Goal: Task Accomplishment & Management: Manage account settings

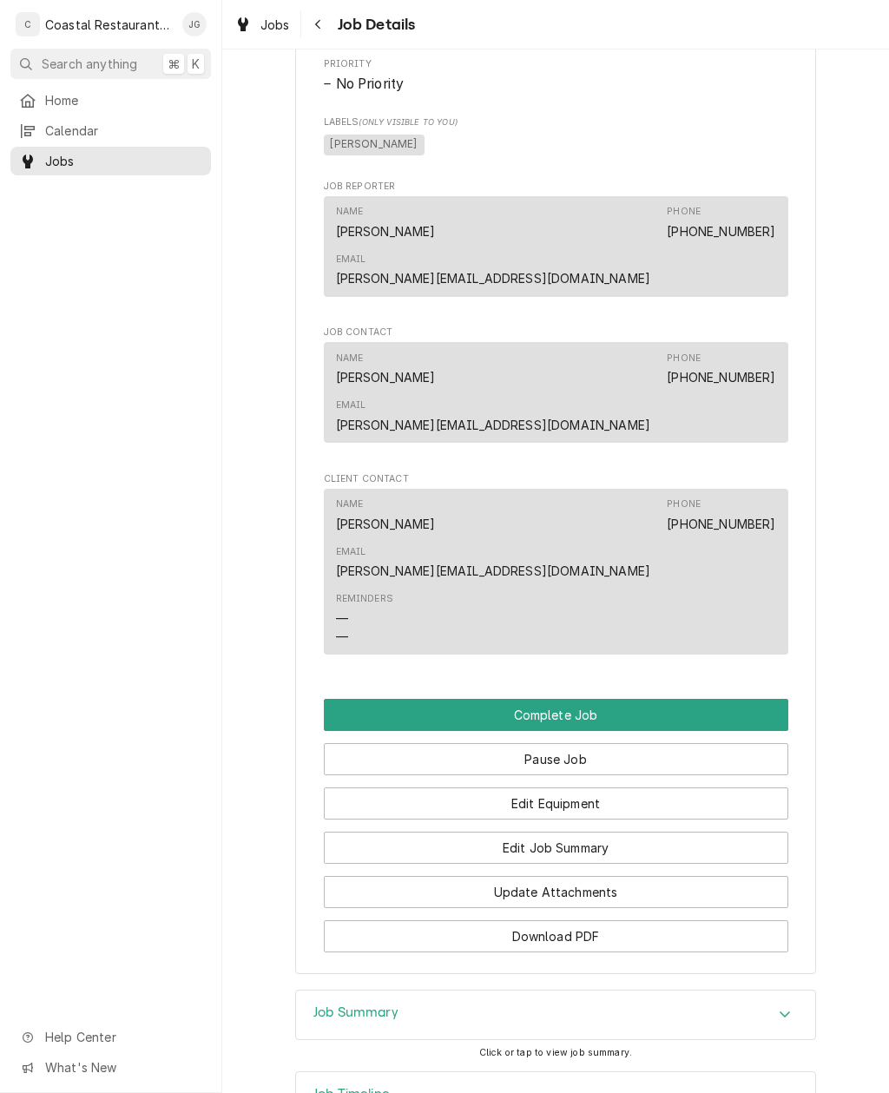
scroll to position [978, 0]
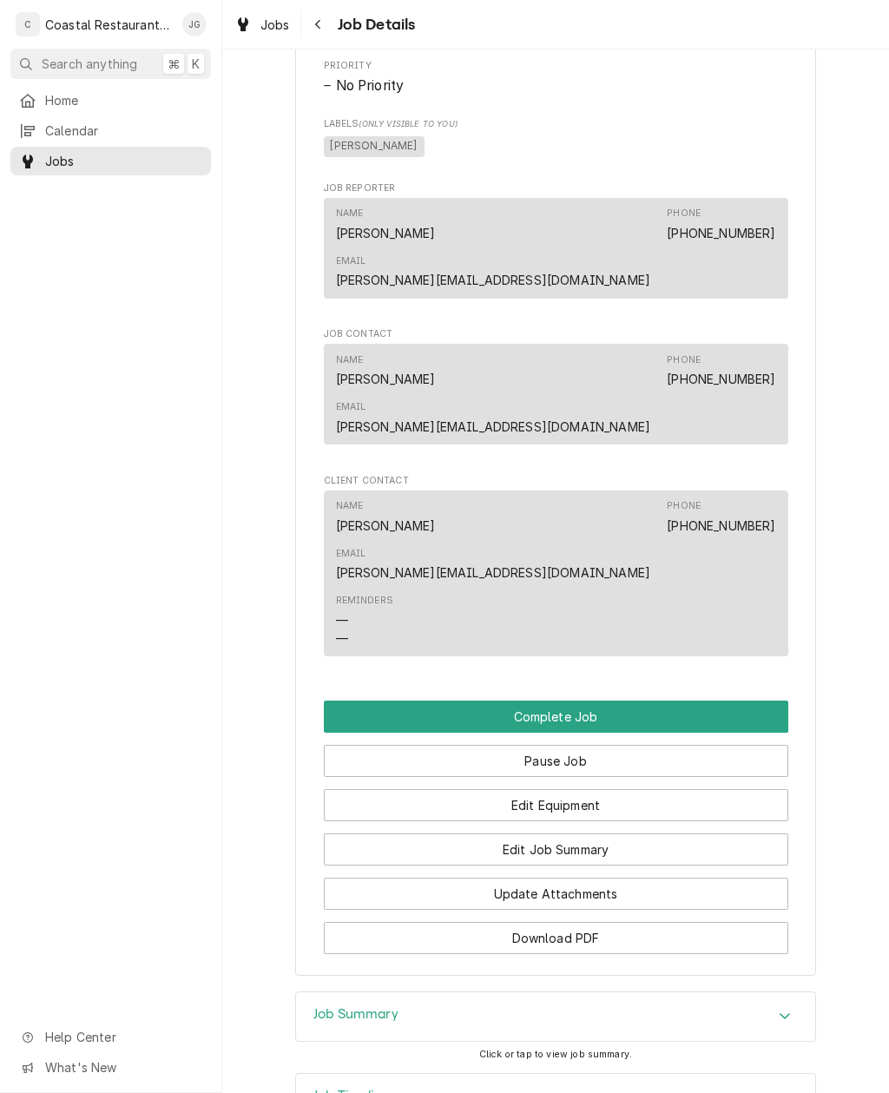
click at [620, 833] on button "Edit Job Summary" at bounding box center [556, 849] width 464 height 32
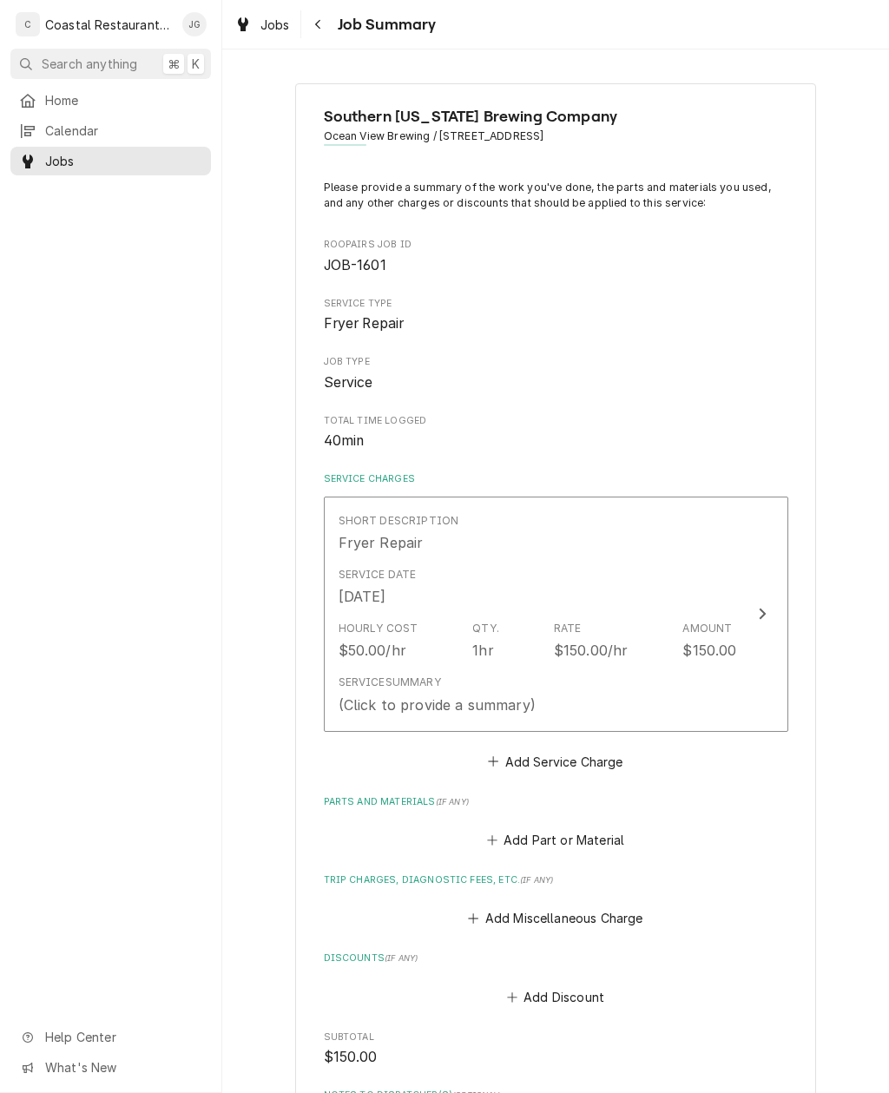
click at [500, 906] on button "Add Miscellaneous Charge" at bounding box center [555, 918] width 181 height 24
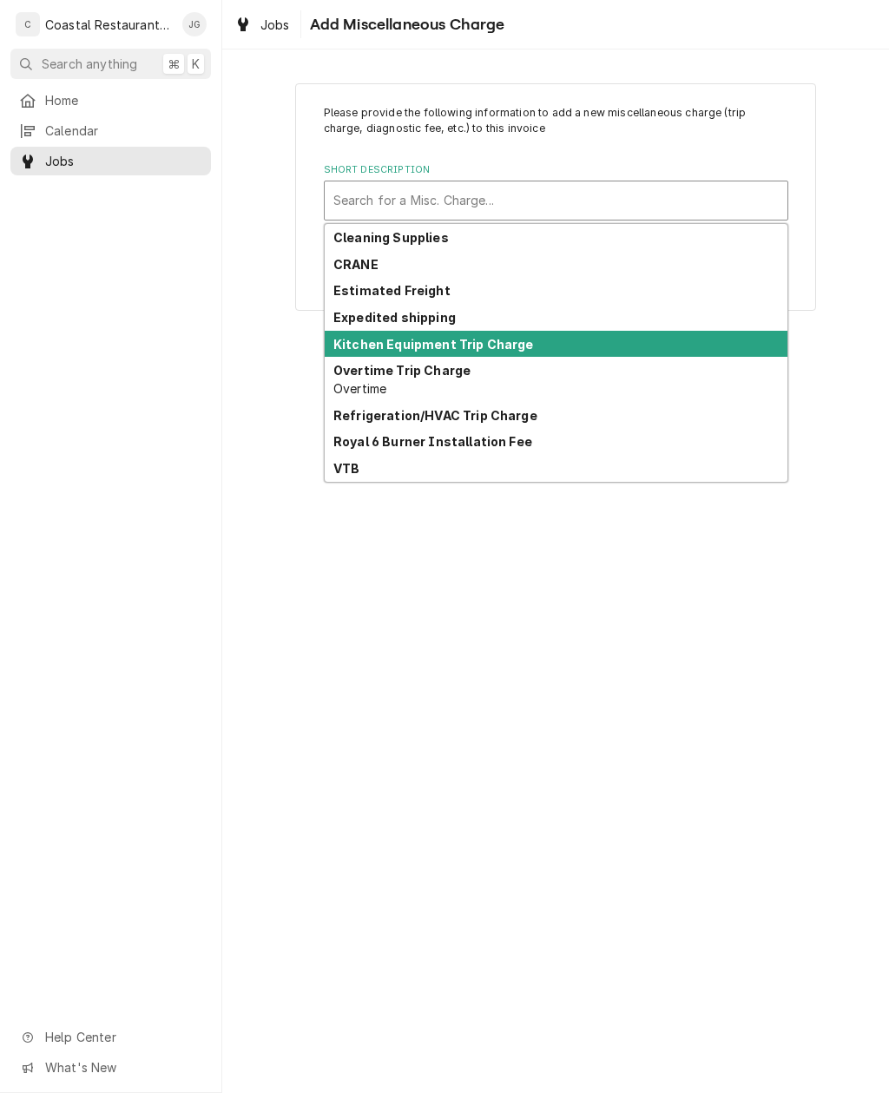
click at [553, 345] on div "Kitchen Equipment Trip Charge" at bounding box center [556, 344] width 463 height 27
type textarea "x"
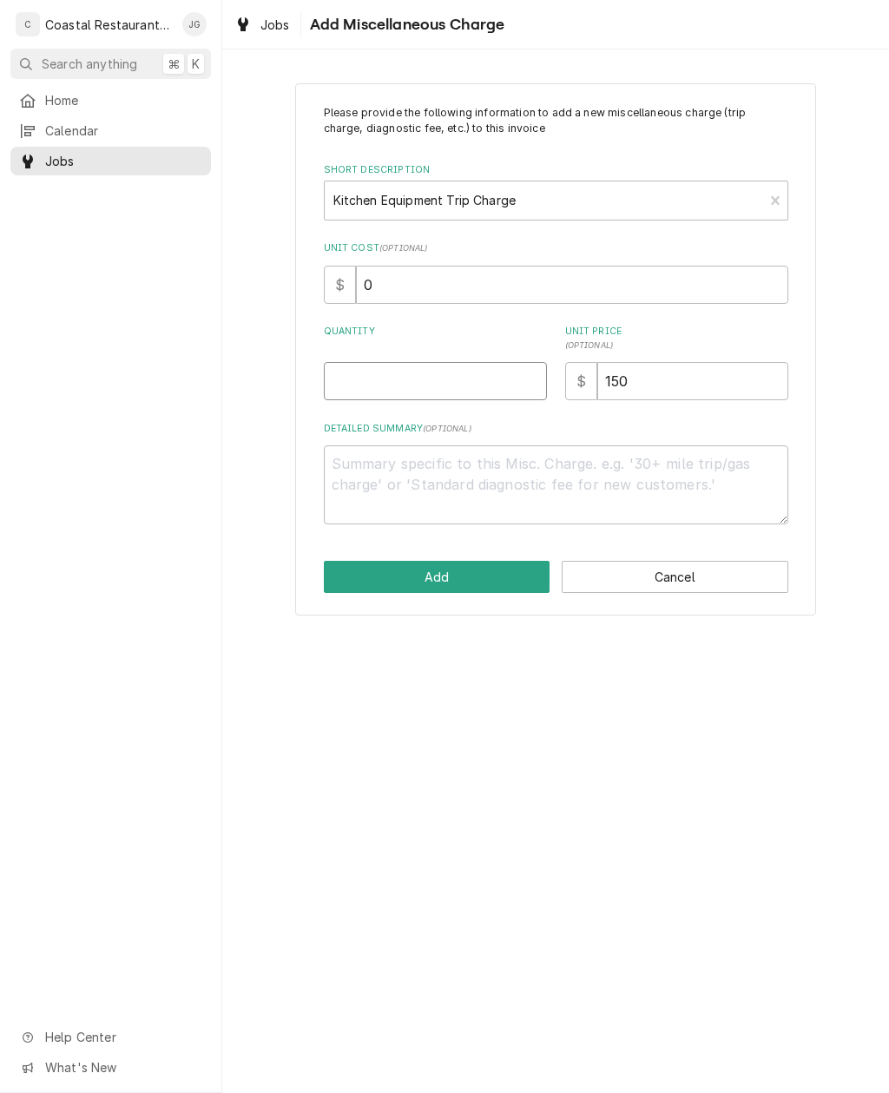
click at [483, 372] on input "Quantity" at bounding box center [435, 381] width 223 height 38
type input "1"
click at [487, 564] on button "Add" at bounding box center [437, 577] width 227 height 32
type textarea "x"
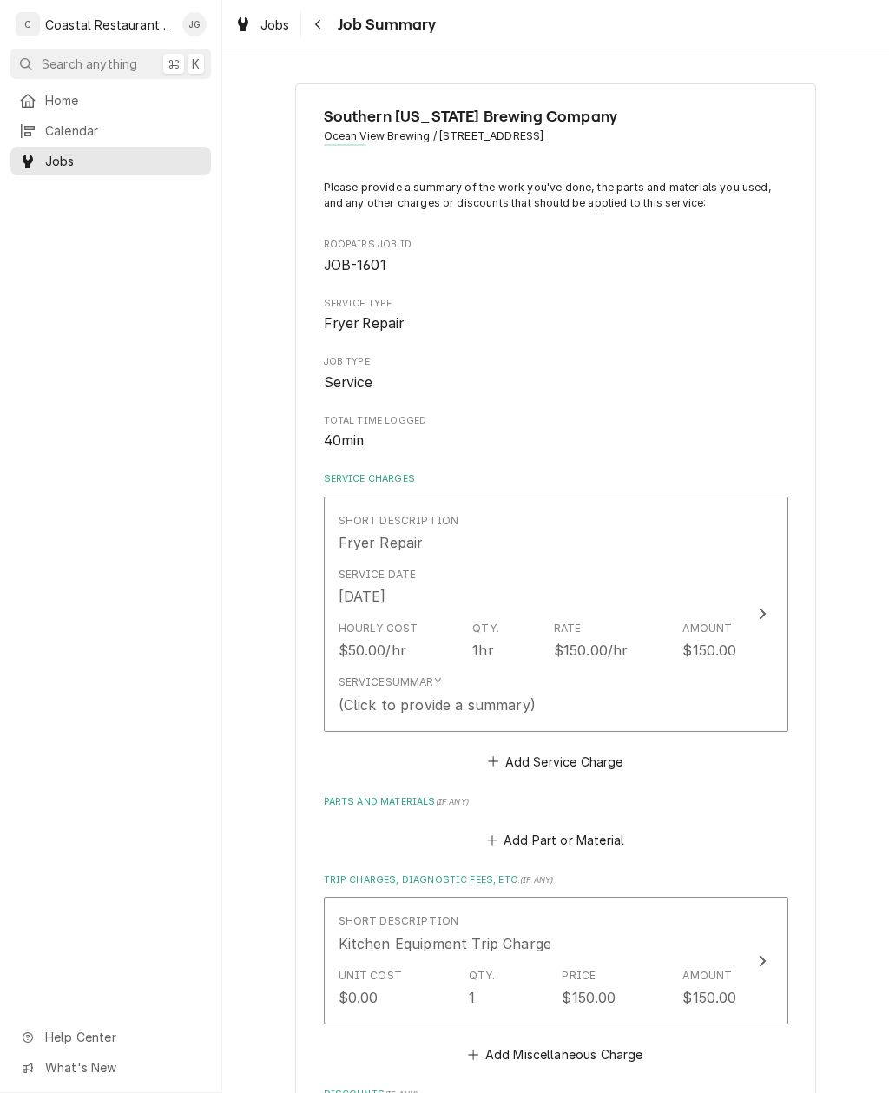
click at [506, 749] on button "Add Service Charge" at bounding box center [555, 761] width 141 height 24
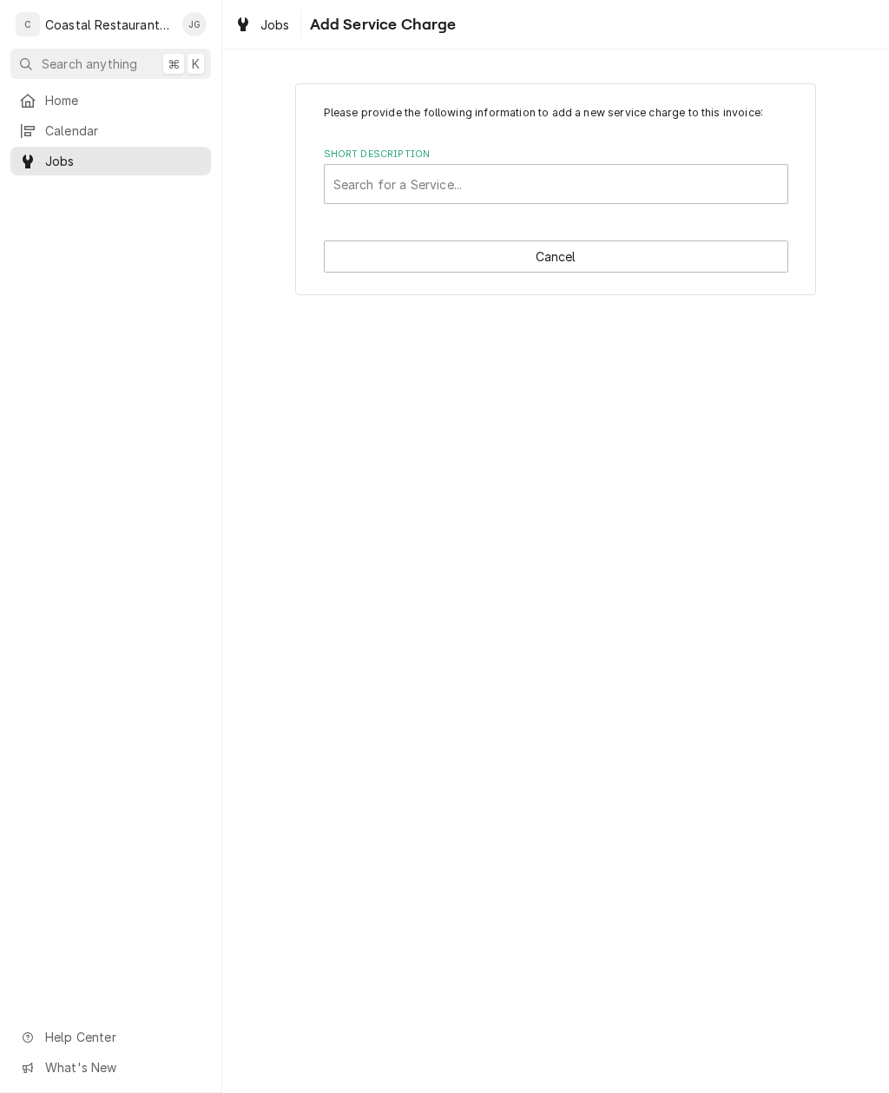
click at [67, 102] on span "Home" at bounding box center [123, 100] width 157 height 18
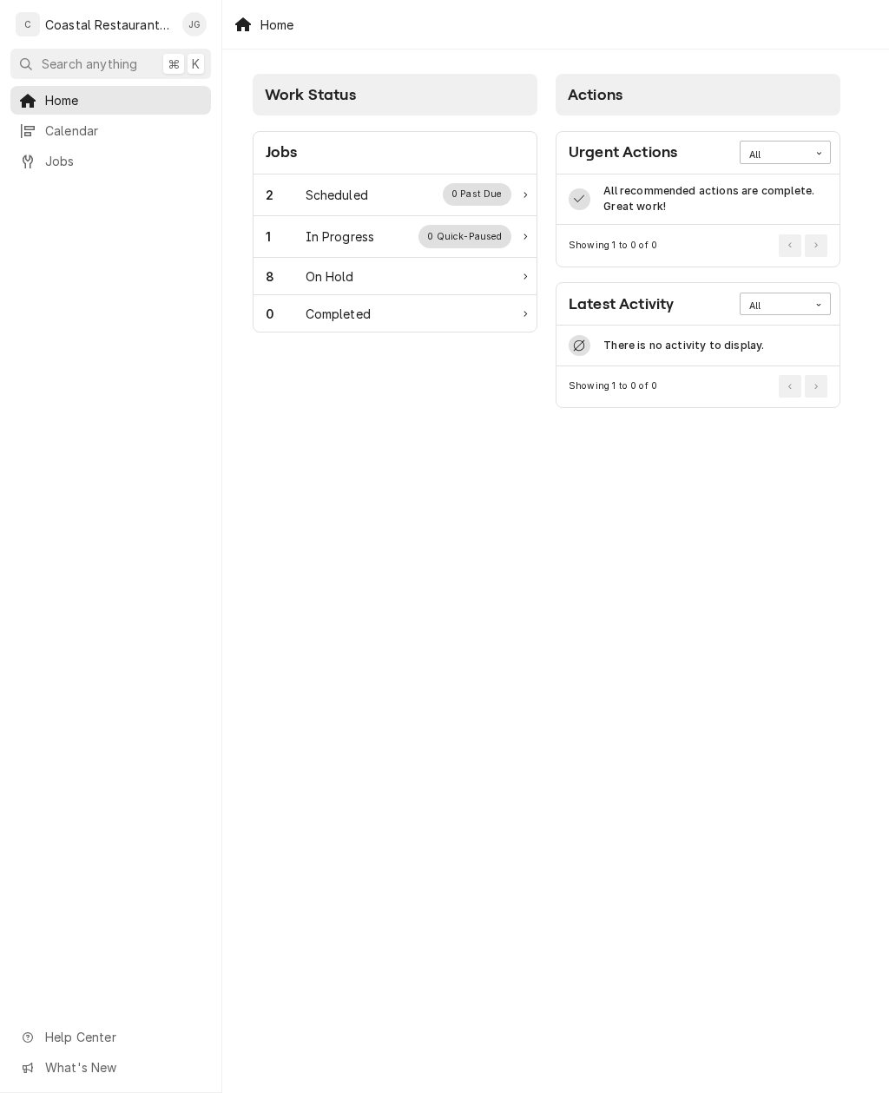
click at [313, 186] on div "Scheduled" at bounding box center [337, 195] width 62 height 18
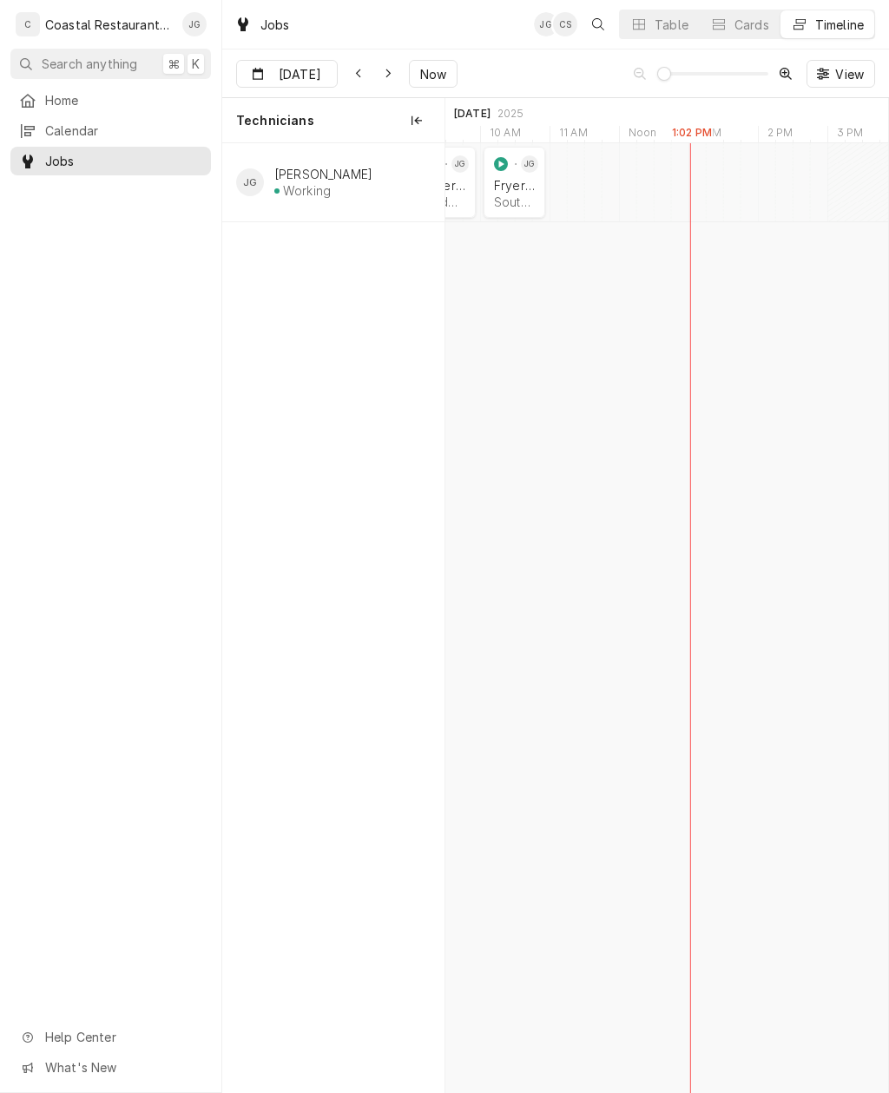
click at [522, 188] on div "Fryer Repair" at bounding box center [514, 185] width 41 height 15
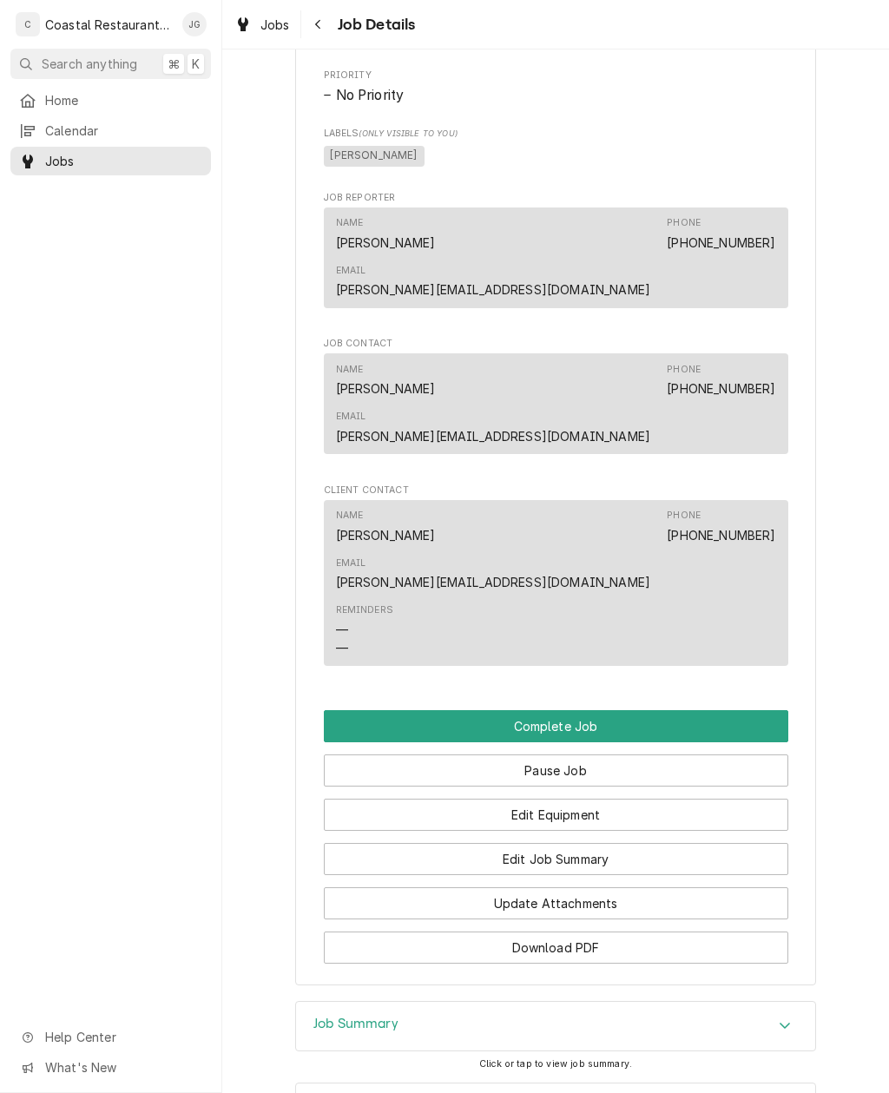
scroll to position [971, 0]
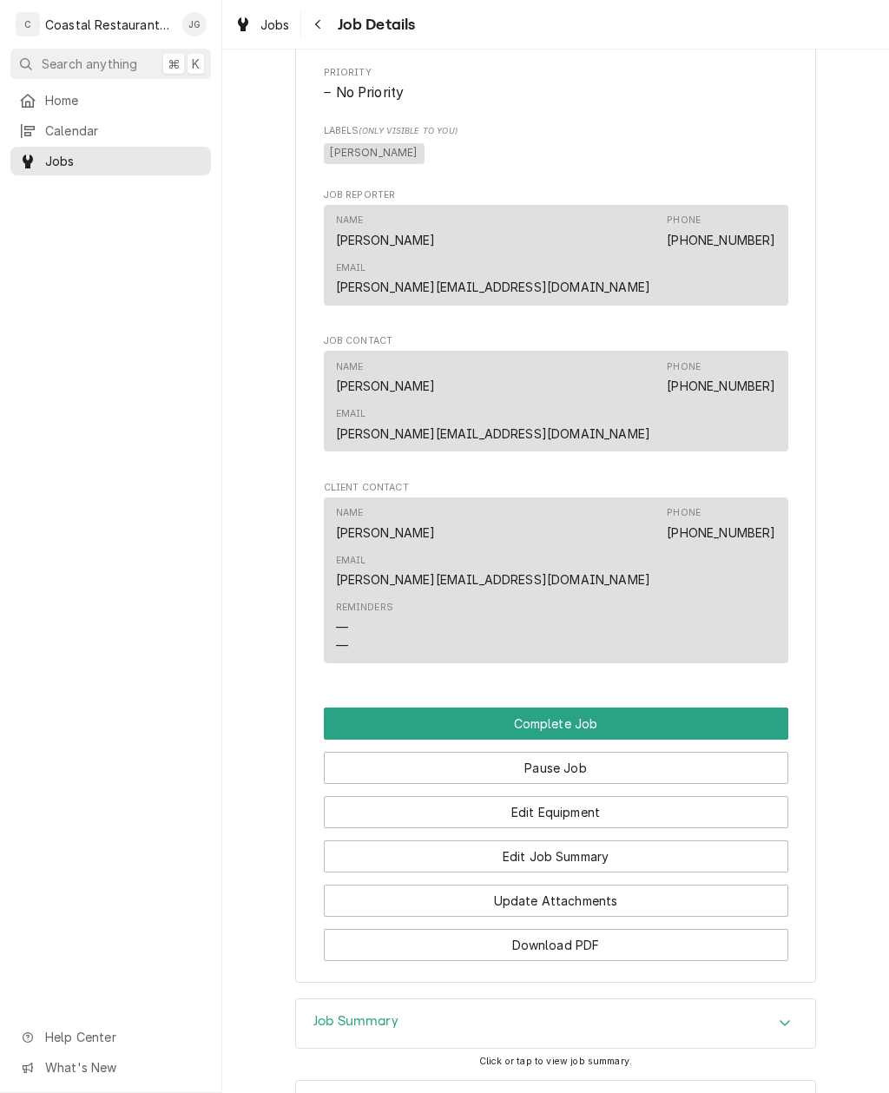
click at [628, 840] on button "Edit Job Summary" at bounding box center [556, 856] width 464 height 32
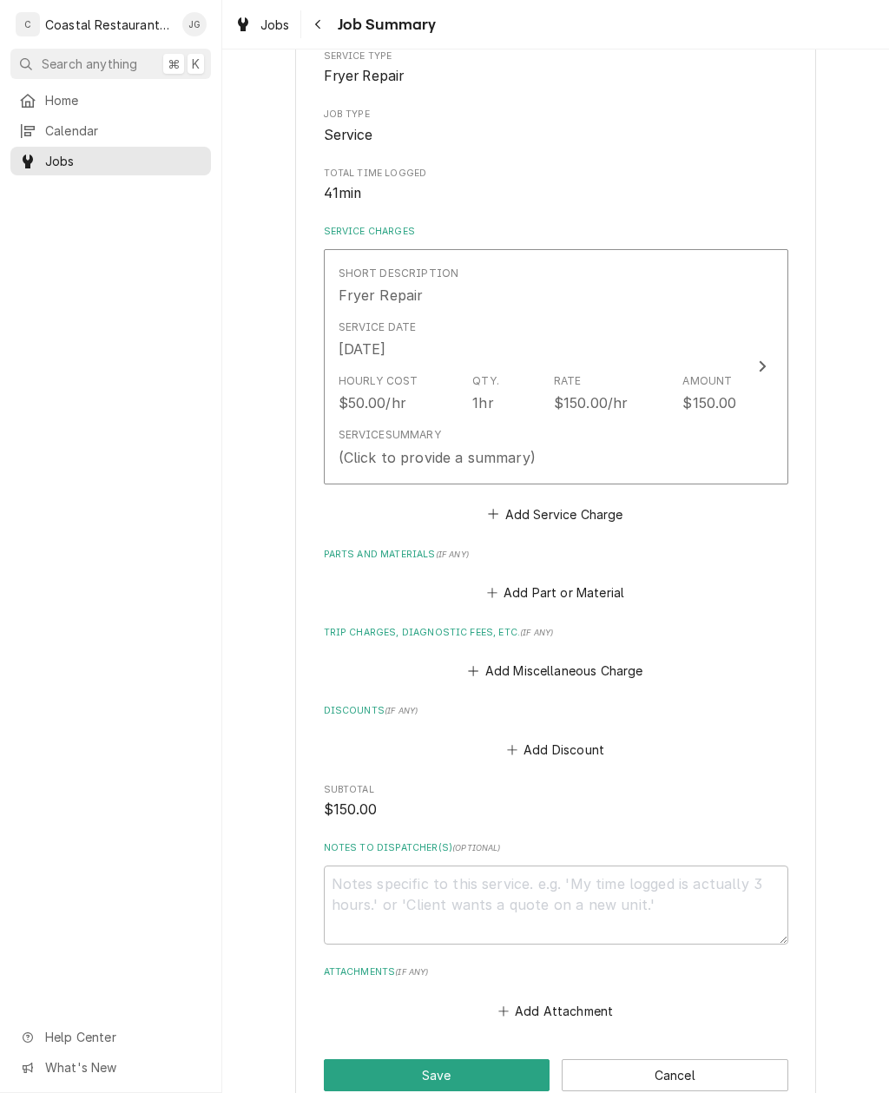
scroll to position [267, 0]
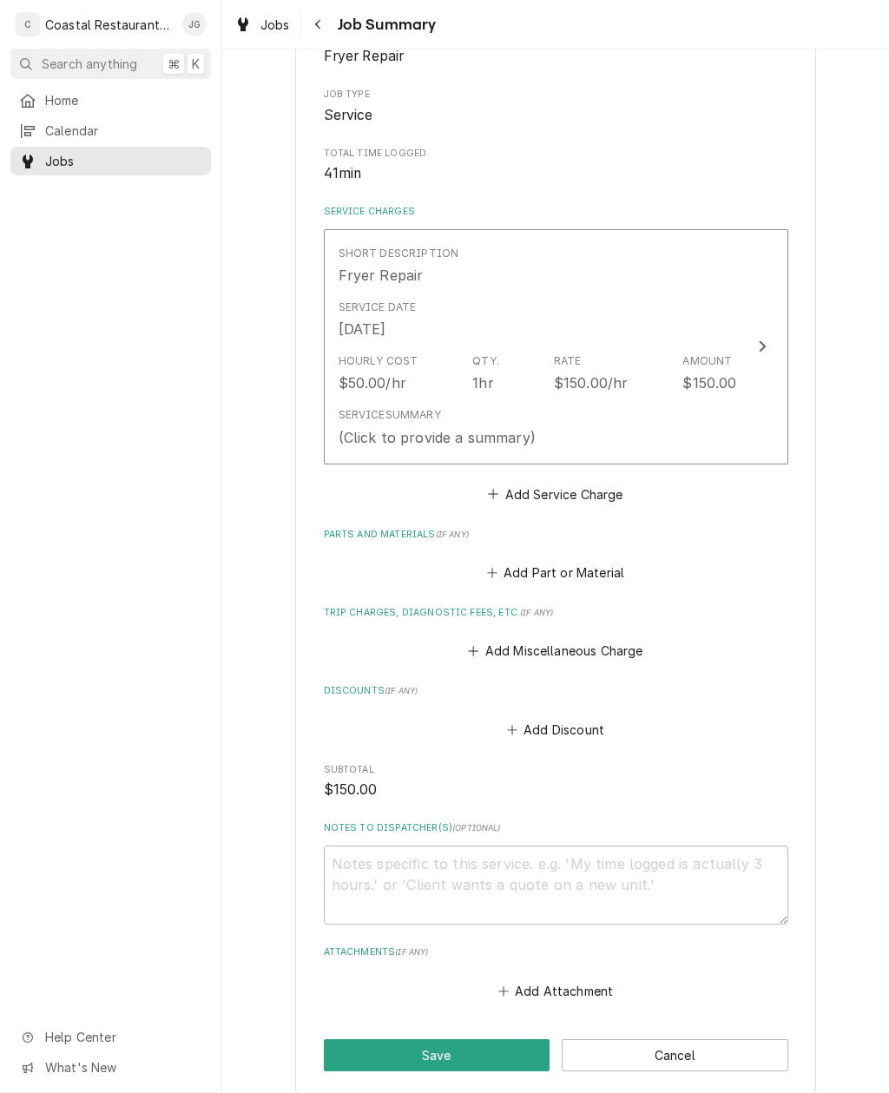
click at [576, 641] on button "Add Miscellaneous Charge" at bounding box center [555, 651] width 181 height 24
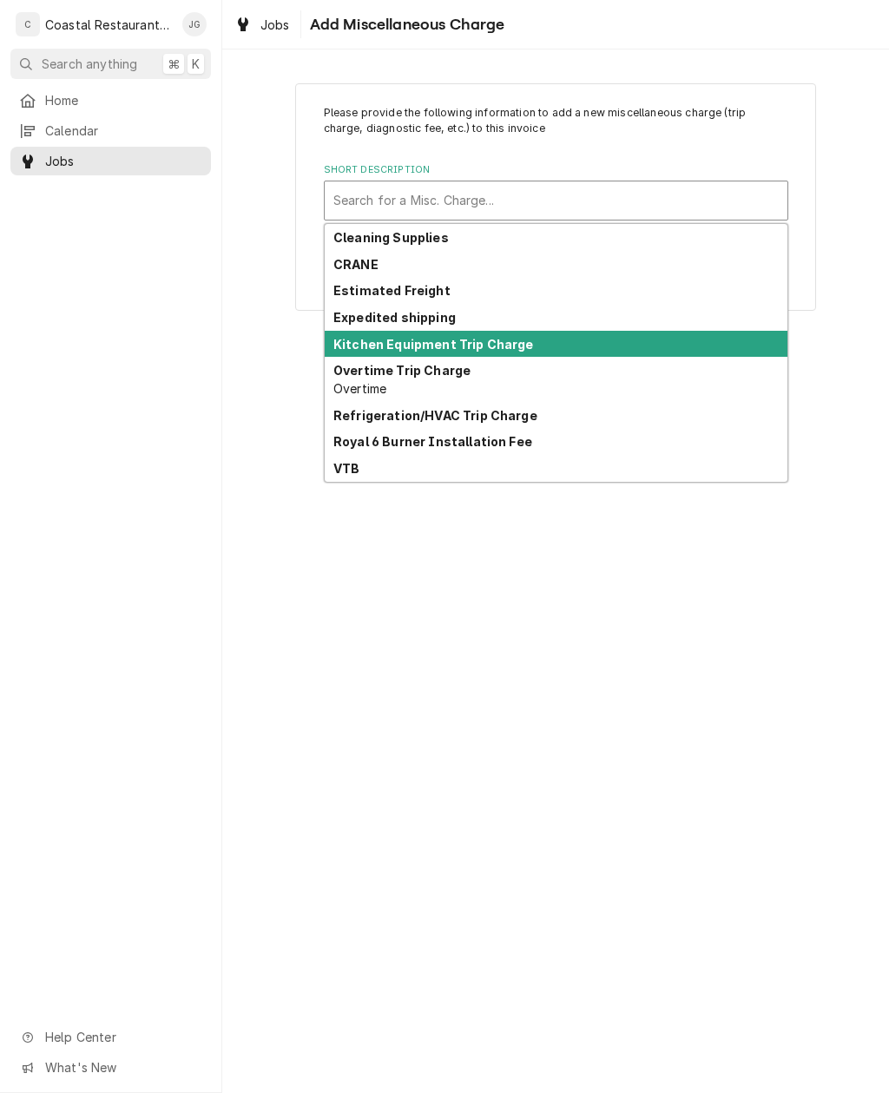
click at [562, 351] on div "Kitchen Equipment Trip Charge" at bounding box center [556, 344] width 463 height 27
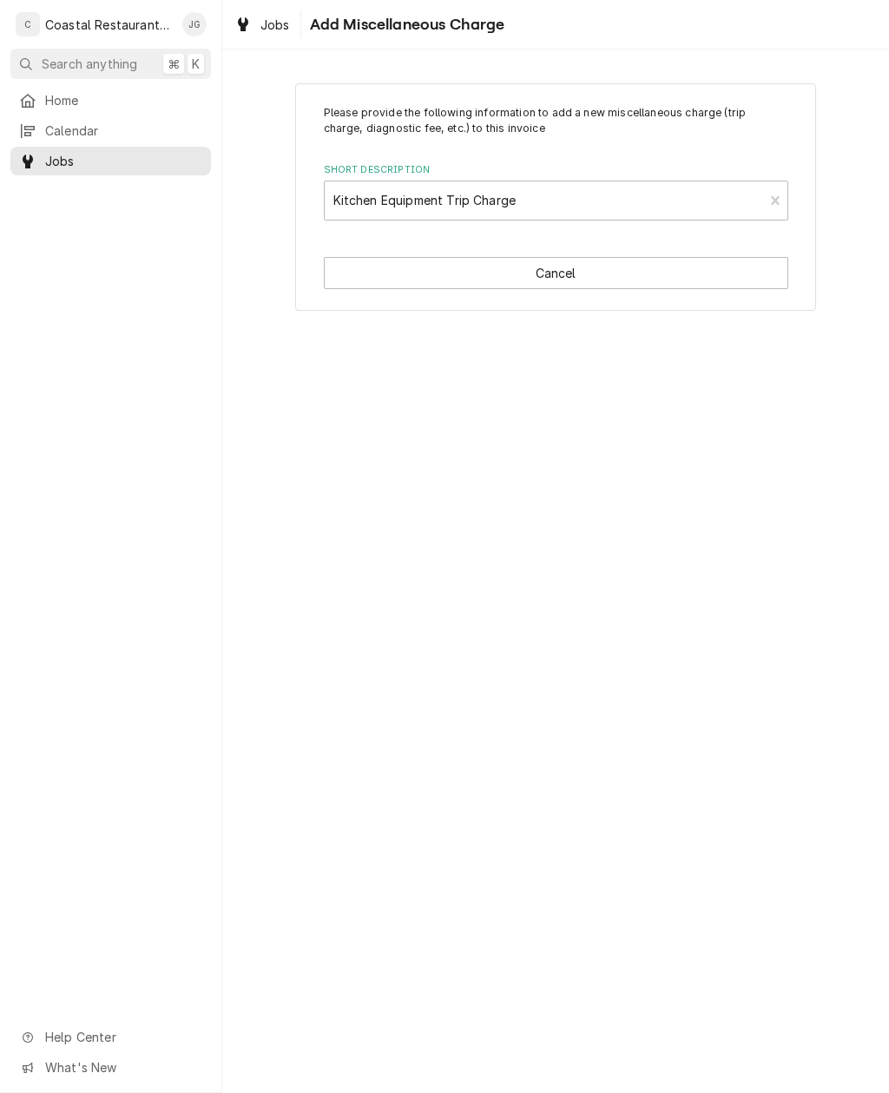
type textarea "x"
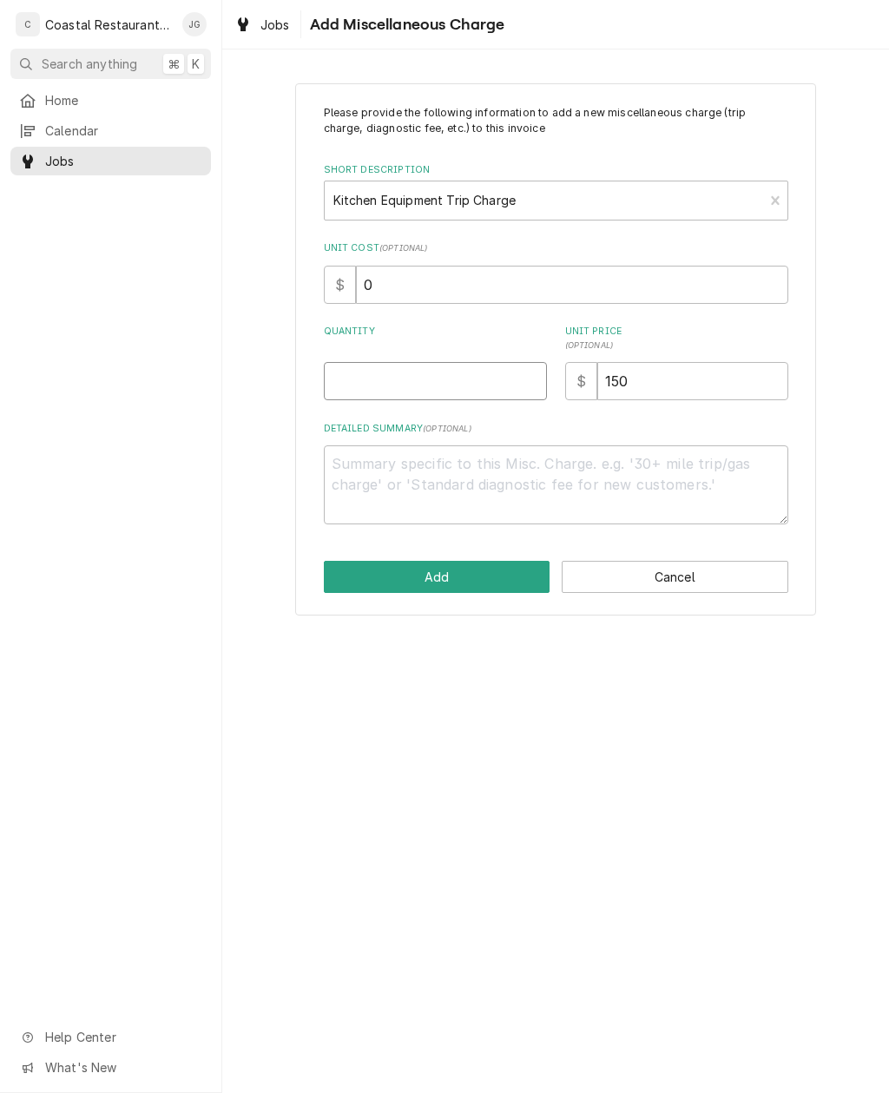
click at [475, 372] on input "Quantity" at bounding box center [435, 381] width 223 height 38
type input "1"
click at [477, 582] on button "Add" at bounding box center [437, 577] width 227 height 32
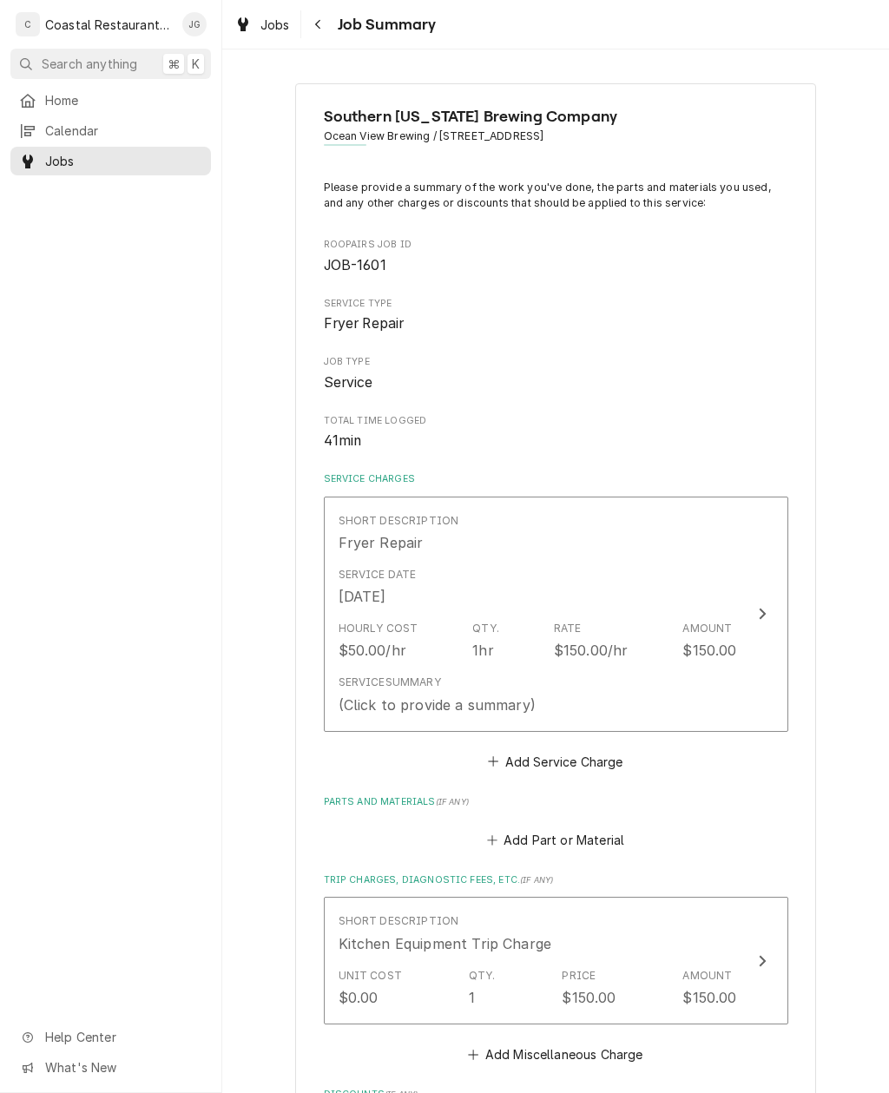
scroll to position [267, 0]
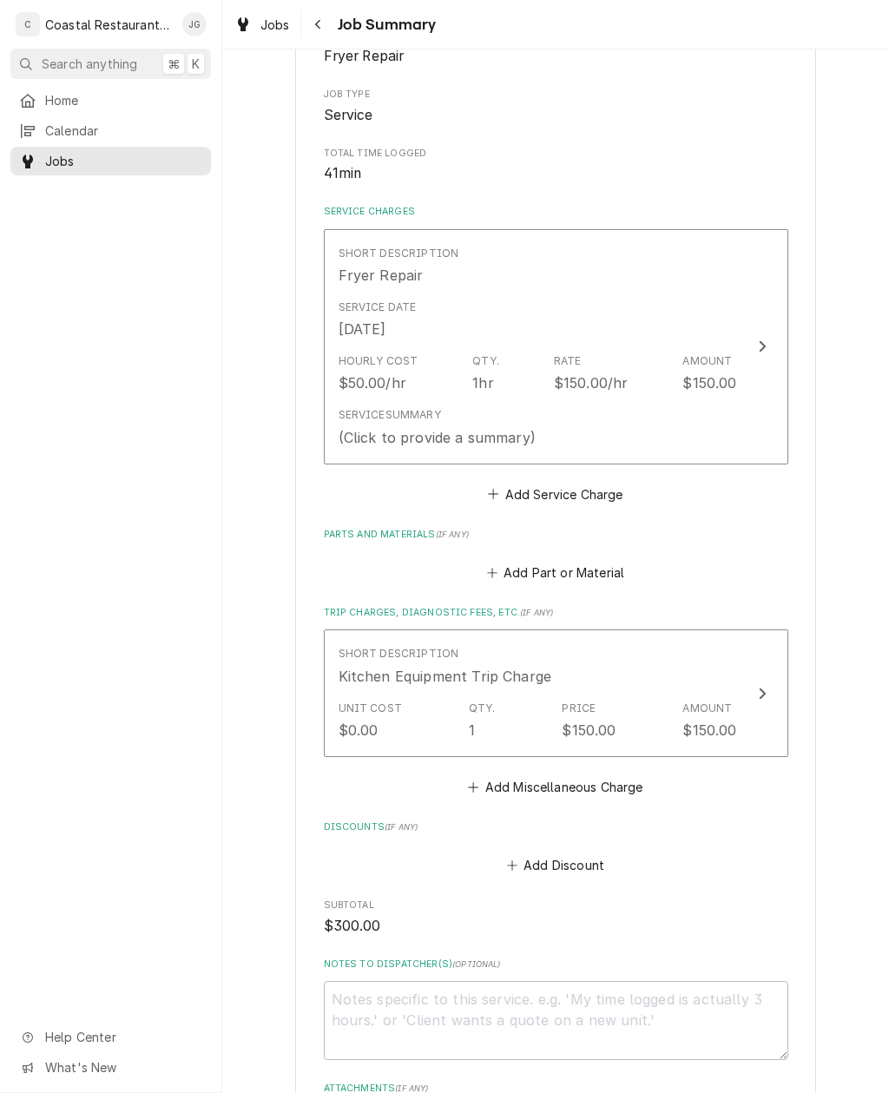
click at [695, 400] on div "Service Summary (Click to provide a summary)" at bounding box center [538, 427] width 398 height 54
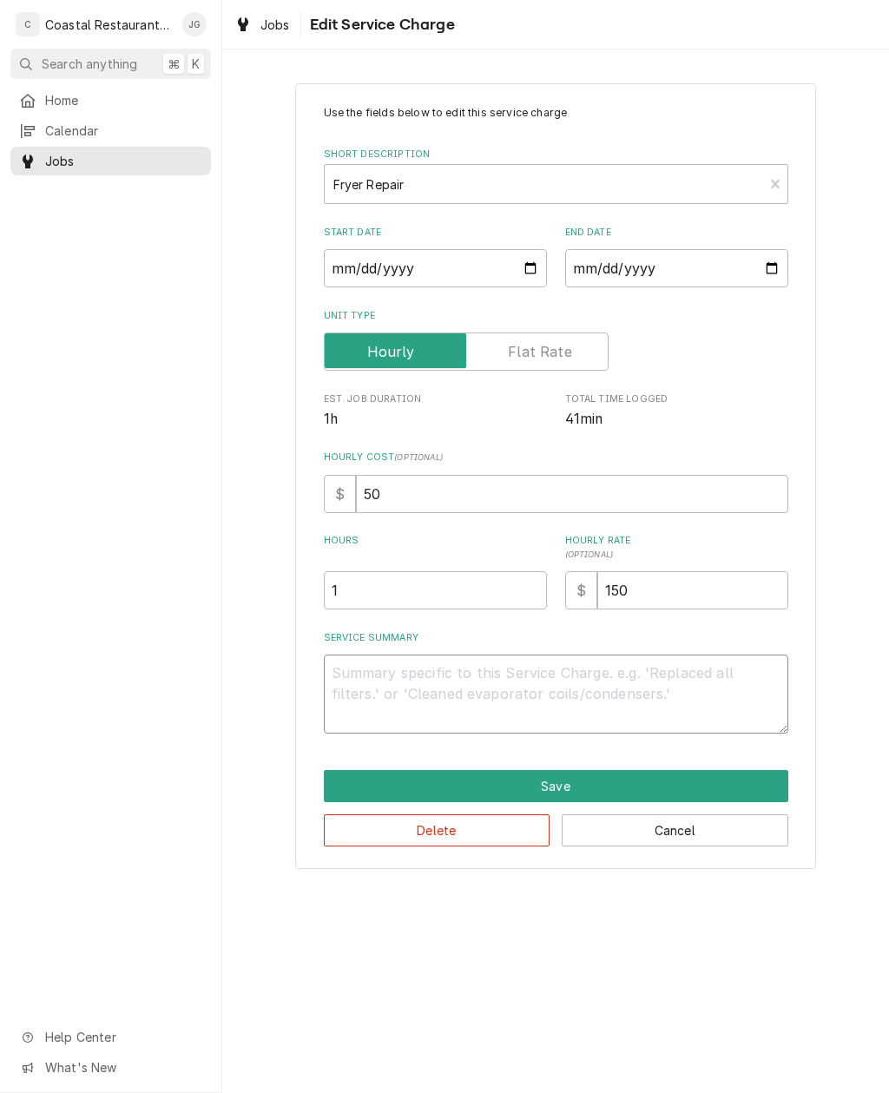
click at [544, 676] on textarea "Service Summary" at bounding box center [556, 694] width 464 height 79
type textarea "x"
type textarea "Ar"
type textarea "x"
type textarea "Arr"
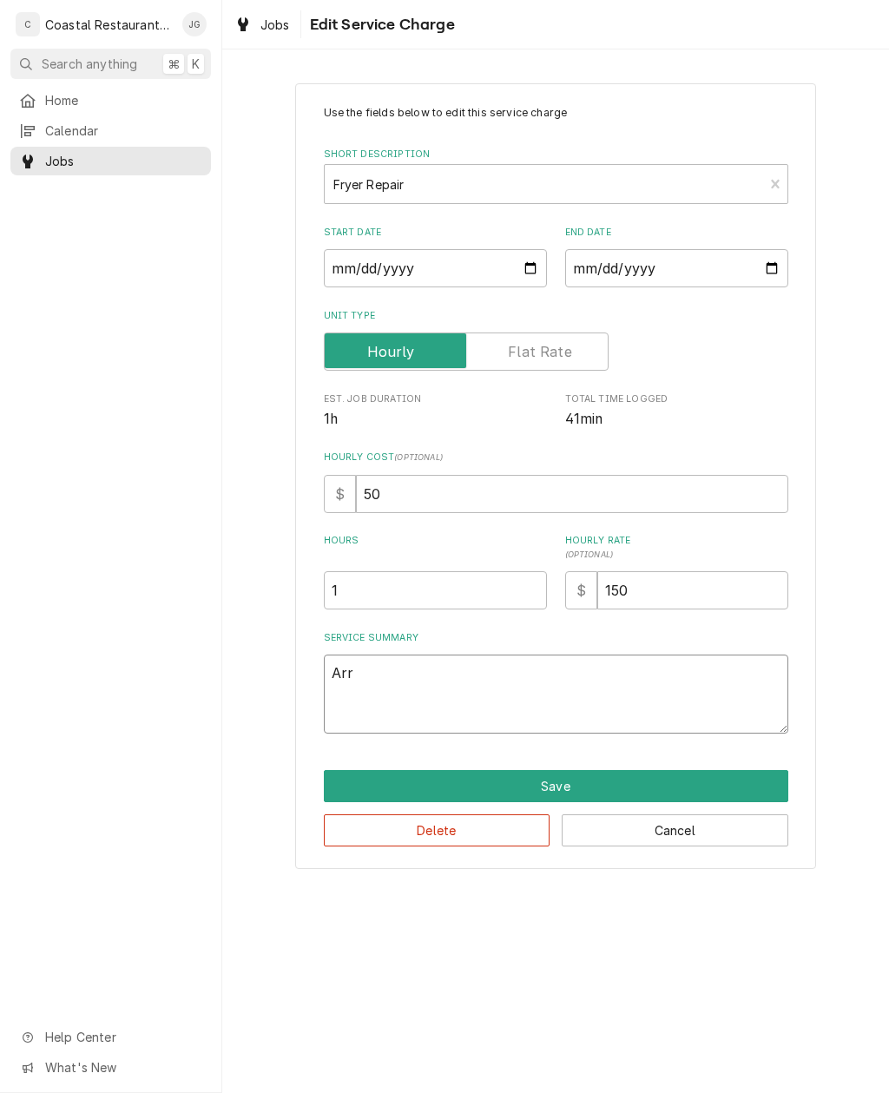
type textarea "x"
type textarea "Arrived"
type textarea "x"
type textarea "Arrived o"
type textarea "x"
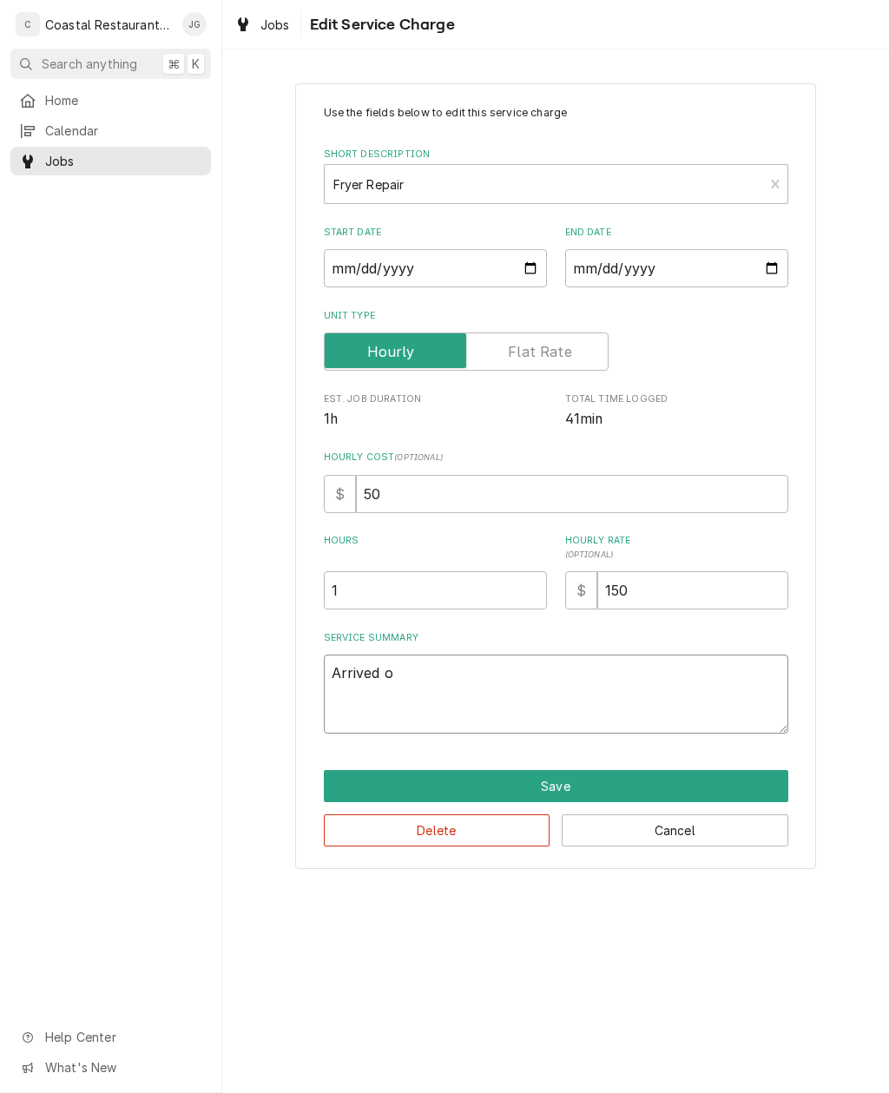
type textarea "Arrived on"
type textarea "x"
type textarea "Arrived ons"
type textarea "x"
type textarea "Arrived onsi"
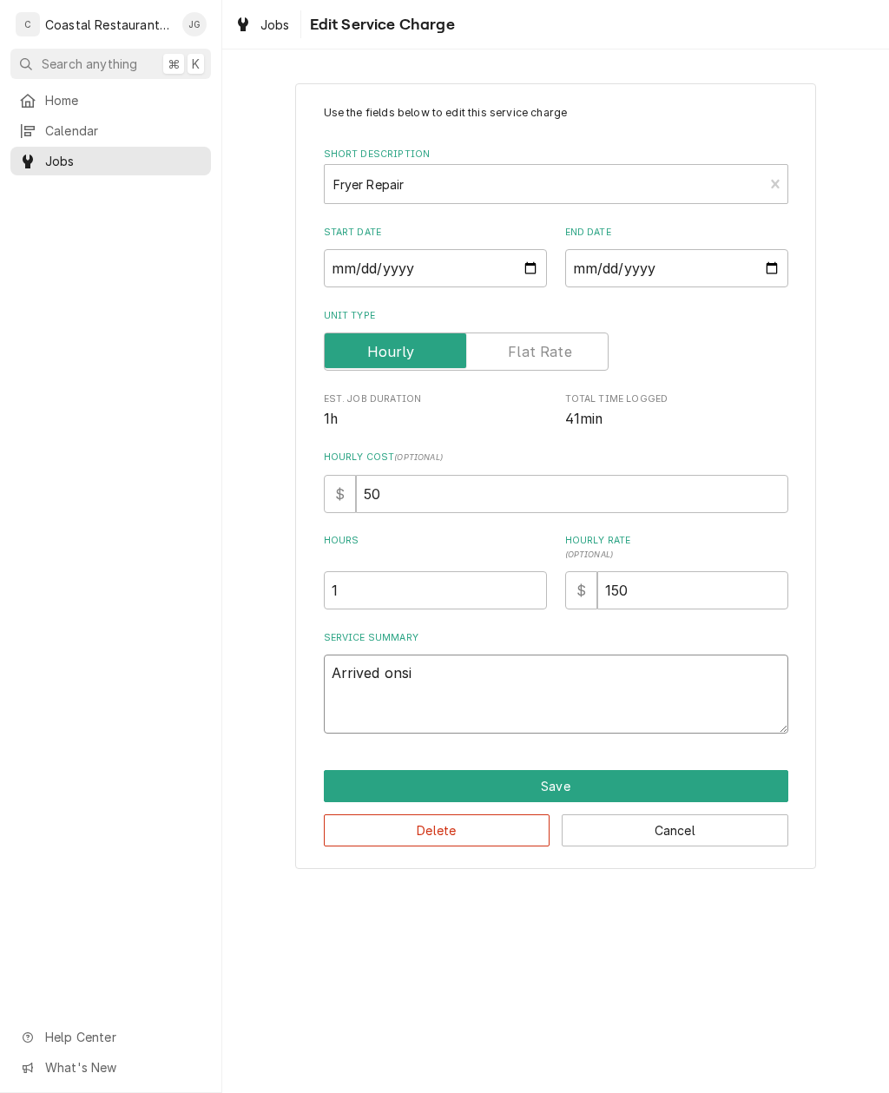
type textarea "x"
type textarea "Arrived onsit"
type textarea "x"
type textarea "Arrived onsite"
type textarea "x"
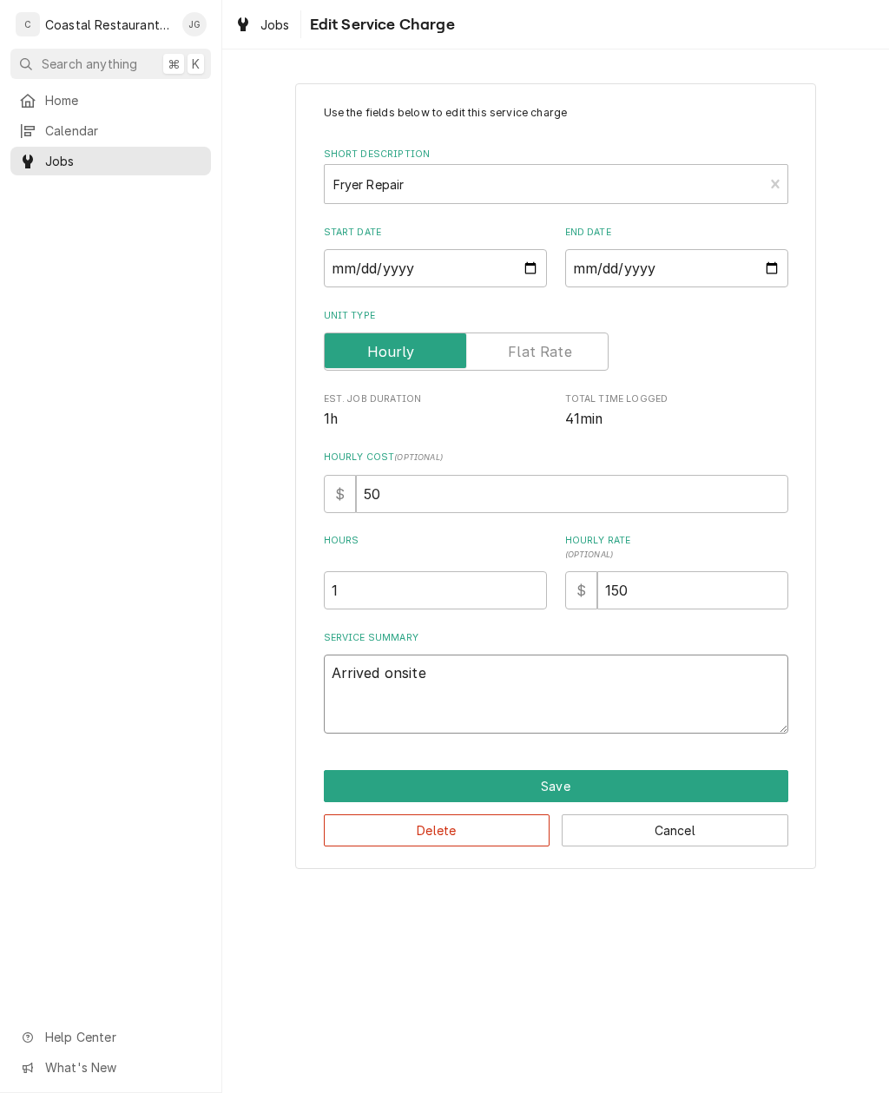
type textarea "Arrived onsite"
type textarea "x"
type textarea "Arrived onsite c"
type textarea "x"
type textarea "Arrived onsite ch"
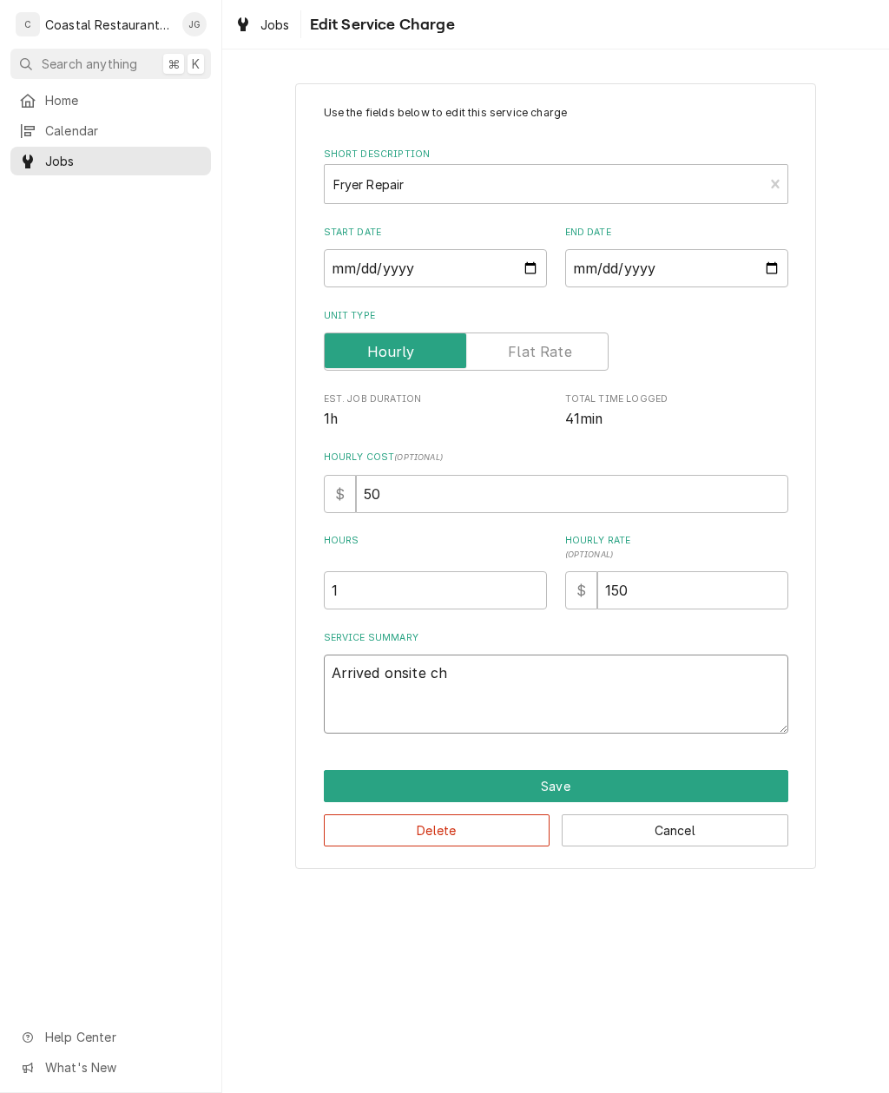
type textarea "x"
type textarea "Arrived onsite che"
type textarea "x"
type textarea "Arrived onsite chec"
type textarea "x"
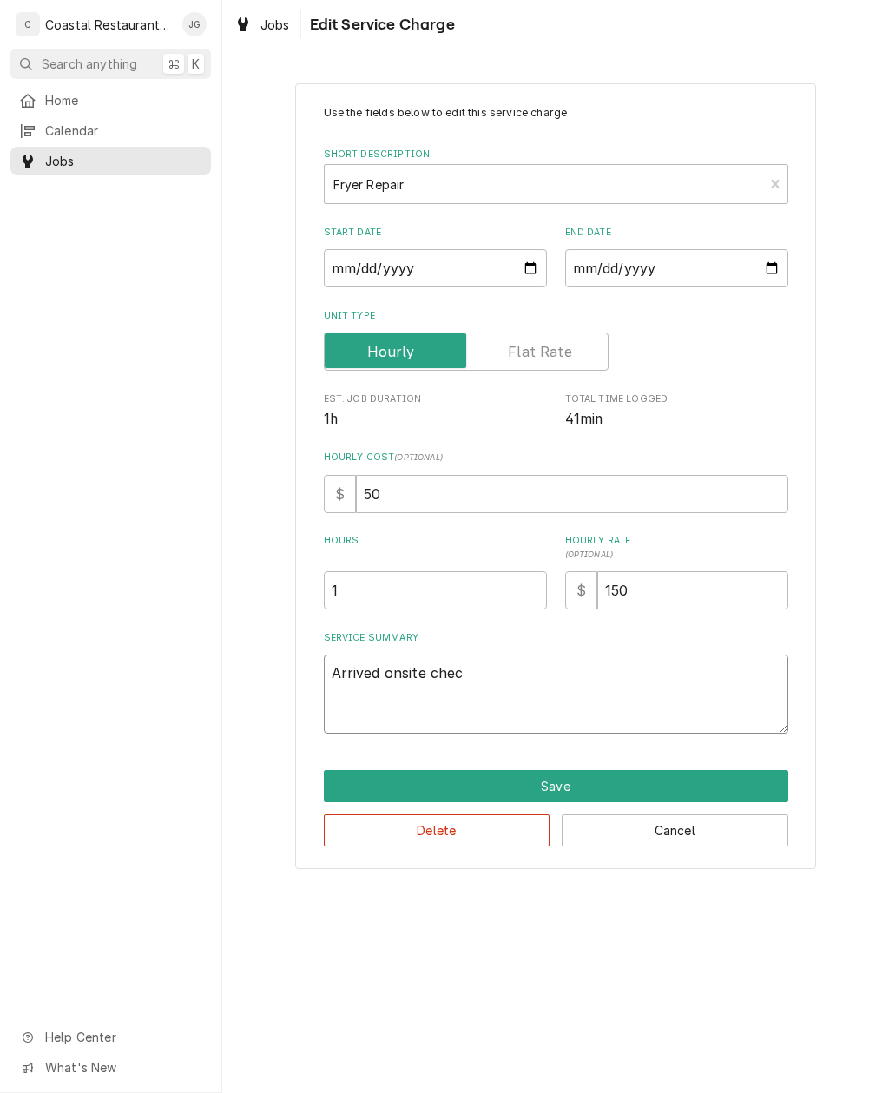
type textarea "Arrived onsite check"
type textarea "x"
type textarea "Arrived onsite checke"
type textarea "x"
type textarea "Arrived onsite checked"
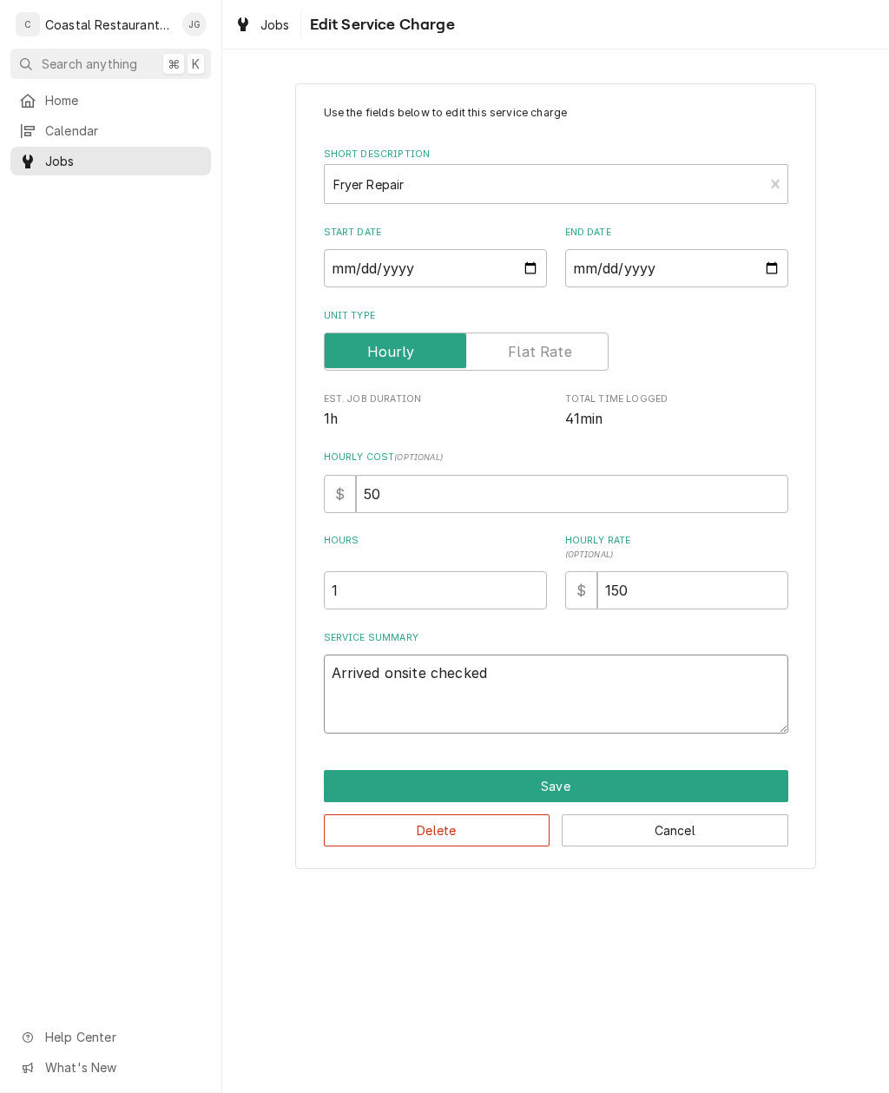
type textarea "x"
type textarea "Arrived onsite checked i"
type textarea "x"
type textarea "Arrived onsite checked in"
type textarea "x"
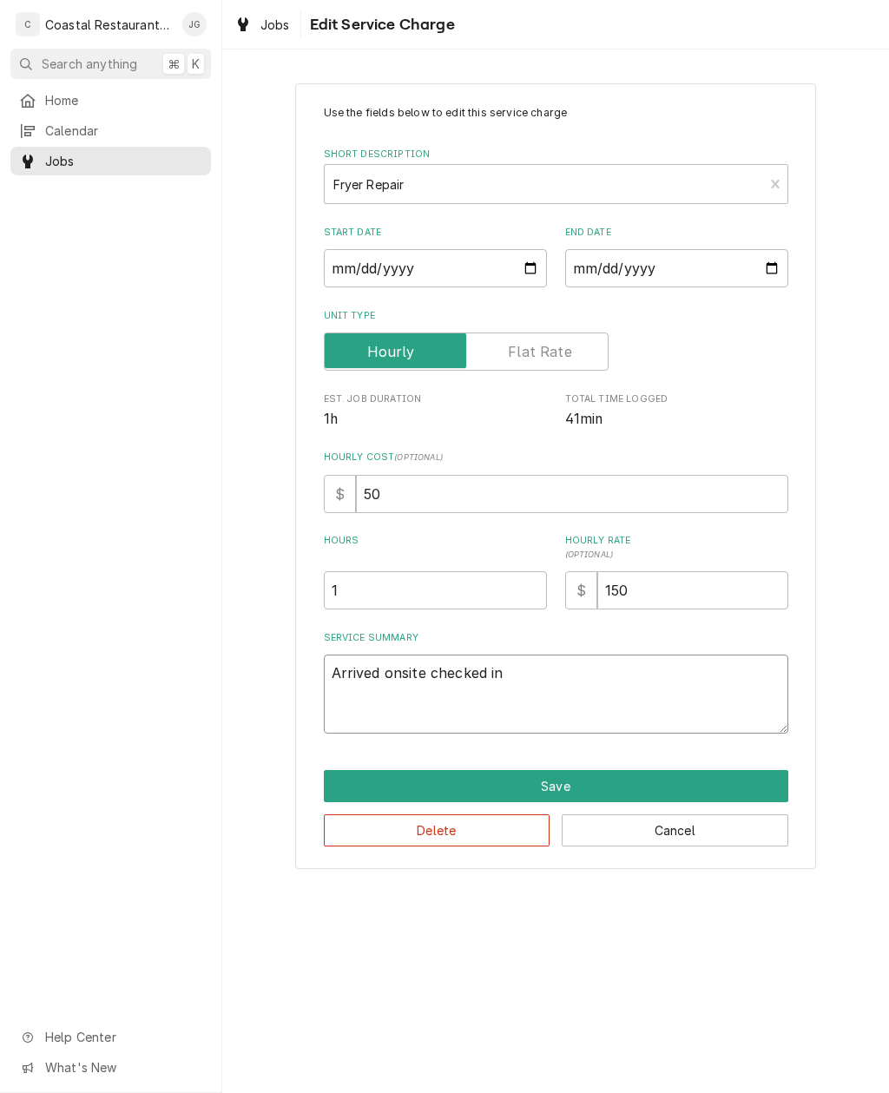
type textarea "Arrived onsite checked in w"
type textarea "x"
type textarea "Arrived onsite checked in wi"
type textarea "x"
type textarea "Arrived onsite checked in with"
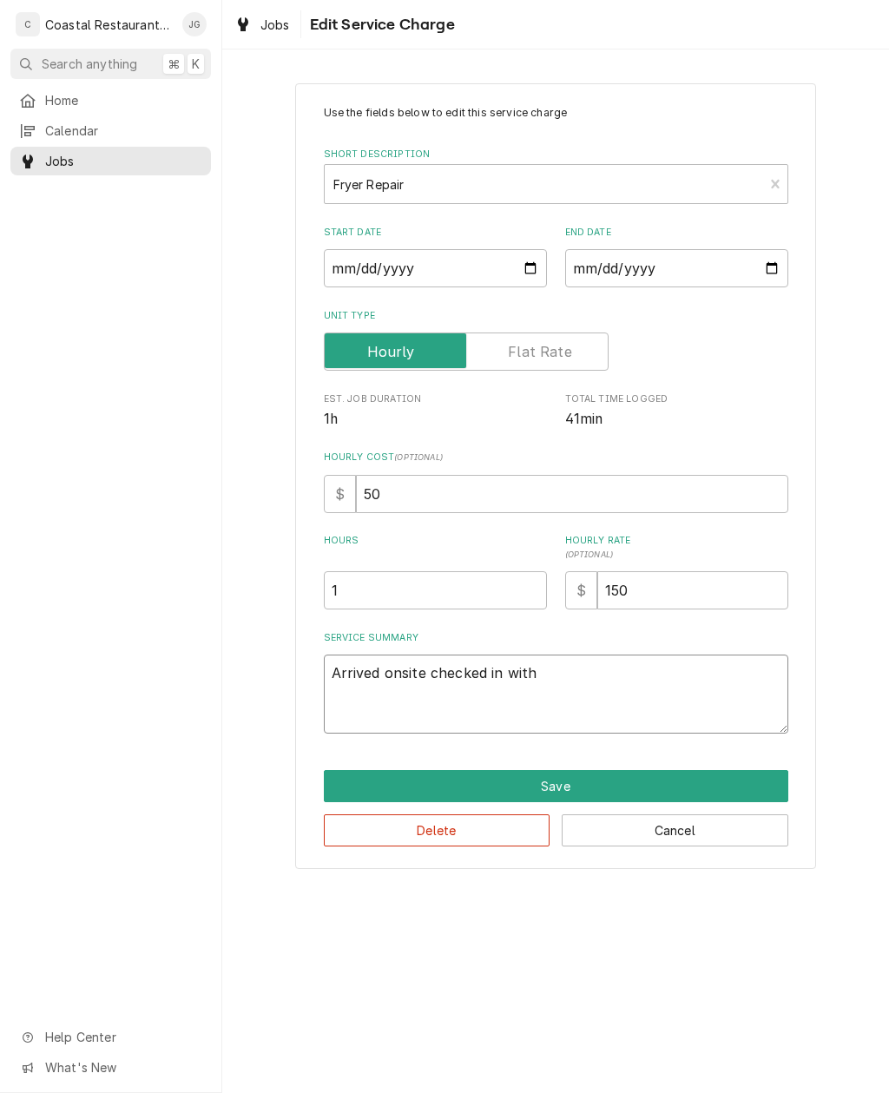
type textarea "x"
type textarea "Arrived onsite checked in with"
type textarea "x"
type textarea "Arrived onsite checked in with k"
type textarea "x"
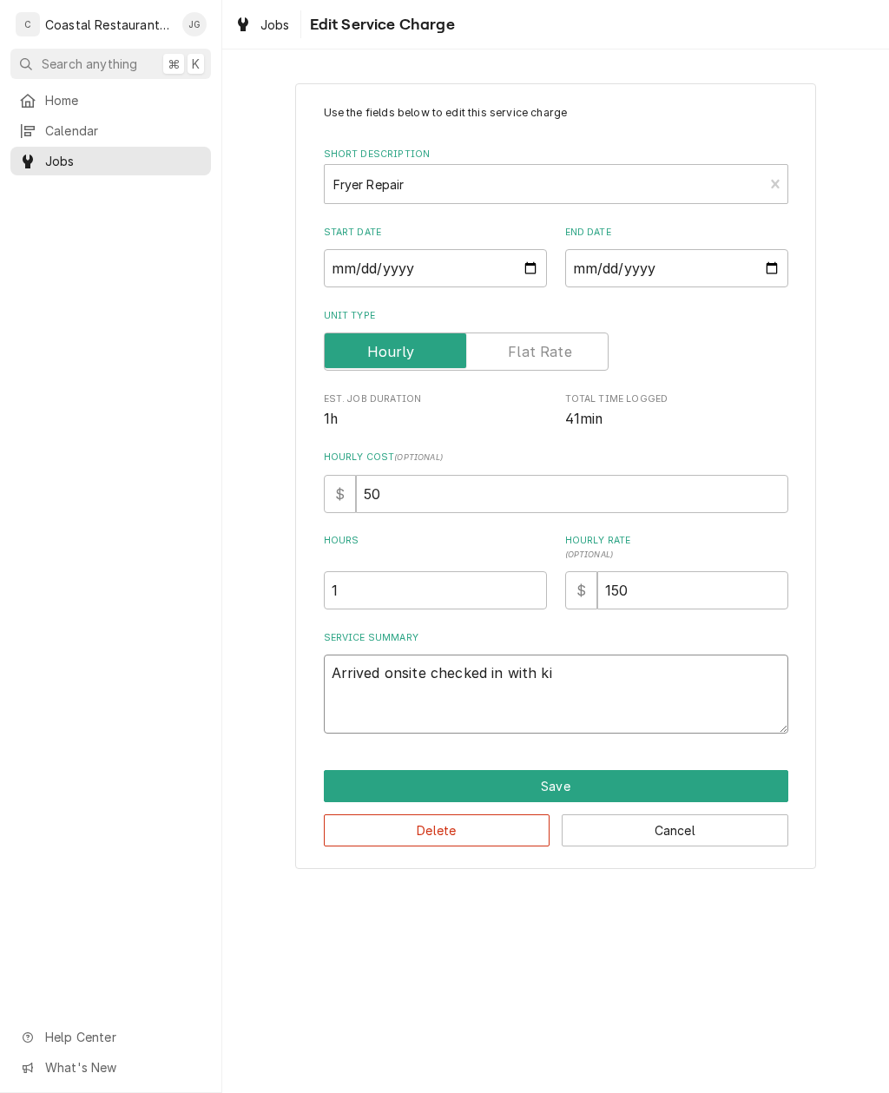
type textarea "Arrived onsite checked in with kit"
type textarea "x"
type textarea "Arrived onsite checked in with kitc"
type textarea "x"
type textarea "Arrived onsite checked in with kitch"
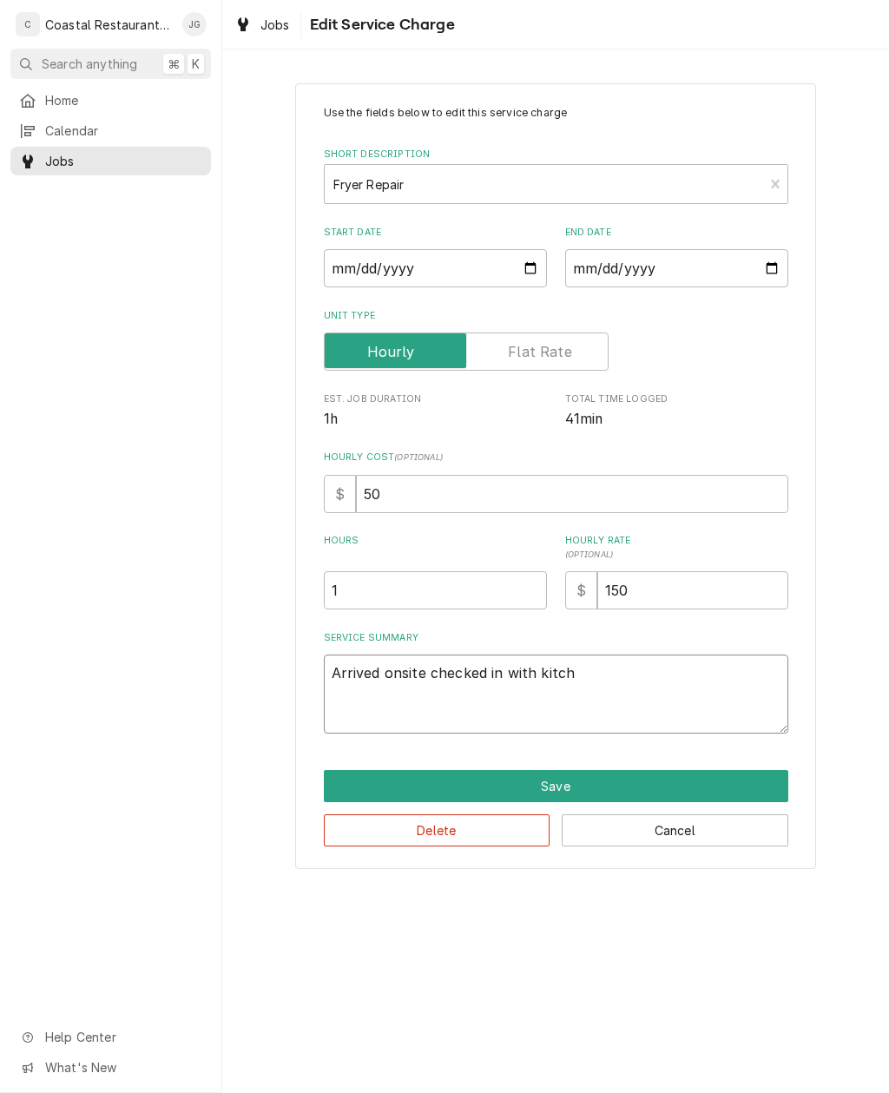
type textarea "x"
type textarea "Arrived onsite checked in with kitche"
type textarea "x"
type textarea "Arrived onsite checked in with kitchen"
type textarea "x"
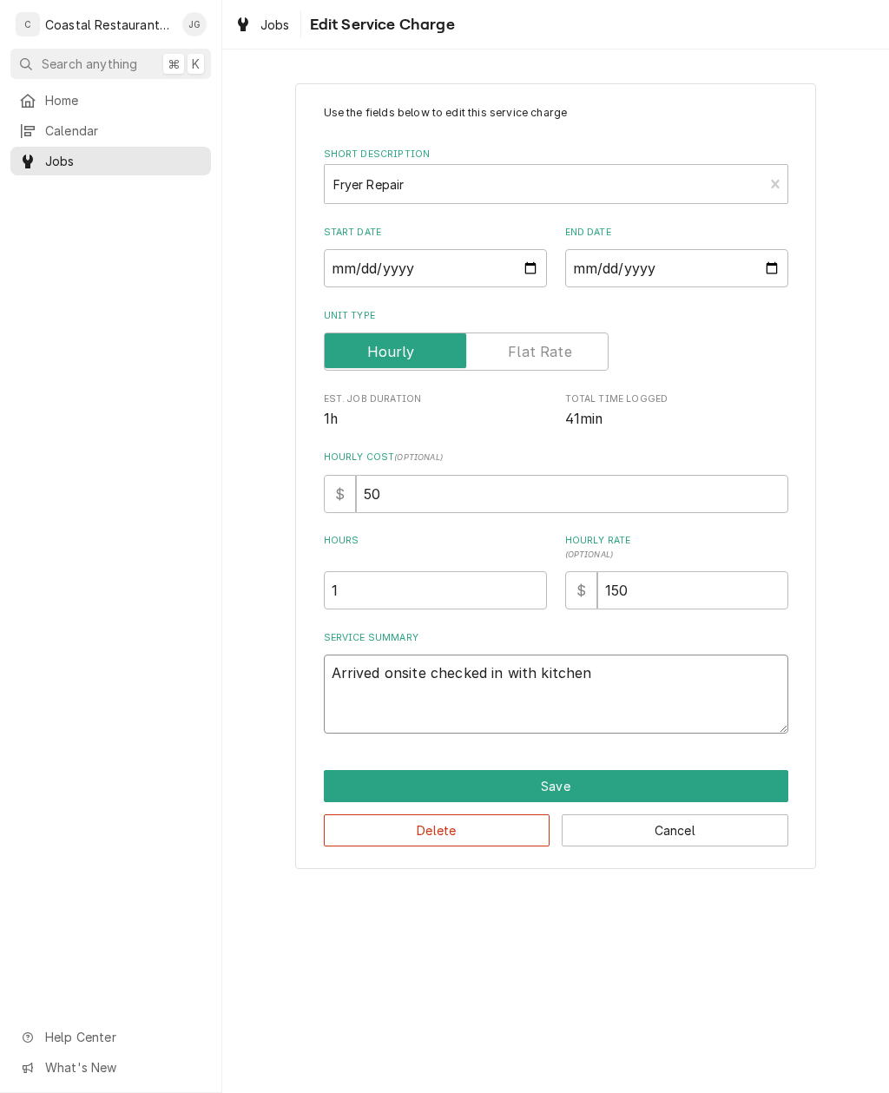
type textarea "Arrived onsite checked in with kitchen"
type textarea "x"
type textarea "Arrived onsite checked in with kitche"
type textarea "x"
type textarea "Arrived onsite checked in with kitc"
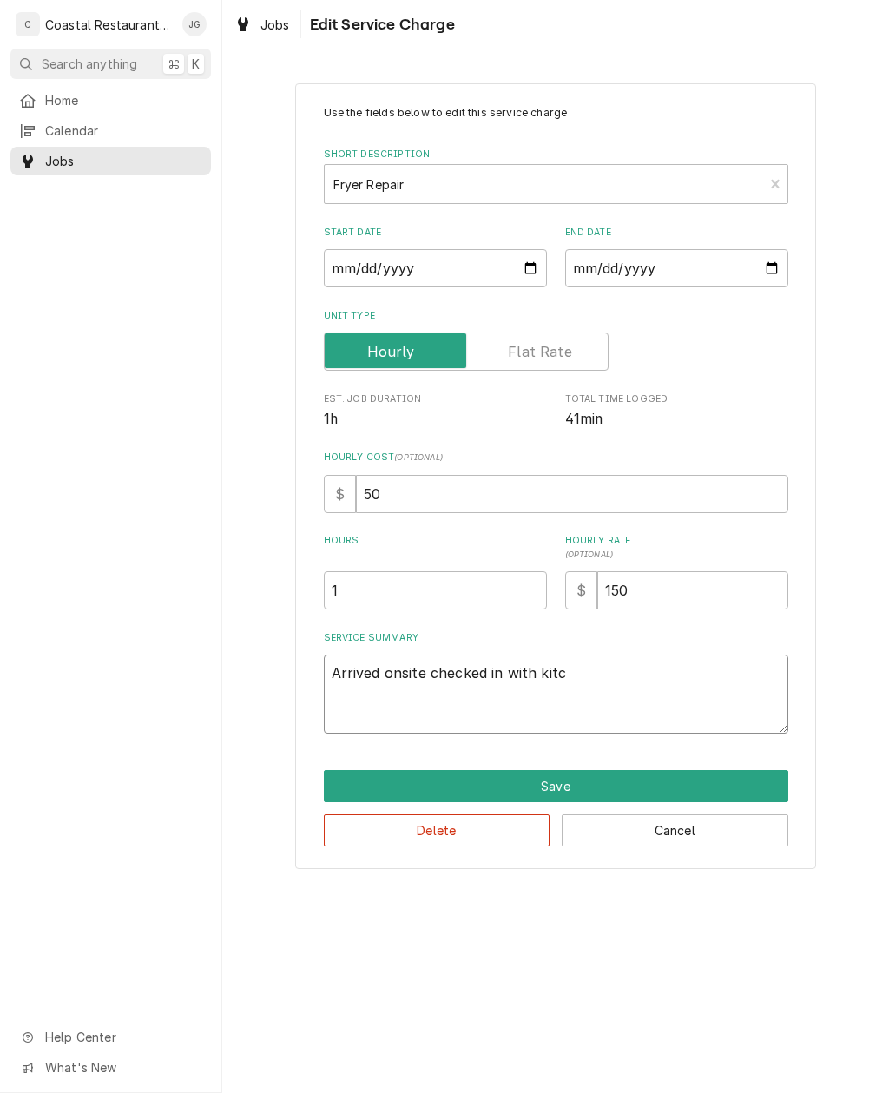
type textarea "x"
type textarea "Arrived onsite checked in with kit"
type textarea "x"
type textarea "Arrived onsite checked in with ki"
type textarea "x"
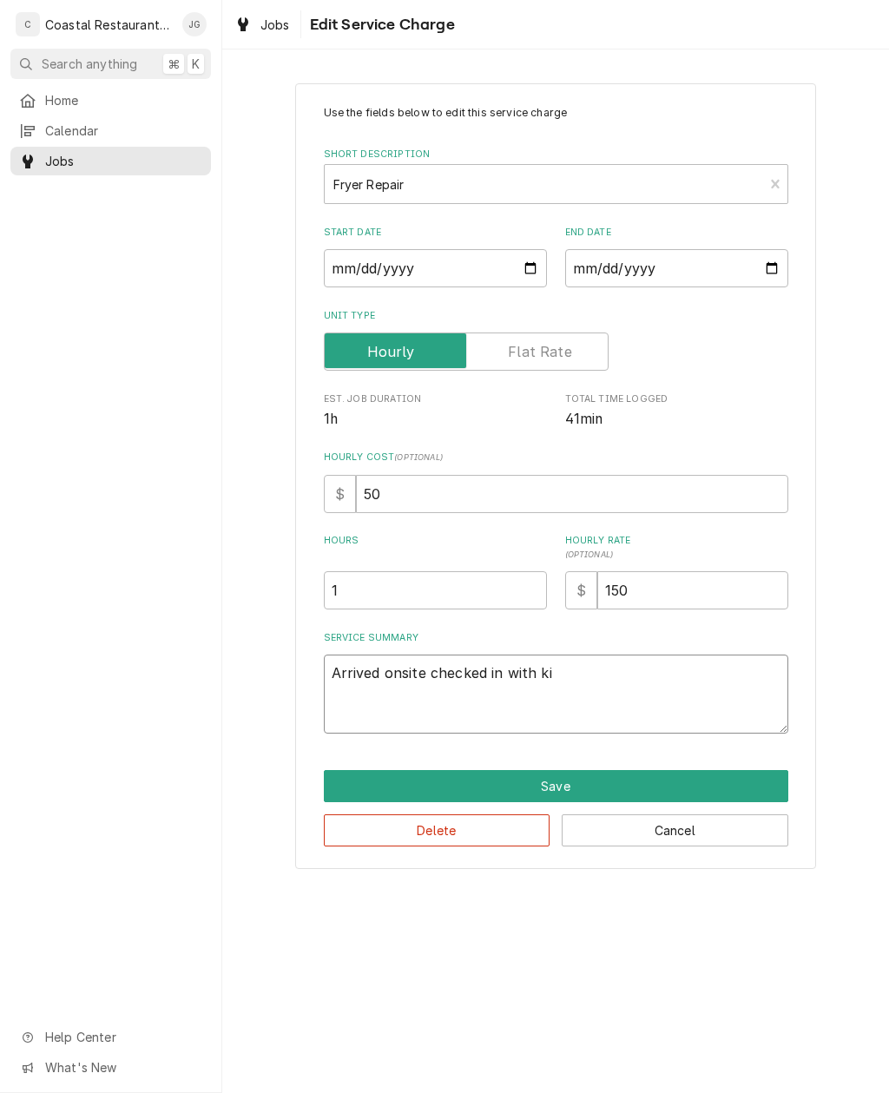
type textarea "Arrived onsite checked in with k"
type textarea "x"
type textarea "Arrived onsite checked in with"
type textarea "x"
type textarea "Arrived onsite checked in with Ki"
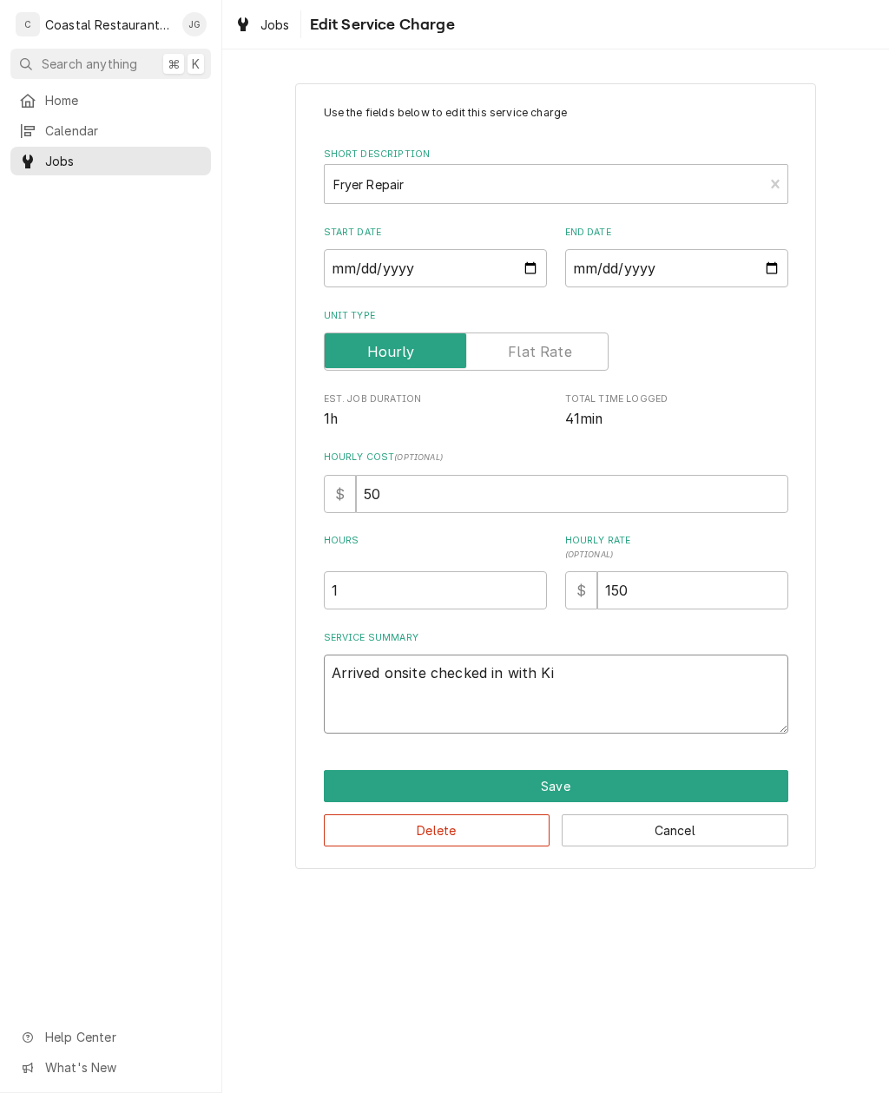
type textarea "x"
type textarea "Arrived onsite checked in with Kit"
type textarea "x"
type textarea "Arrived onsite checked in with Kitc"
type textarea "x"
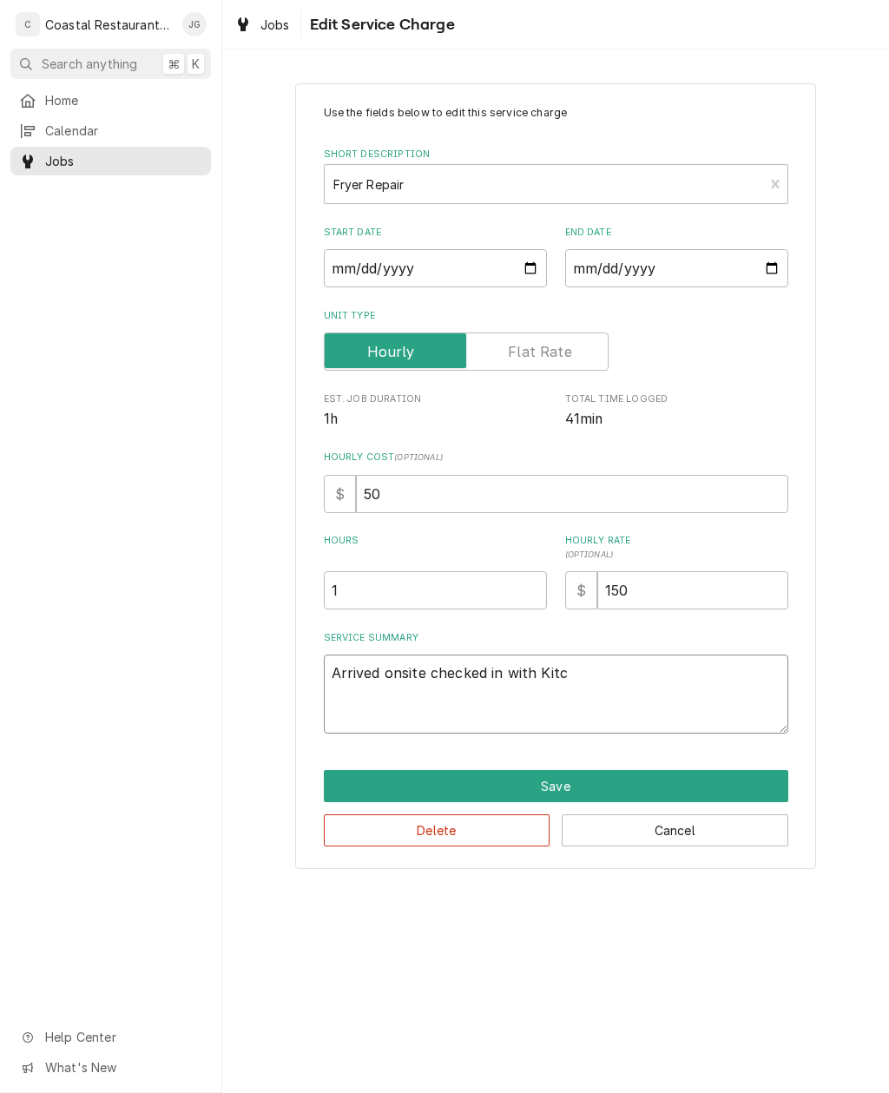
type textarea "Arrived onsite checked in with Kitch"
type textarea "x"
type textarea "Arrived onsite checked in with Kitche"
type textarea "x"
type textarea "Arrived onsite checked in with Kitchen"
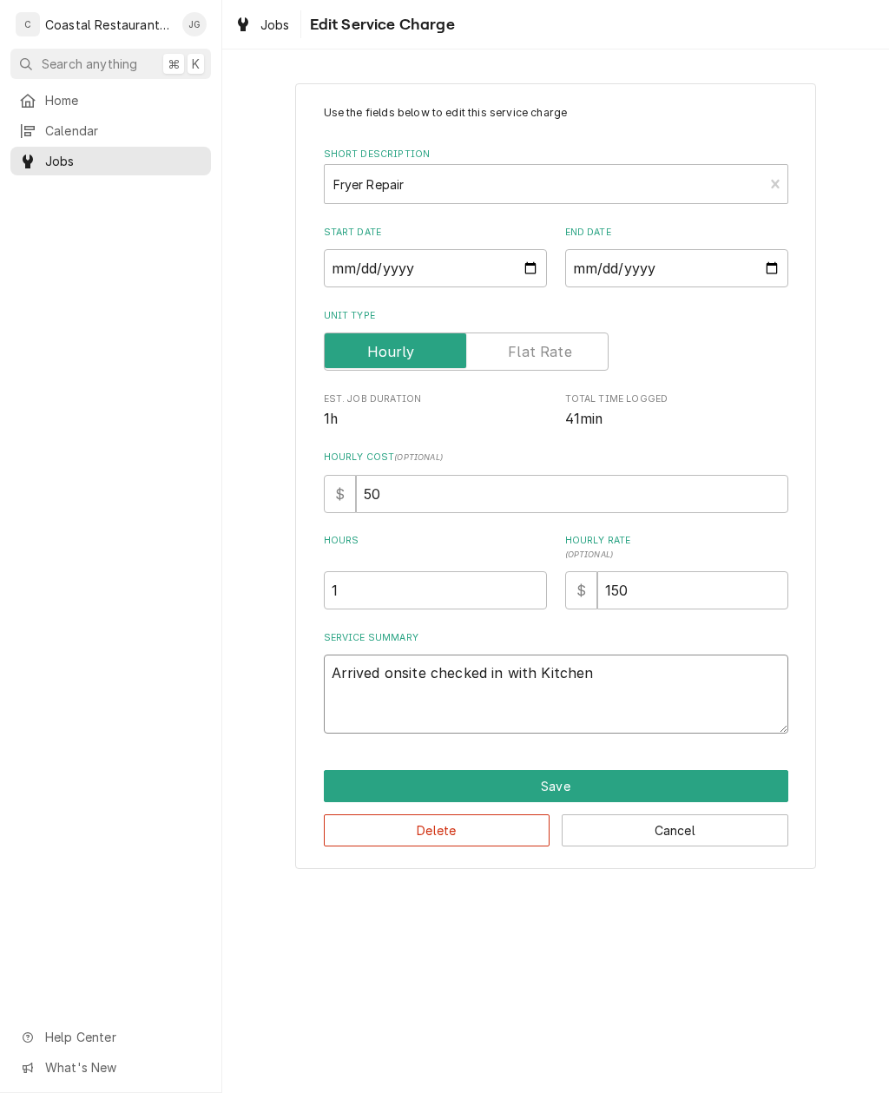
type textarea "x"
type textarea "Arrived onsite checked in with Kitchen"
type textarea "x"
type textarea "Arrived onsite checked in with Kitchen Ma"
type textarea "x"
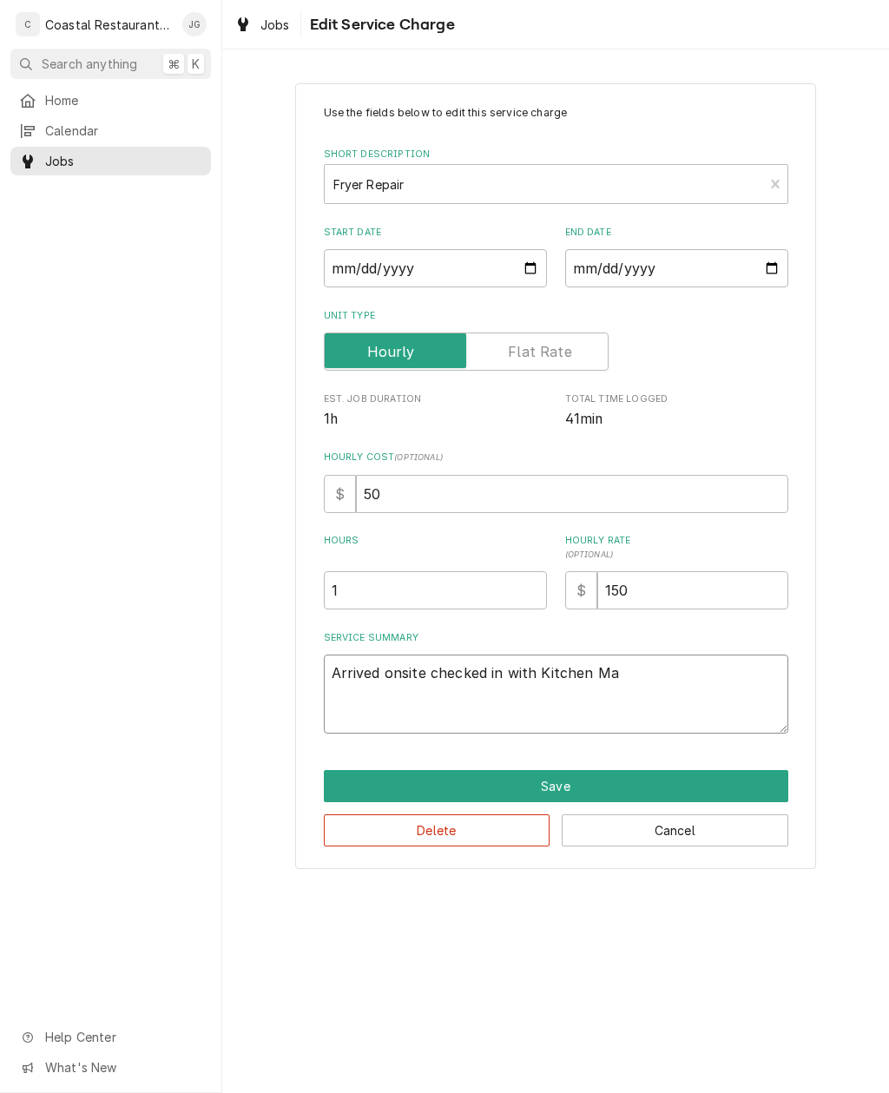
type textarea "Arrived onsite checked in with Kitchen Man"
type textarea "x"
type textarea "Arrived onsite checked in with Kitchen Mana"
type textarea "x"
type textarea "Arrived onsite checked in with Kitchen Manager"
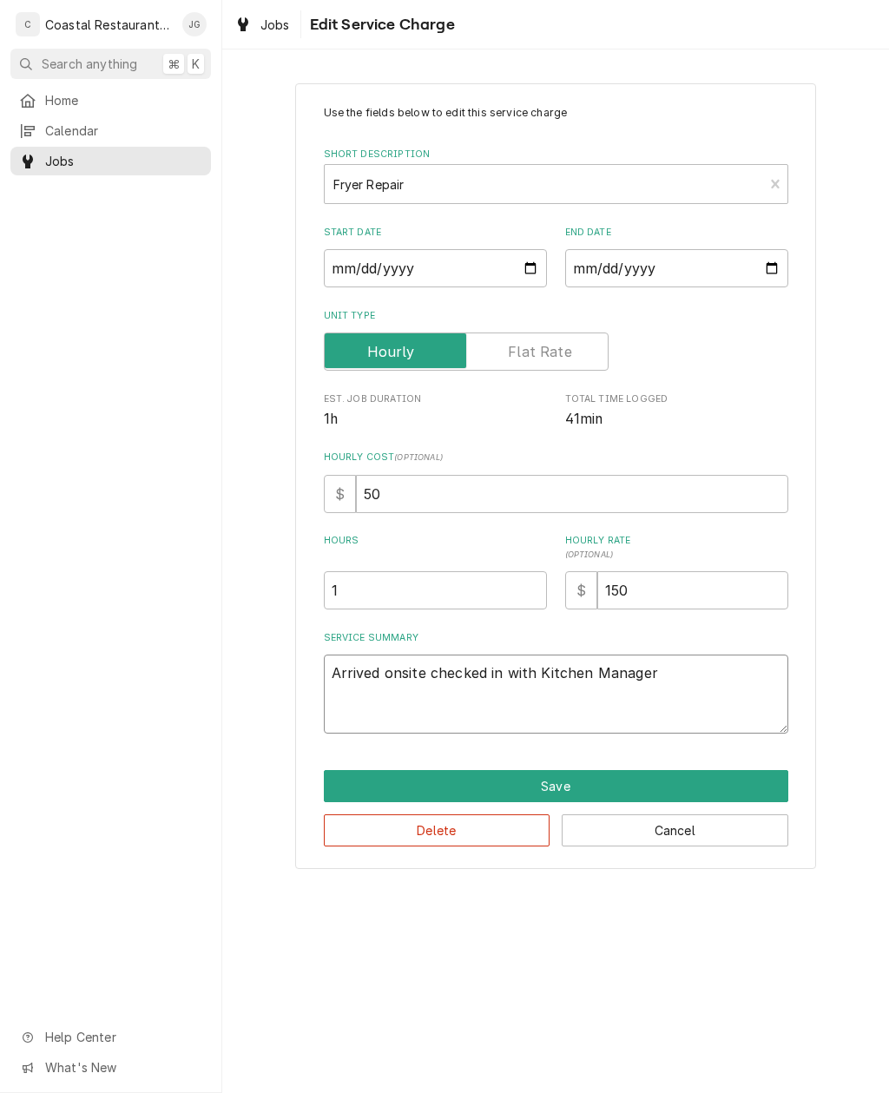
type textarea "x"
type textarea "Arrived onsite checked in with Kitchen Manager"
type textarea "x"
type textarea "Arrived onsite checked in with Kitchen Manager s"
type textarea "x"
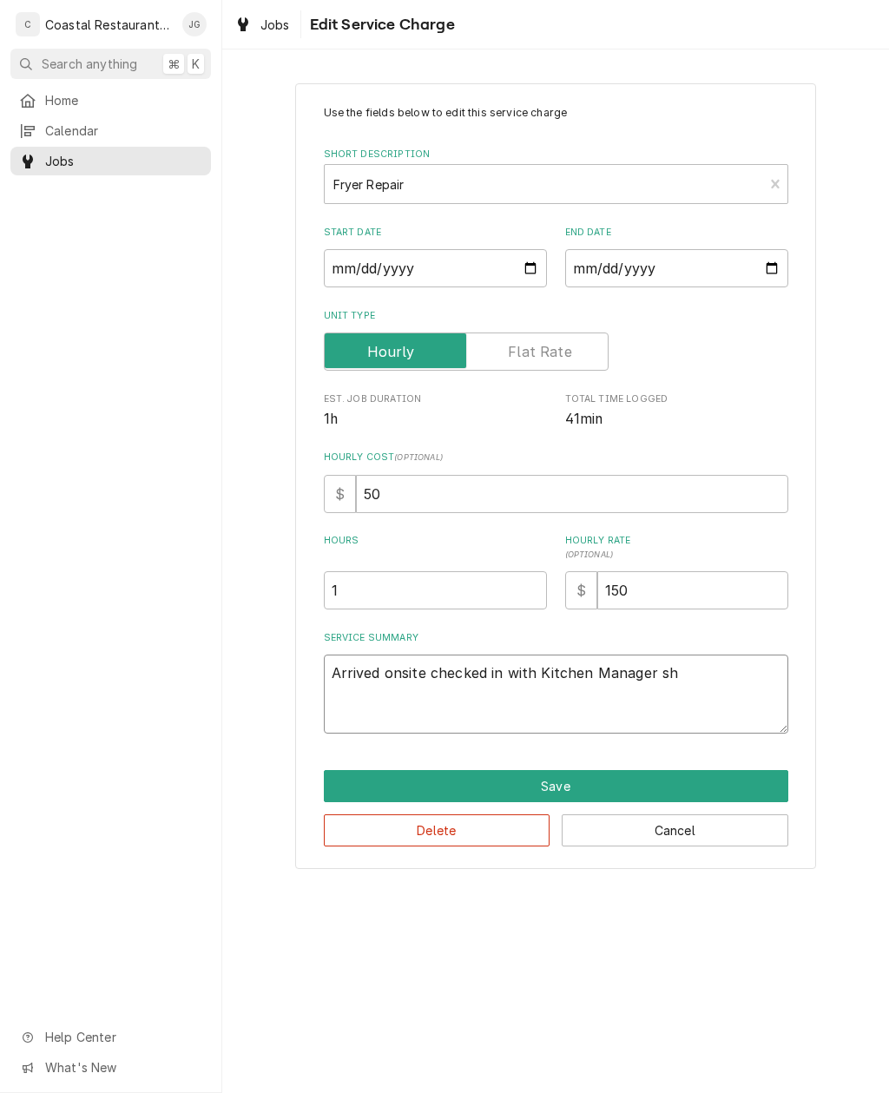
type textarea "Arrived onsite checked in with Kitchen Manager she"
type textarea "x"
type textarea "Arrived onsite checked in with Kitchen Manager she"
type textarea "x"
type textarea "Arrived onsite checked in with Kitchen Manager she s"
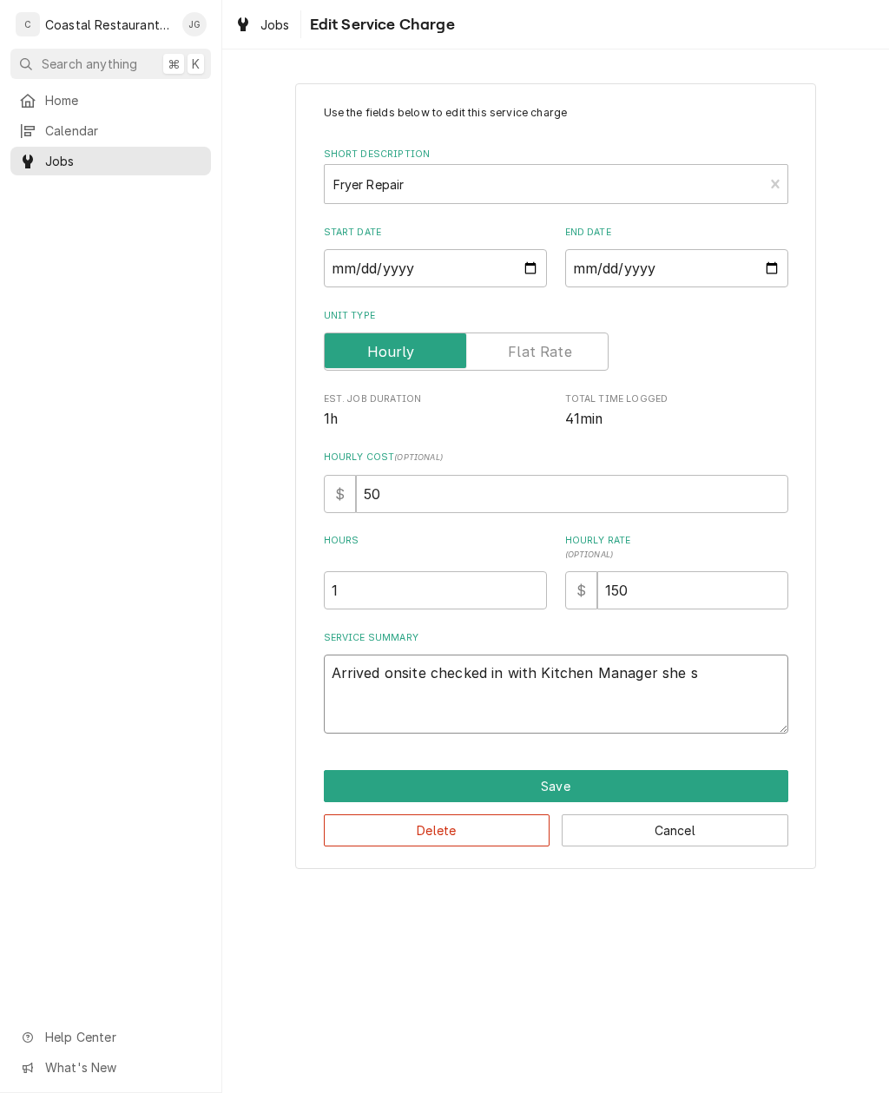
type textarea "x"
type textarea "Arrived onsite checked in with Kitchen Manager she sta"
type textarea "x"
type textarea "Arrived onsite checked in with Kitchen Manager she stat"
type textarea "x"
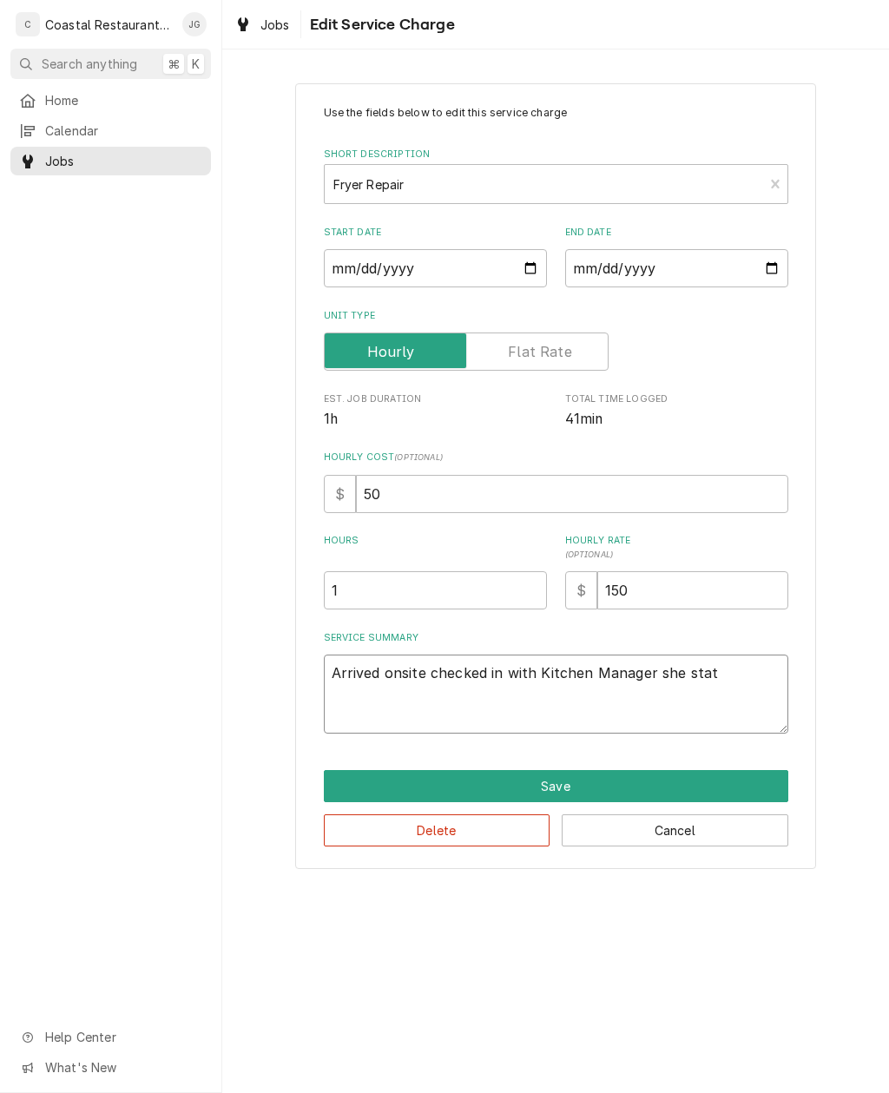
type textarea "Arrived onsite checked in with Kitchen Manager she state"
type textarea "x"
type textarea "Arrived onsite checked in with Kitchen Manager she stated"
type textarea "x"
type textarea "Arrived onsite checked in with Kitchen Manager she stated f"
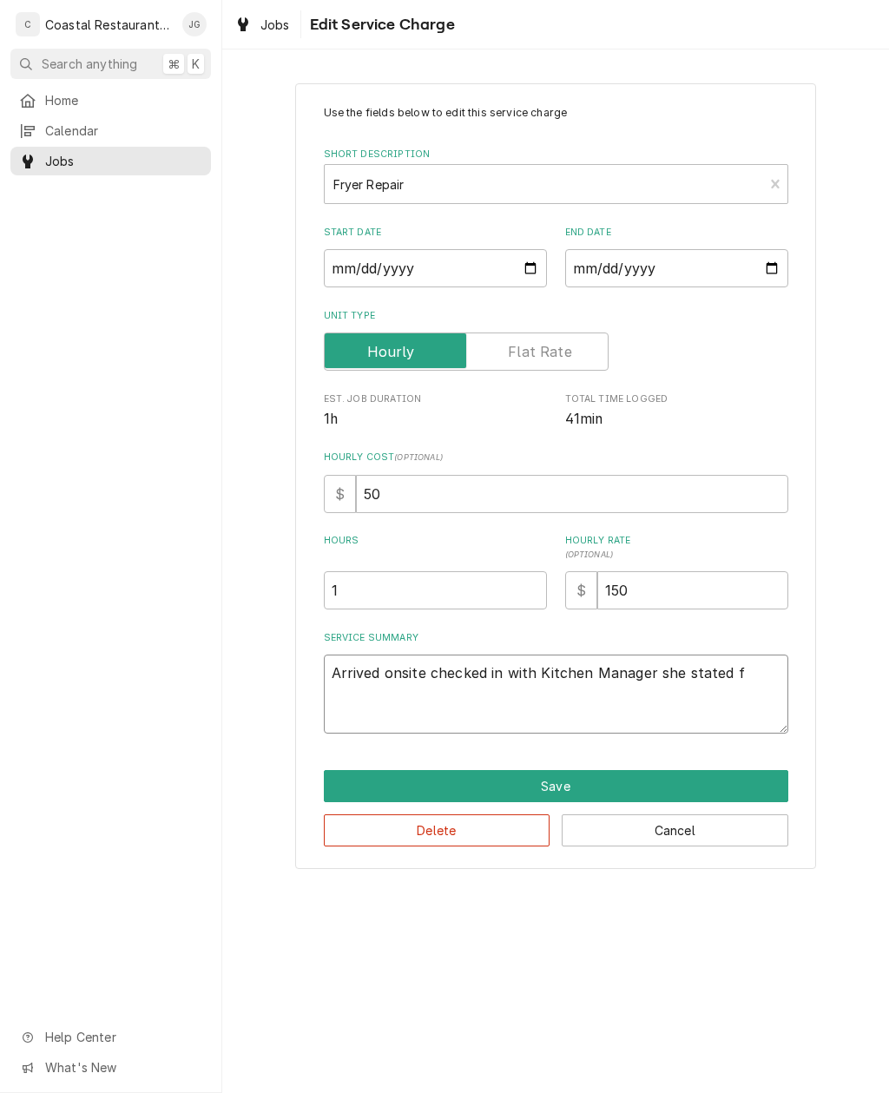
type textarea "x"
type textarea "Arrived onsite checked in with Kitchen Manager she stated fr"
type textarea "x"
type textarea "Arrived onsite checked in with Kitchen Manager she stated frye"
type textarea "x"
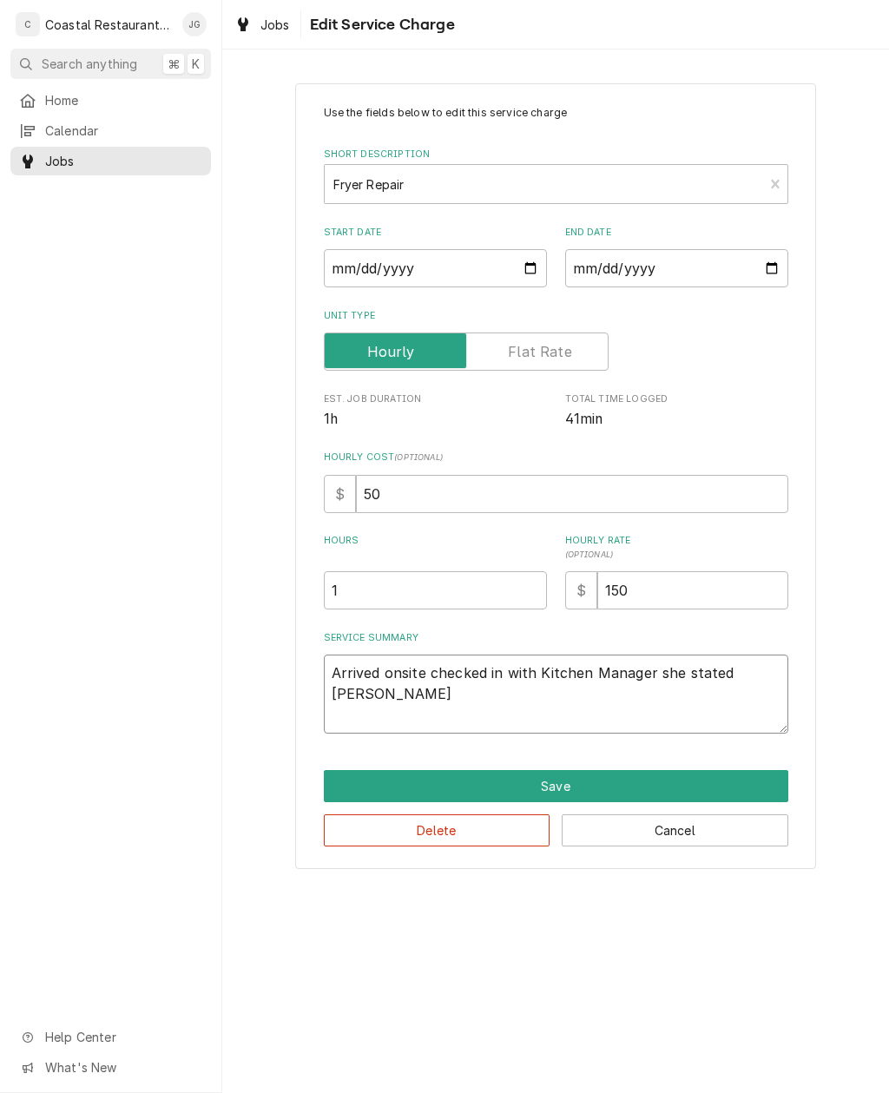
type textarea "Arrived onsite checked in with Kitchen Manager she stated fryer"
type textarea "x"
type textarea "Arrived onsite checked in with Kitchen Manager she stated fryer"
type textarea "x"
type textarea "Arrived onsite checked in with Kitchen Manager she stated fryer w"
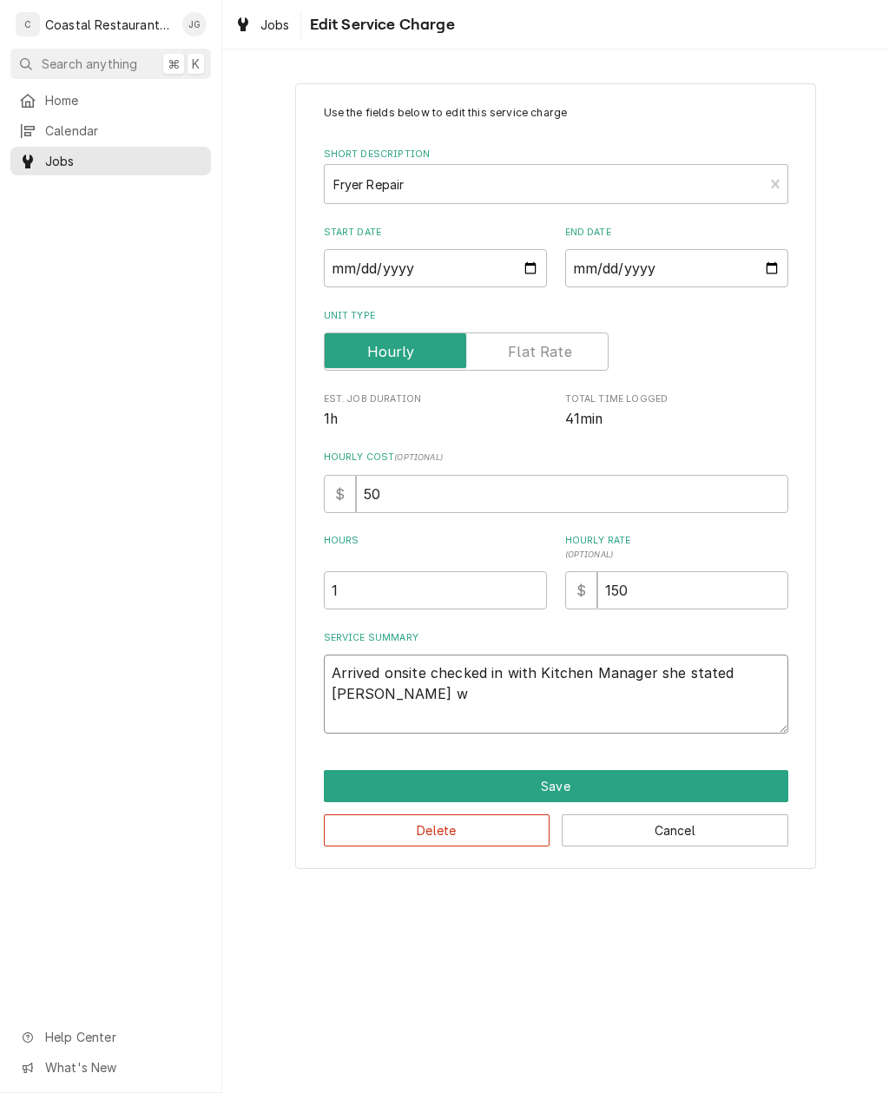
type textarea "x"
type textarea "Arrived onsite checked in with Kitchen Manager she stated fryer wo"
type textarea "x"
type textarea "Arrived onsite checked in with Kitchen Manager she stated fryer won"
type textarea "x"
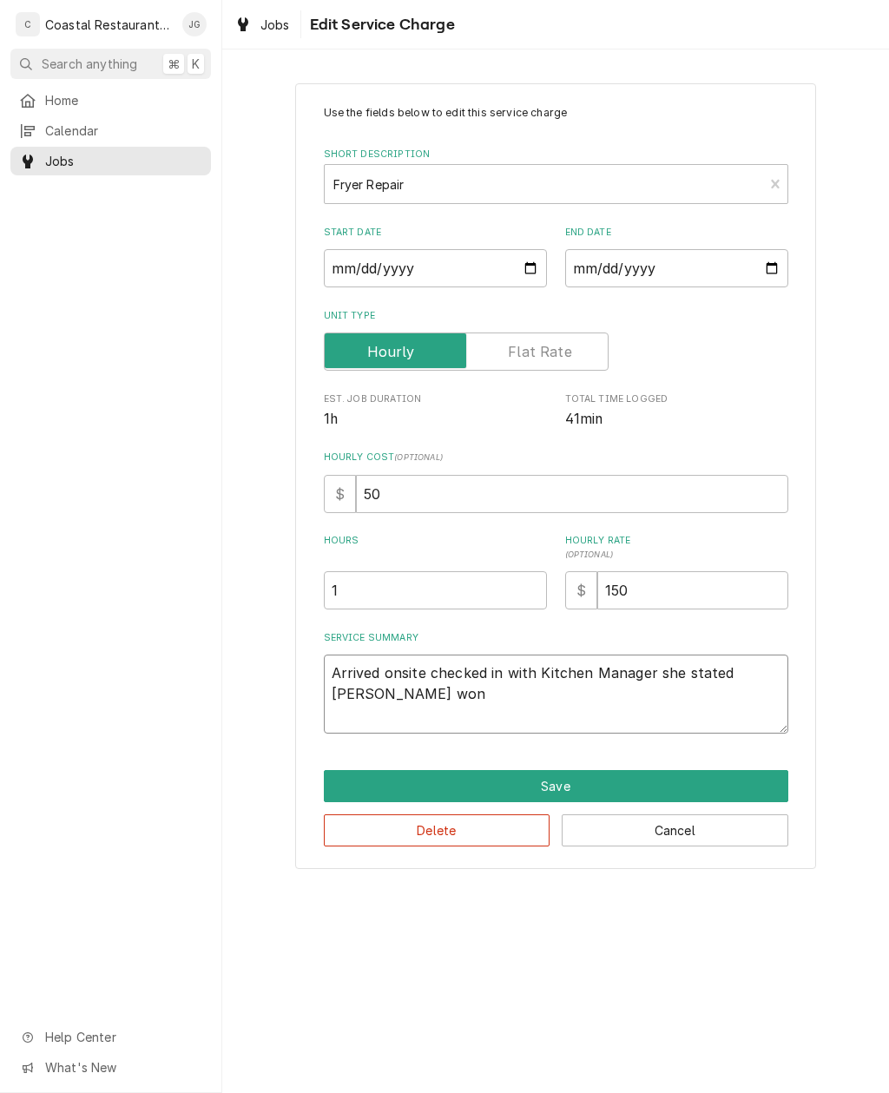
type textarea "Arrived onsite checked in with Kitchen Manager she stated fryer won’t"
type textarea "x"
type textarea "Arrived onsite checked in with Kitchen Manager she stated fryer won’t d"
type textarea "x"
type textarea "Arrived onsite checked in with Kitchen Manager she stated fryer won’t dr"
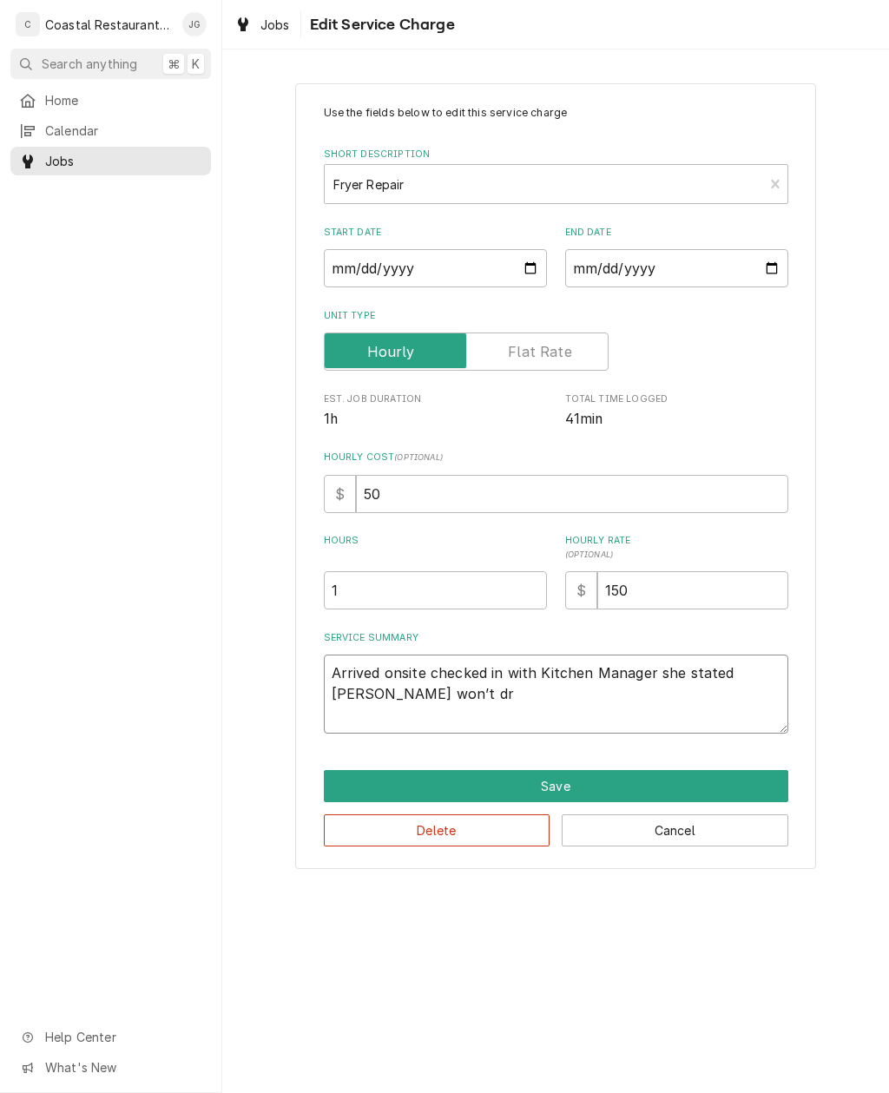
type textarea "x"
type textarea "Arrived onsite checked in with Kitchen Manager she stated fryer won’t dra"
type textarea "x"
type textarea "Arrived onsite checked in with Kitchen Manager she stated fryer won’t drai"
type textarea "x"
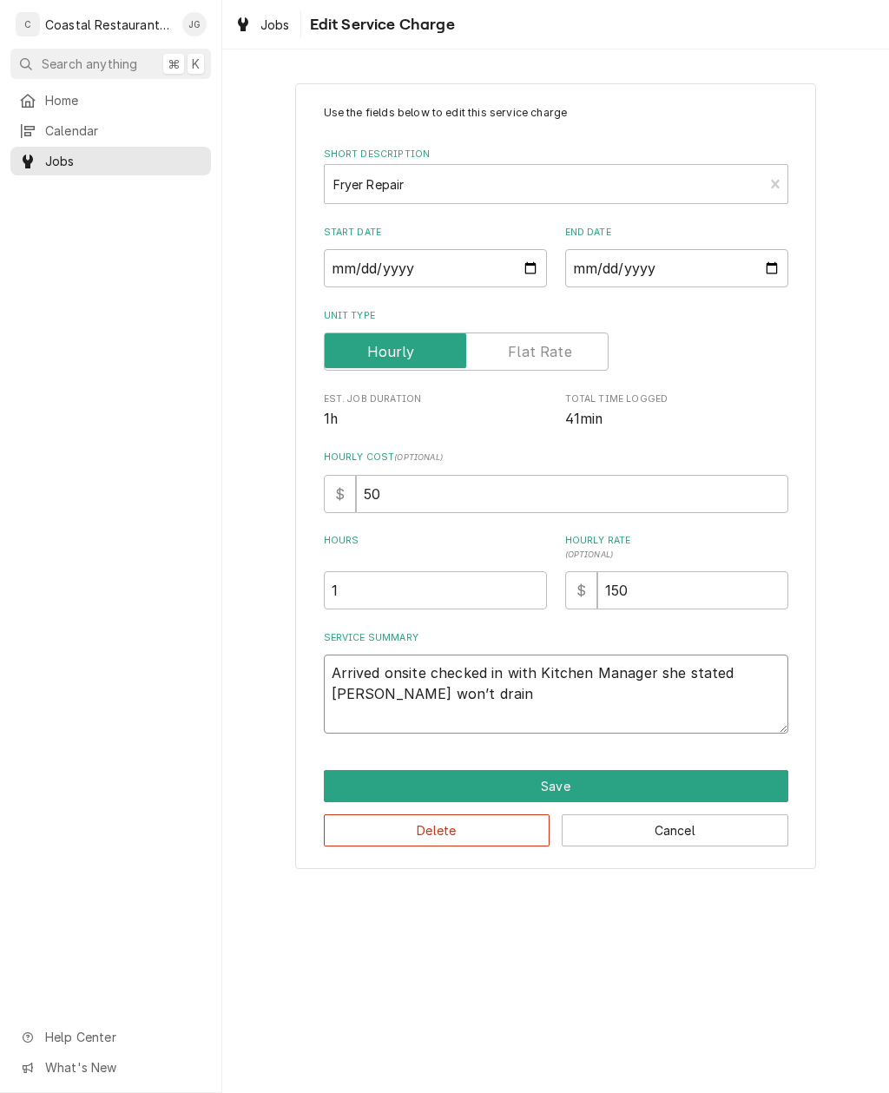
type textarea "Arrived onsite checked in with Kitchen Manager she stated fryer won’t drain"
type textarea "x"
type textarea "Arrived onsite checked in with Kitchen Manager she stated fryer won’t drain or"
type textarea "x"
type textarea "Arrived onsite checked in with Kitchen Manager she stated fryer won’t drain or"
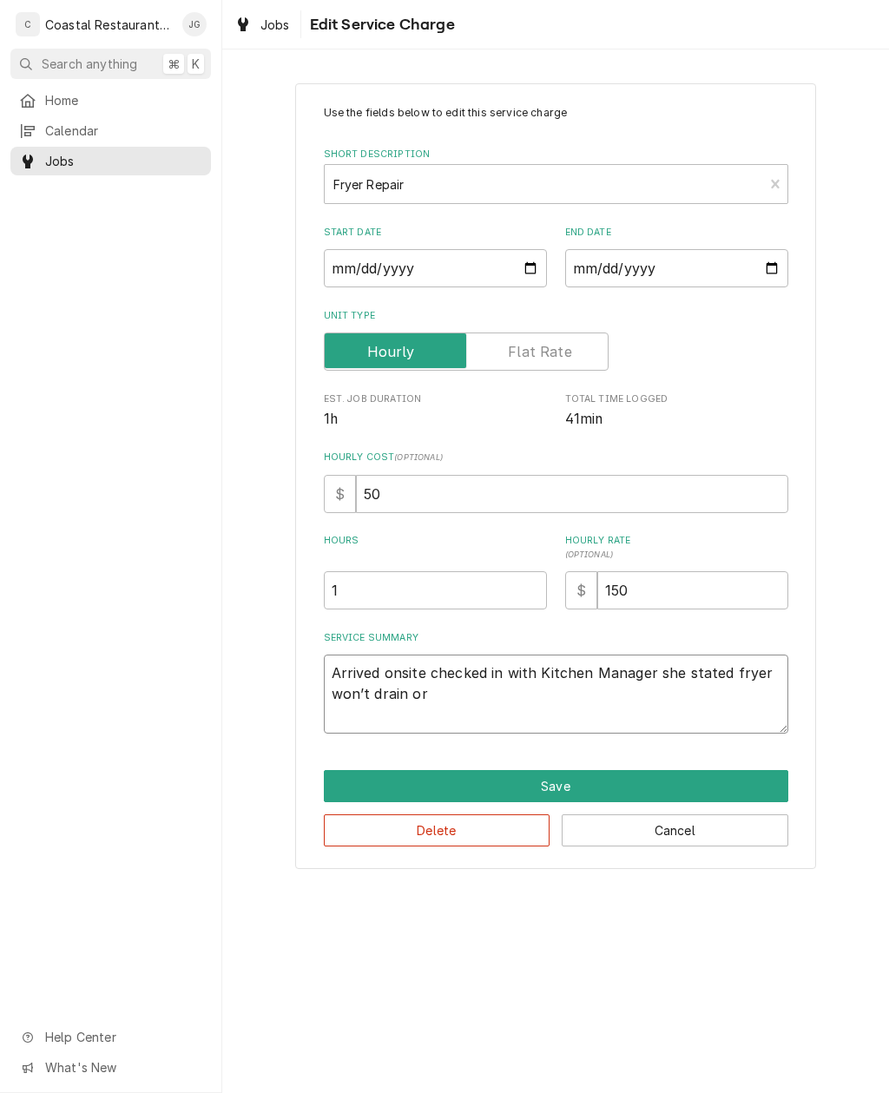
type textarea "x"
type textarea "Arrived onsite checked in with Kitchen Manager she stated fryer won’t drain or p"
type textarea "x"
type textarea "Arrived onsite checked in with Kitchen Manager she stated fryer won’t drain or …"
type textarea "x"
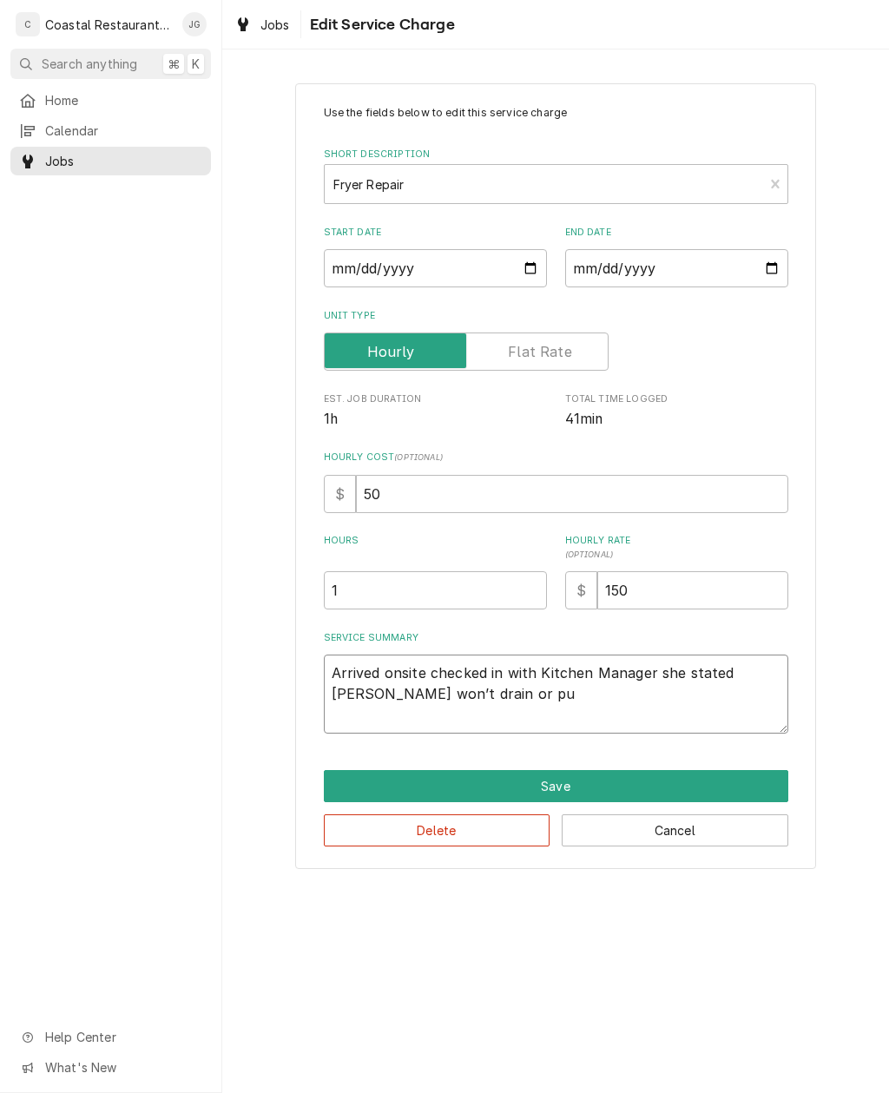
type textarea "Arrived onsite checked in with Kitchen Manager she stated fryer won’t drain or …"
type textarea "x"
type textarea "Arrived onsite checked in with Kitchen Manager she stated fryer won’t drain or …"
type textarea "x"
type textarea "Arrived onsite checked in with Kitchen Manager she stated fryer won’t drain or …"
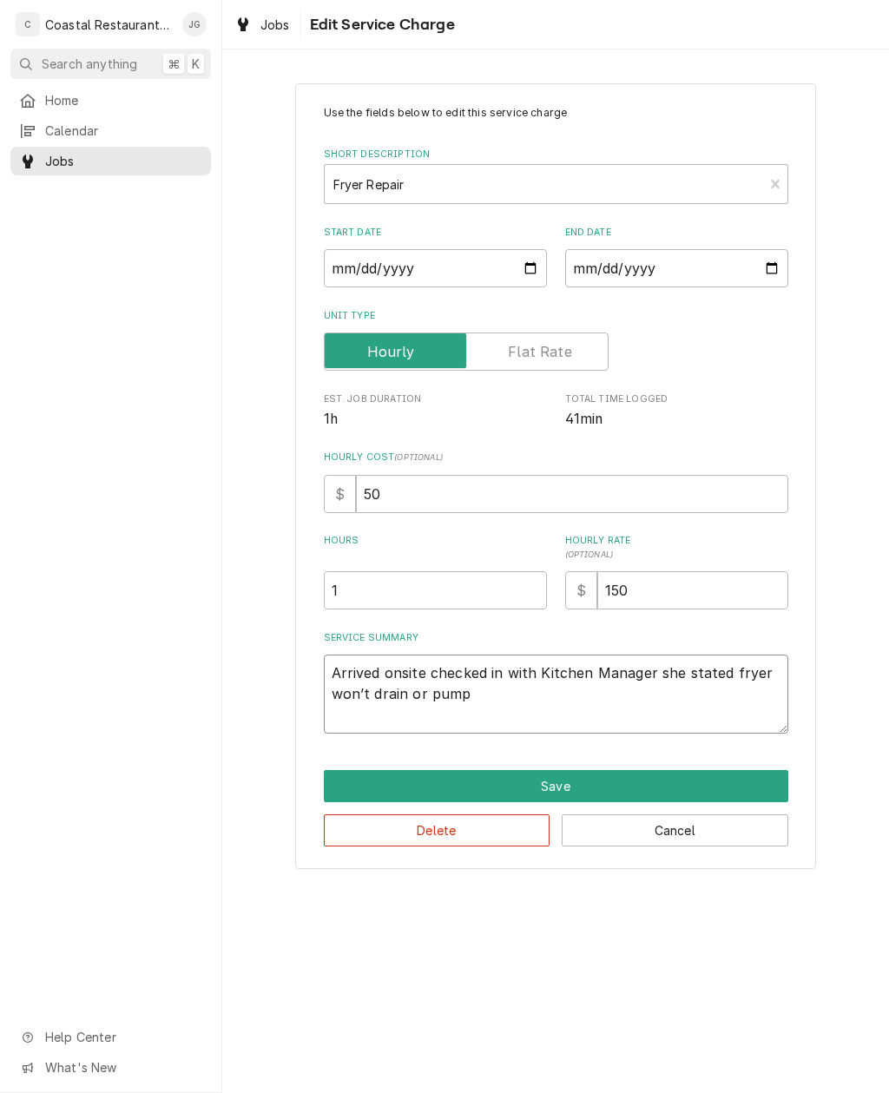
type textarea "x"
type textarea "Arrived onsite checked in with Kitchen Manager she stated fryer won’t drain or …"
type textarea "x"
type textarea "Arrived onsite checked in with Kitchen Manager she stated fryer won’t drain or …"
type textarea "x"
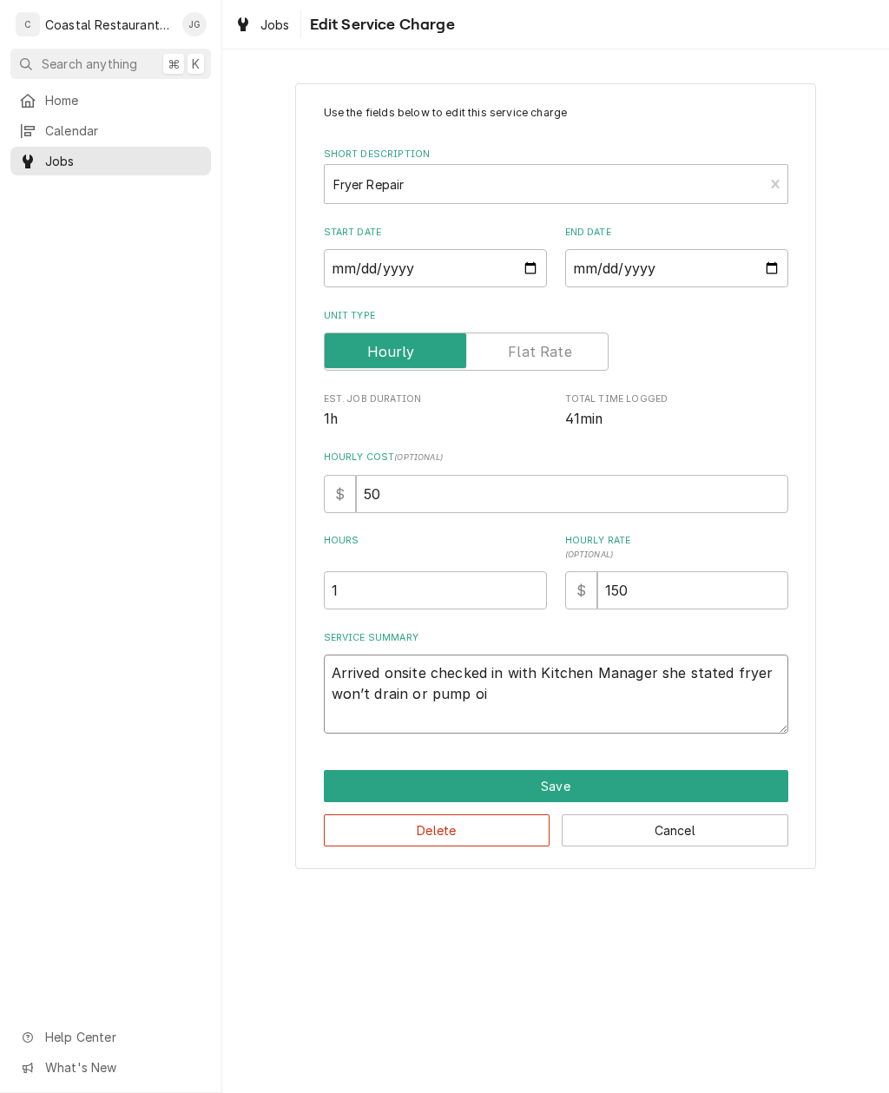
type textarea "Arrived onsite checked in with Kitchen Manager she stated fryer won’t drain or …"
type textarea "x"
type textarea "Arrived onsite checked in with Kitchen Manager she stated fryer won’t drain or …"
type textarea "x"
type textarea "Arrived onsite checked in with Kitchen Manager she stated fryer won’t drain or …"
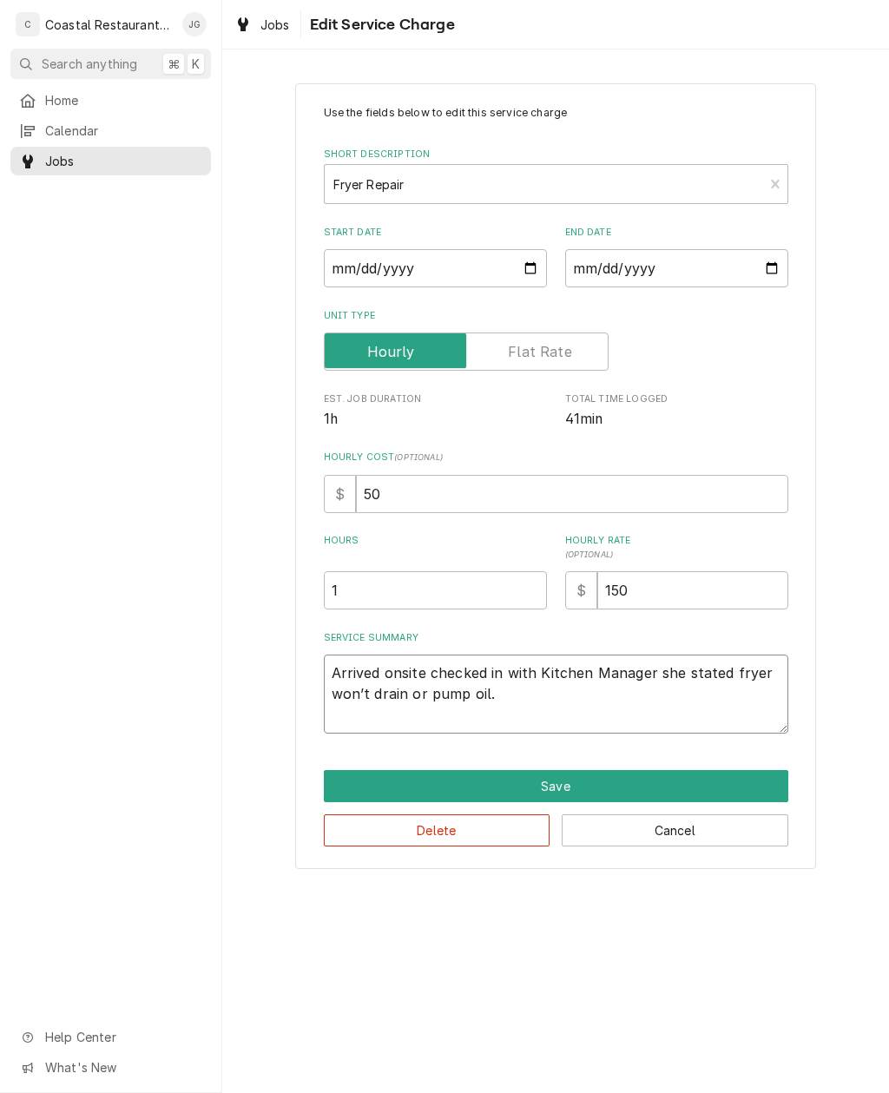
type textarea "x"
type textarea "Arrived onsite checked in with Kitchen Manager she stated fryer won’t drain or …"
type textarea "x"
type textarea "Arrived onsite checked in with Kitchen Manager she stated fryer won’t drain or …"
type textarea "x"
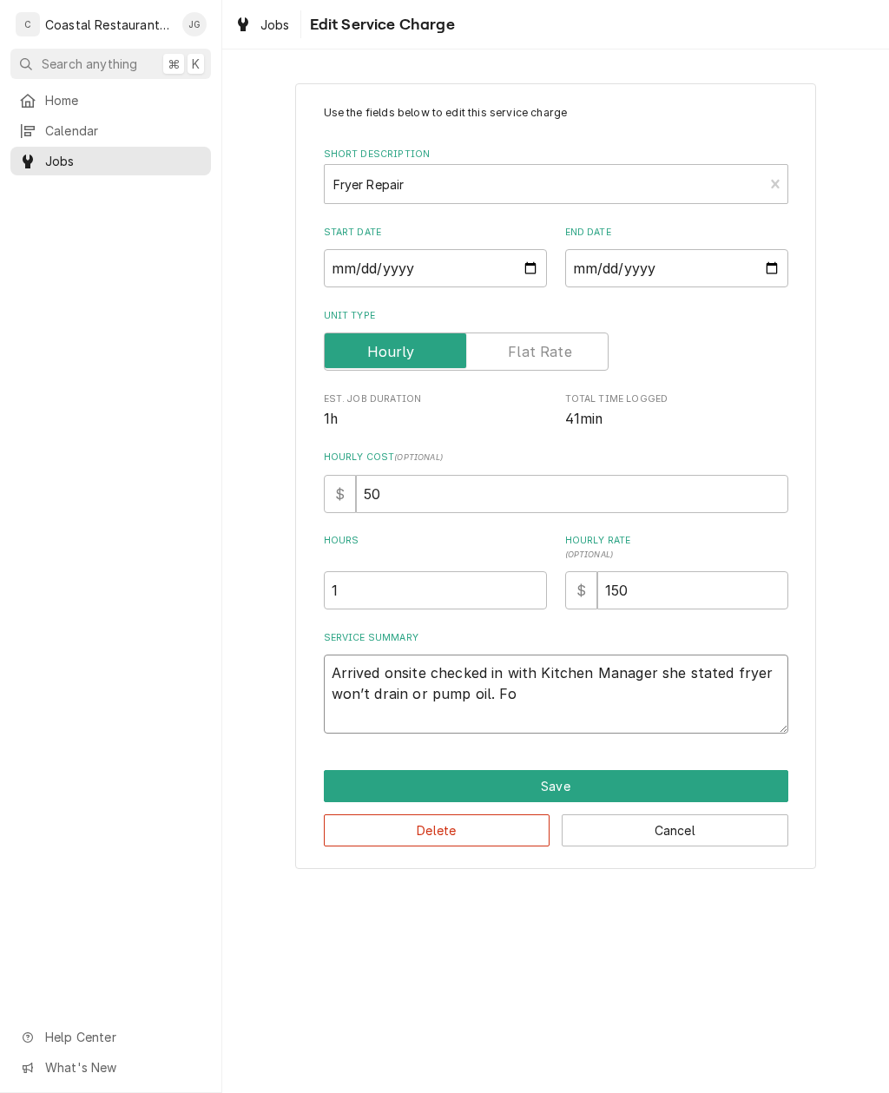
type textarea "Arrived onsite checked in with Kitchen Manager she stated fryer won’t drain or …"
type textarea "x"
type textarea "Arrived onsite checked in with Kitchen Manager she stated fryer won’t drain or …"
type textarea "x"
type textarea "Arrived onsite checked in with Kitchen Manager she stated fryer won’t drain or …"
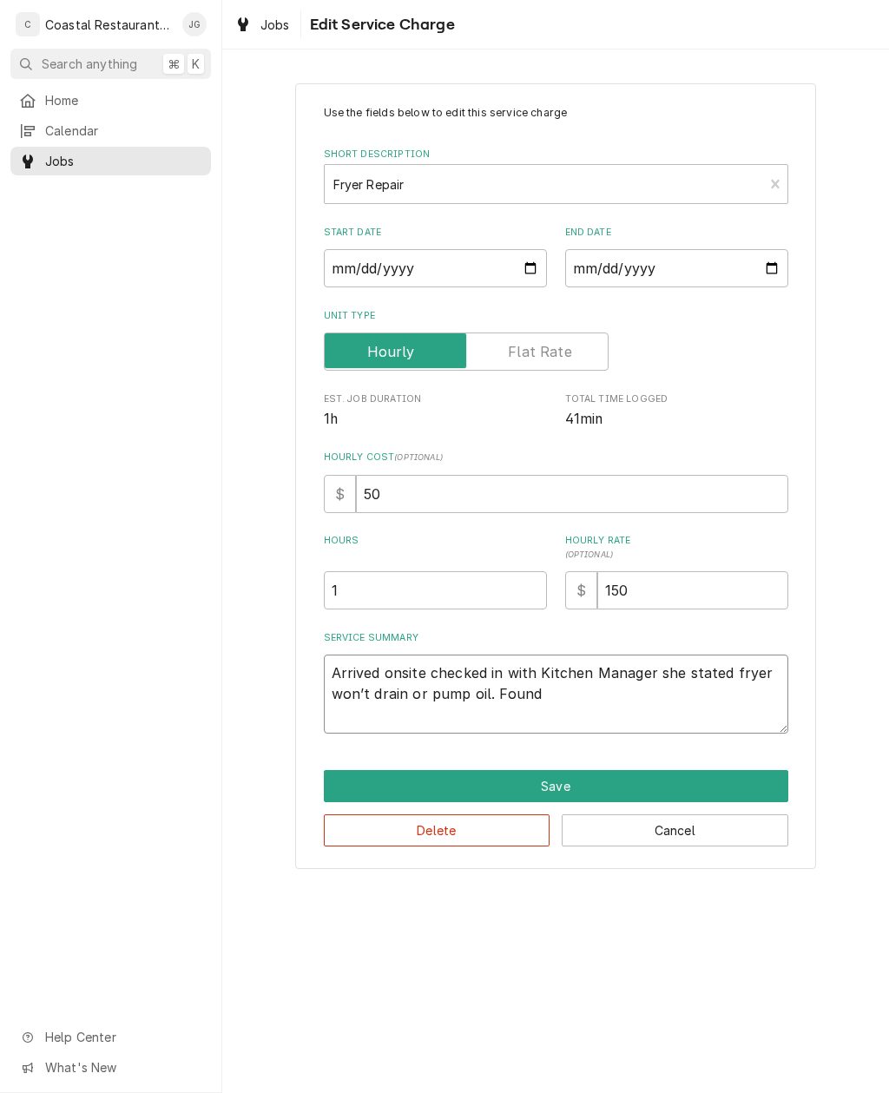
type textarea "x"
type textarea "Arrived onsite checked in with Kitchen Manager she stated fryer won’t drain or …"
type textarea "x"
type textarea "Arrived onsite checked in with Kitchen Manager she stated fryer won’t drain or …"
type textarea "x"
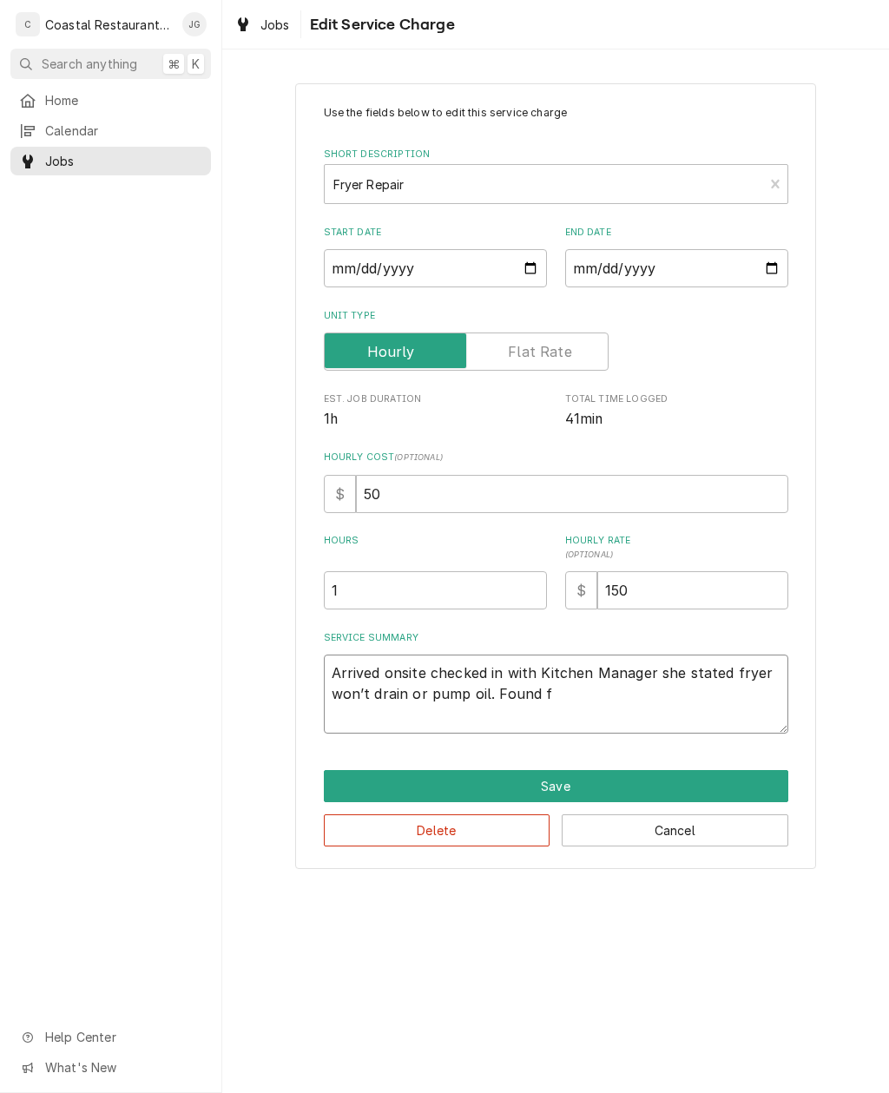
type textarea "Arrived onsite checked in with Kitchen Manager she stated fryer won’t drain or …"
type textarea "x"
type textarea "Arrived onsite checked in with Kitchen Manager she stated fryer won’t drain or …"
type textarea "x"
type textarea "Arrived onsite checked in with Kitchen Manager she stated fryer won’t drain or …"
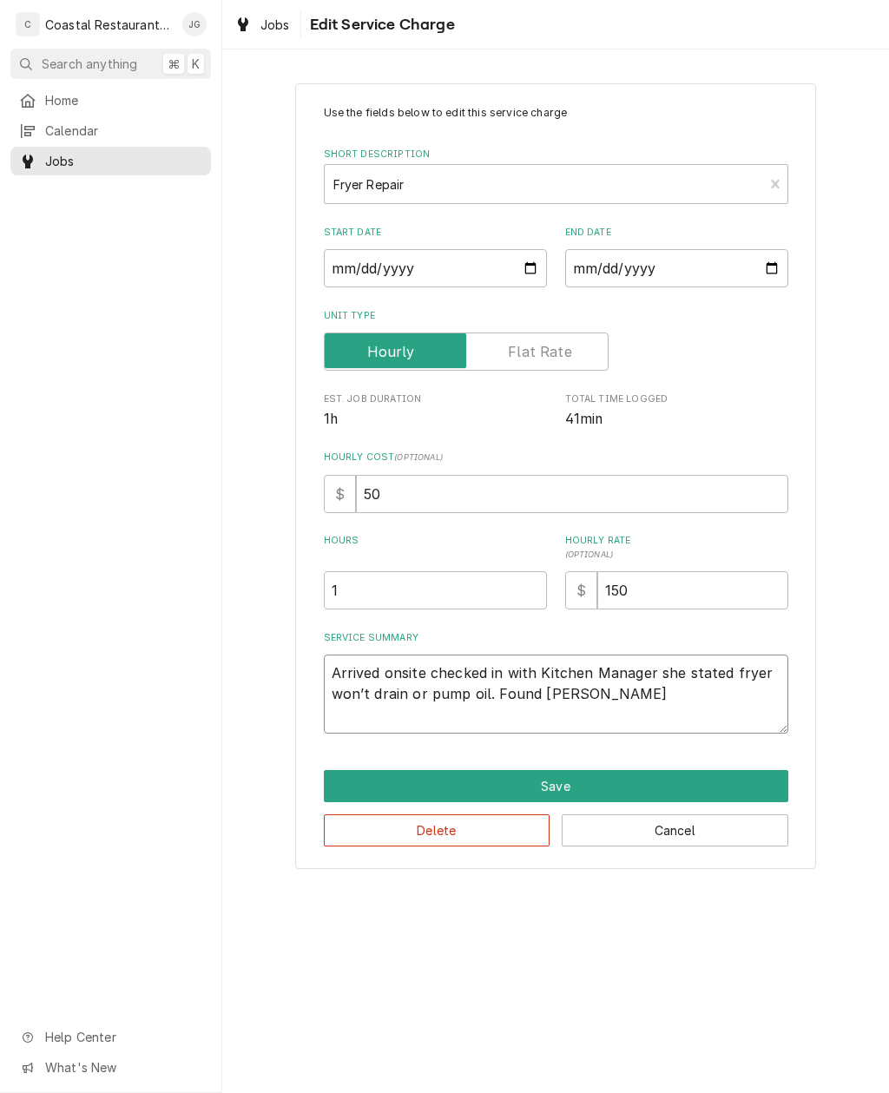
type textarea "x"
type textarea "Arrived onsite checked in with Kitchen Manager she stated fryer won’t drain or …"
type textarea "x"
type textarea "Arrived onsite checked in with Kitchen Manager she stated fryer won’t drain or …"
type textarea "x"
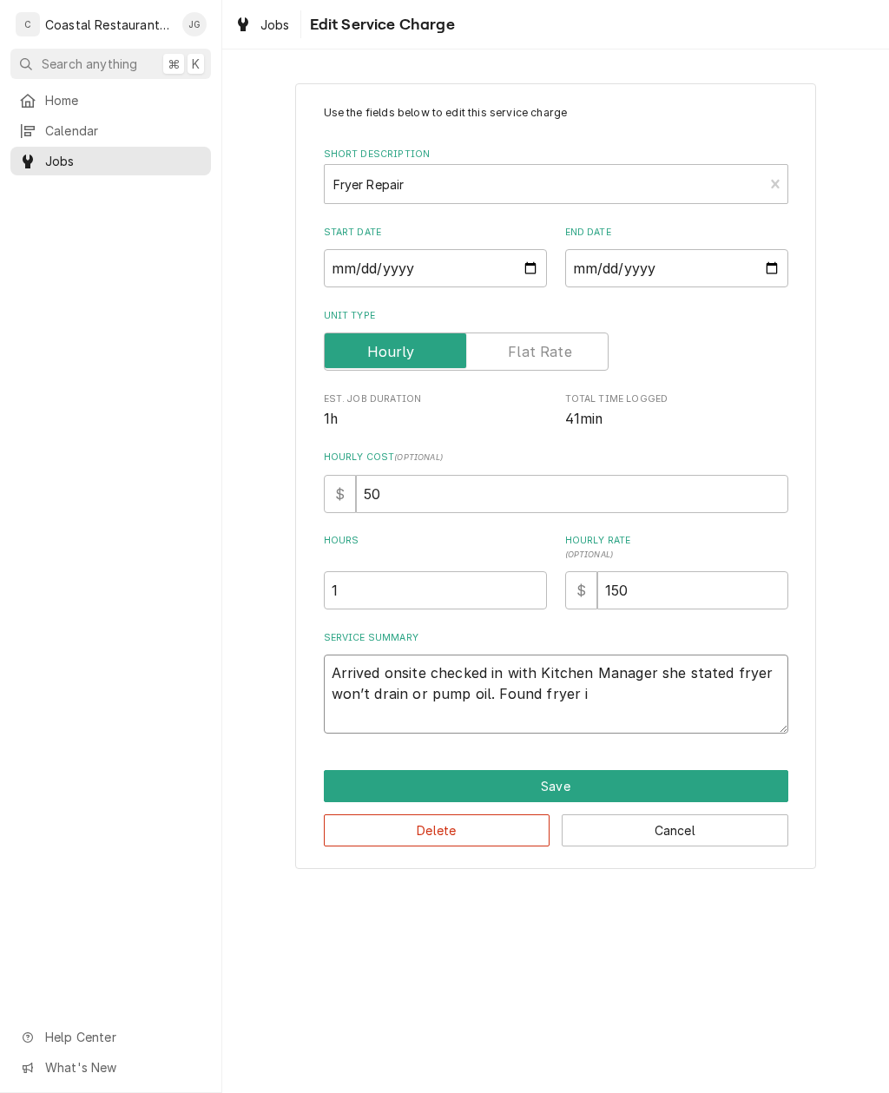
type textarea "Arrived onsite checked in with Kitchen Manager she stated fryer won’t drain or …"
type textarea "x"
type textarea "Arrived onsite checked in with Kitchen Manager she stated fryer won’t drain or …"
type textarea "x"
type textarea "Arrived onsite checked in with Kitchen Manager she stated fryer won’t drain or …"
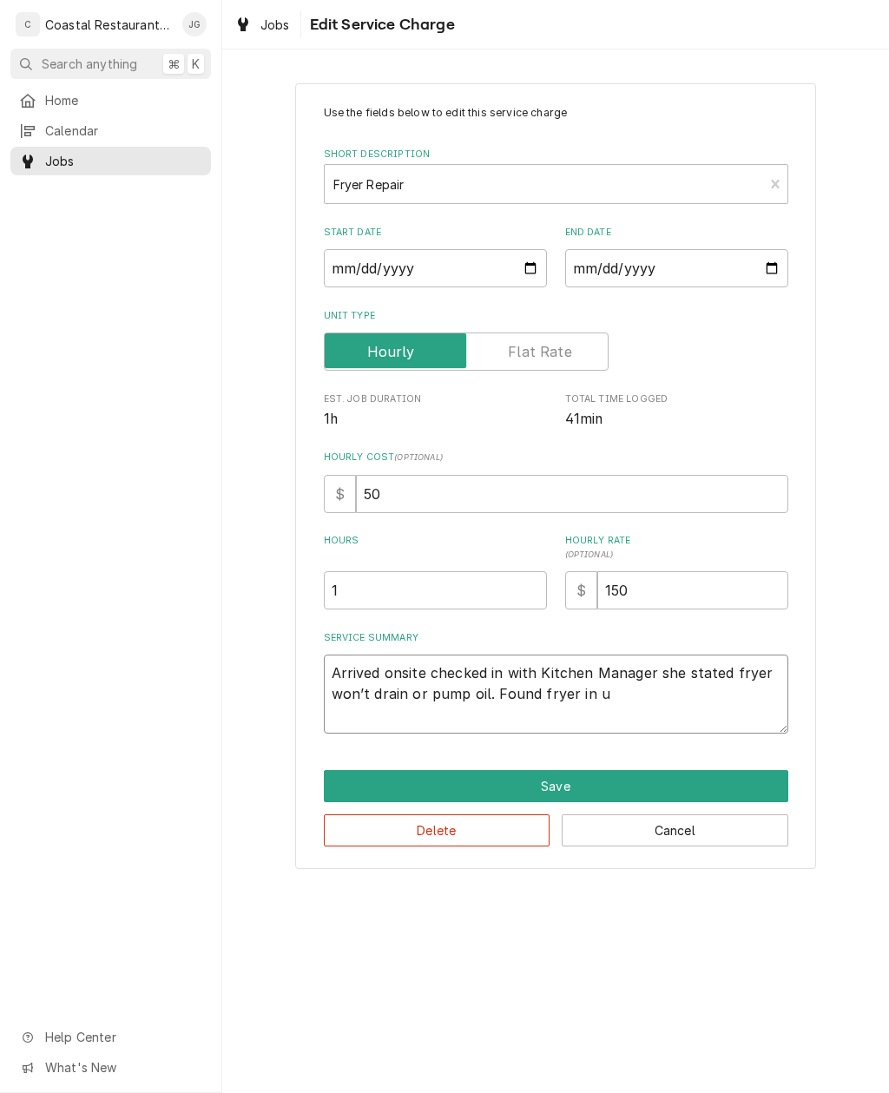
type textarea "x"
type textarea "Arrived onsite checked in with Kitchen Manager she stated fryer won’t drain or …"
type textarea "x"
type textarea "Arrived onsite checked in with Kitchen Manager she stated fryer won’t drain or …"
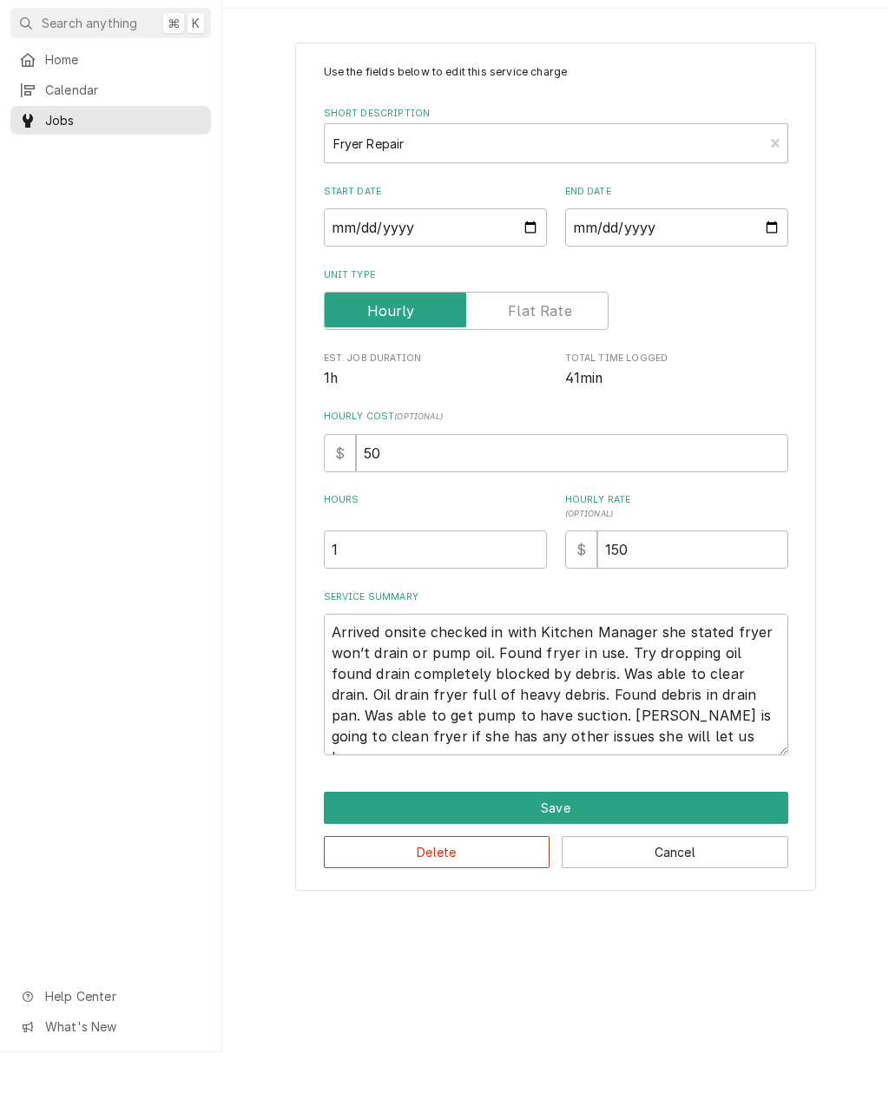
click at [839, 666] on div "Use the fields below to edit this service charge Short Description Fryer Repair…" at bounding box center [555, 507] width 667 height 878
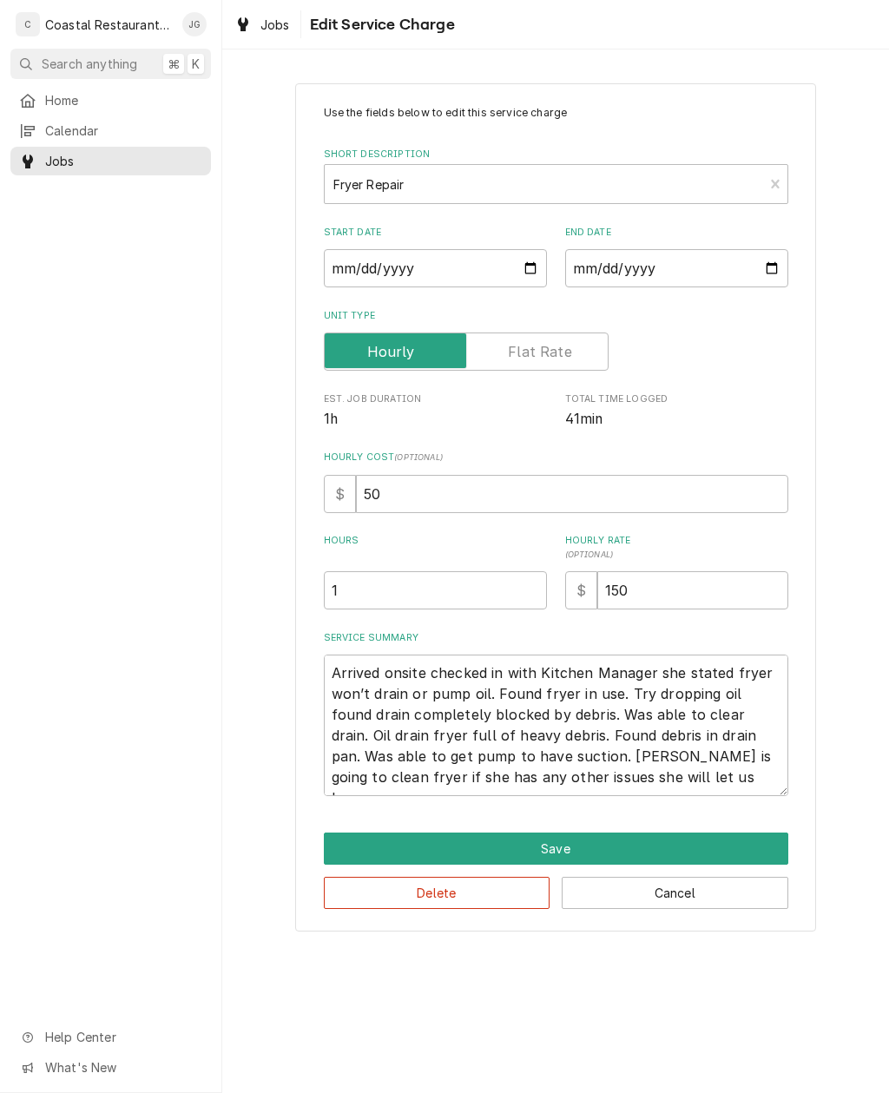
click at [617, 847] on button "Save" at bounding box center [556, 848] width 464 height 32
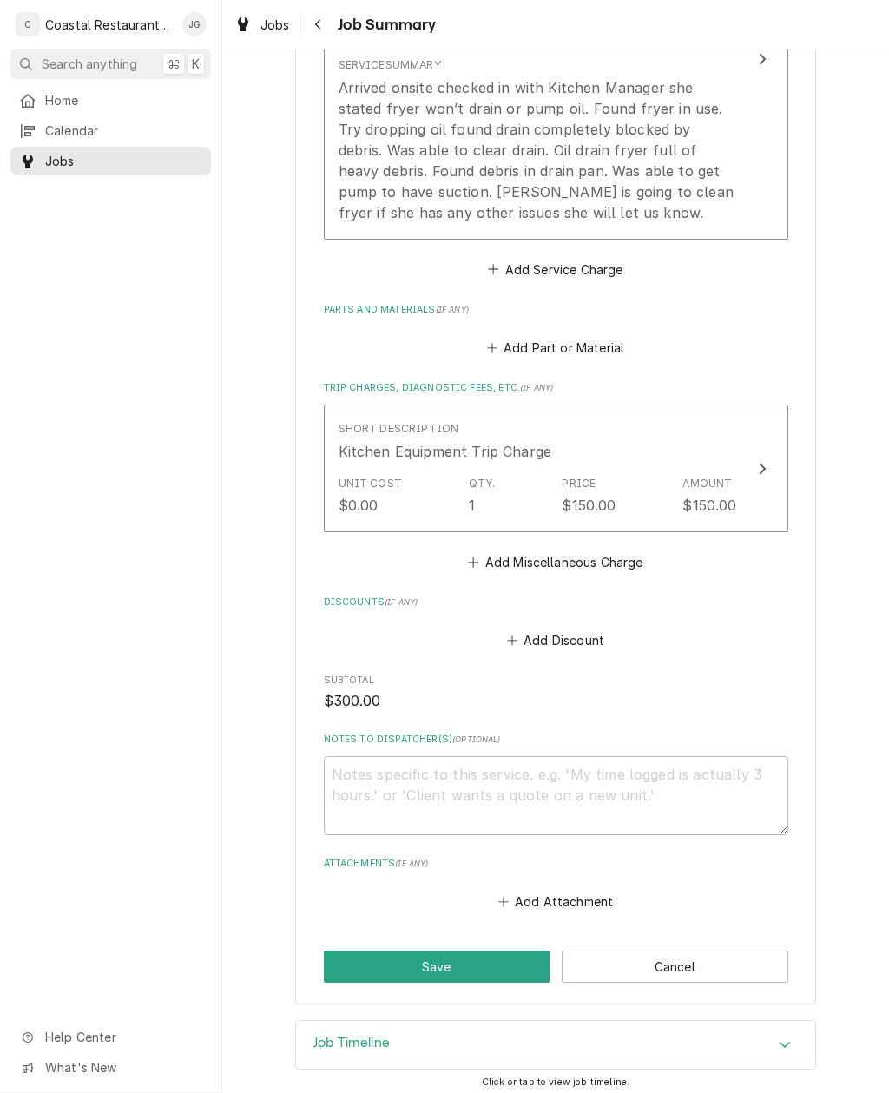
click at [451, 963] on button "Save" at bounding box center [437, 967] width 227 height 32
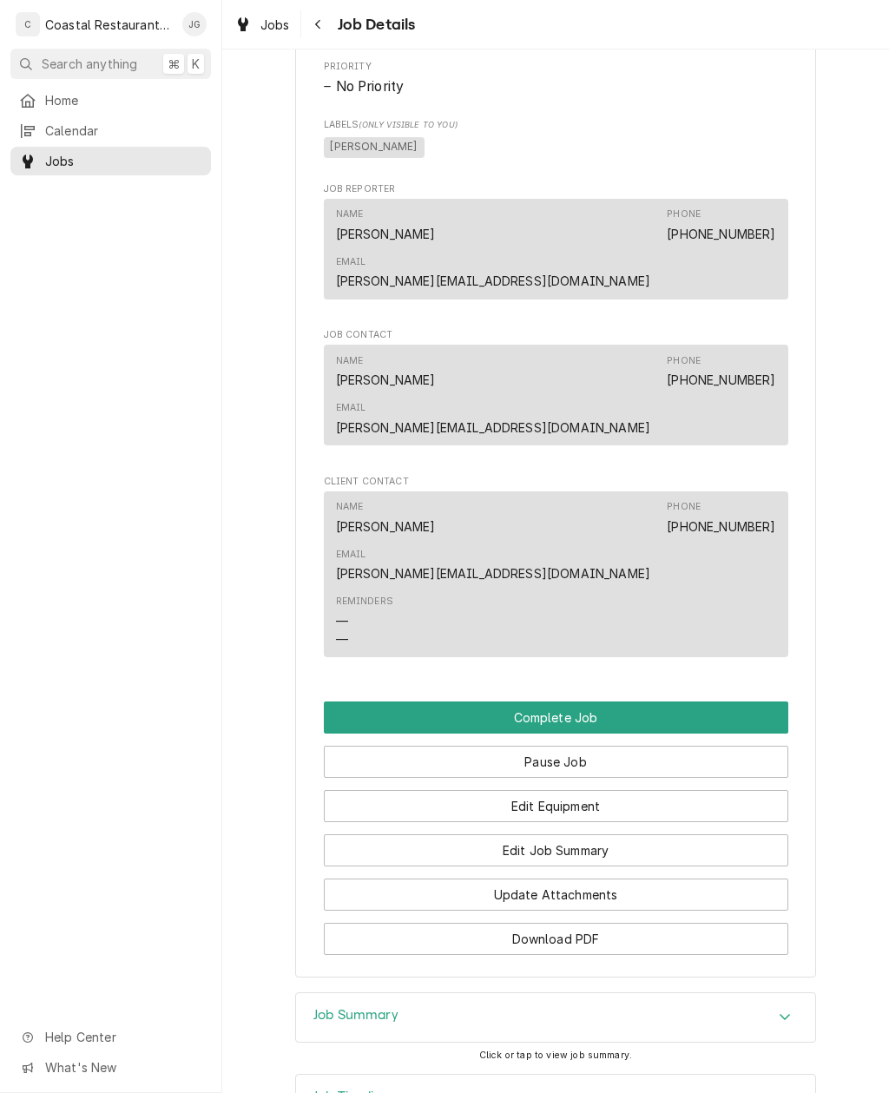
scroll to position [1187, 0]
click at [635, 702] on button "Complete Job" at bounding box center [556, 718] width 464 height 32
click at [638, 702] on button "Complete Job" at bounding box center [556, 718] width 464 height 32
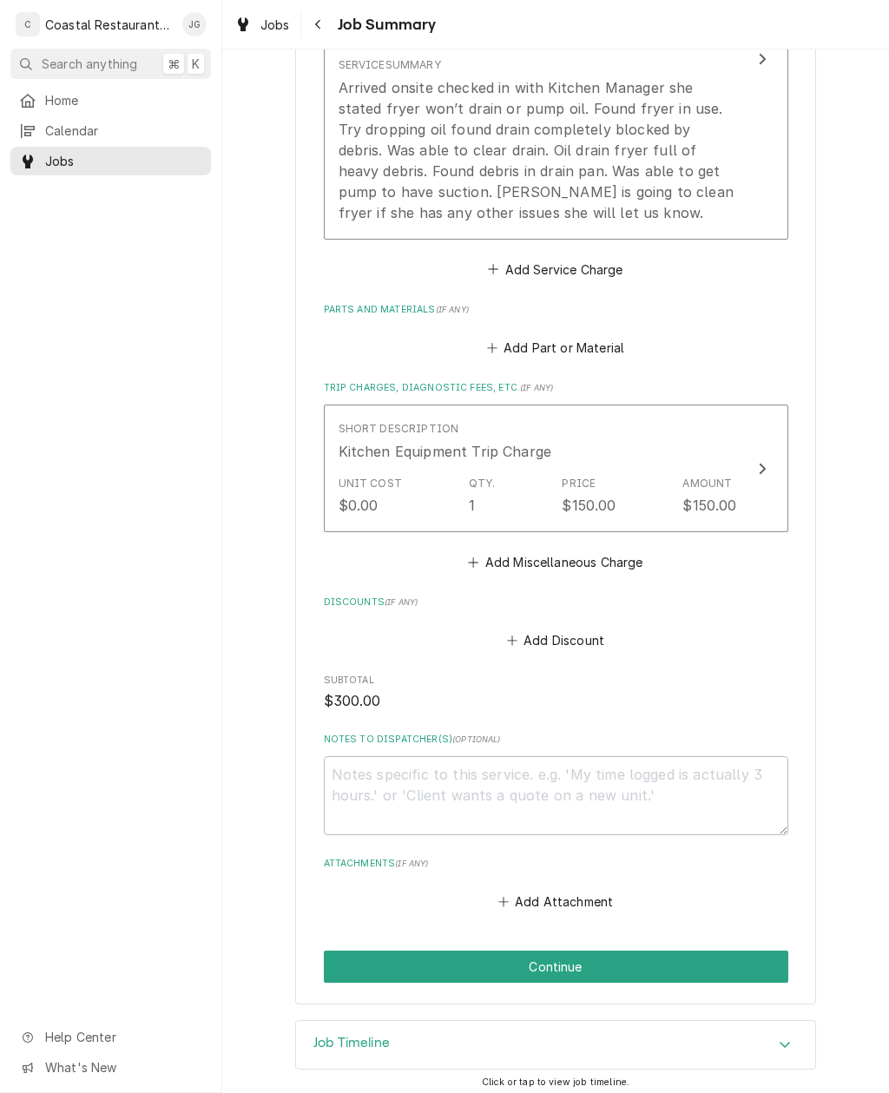
scroll to position [616, 0]
click at [622, 956] on button "Continue" at bounding box center [556, 967] width 464 height 32
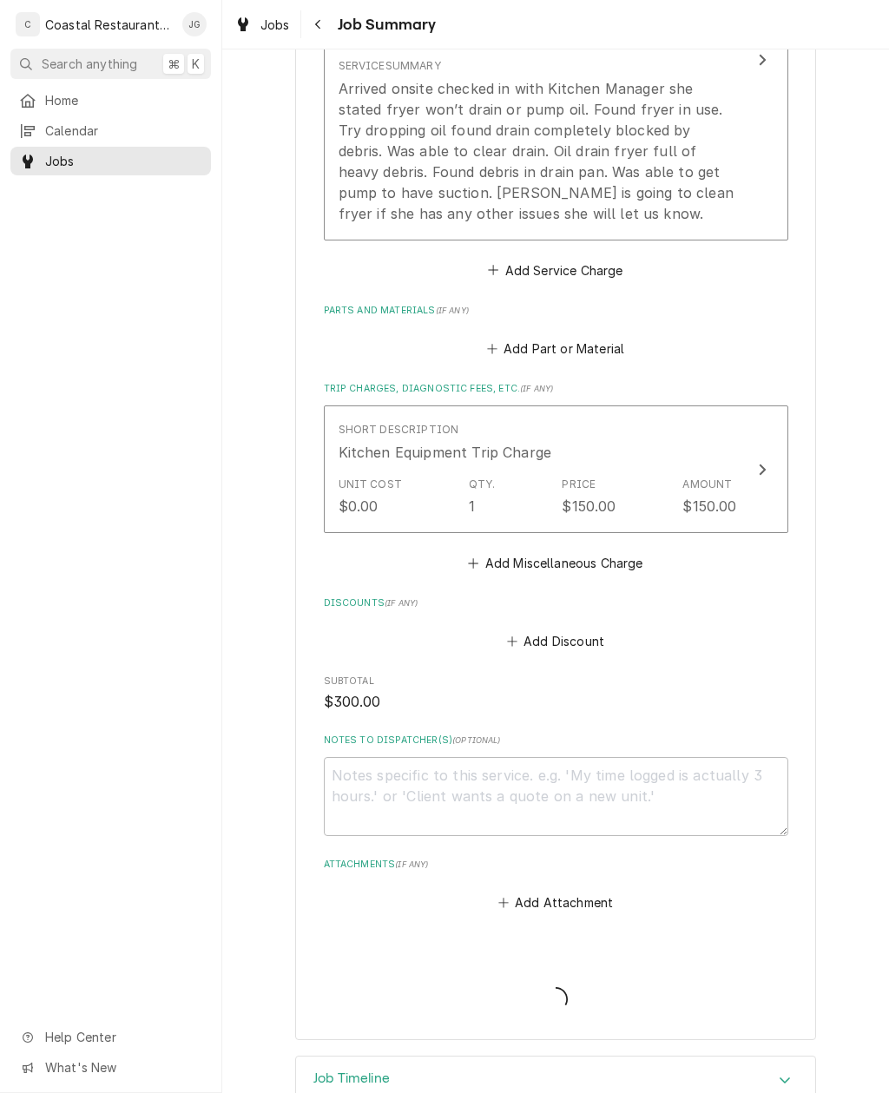
type textarea "x"
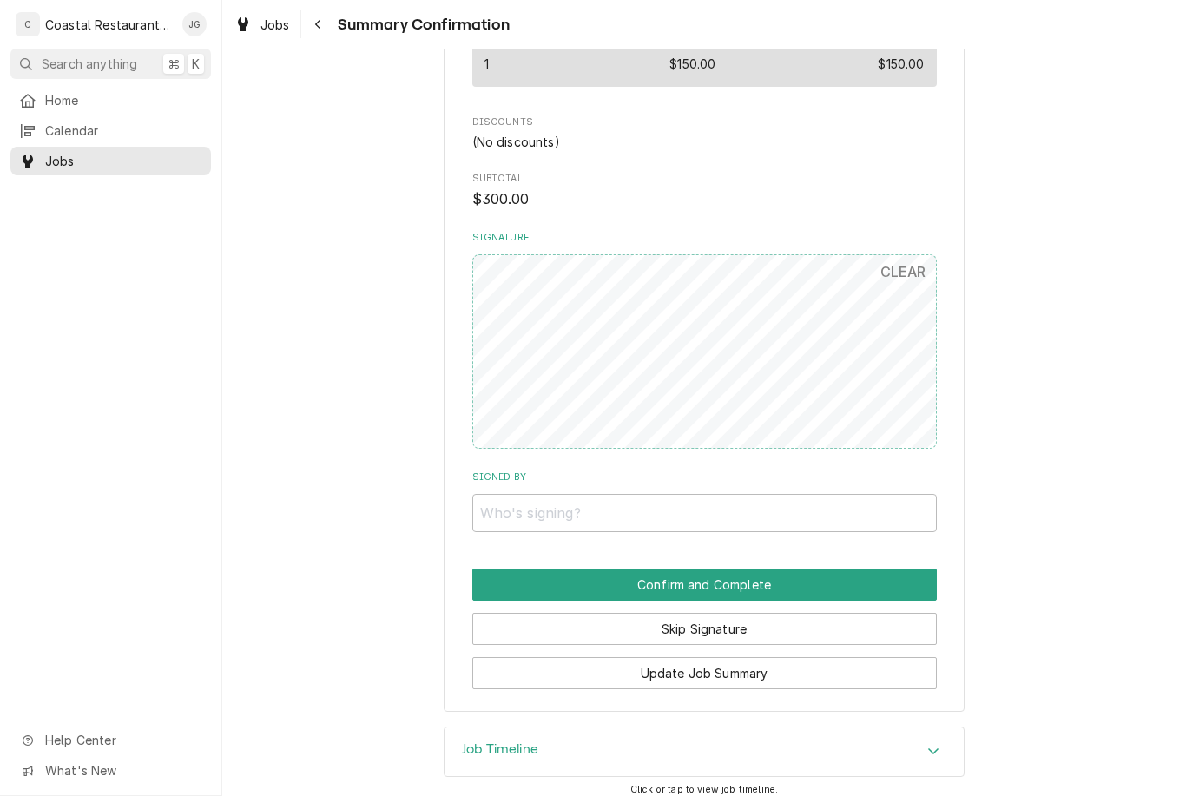
scroll to position [909, 0]
click at [805, 513] on input "Signed By" at bounding box center [704, 514] width 464 height 38
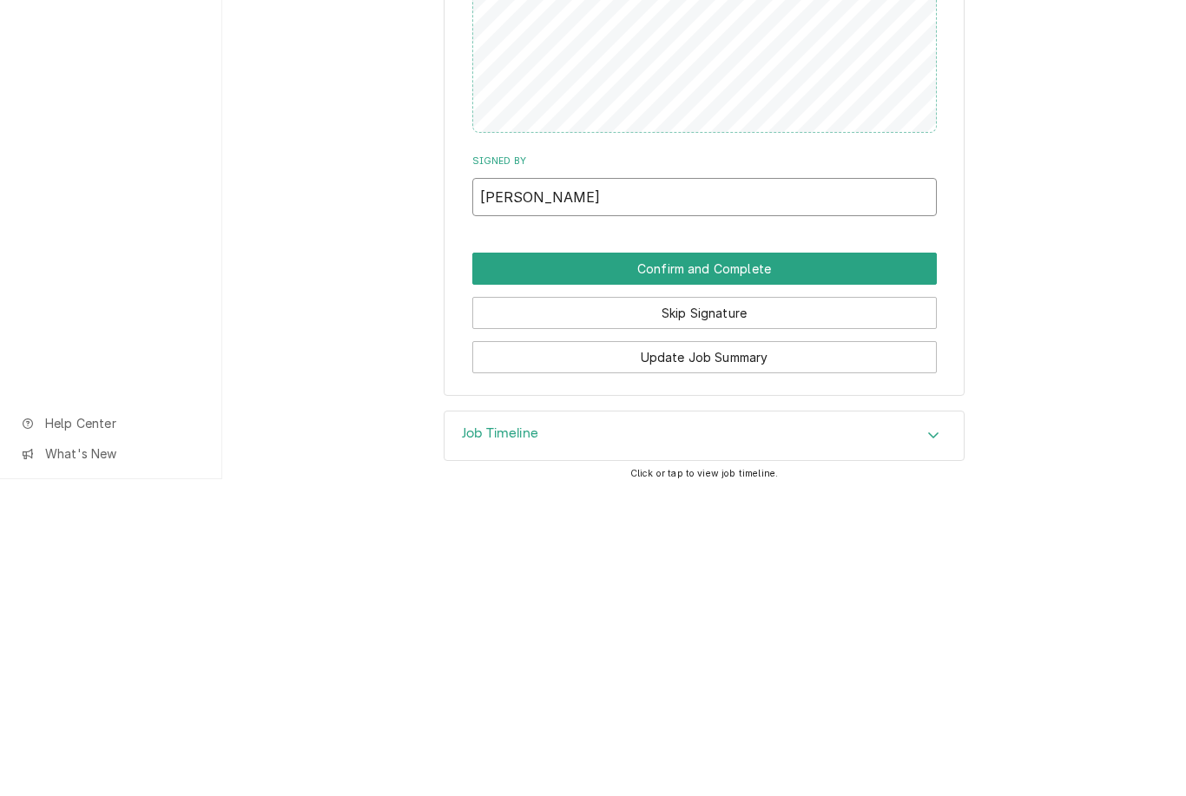
type input "[PERSON_NAME]"
click at [828, 569] on button "Confirm and Complete" at bounding box center [704, 585] width 464 height 32
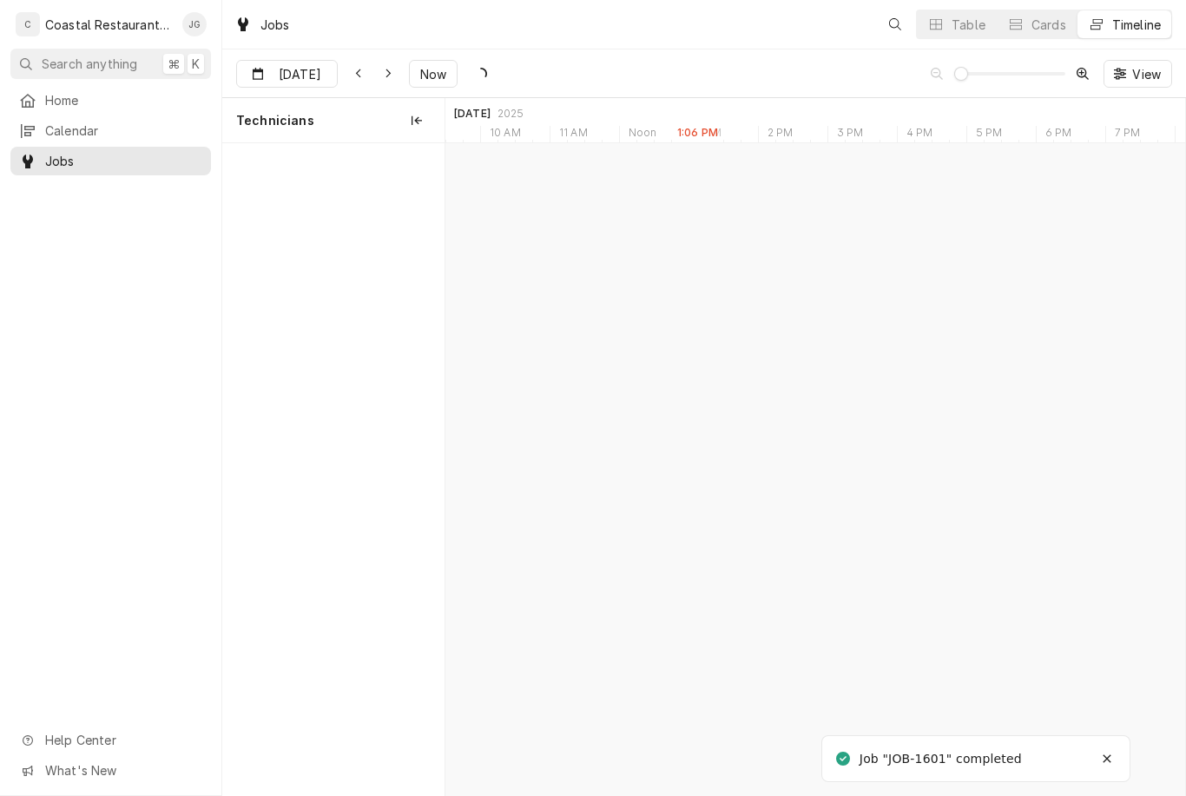
scroll to position [0, 14653]
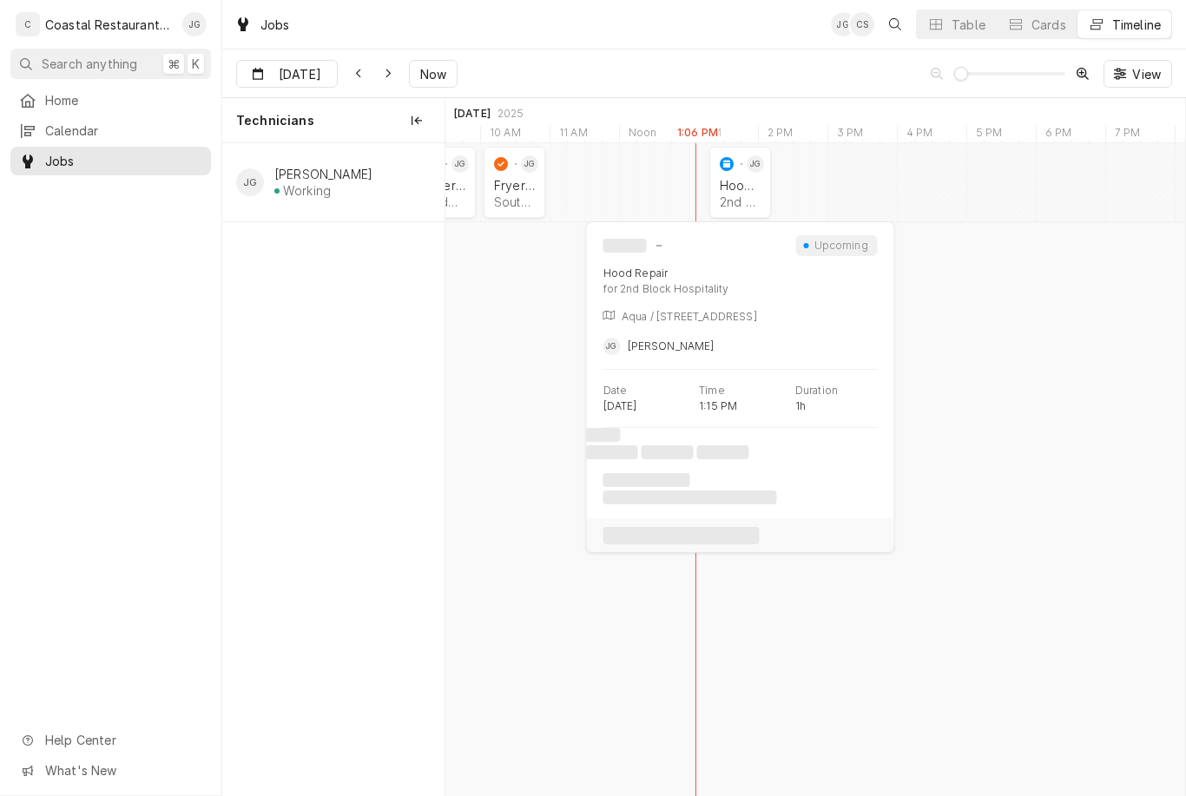
click at [745, 177] on div "Hood Repair 2nd Block Hospitality | Rehoboth Beach, 19971" at bounding box center [740, 193] width 48 height 38
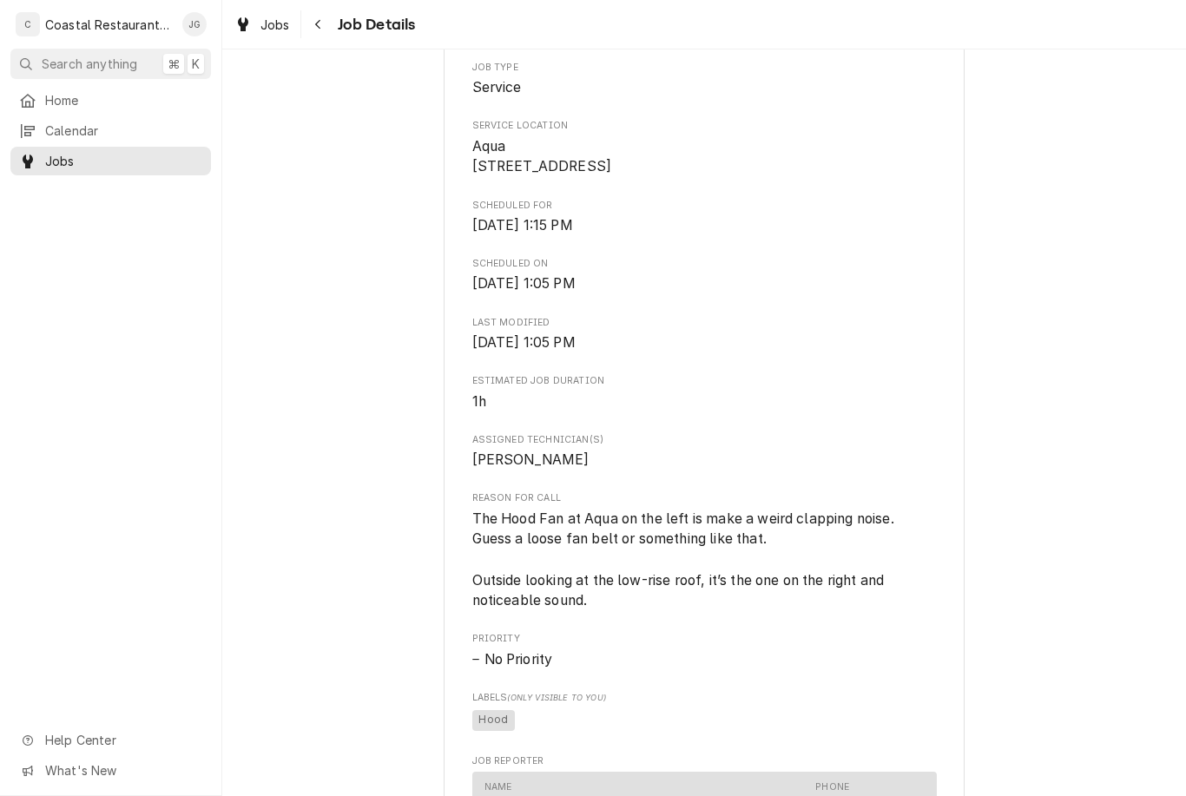
scroll to position [350, 0]
click at [105, 120] on div "Calendar" at bounding box center [111, 131] width 194 height 22
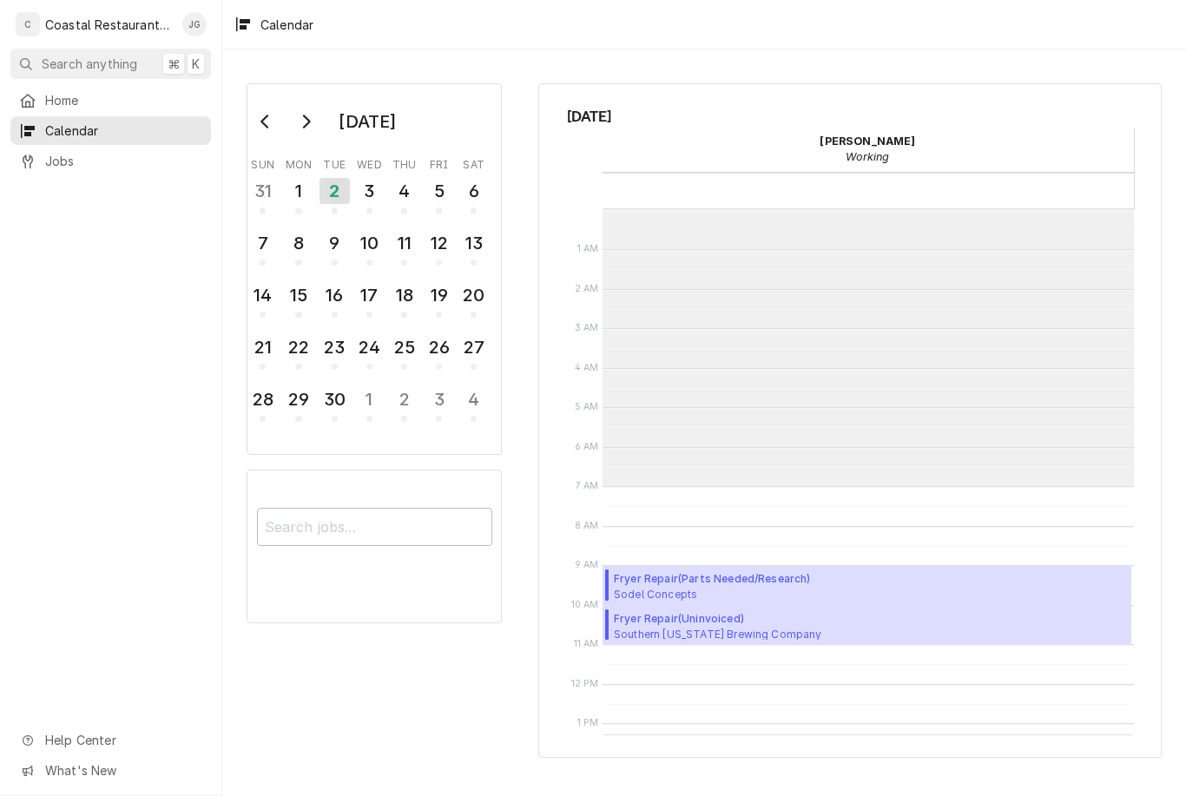
scroll to position [277, 0]
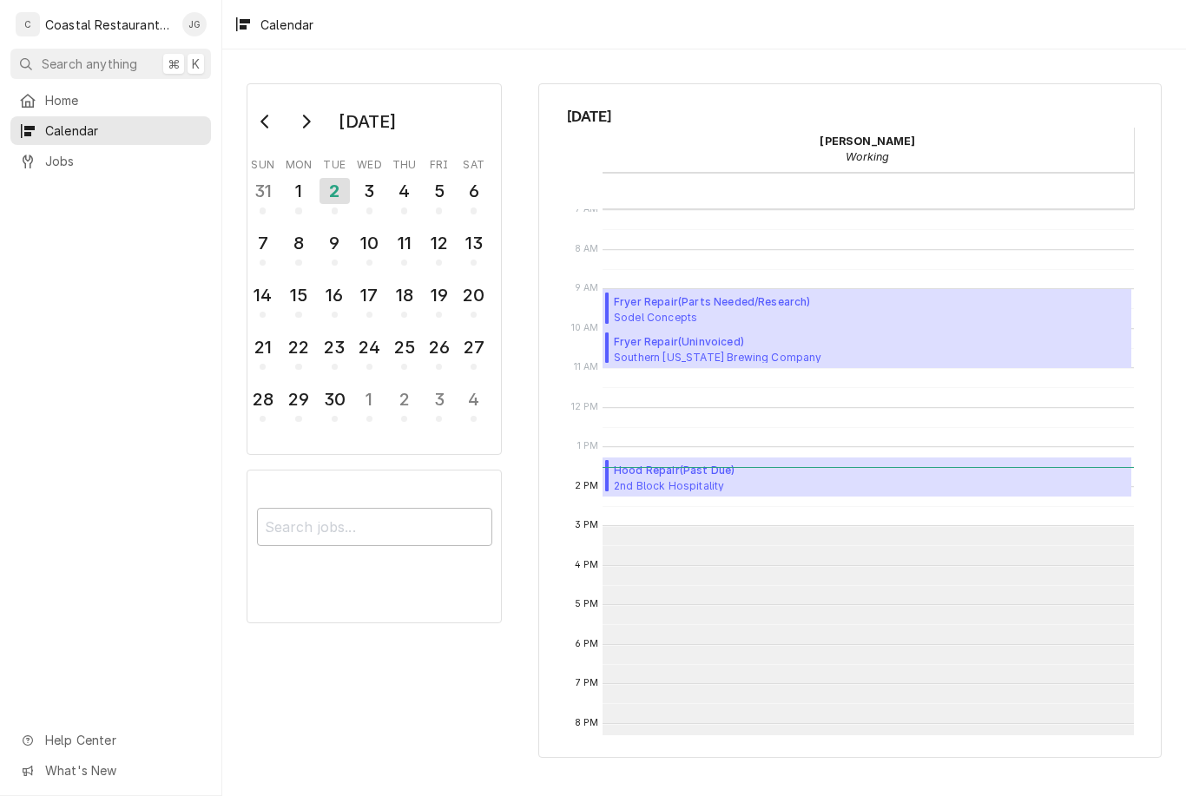
click at [107, 86] on link "Home" at bounding box center [110, 100] width 201 height 29
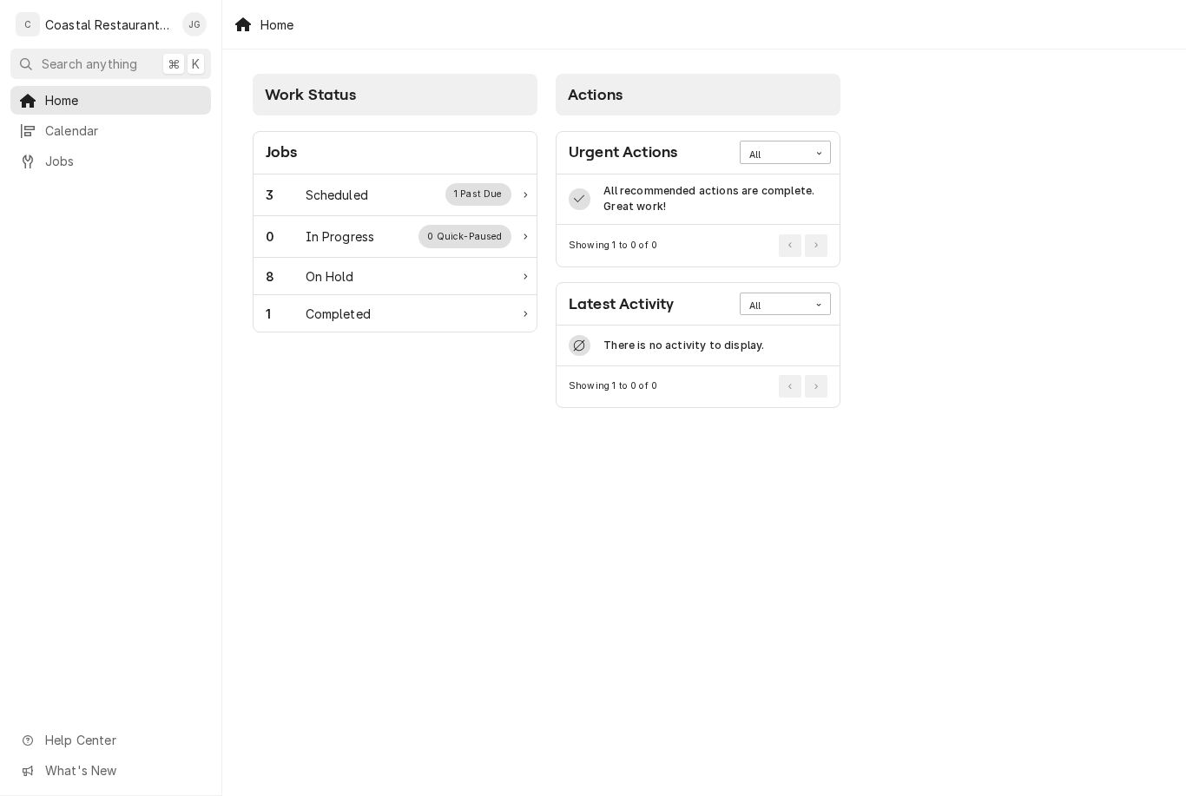
click at [376, 194] on div "3 Scheduled 1 Past Due" at bounding box center [389, 194] width 246 height 23
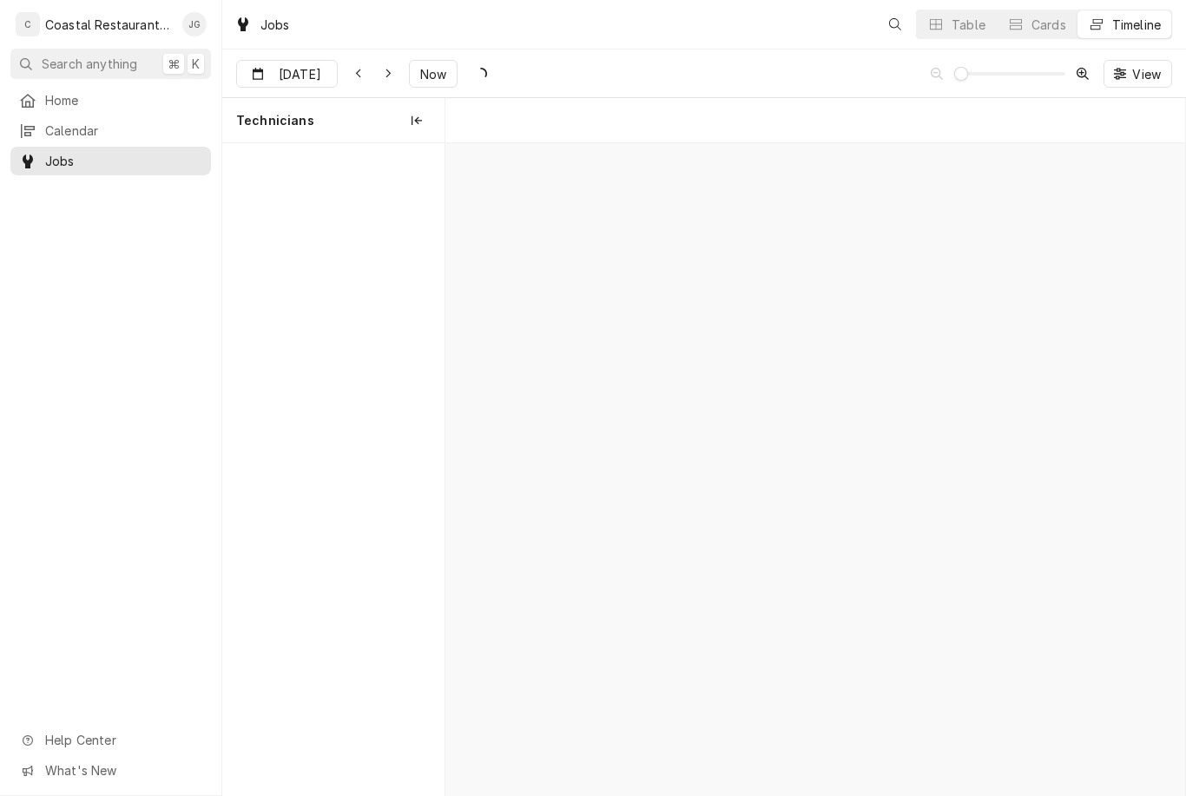
scroll to position [0, 14653]
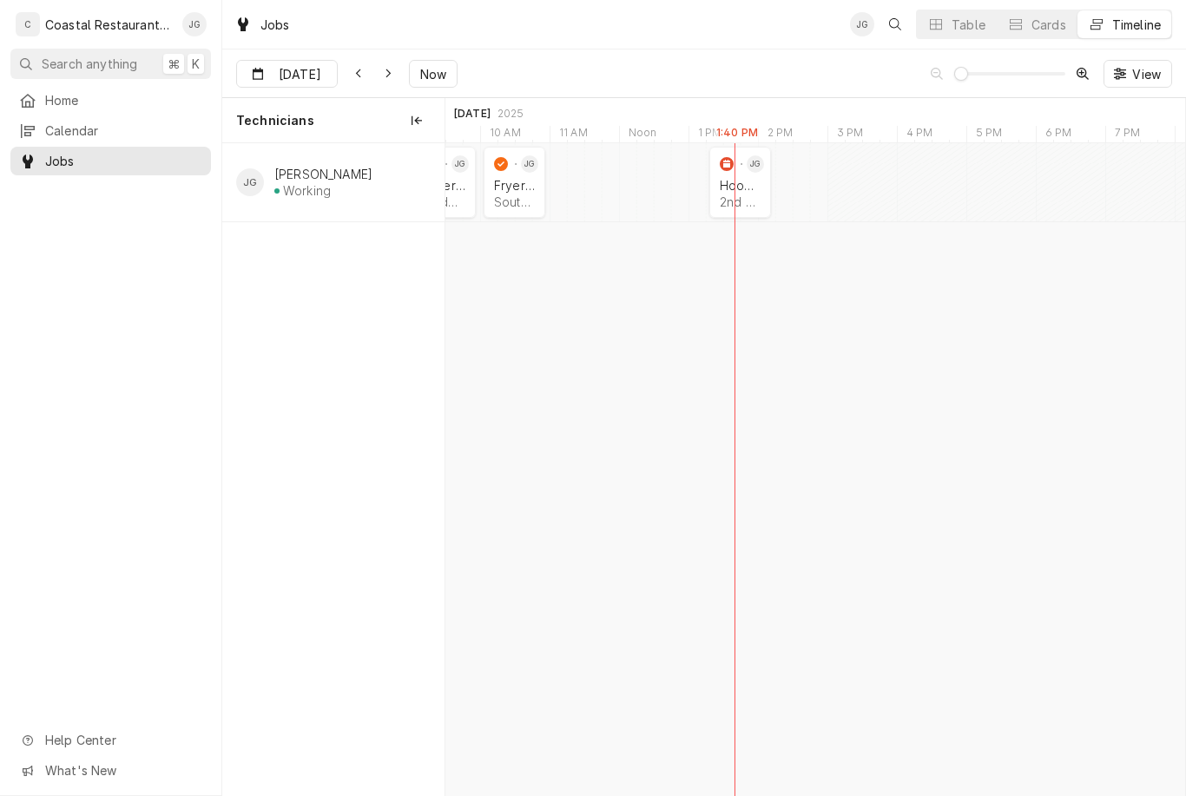
click at [707, 197] on div "1:15 PM 2:15 PM JOB-1607 [PERSON_NAME] Repair 2nd Block Hospitality | [GEOGRAPH…" at bounding box center [740, 182] width 69 height 71
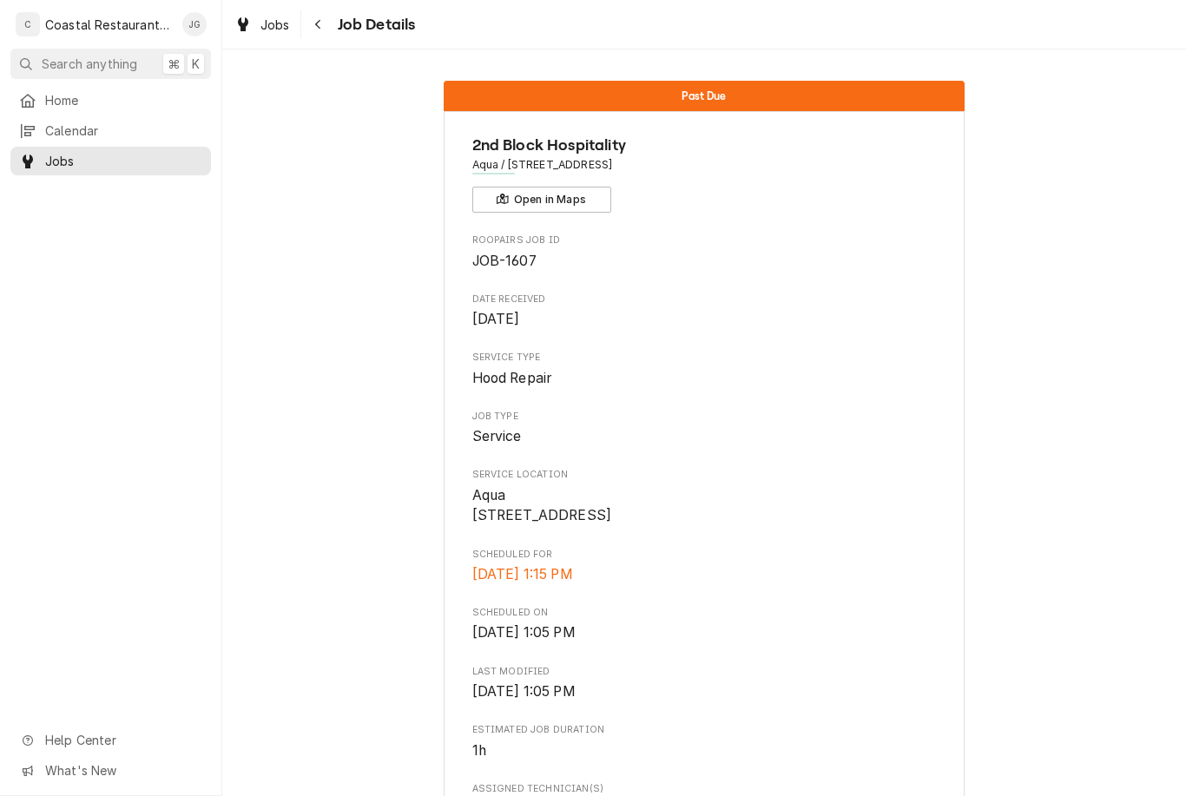
click at [699, 82] on div "Past Due" at bounding box center [704, 96] width 521 height 30
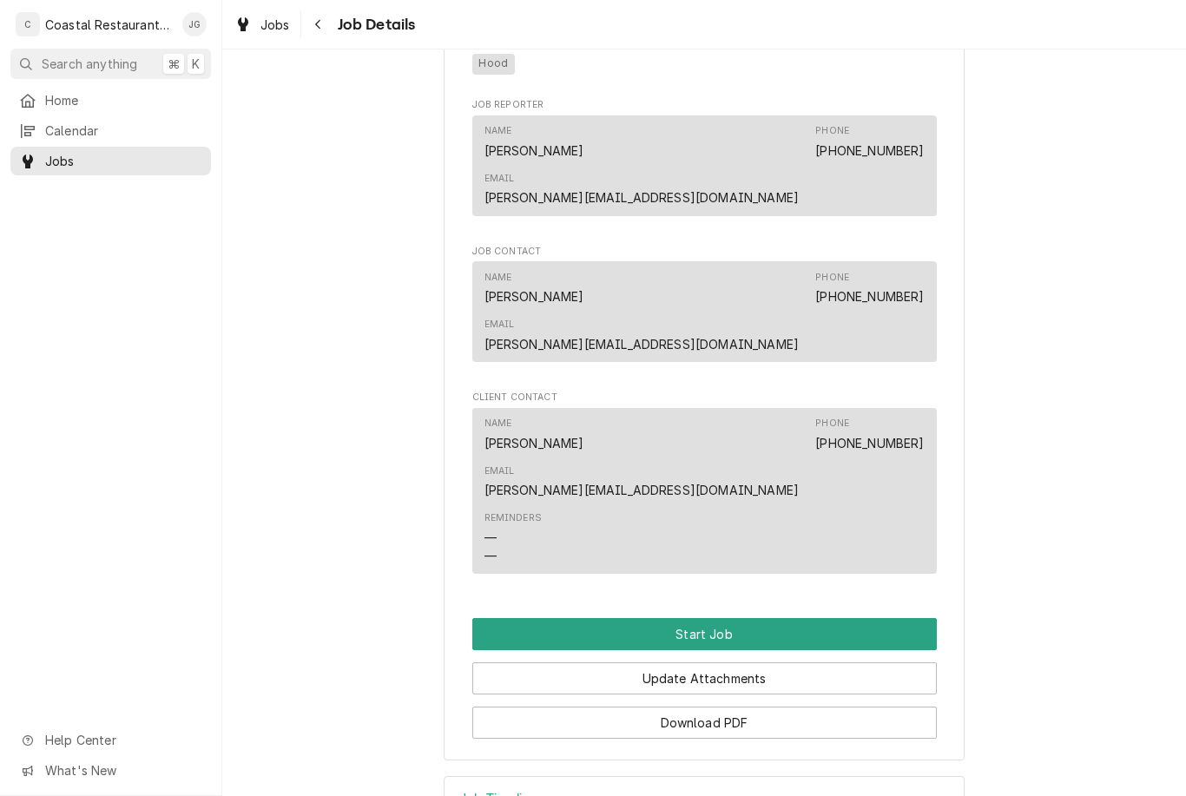
scroll to position [1004, 0]
click at [726, 619] on button "Start Job" at bounding box center [704, 635] width 464 height 32
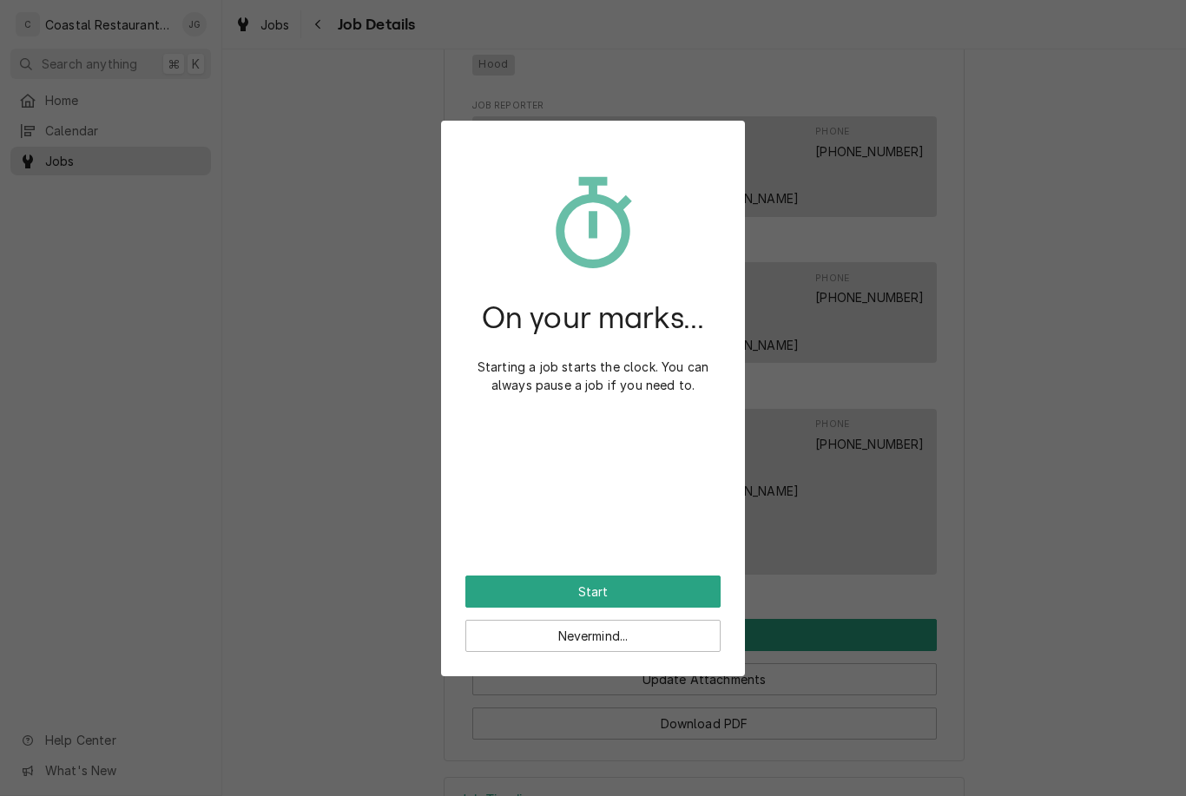
click at [607, 589] on button "Start" at bounding box center [592, 592] width 255 height 32
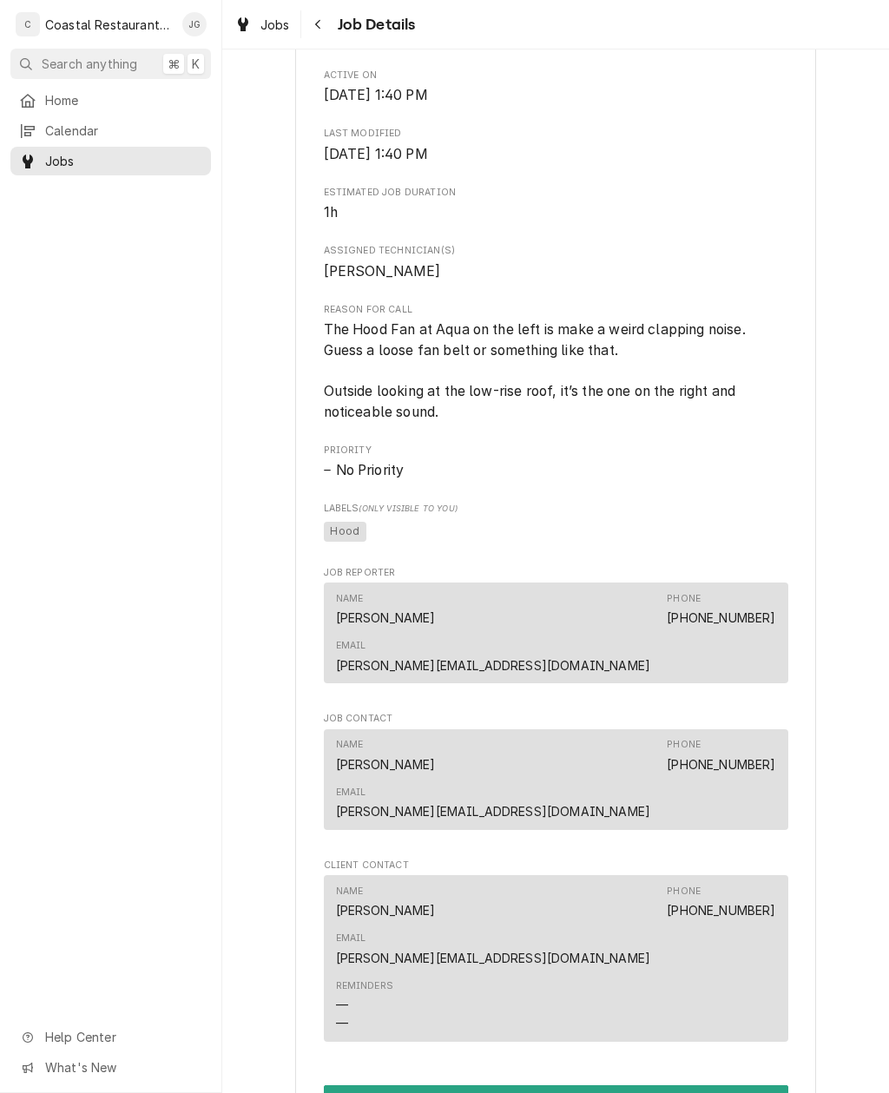
scroll to position [606, 0]
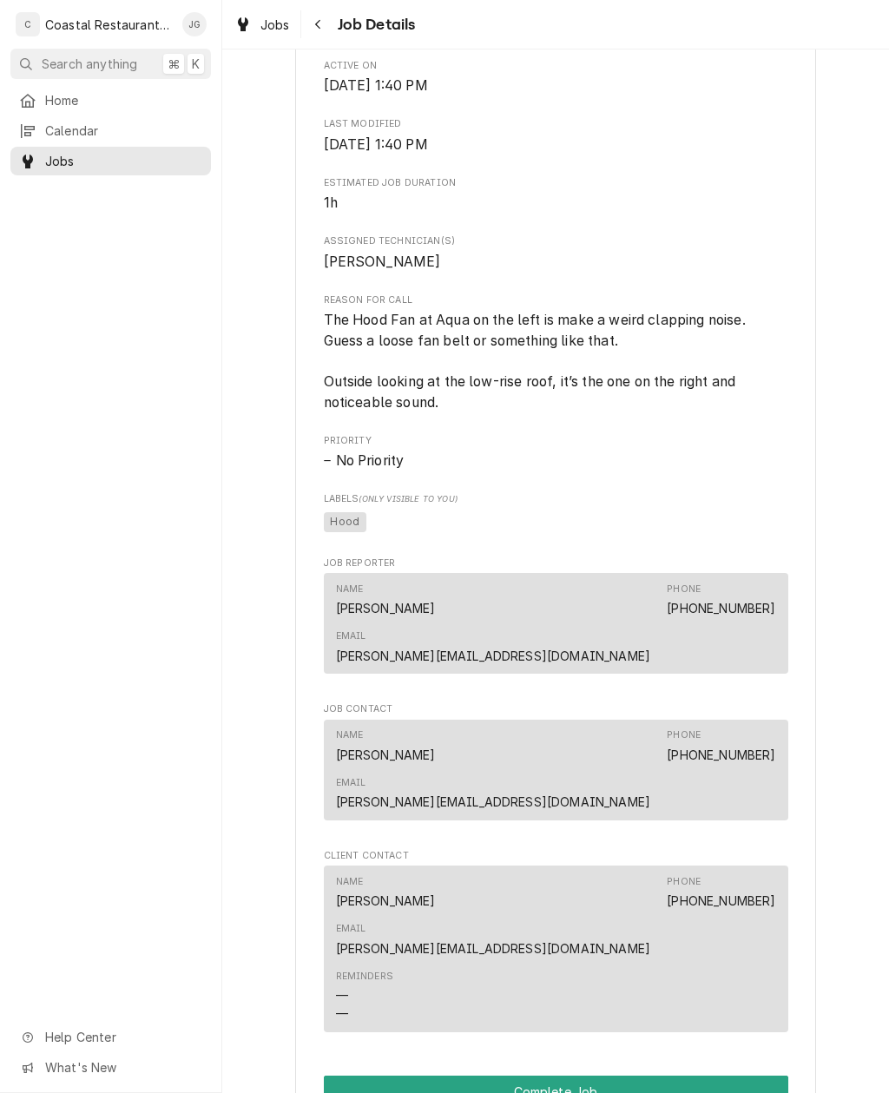
click at [90, 95] on span "Home" at bounding box center [123, 100] width 157 height 18
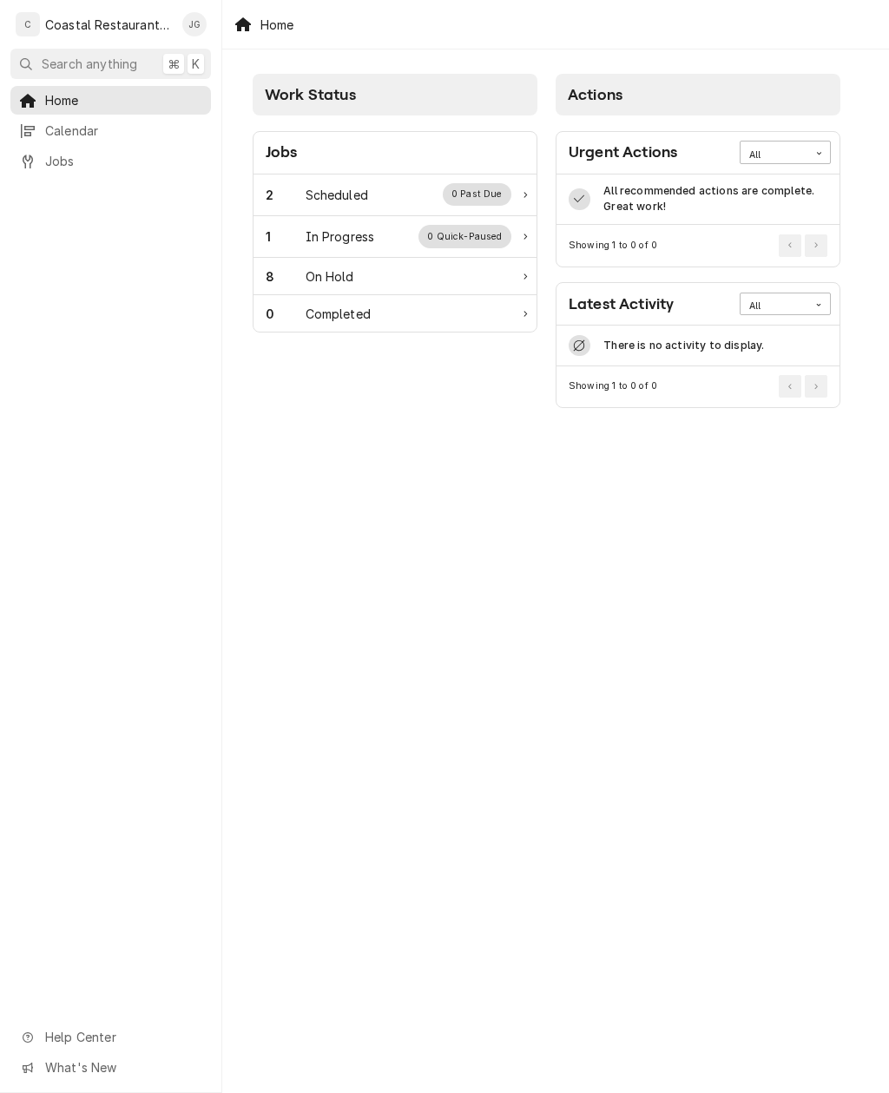
click at [370, 193] on div "2 Scheduled 0 Past Due" at bounding box center [389, 194] width 246 height 23
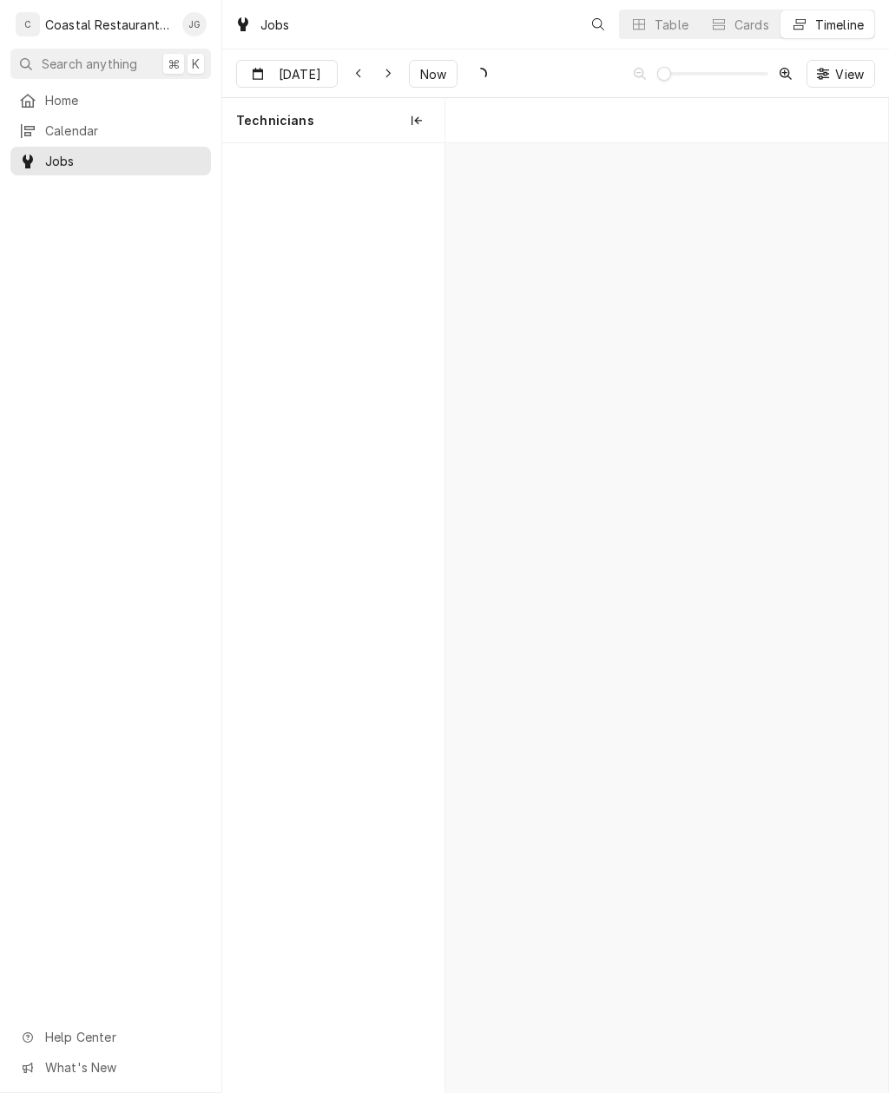
scroll to position [0, 8767]
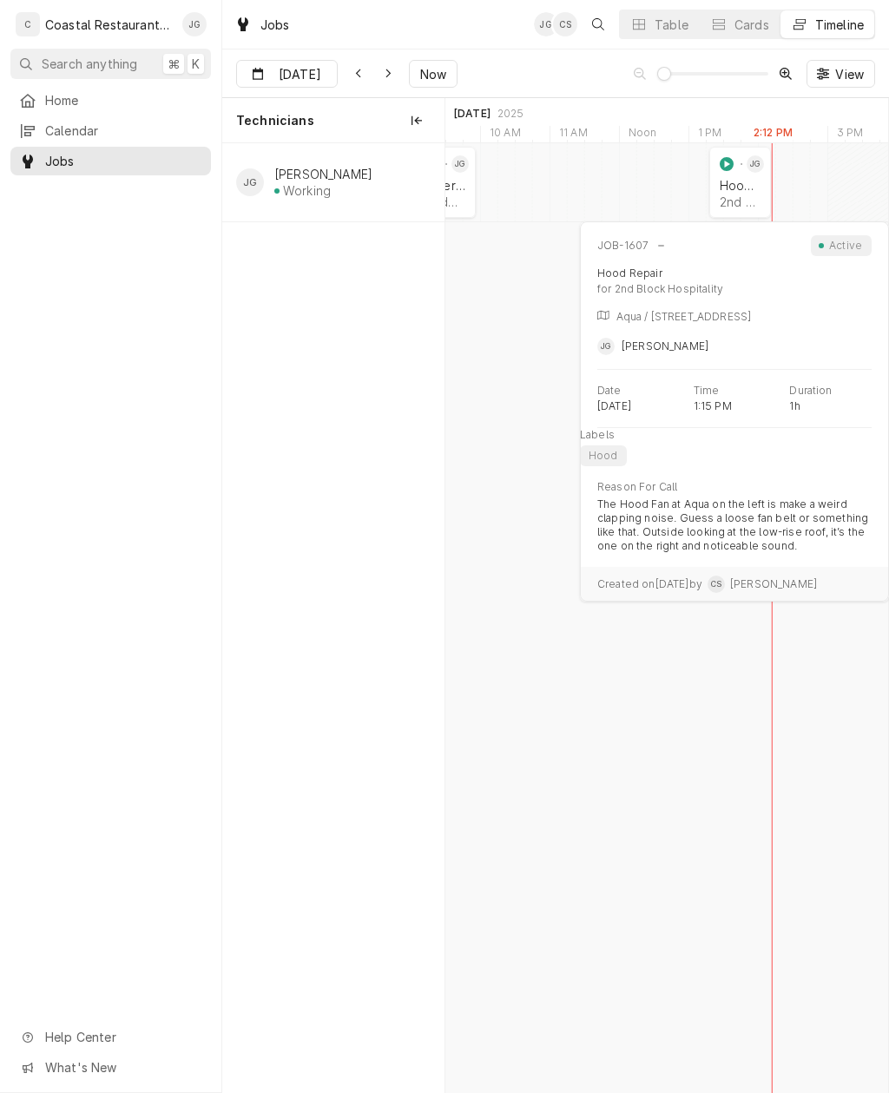
click at [747, 194] on div "2nd Block Hospitality | [GEOGRAPHIC_DATA], 19971" at bounding box center [740, 201] width 41 height 15
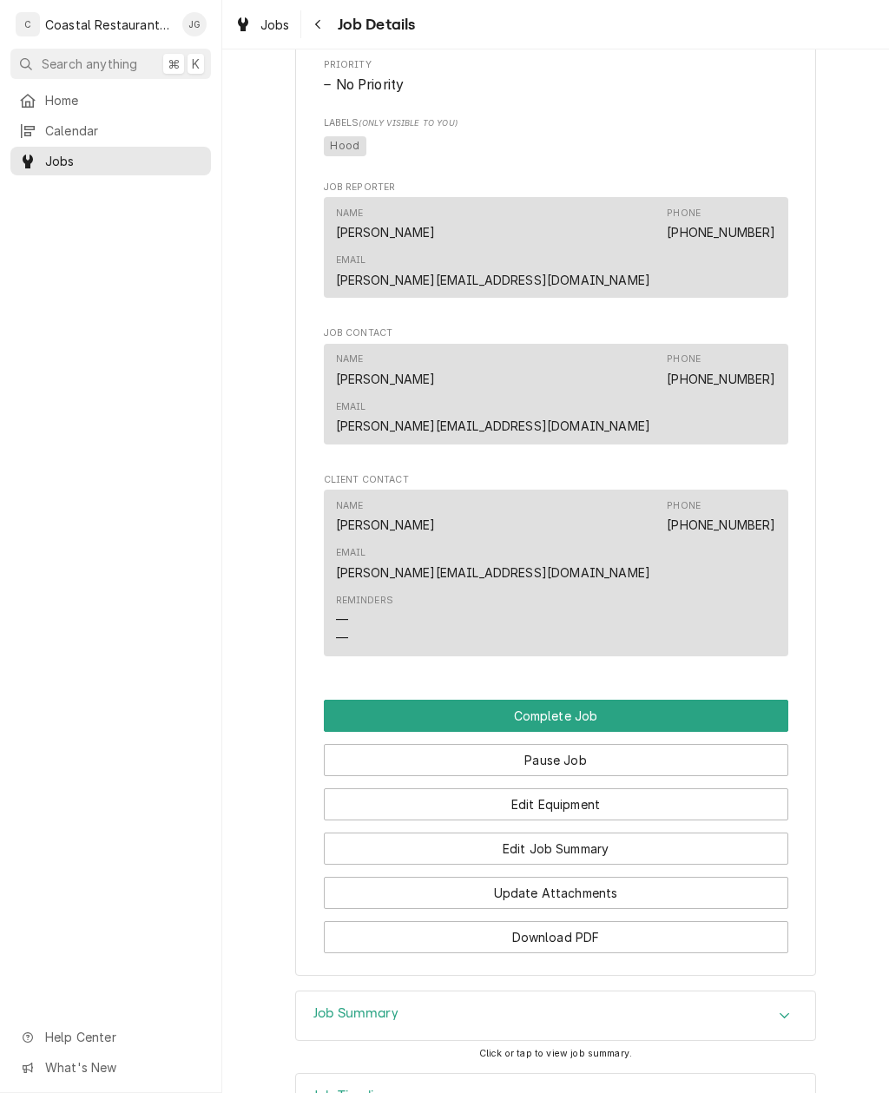
scroll to position [981, 0]
click at [570, 833] on button "Edit Job Summary" at bounding box center [556, 849] width 464 height 32
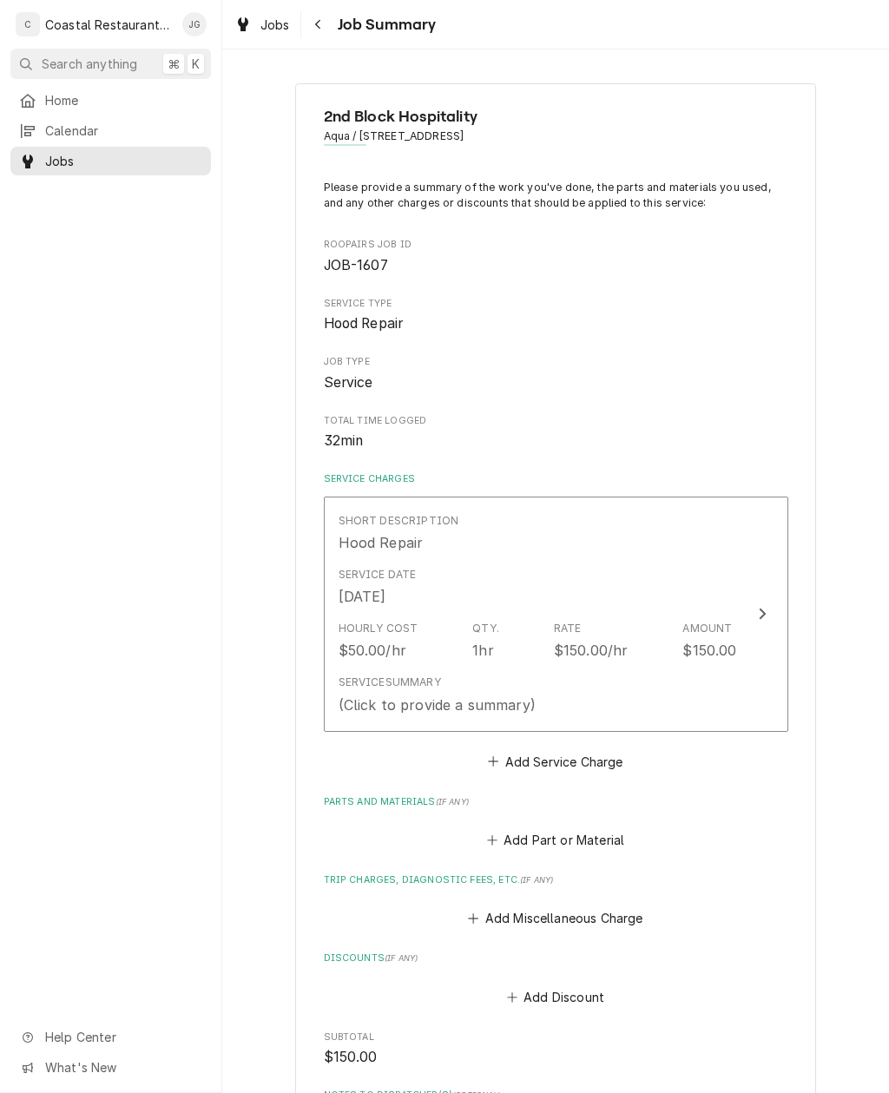
click at [492, 911] on button "Add Miscellaneous Charge" at bounding box center [555, 918] width 181 height 24
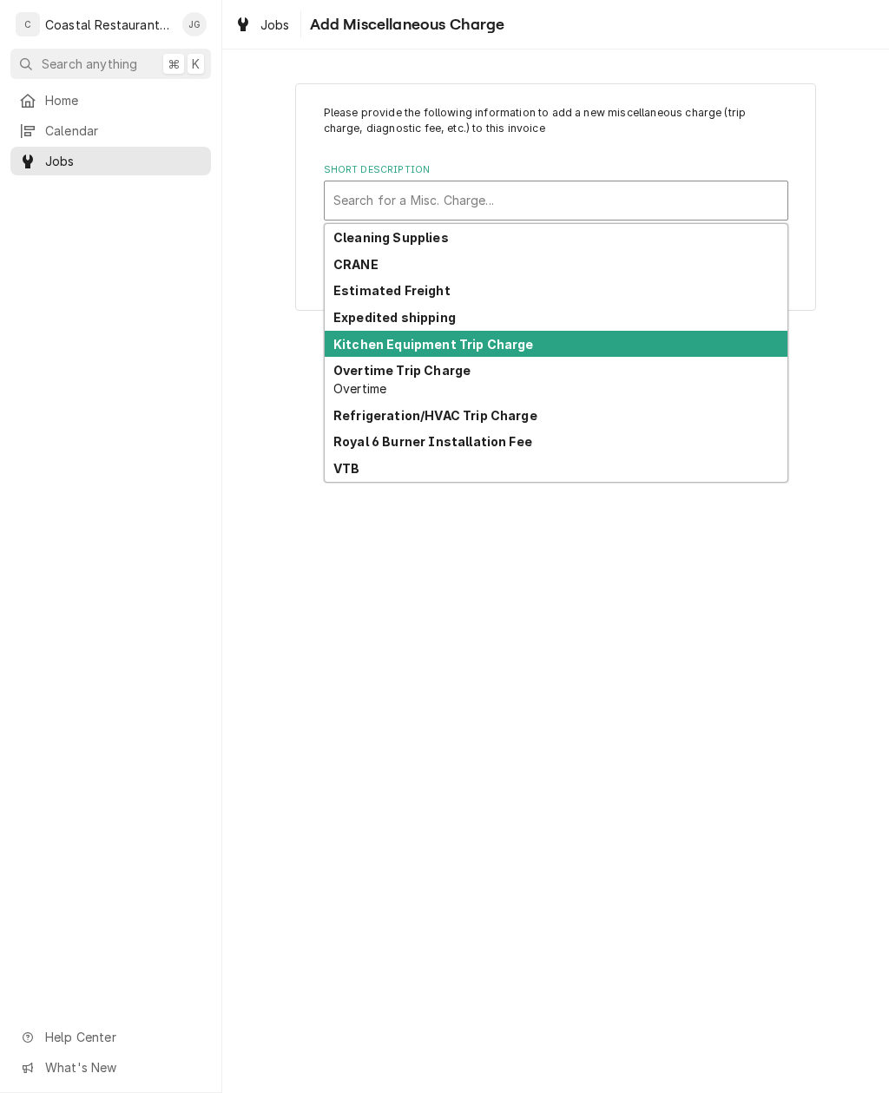
click at [510, 347] on strong "Kitchen Equipment Trip Charge" at bounding box center [433, 344] width 201 height 15
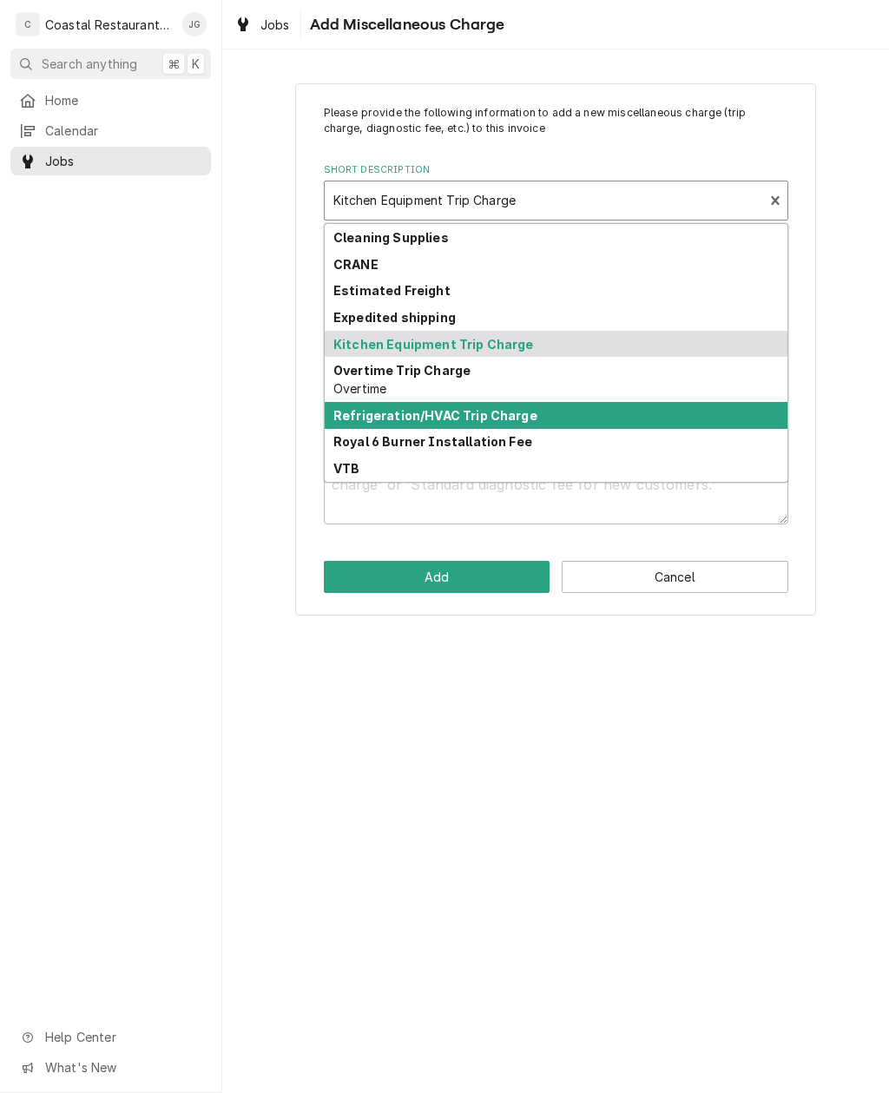
click at [529, 425] on div "Refrigeration/HVAC Trip Charge" at bounding box center [556, 415] width 463 height 27
type textarea "x"
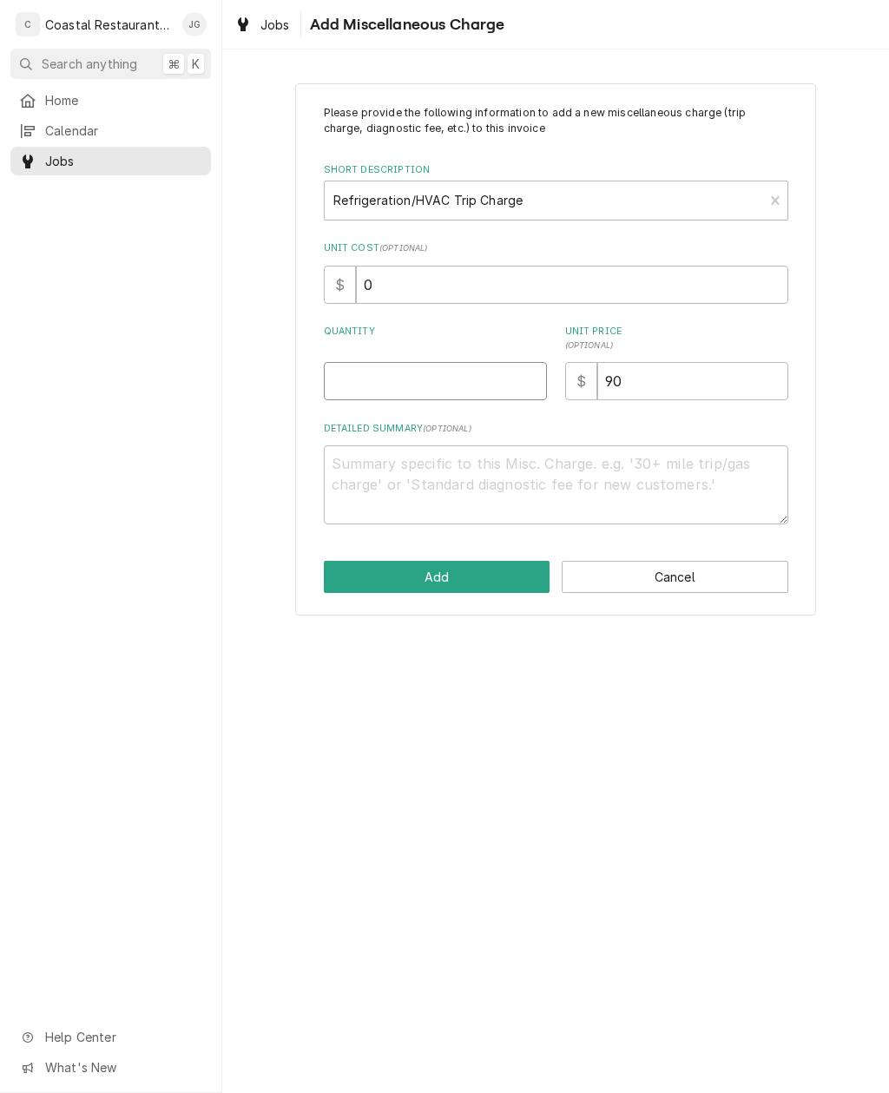
click at [479, 366] on input "Quantity" at bounding box center [435, 381] width 223 height 38
type input "1"
click at [501, 572] on button "Add" at bounding box center [437, 577] width 227 height 32
type textarea "x"
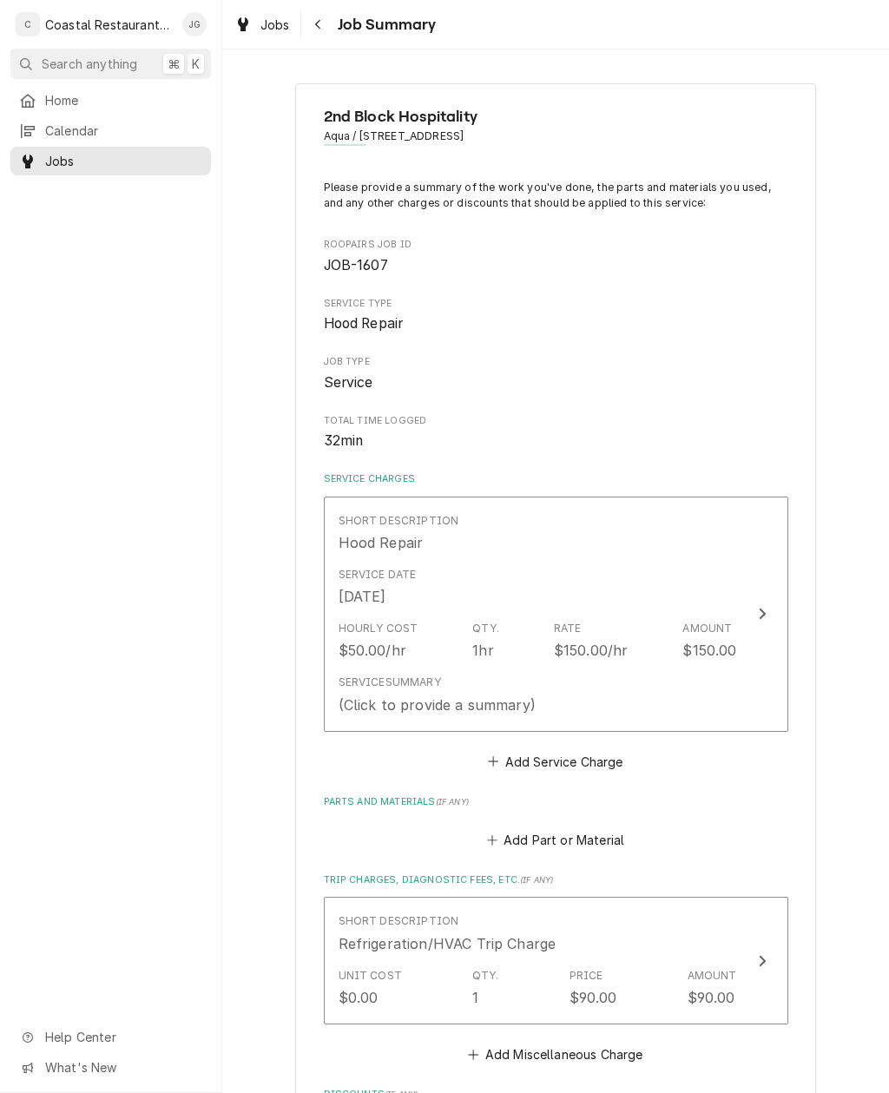
click at [505, 828] on button "Add Part or Material" at bounding box center [554, 840] width 143 height 24
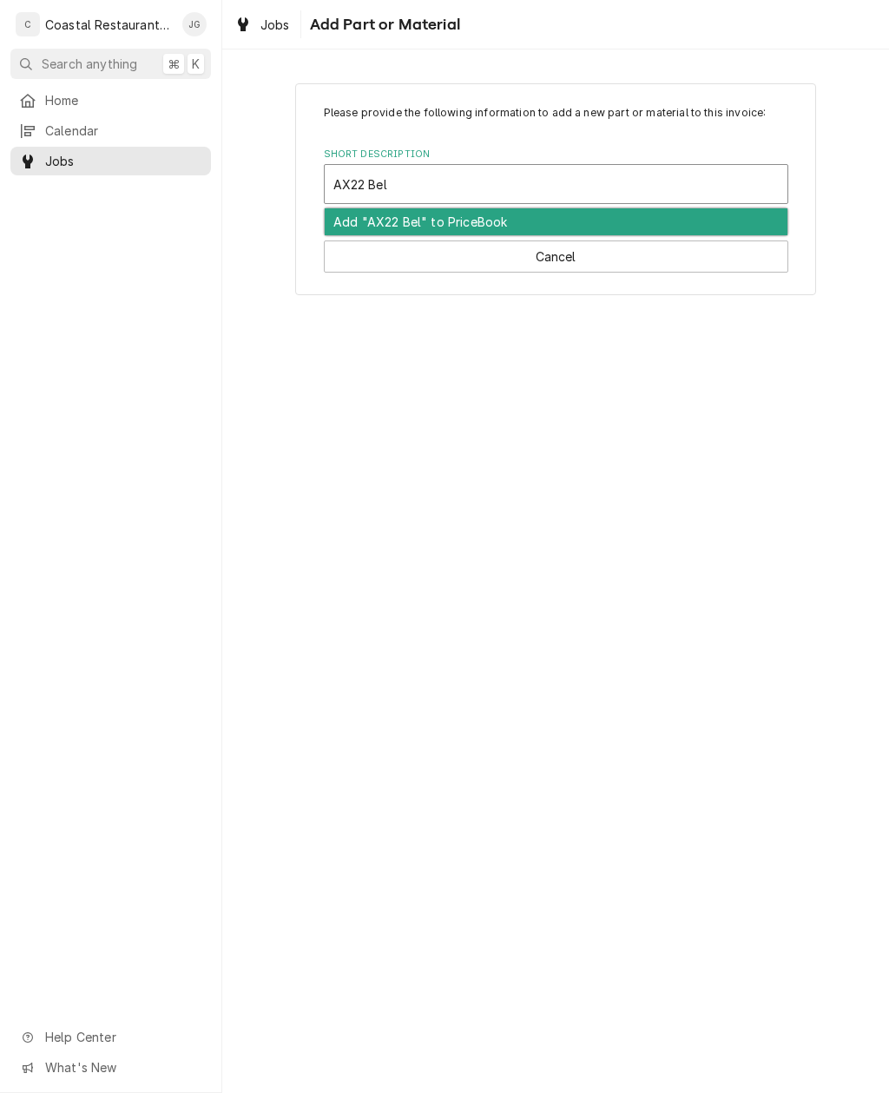
type input "AX22 Belt"
click at [539, 218] on div "Add "AX22 Belt" to PriceBook" at bounding box center [556, 221] width 463 height 27
type textarea "x"
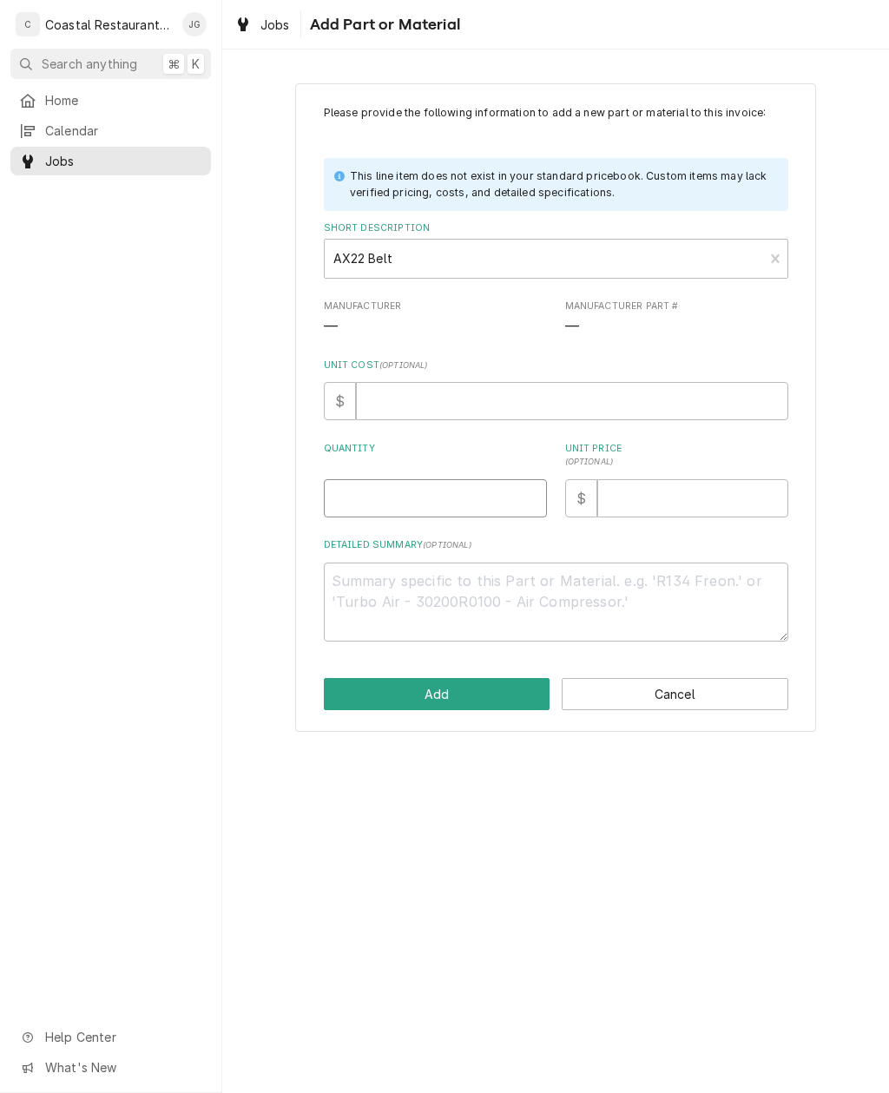
click at [480, 496] on input "Quantity" at bounding box center [435, 498] width 223 height 38
type input "1"
click at [473, 687] on button "Add" at bounding box center [437, 694] width 227 height 32
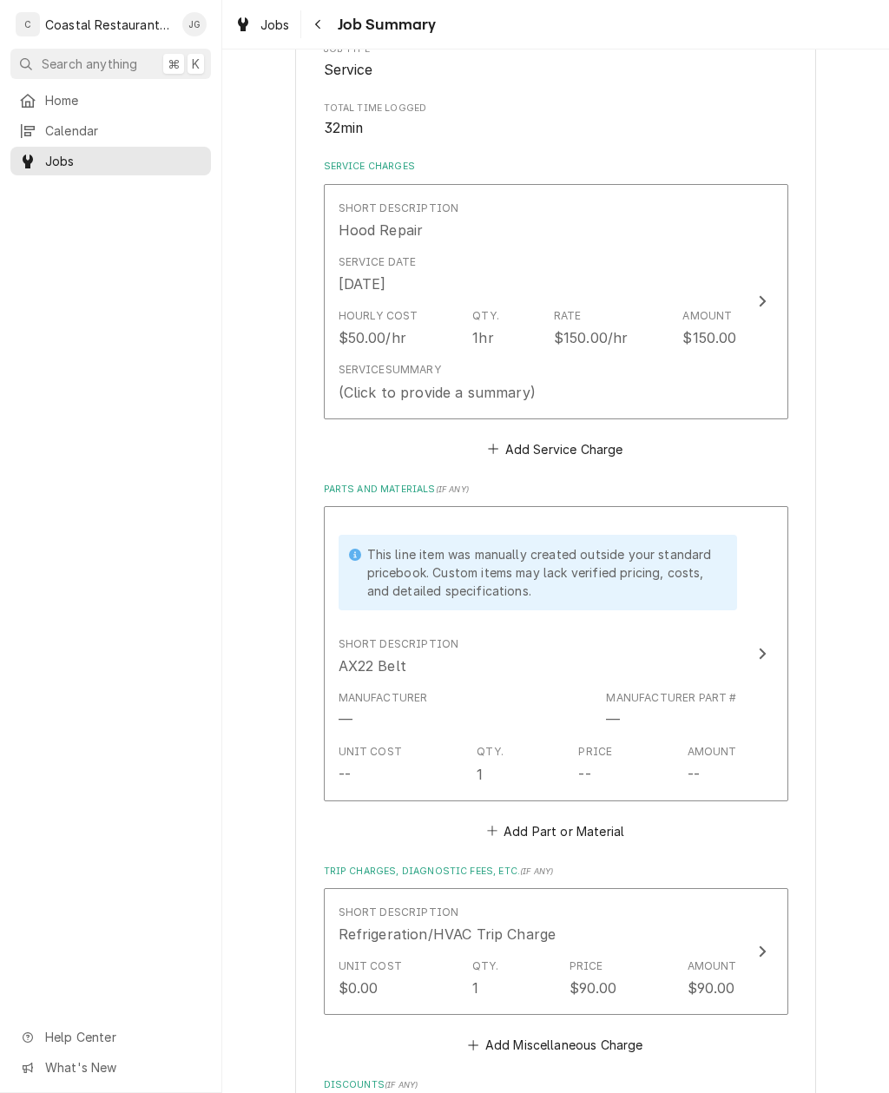
scroll to position [313, 0]
click at [621, 331] on div "$150.00/hr" at bounding box center [591, 336] width 75 height 21
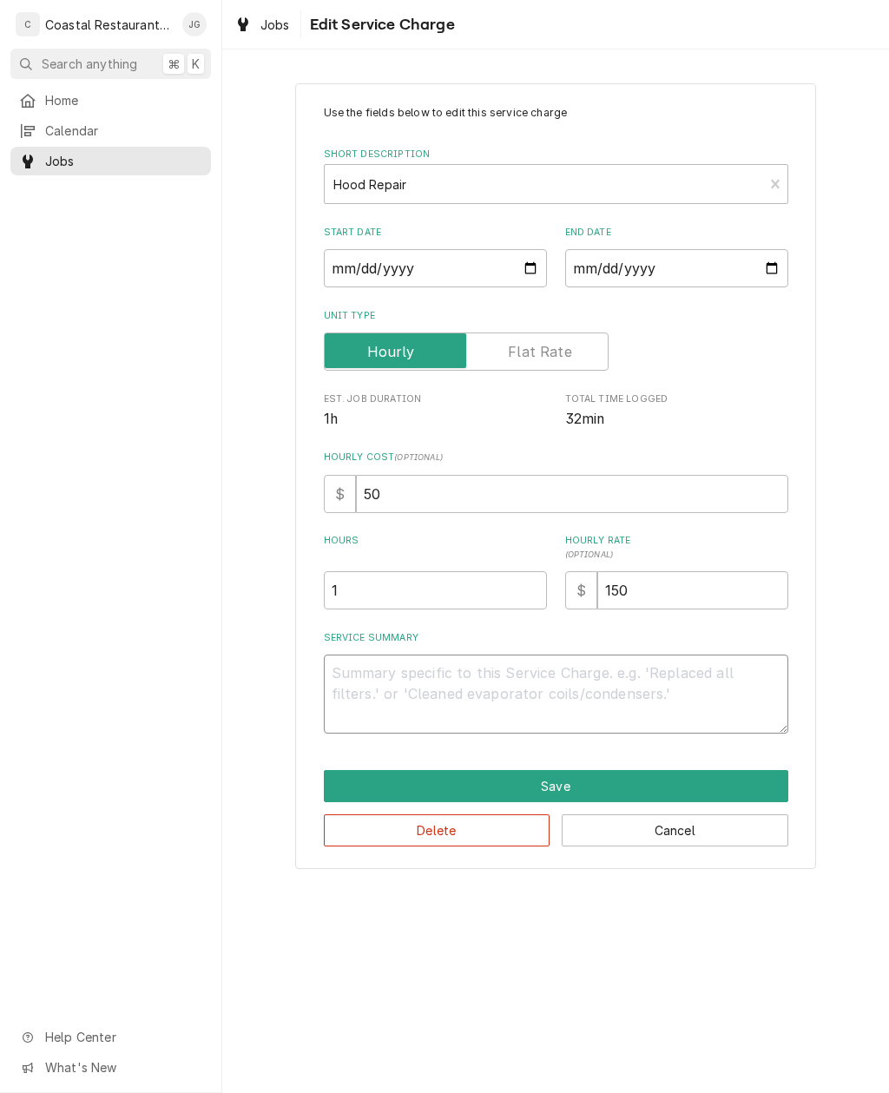
click at [477, 677] on textarea "Service Summary" at bounding box center [556, 694] width 464 height 79
type textarea "x"
type textarea "Ar"
type textarea "x"
type textarea "Arr"
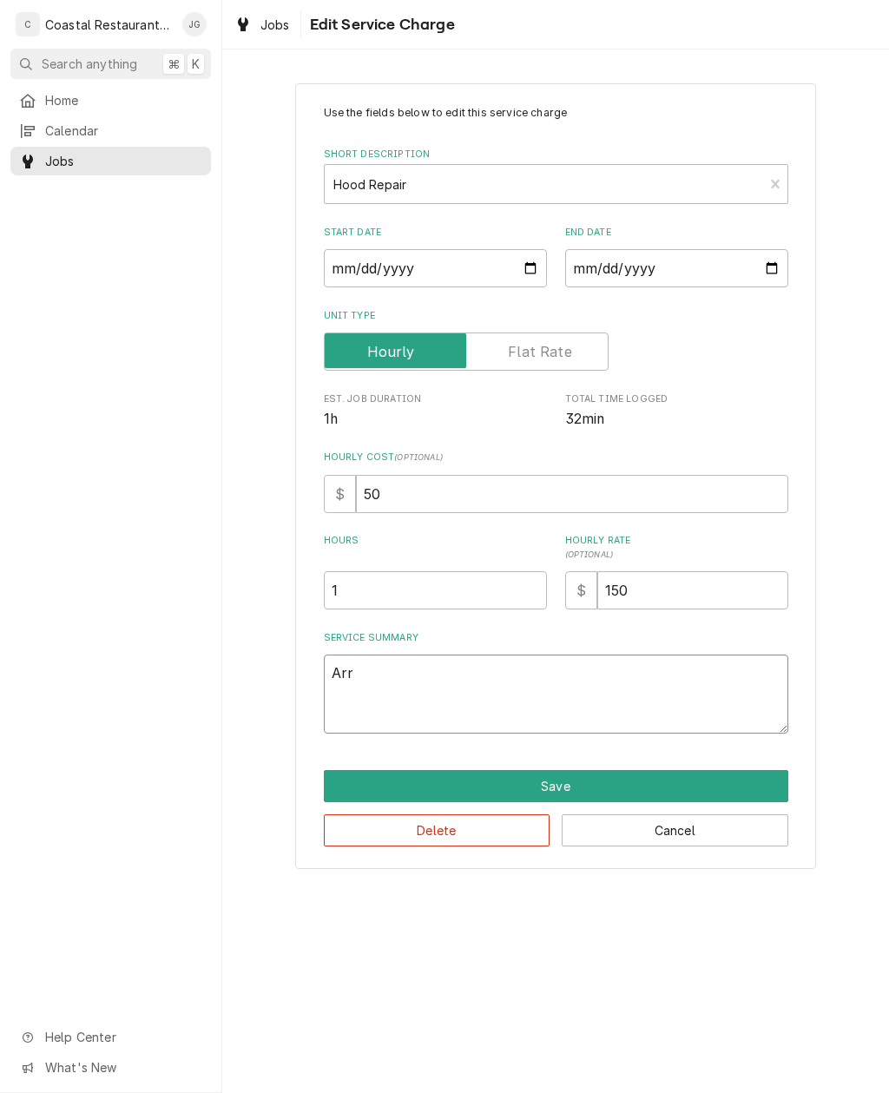
type textarea "x"
type textarea "Arrived"
type textarea "x"
type textarea "Arrived"
type textarea "x"
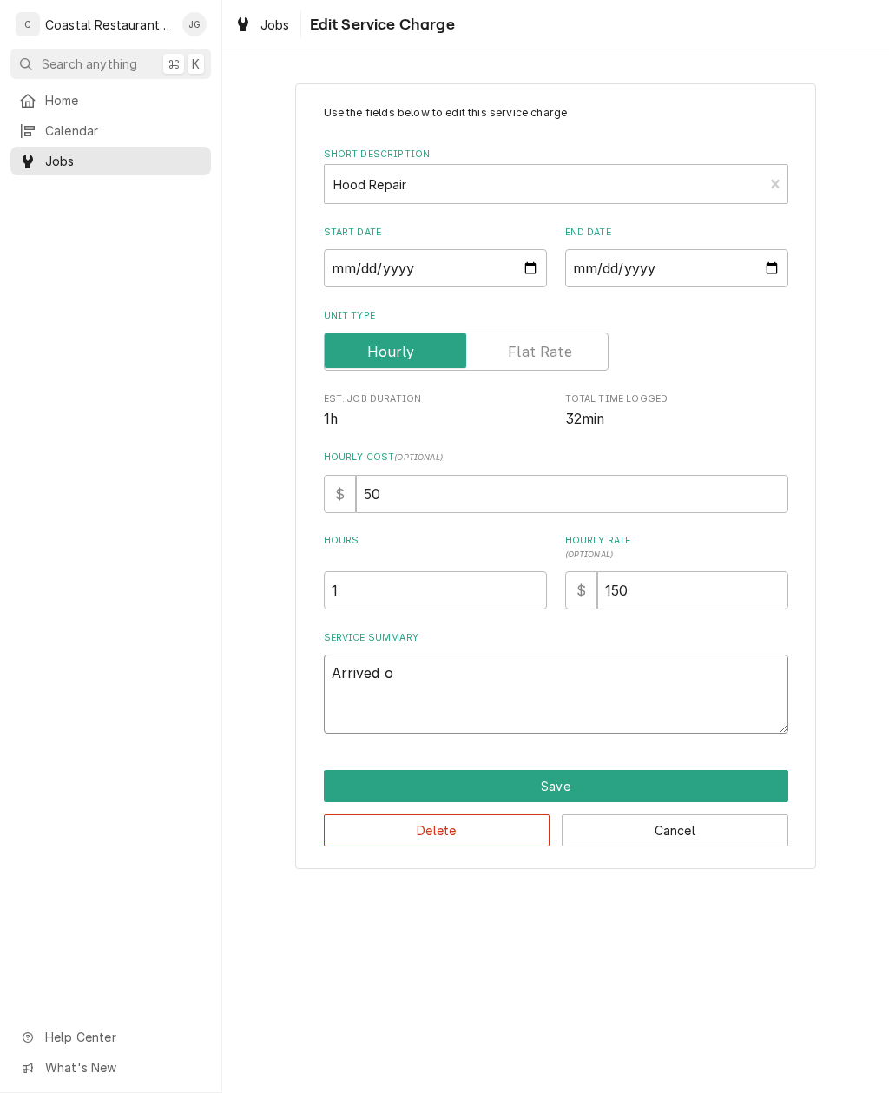
type textarea "Arrived on"
type textarea "x"
type textarea "Arrived ons"
type textarea "x"
type textarea "Arrived onsi"
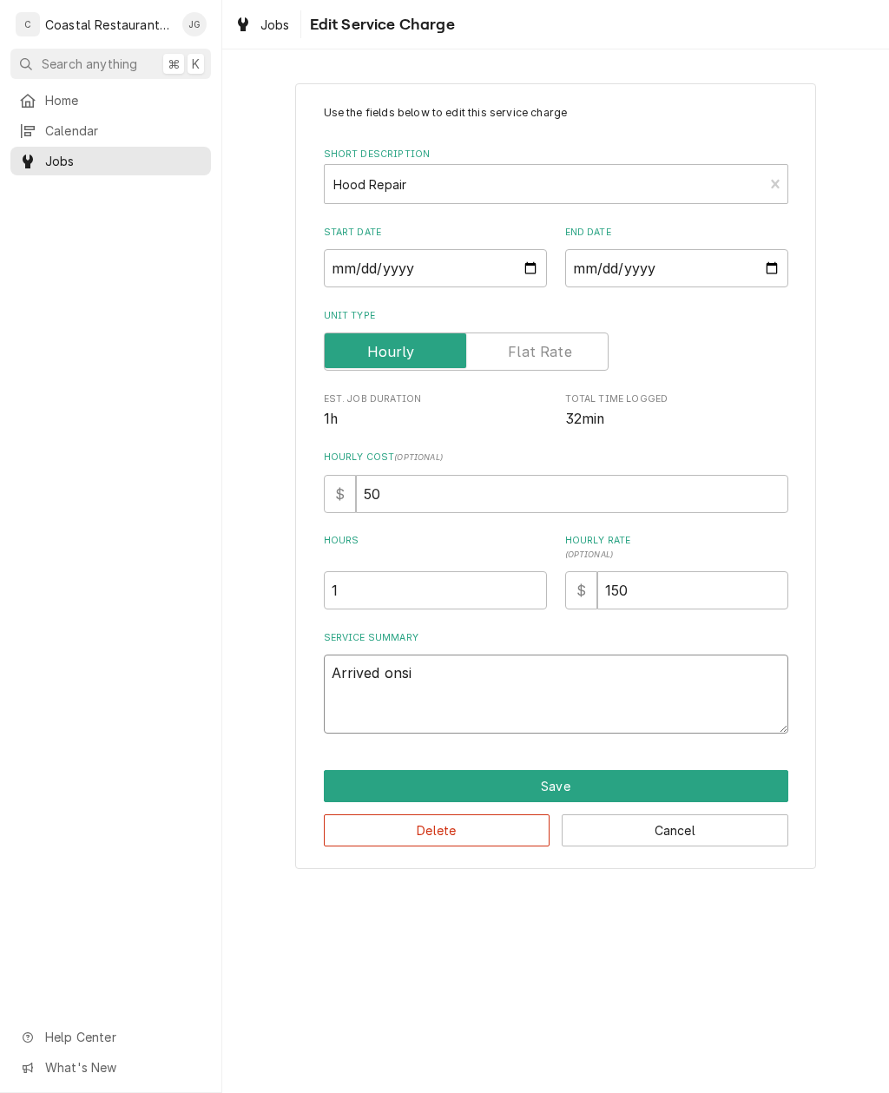
type textarea "x"
type textarea "Arrived onsit"
type textarea "x"
type textarea "Arrived onsite"
type textarea "x"
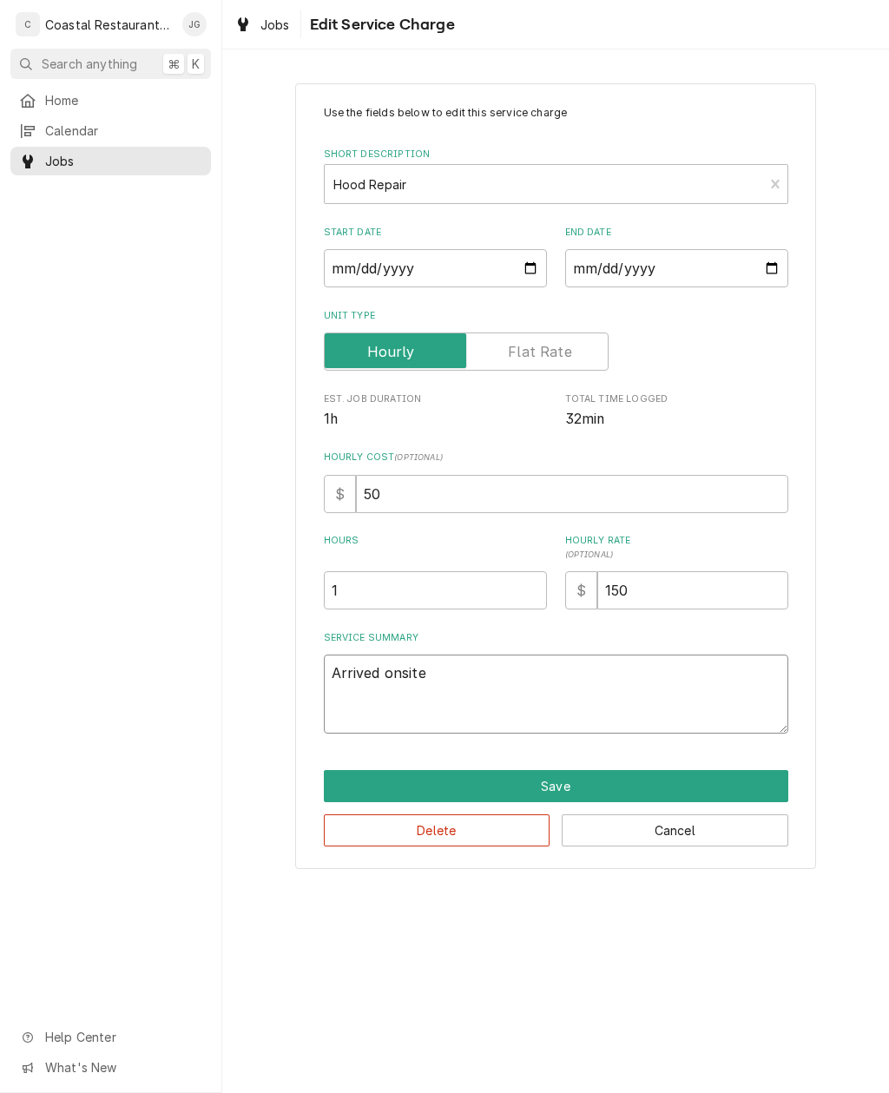
type textarea "Arrived onsite"
type textarea "x"
type textarea "Arrived onsite c"
type textarea "x"
type textarea "Arrived onsite ch"
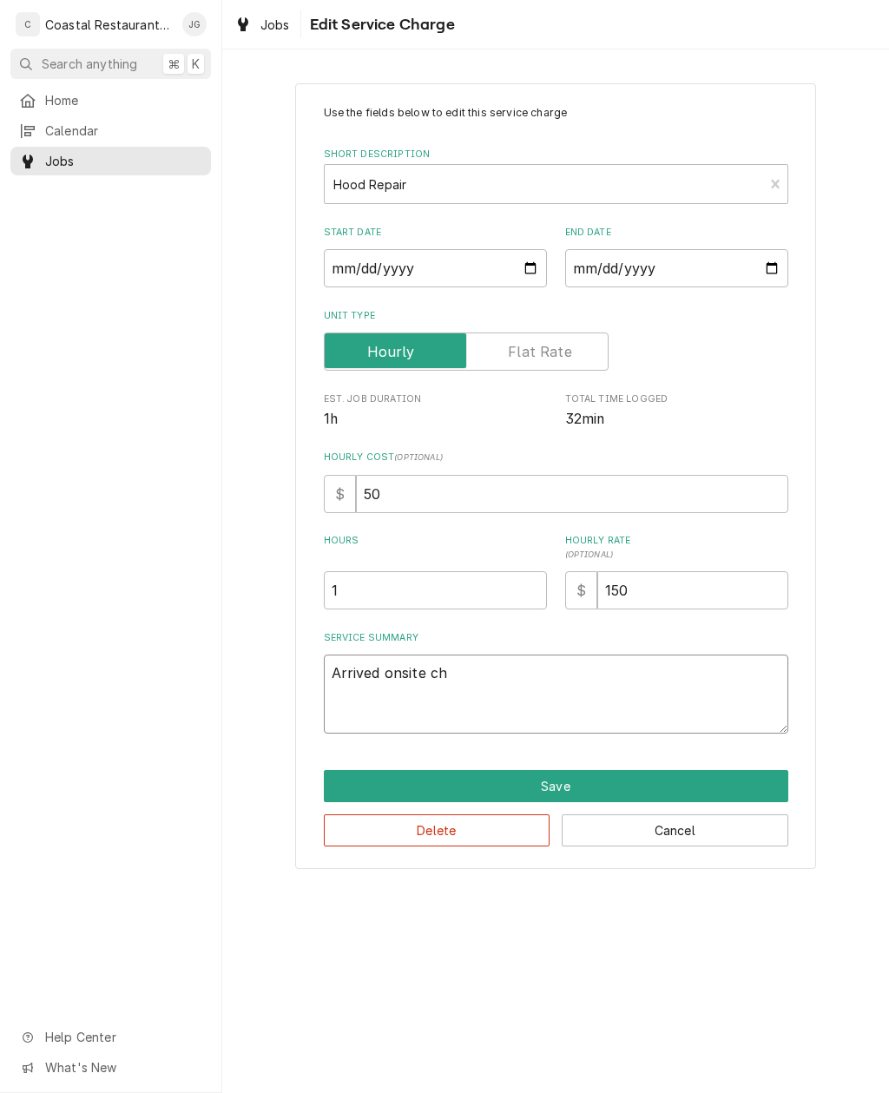
type textarea "x"
type textarea "Arrived onsite che"
type textarea "x"
type textarea "Arrived onsite chec"
type textarea "x"
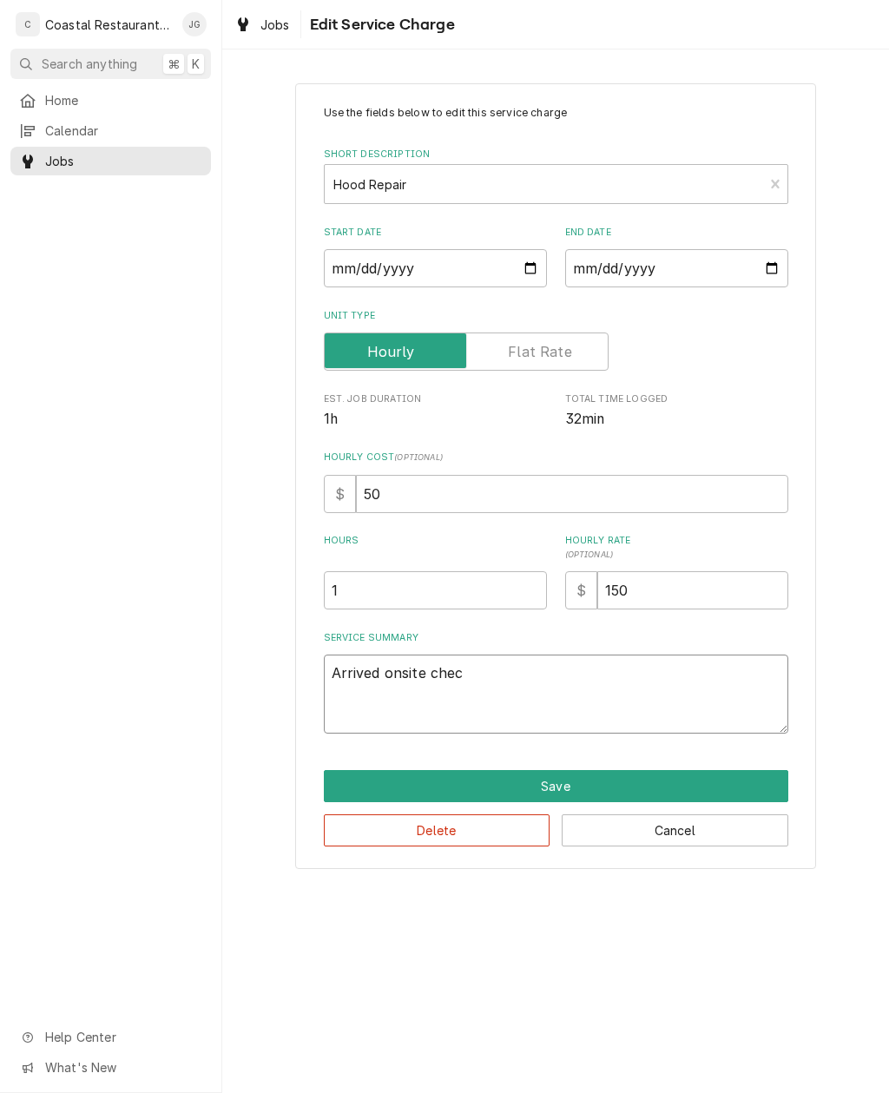
type textarea "Arrived onsite check"
type textarea "x"
type textarea "Arrived onsite checked"
type textarea "x"
type textarea "Arrived onsite checked"
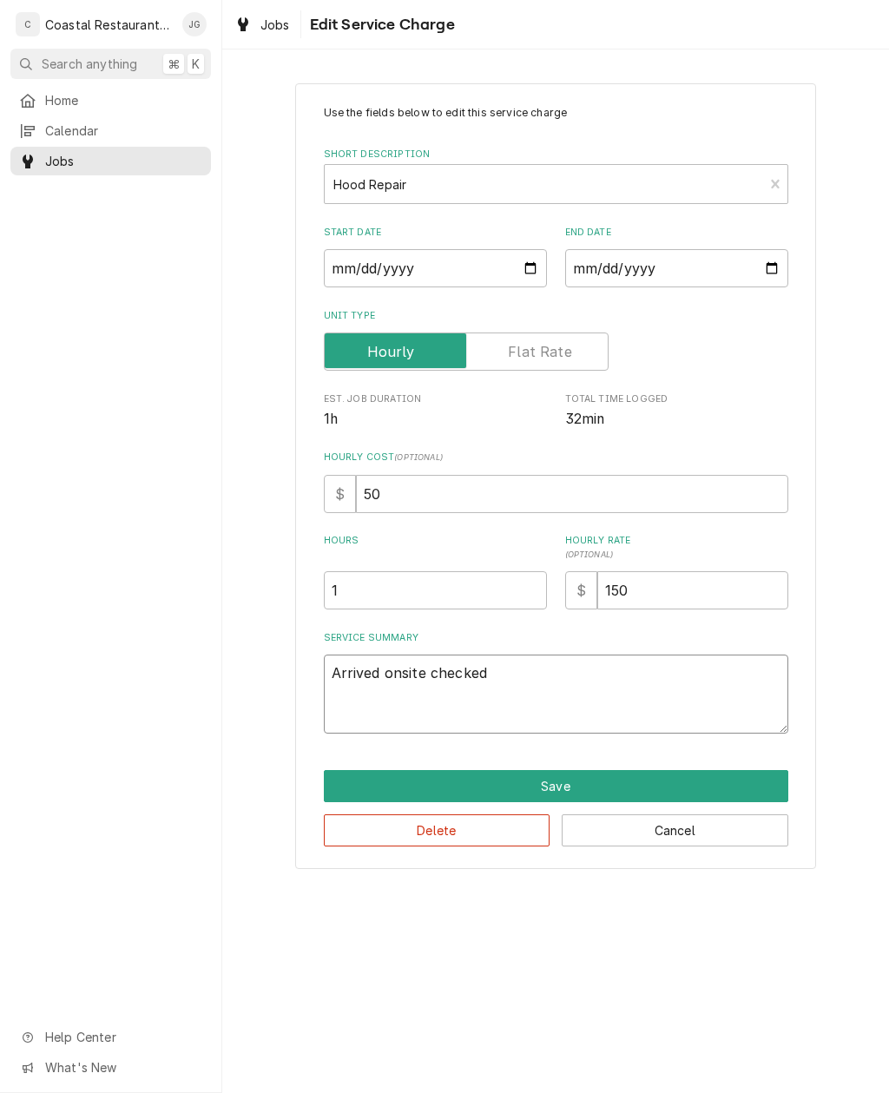
type textarea "x"
type textarea "Arrived onsite checked i"
type textarea "x"
type textarea "Arrived onsite checked in"
type textarea "x"
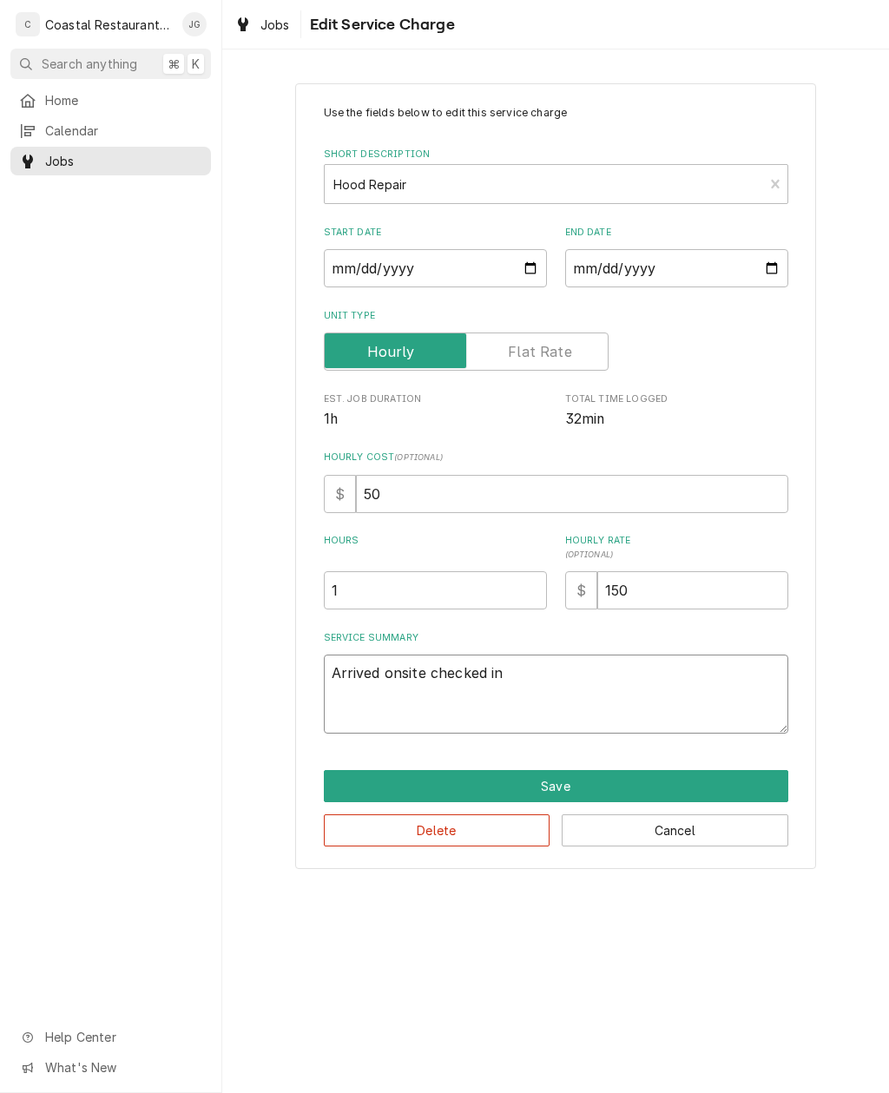
type textarea "Arrived onsite checked in w"
type textarea "x"
type textarea "Arrived onsite checked in wi"
type textarea "x"
type textarea "Arrived onsite checked in wit"
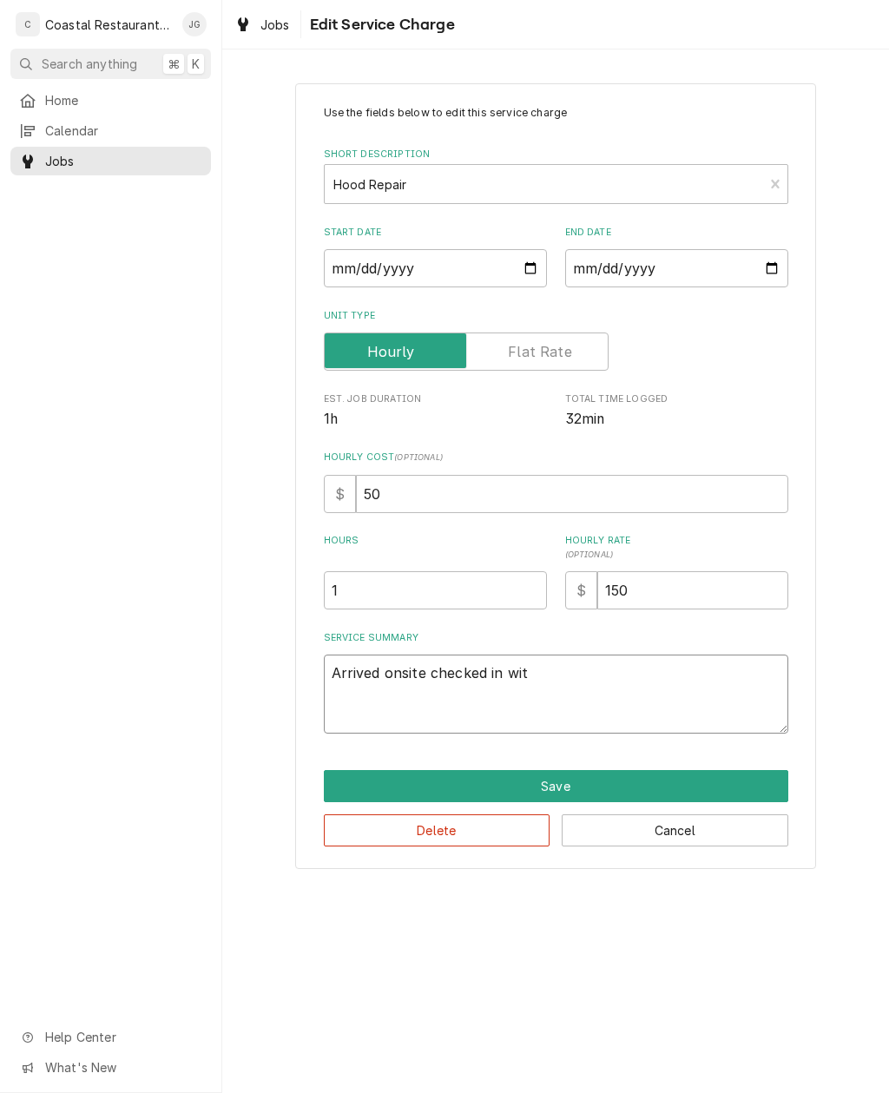
type textarea "x"
type textarea "Arrived onsite checked in with"
type textarea "x"
type textarea "Arrived onsite checked in with"
type textarea "x"
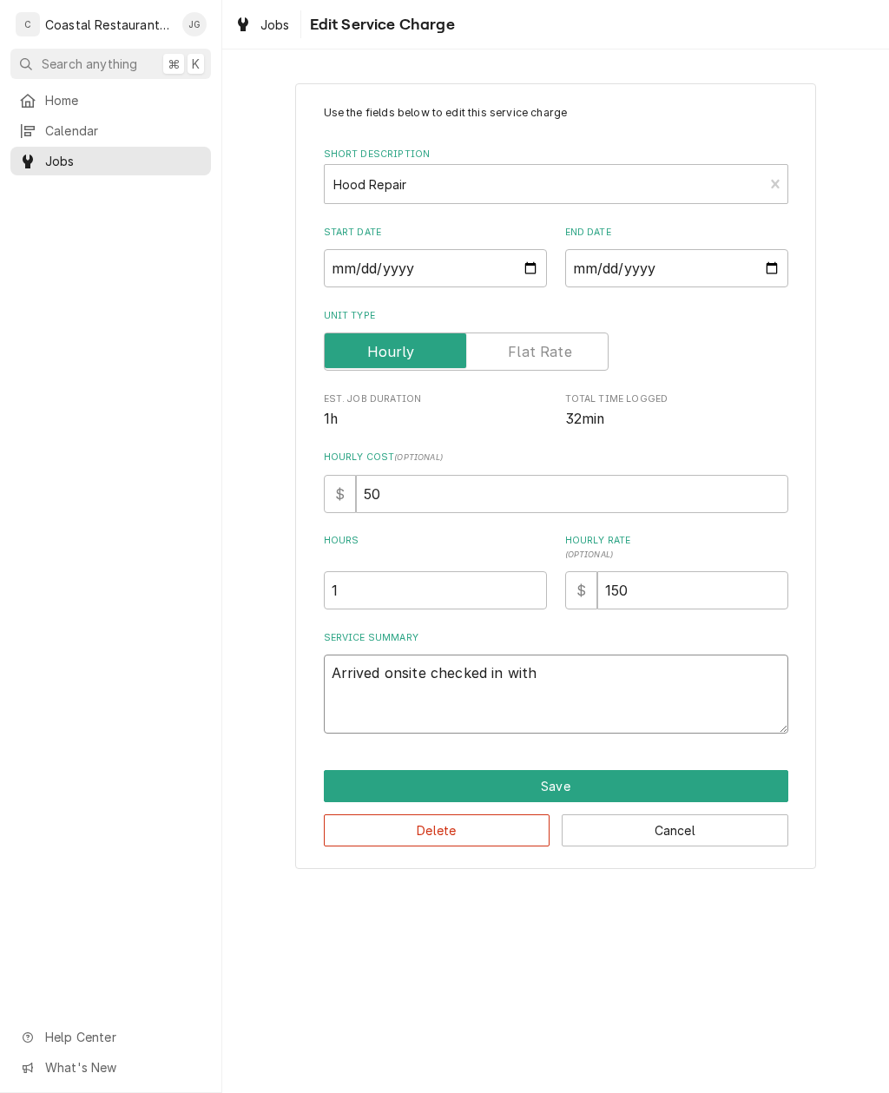
type textarea "Arrived onsite checked in with B"
type textarea "x"
type textarea "Arrived onsite checked in with Bo"
type textarea "x"
type textarea "Arrived onsite checked in with Bob"
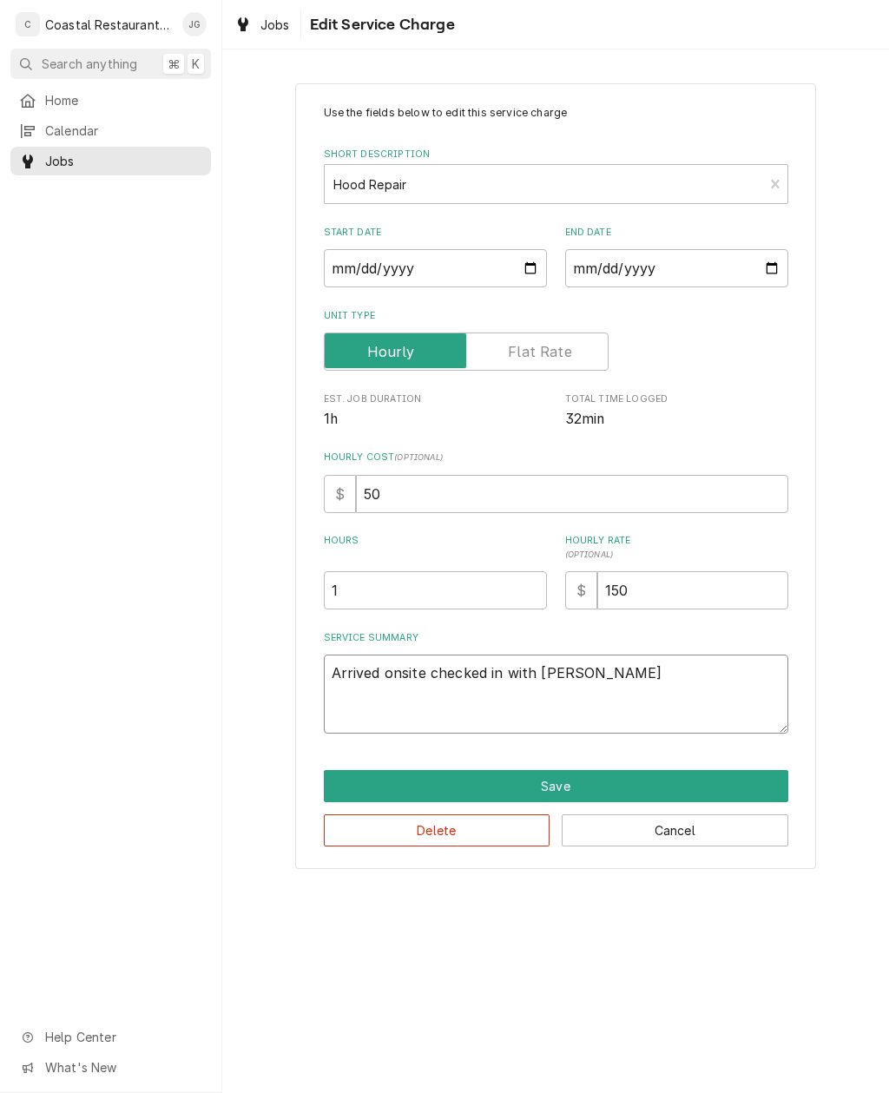
type textarea "x"
type textarea "Arrived onsite checked in with Bob"
type textarea "x"
type textarea "Arrived onsite checked in with Bob a"
type textarea "x"
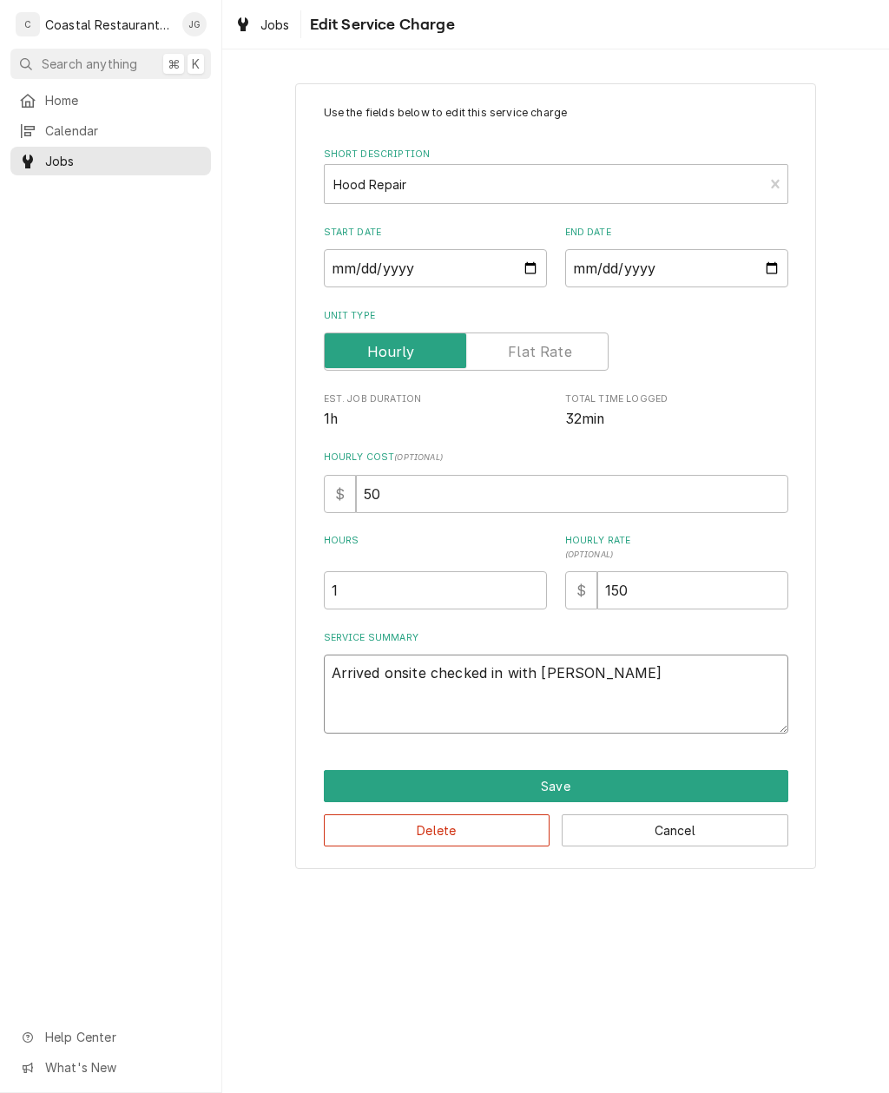
type textarea "Arrived onsite checked in with Bob an"
type textarea "x"
type textarea "Arrived onsite checked in with Bob and"
type textarea "x"
type textarea "Arrived onsite checked in with Bob and"
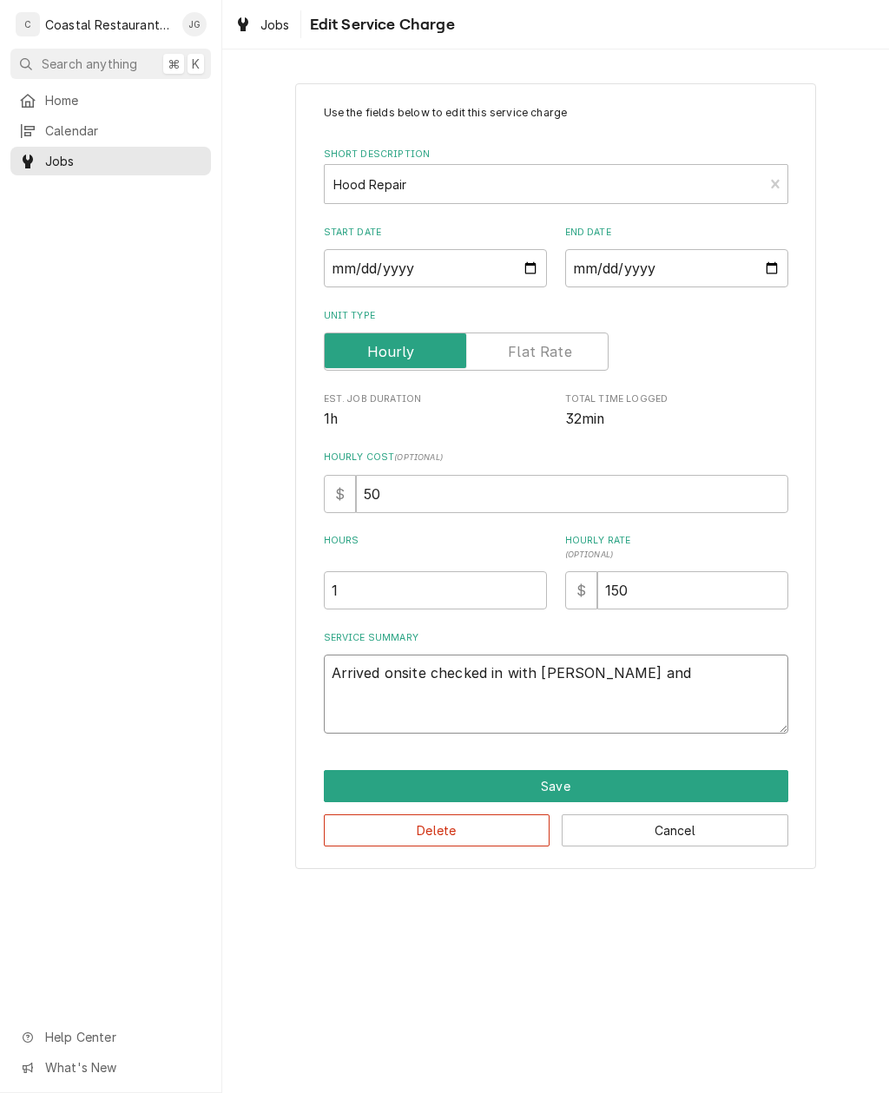
type textarea "x"
type textarea "Arrived onsite checked in with Bob and g"
type textarea "x"
type textarea "Arrived onsite checked in with Bob and got"
type textarea "x"
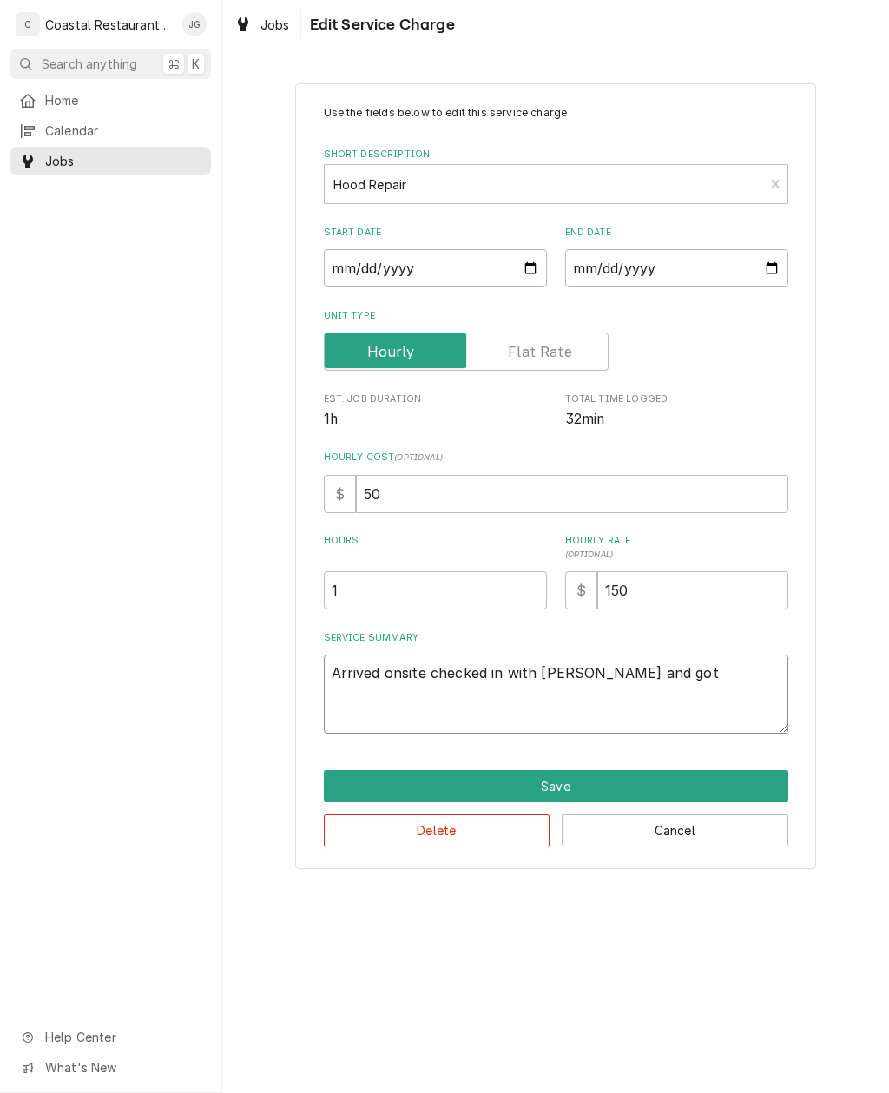
type textarea "Arrived onsite checked in with Bob and got"
type textarea "x"
type textarea "Arrived onsite checked in with Bob and got k"
type textarea "x"
type textarea "Arrived onsite checked in with Bob and got ke"
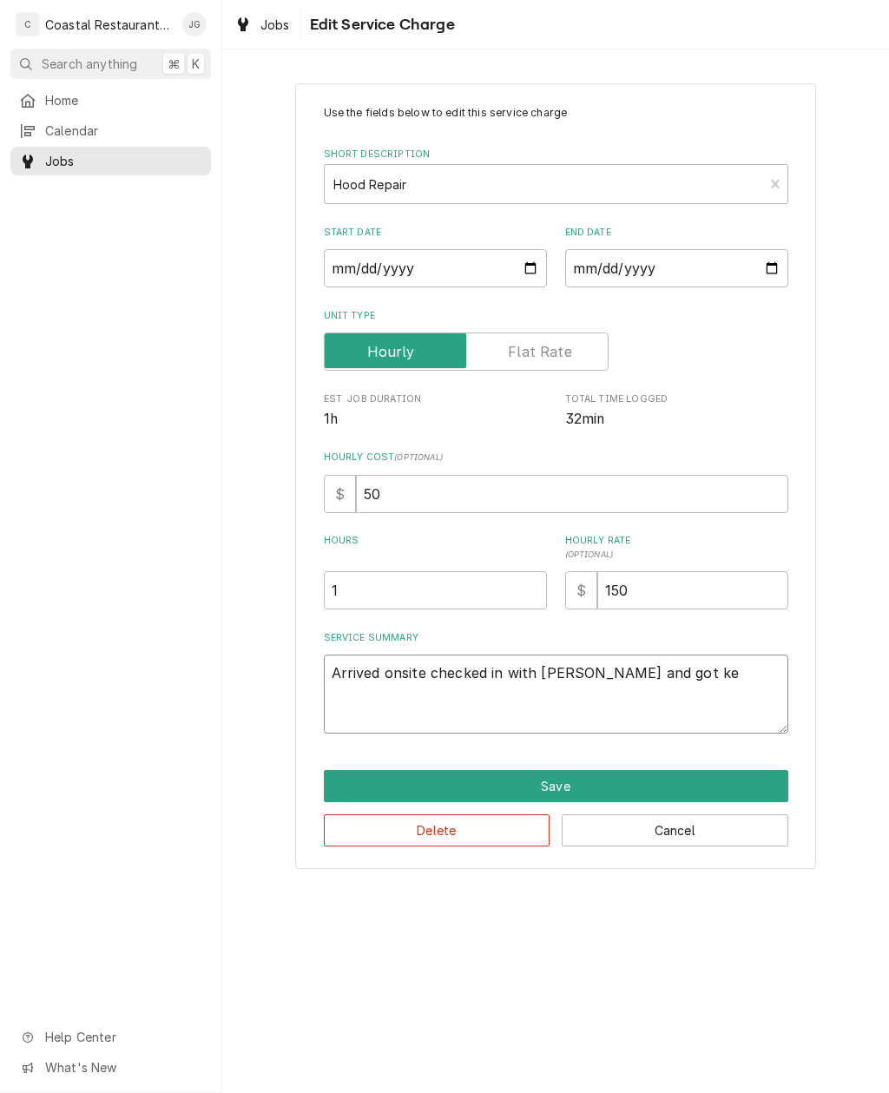
type textarea "x"
type textarea "Arrived onsite checked in with Bob and got key"
type textarea "x"
type textarea "Arrived onsite checked in with Bob and got key"
type textarea "x"
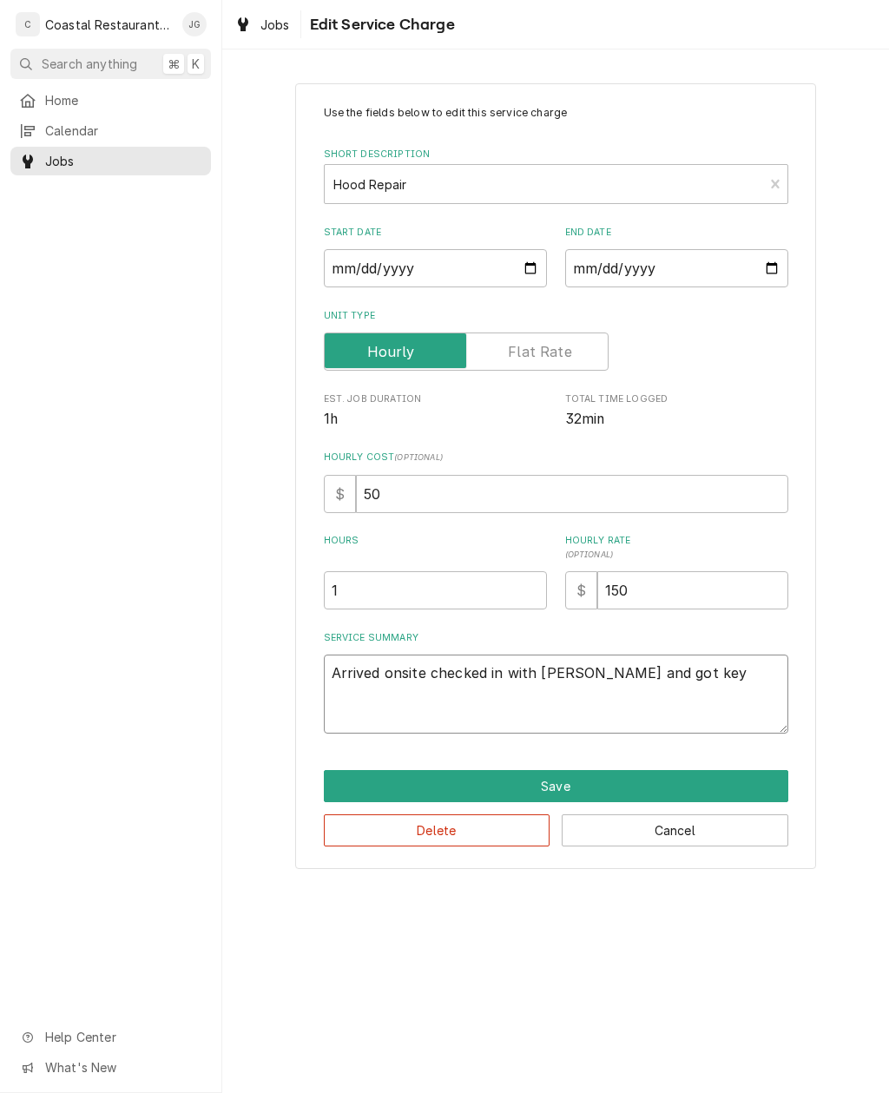
type textarea "Arrived onsite checked in with Bob and got key f"
type textarea "x"
type textarea "Arrived onsite checked in with Bob and got key fr"
type textarea "x"
type textarea "Arrived onsite checked in with Bob and got key fro"
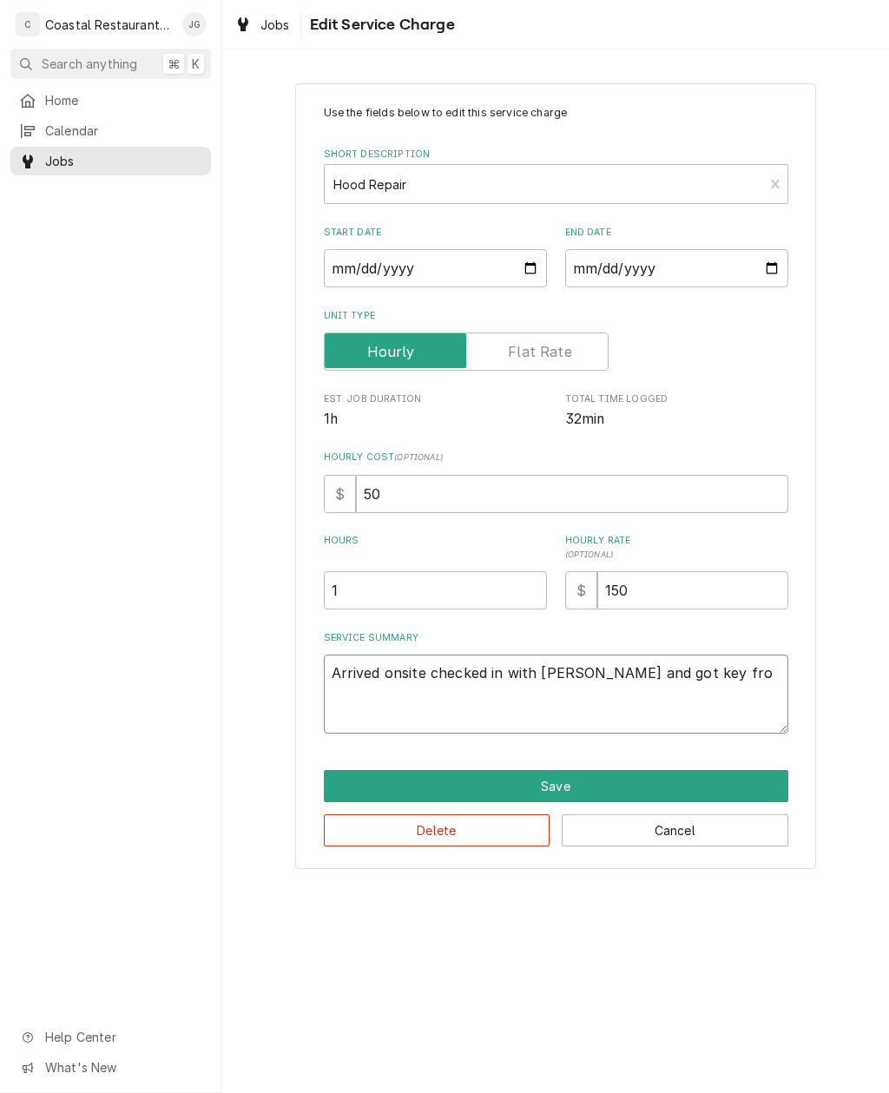
type textarea "x"
type textarea "Arrived onsite checked in with Bob and got key from"
type textarea "x"
type textarea "Arrived onsite checked in with Bob and got key from"
type textarea "x"
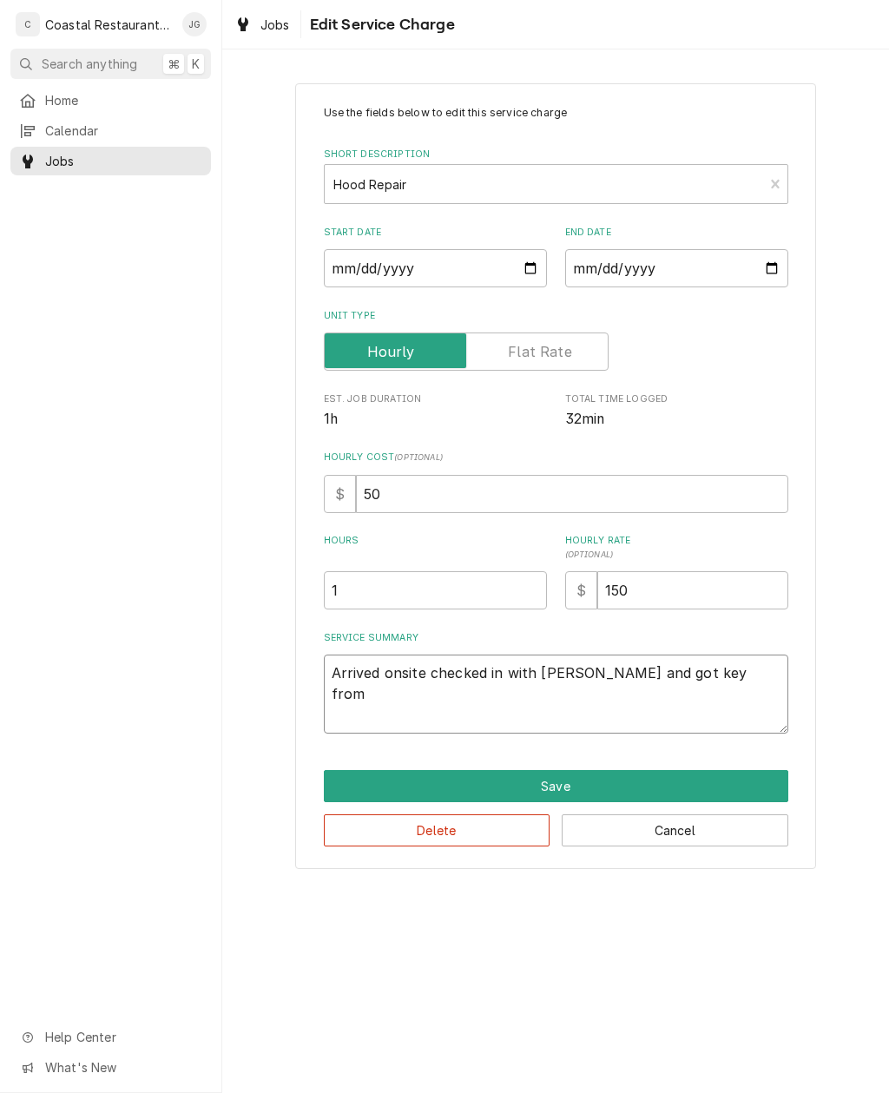
type textarea "Arrived onsite checked in with Bob and got key from V"
type textarea "x"
type textarea "Arrived onsite checked in with Bob and got key from"
type textarea "x"
type textarea "Arrived onsite checked in with Bob and got key from"
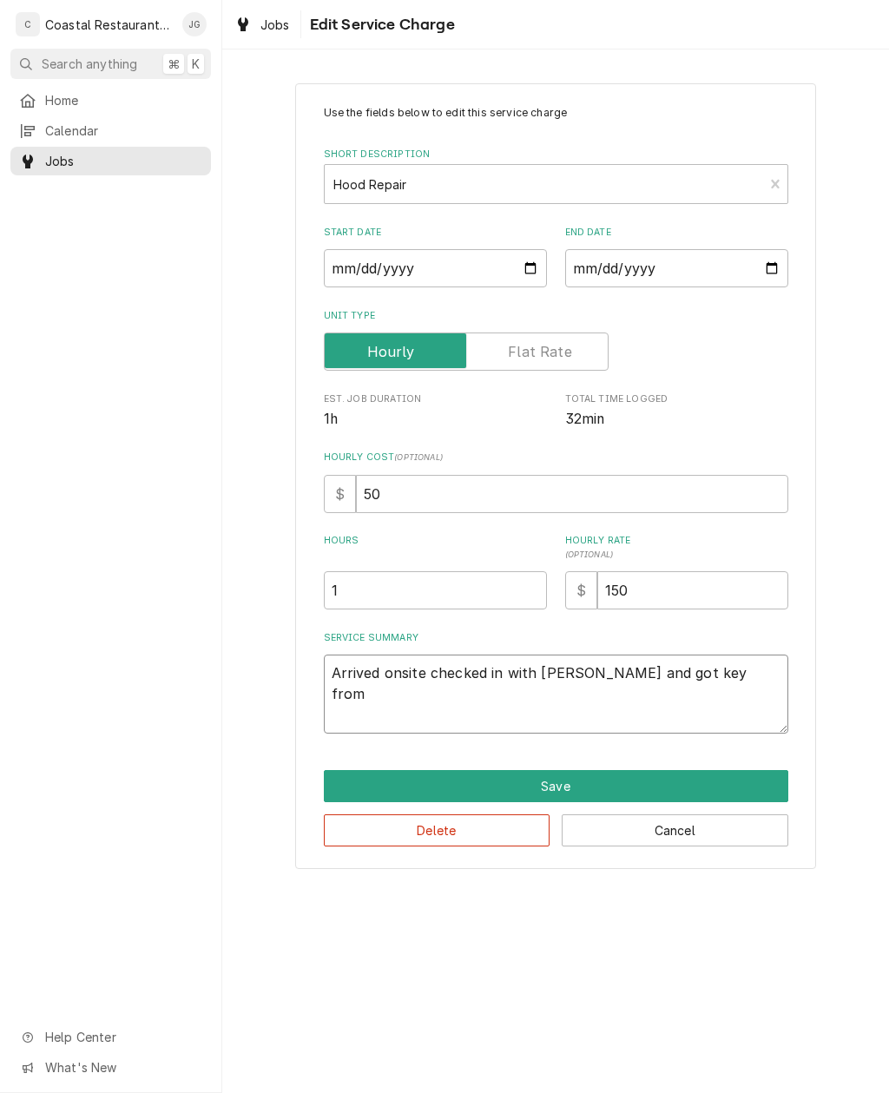
type textarea "x"
type textarea "Arrived onsite checked in with Bob and got key fr"
type textarea "x"
type textarea "Arrived onsite checked in with Bob and got key f"
type textarea "x"
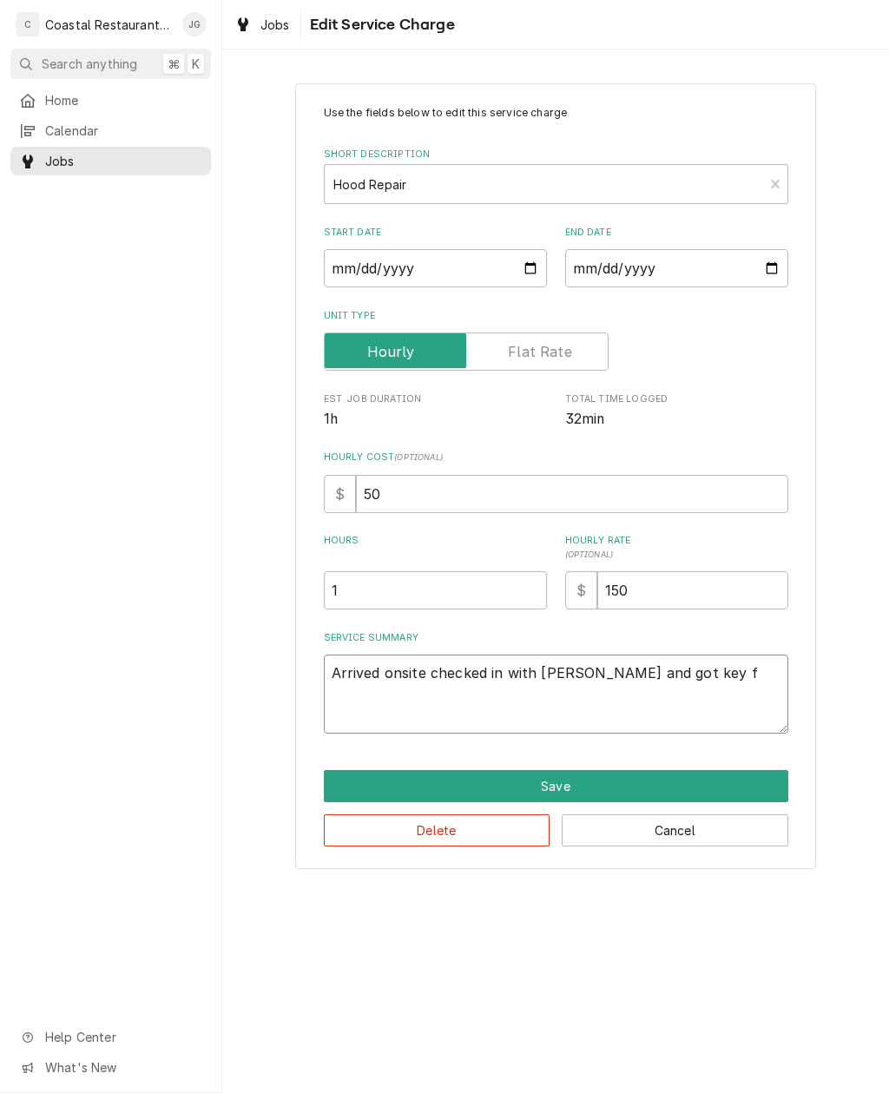
type textarea "Arrived onsite checked in with Bob and got key"
type textarea "x"
type textarea "Arrived onsite checked in with Bob and got ke"
type textarea "x"
type textarea "Arrived onsite checked in with Bob and got k"
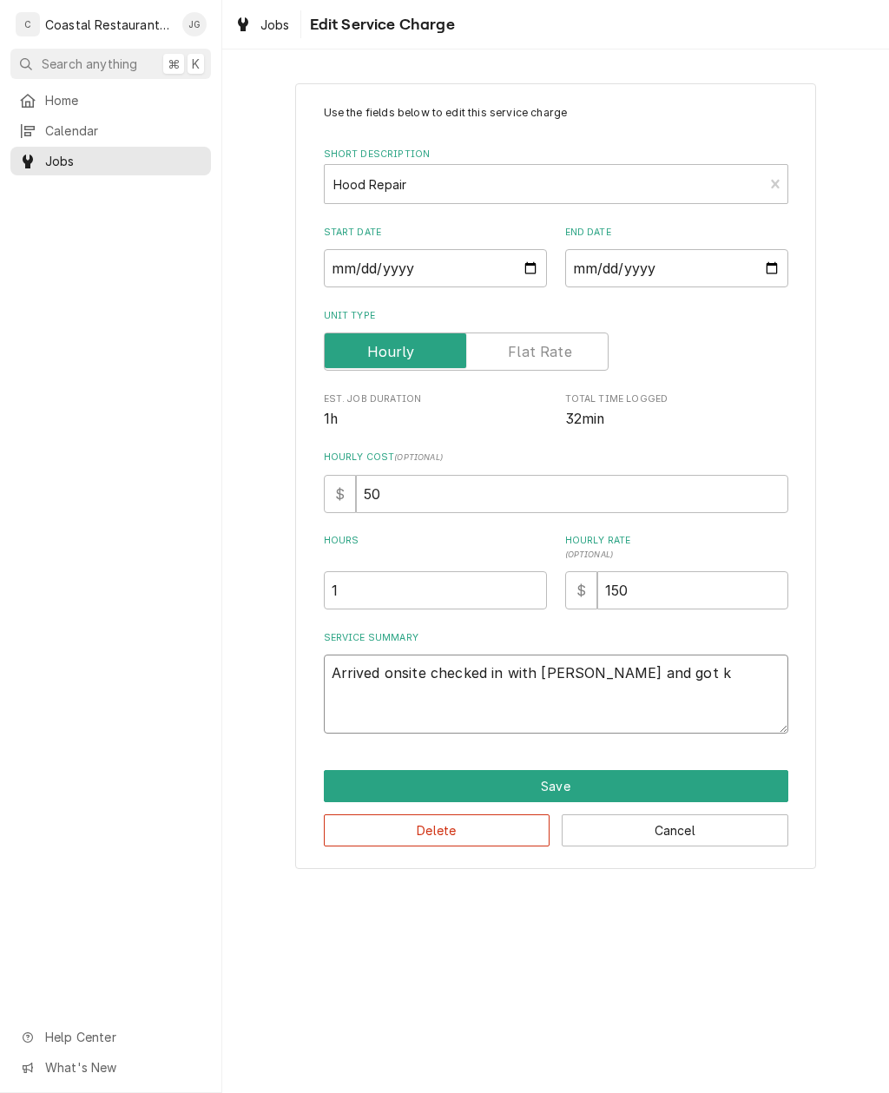
type textarea "x"
type textarea "Arrived onsite checked in with Bob and got"
type textarea "x"
type textarea "Arrived onsite checked in with Bob and go"
type textarea "x"
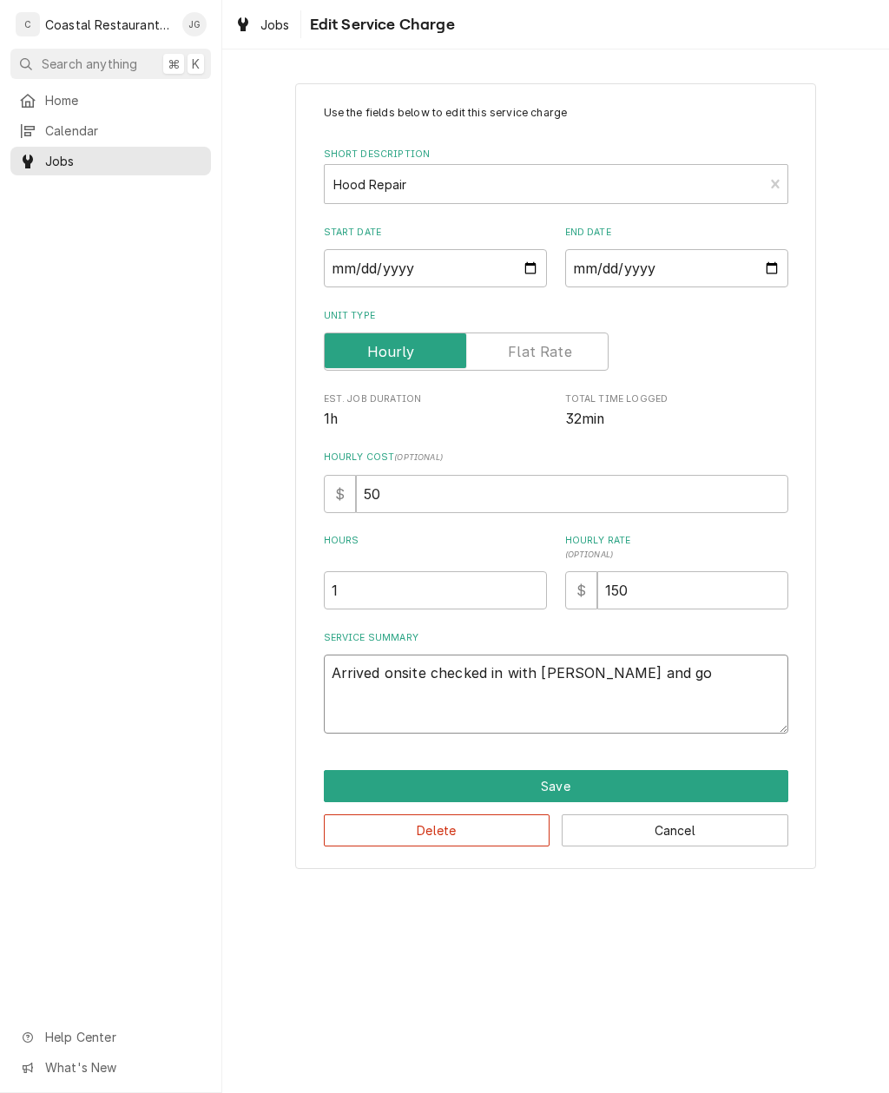
type textarea "Arrived onsite checked in with Bob and g"
type textarea "x"
type textarea "Arrived onsite checked in with Bob and"
type textarea "x"
type textarea "Arrived onsite checked in with Bob an"
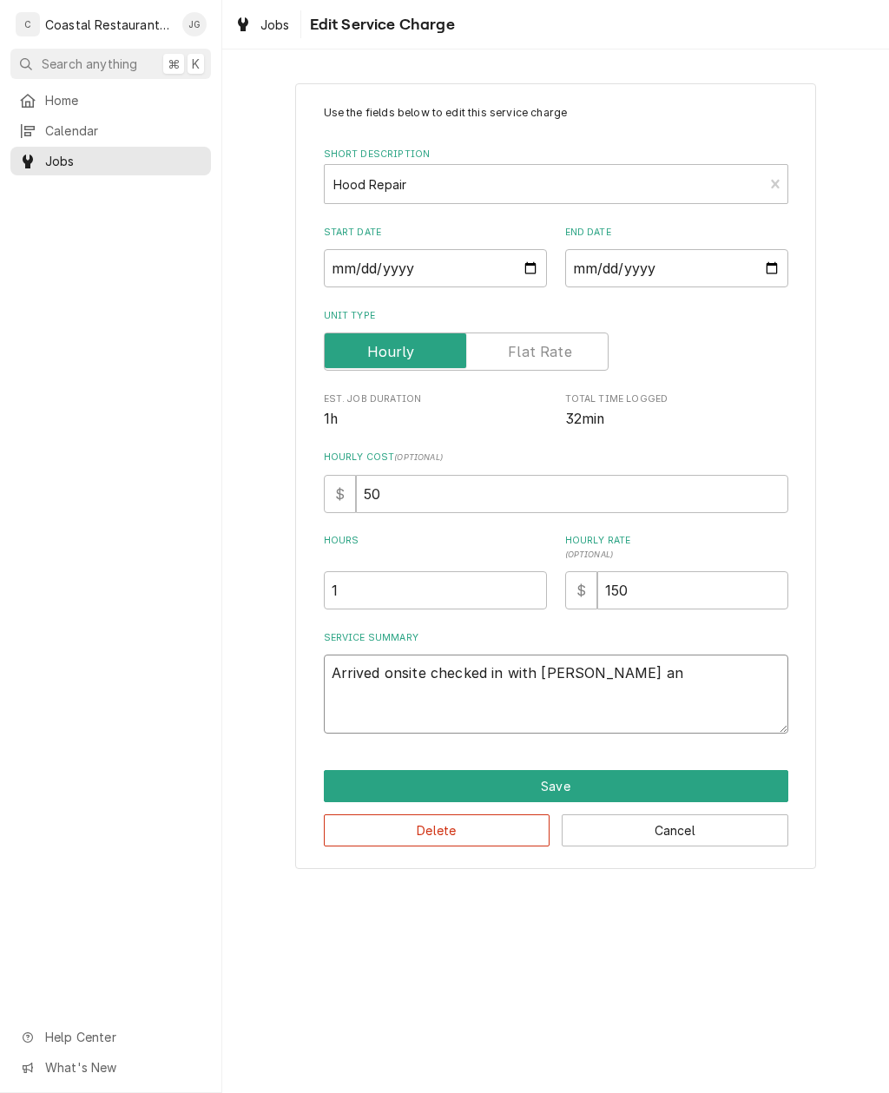
type textarea "x"
type textarea "Arrived onsite checked in with Bob a"
type textarea "x"
type textarea "Arrived onsite checked in with Bob"
type textarea "x"
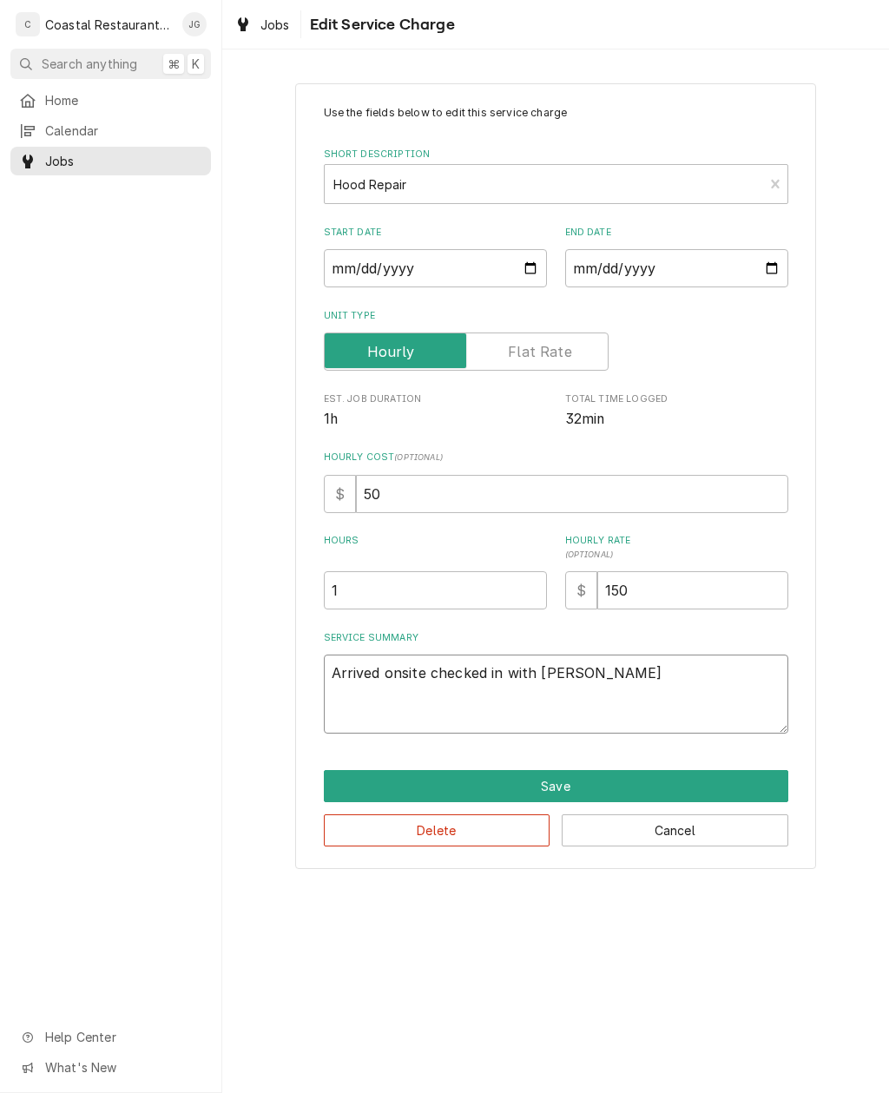
type textarea "Arrived onsite checked in with Bob."
type textarea "x"
type textarea "Arrived onsite checked in with Bob."
type textarea "x"
type textarea "Arrived onsite checked in with Bob. F"
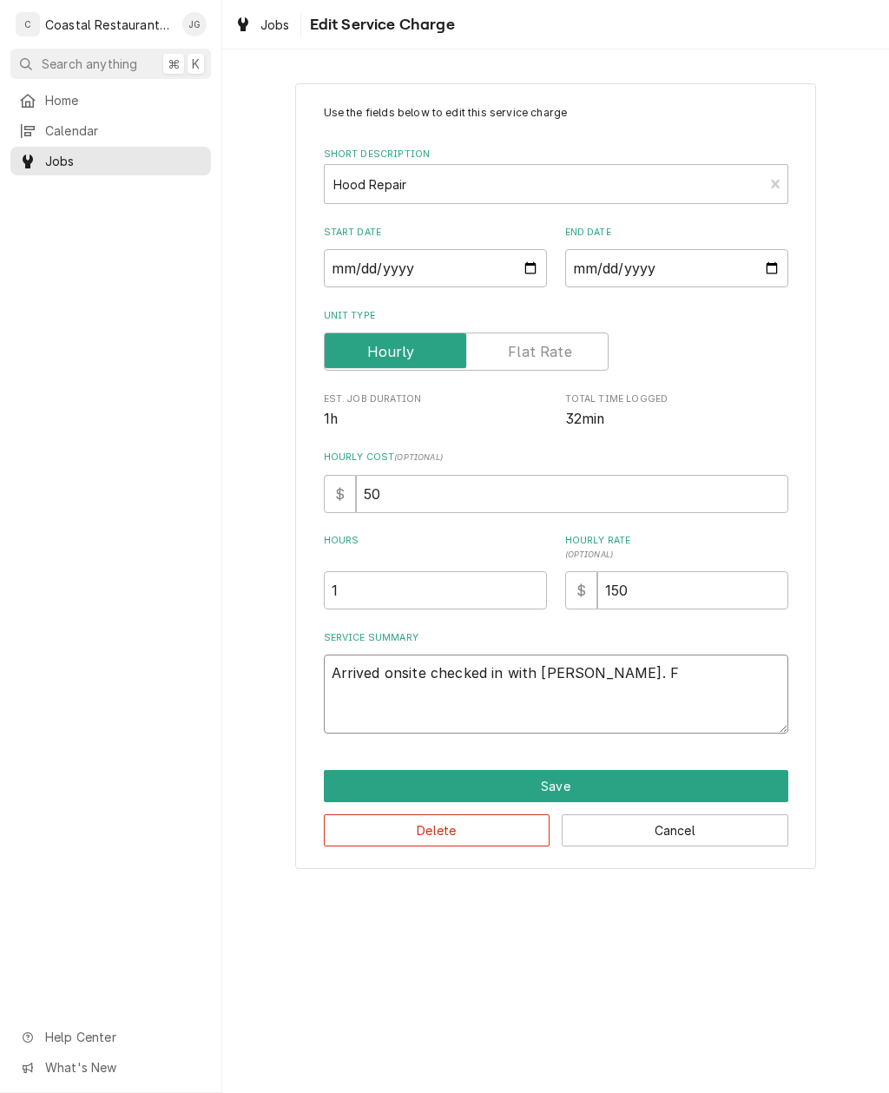
type textarea "x"
type textarea "Arrived onsite checked in with Bob. Fo"
type textarea "x"
type textarea "Arrived onsite checked in with Bob. Fou"
type textarea "x"
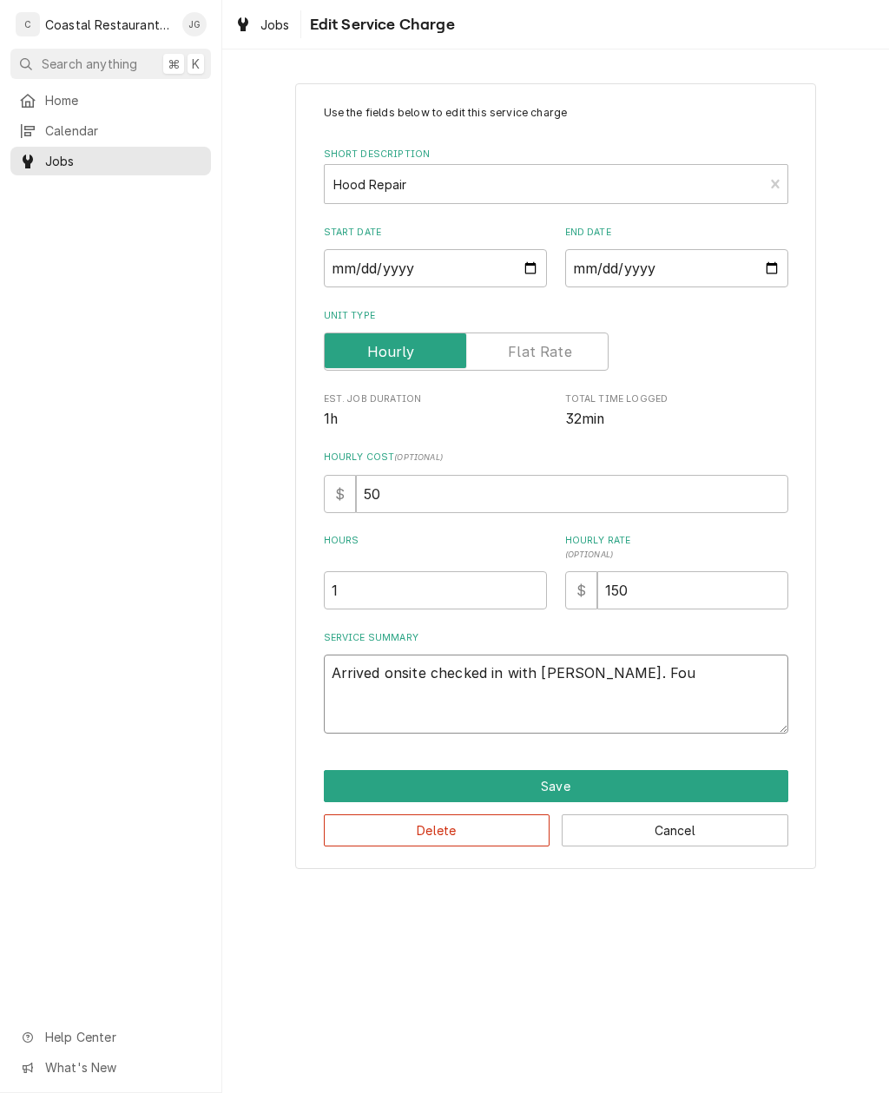
type textarea "Arrived onsite checked in with Bob. Foun"
type textarea "x"
type textarea "Arrived onsite checked in with Bob. Found"
type textarea "x"
type textarea "Arrived onsite checked in with Bob. Found"
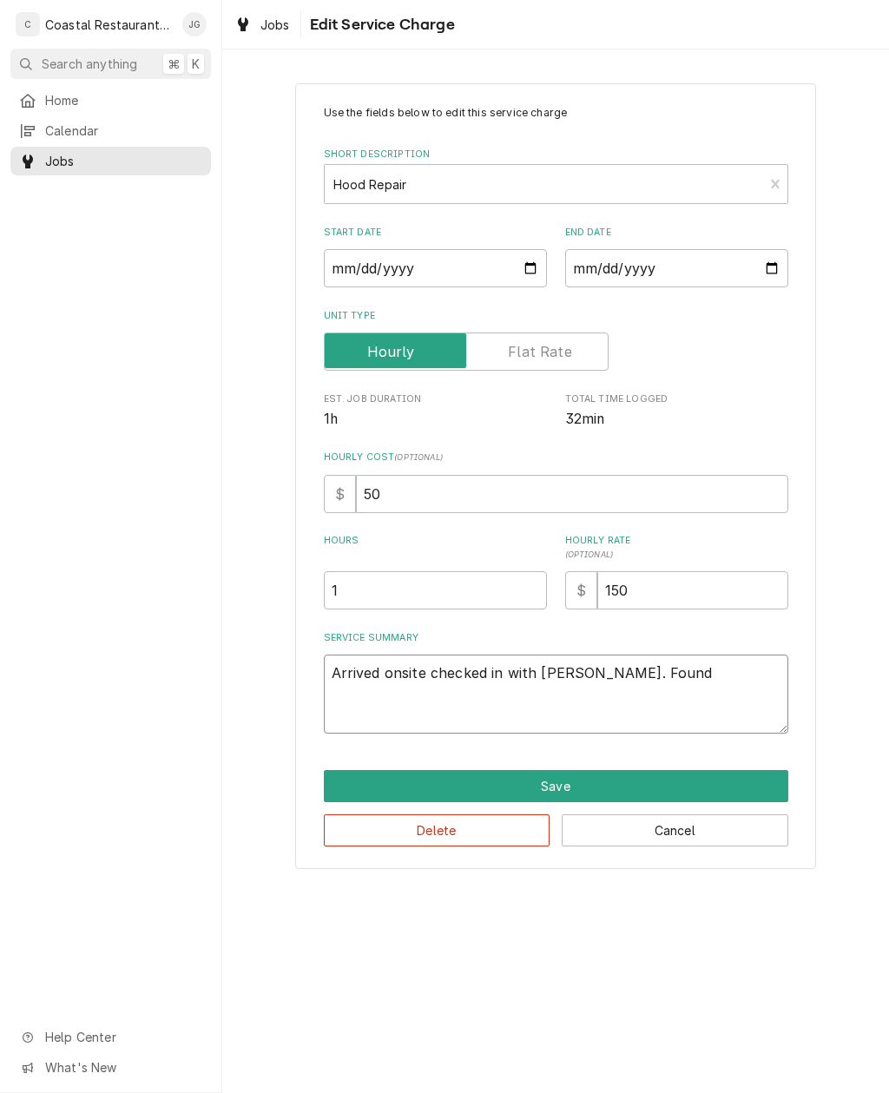
type textarea "x"
type textarea "Arrived onsite checked in with Bob. Found e"
type textarea "x"
type textarea "Arrived onsite checked in with Bob. Found ex"
type textarea "x"
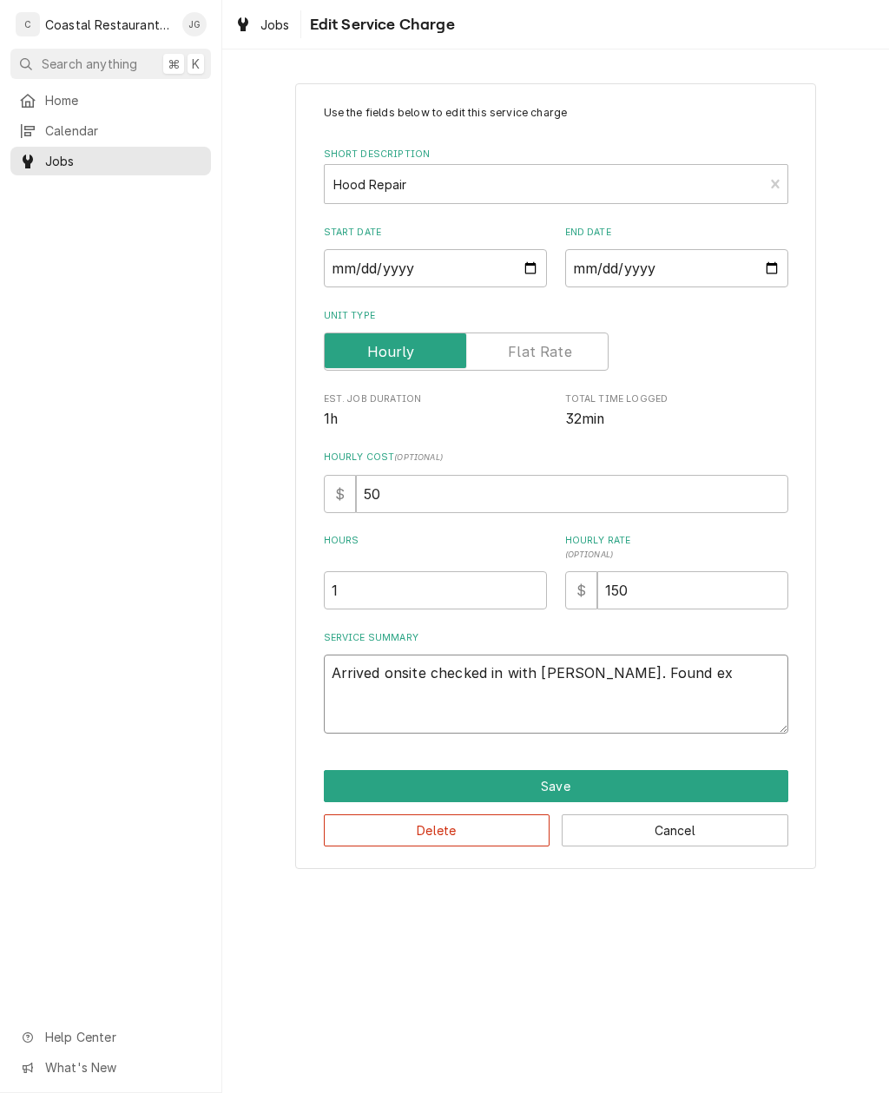
type textarea "Arrived onsite checked in with Bob. Found exh"
type textarea "x"
type textarea "Arrived onsite checked in with Bob. Found exhu"
type textarea "x"
type textarea "Arrived onsite checked in with Bob. Found exhus"
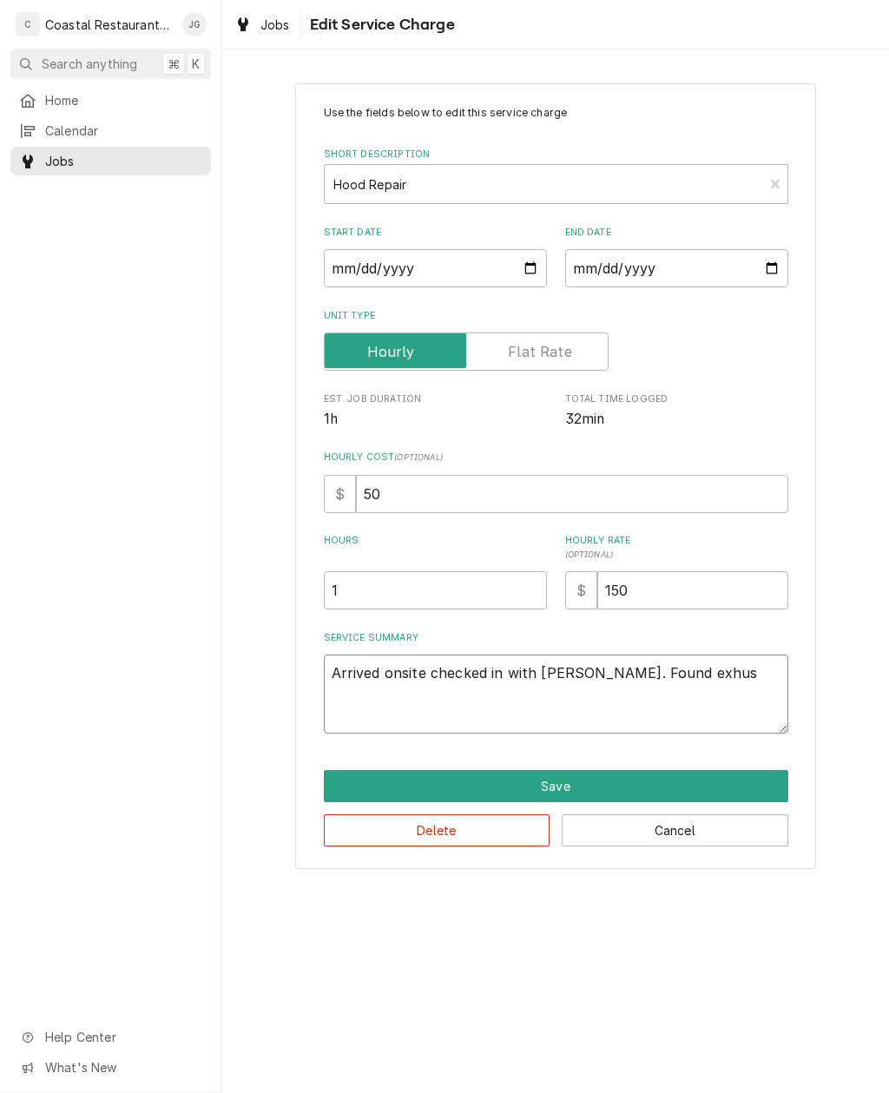
type textarea "x"
type textarea "Arrived onsite checked in with Bob. Found exhaust"
type textarea "x"
type textarea "Arrived onsite checked in with Bob. Found exhaust"
type textarea "x"
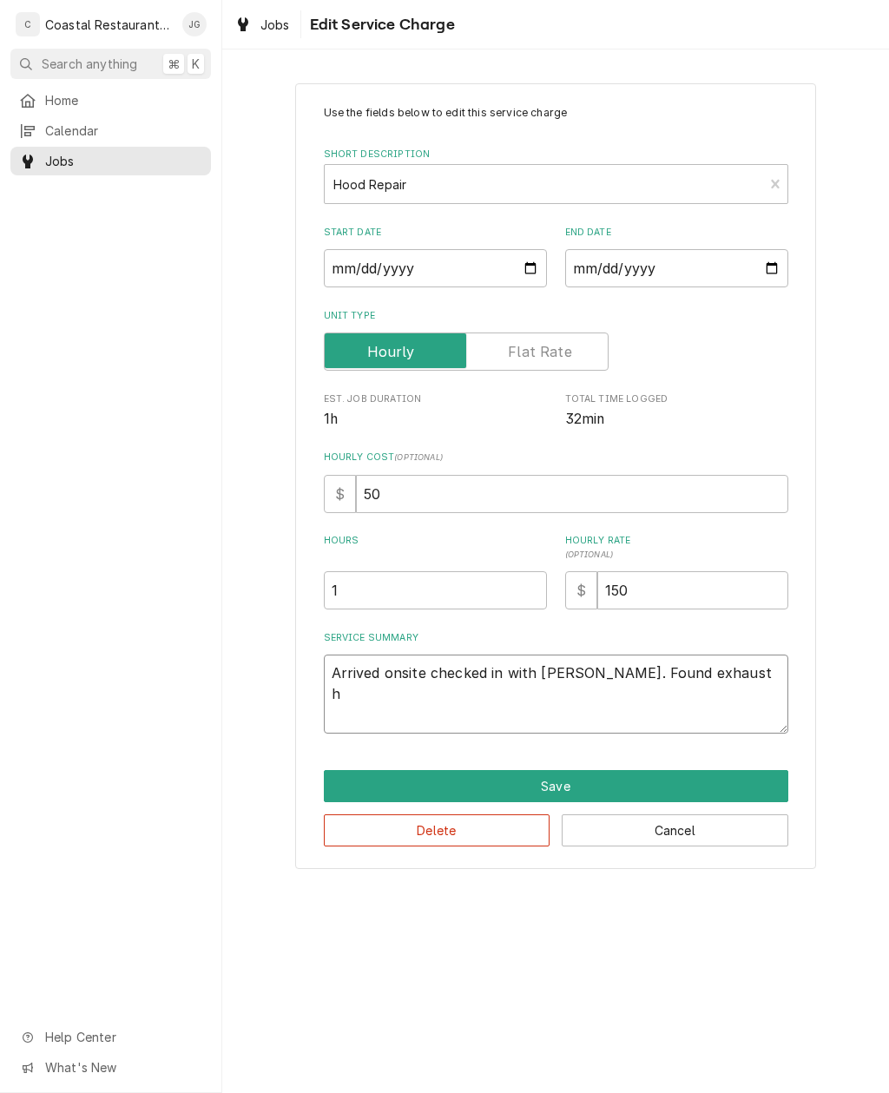
type textarea "Arrived onsite checked in with Bob. Found exhaust ho"
type textarea "x"
type textarea "Arrived onsite checked in with Bob. Found exhaust hoo"
type textarea "x"
type textarea "Arrived onsite checked in with Bob. Found exhaust hood"
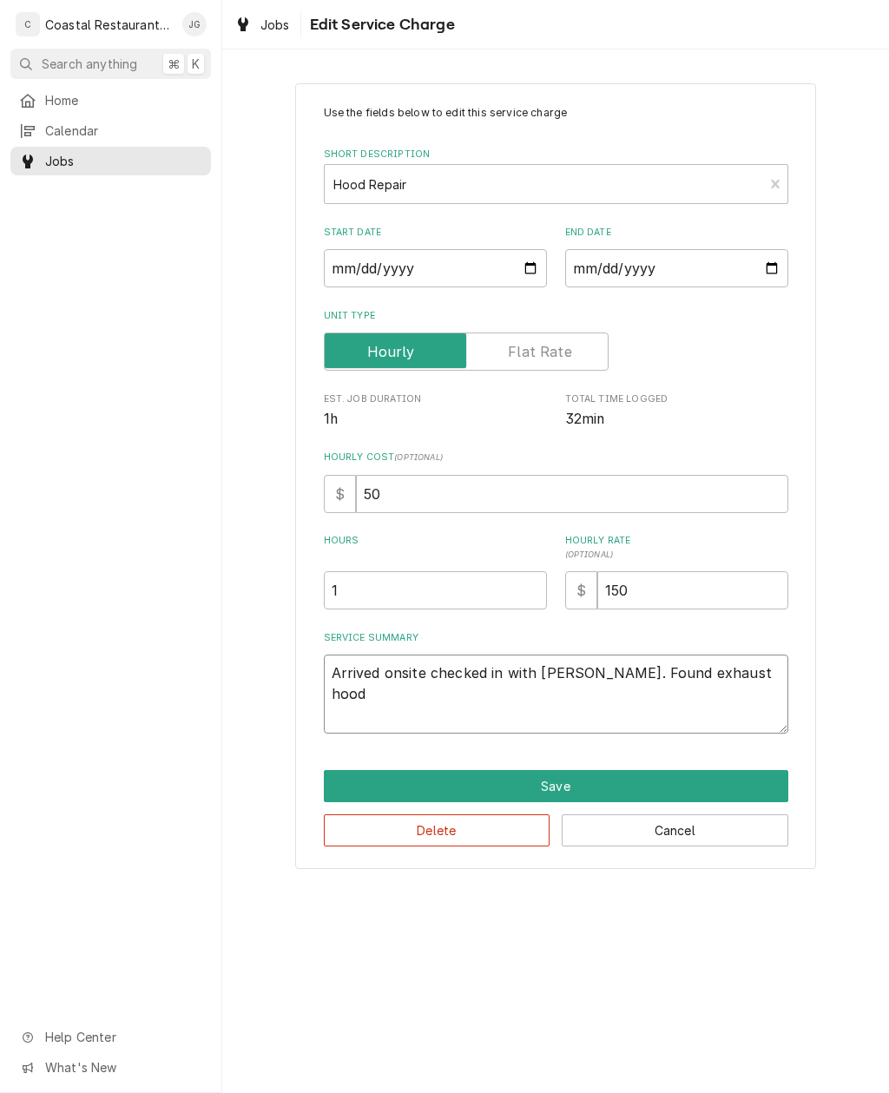
type textarea "x"
type textarea "Arrived onsite checked in with Bob. Found exhaust hood"
type textarea "x"
type textarea "Arrived onsite checked in with Bob. Found exhaust hood t"
type textarea "x"
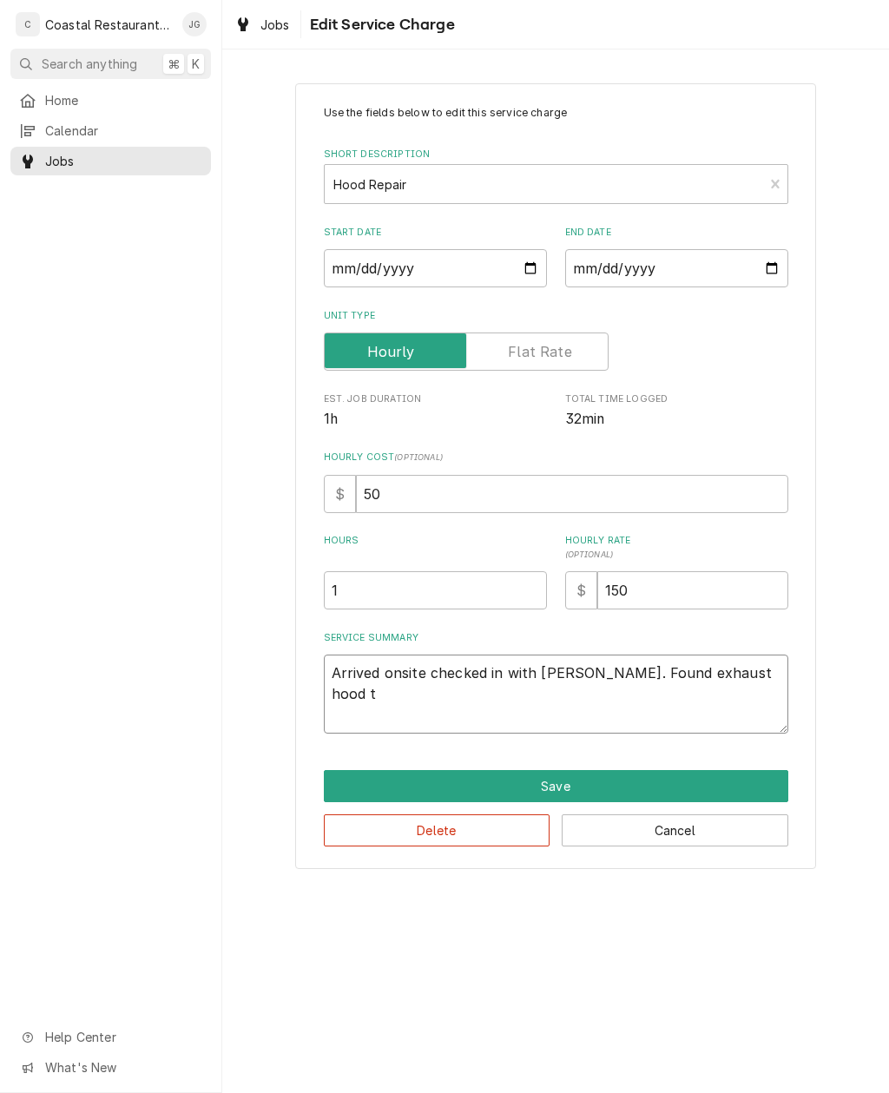
type textarea "Arrived onsite checked in with Bob. Found exhaust hood to"
type textarea "x"
type textarea "Arrived onsite checked in with Bob. Found exhaust hood to"
type textarea "x"
type textarea "Arrived onsite checked in with Bob. Found exhaust hood to r"
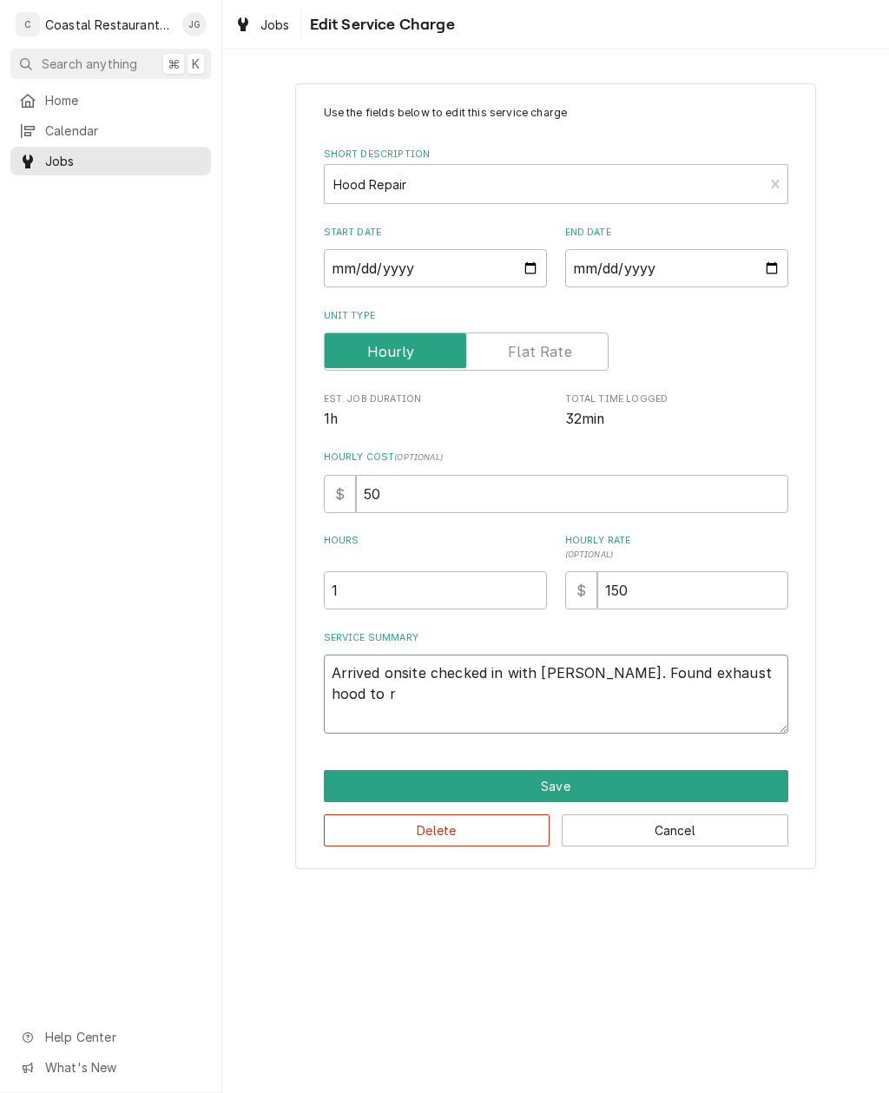
type textarea "x"
type textarea "Arrived onsite checked in with Bob. Found exhaust hood to ri"
type textarea "x"
type textarea "Arrived onsite checked in with Bob. Found exhaust hood to rig"
type textarea "x"
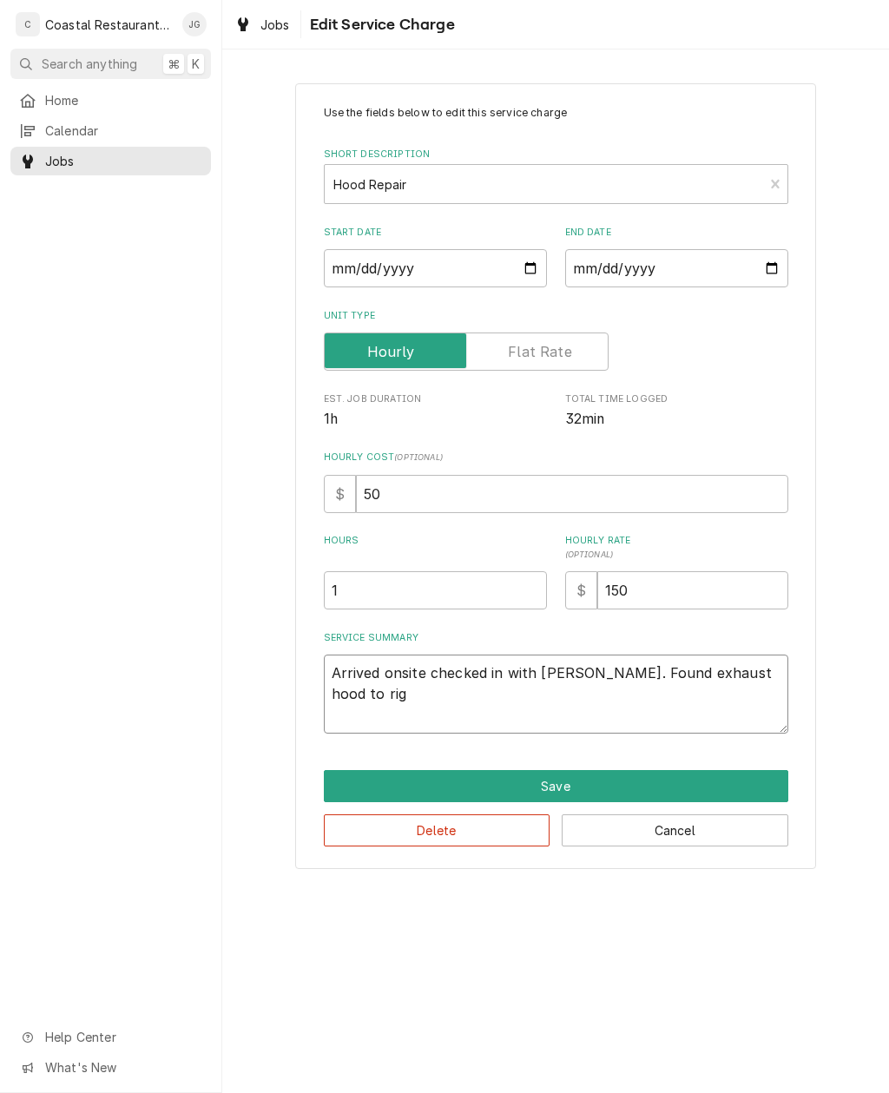
type textarea "Arrived onsite checked in with Bob. Found exhaust hood to righ"
type textarea "x"
type textarea "Arrived onsite checked in with Bob. Found exhaust hood to right"
type textarea "x"
type textarea "Arrived onsite checked in with Bob. Found exhaust hood to right b"
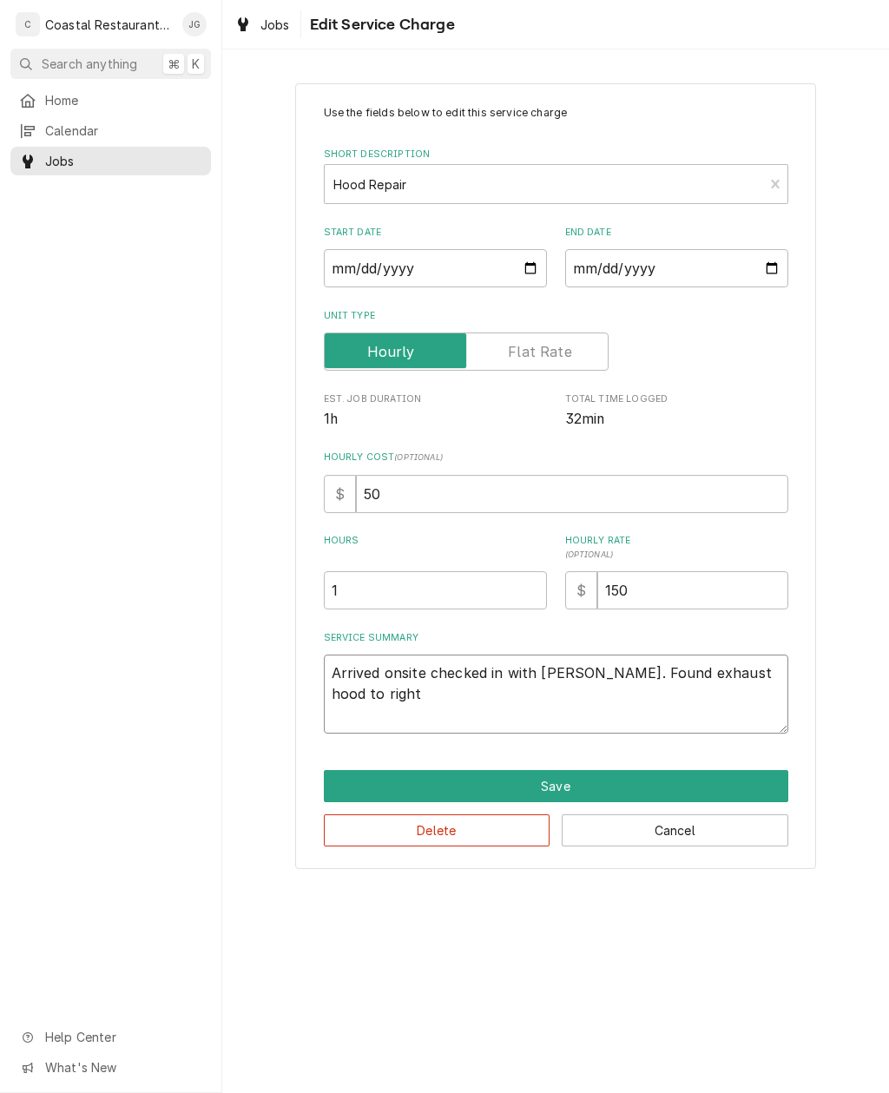
type textarea "x"
type textarea "Arrived onsite checked in with Bob. Found exhaust hood to right be"
type textarea "x"
type textarea "Arrived onsite checked in with Bob. Found exhaust hood to right belt"
type textarea "x"
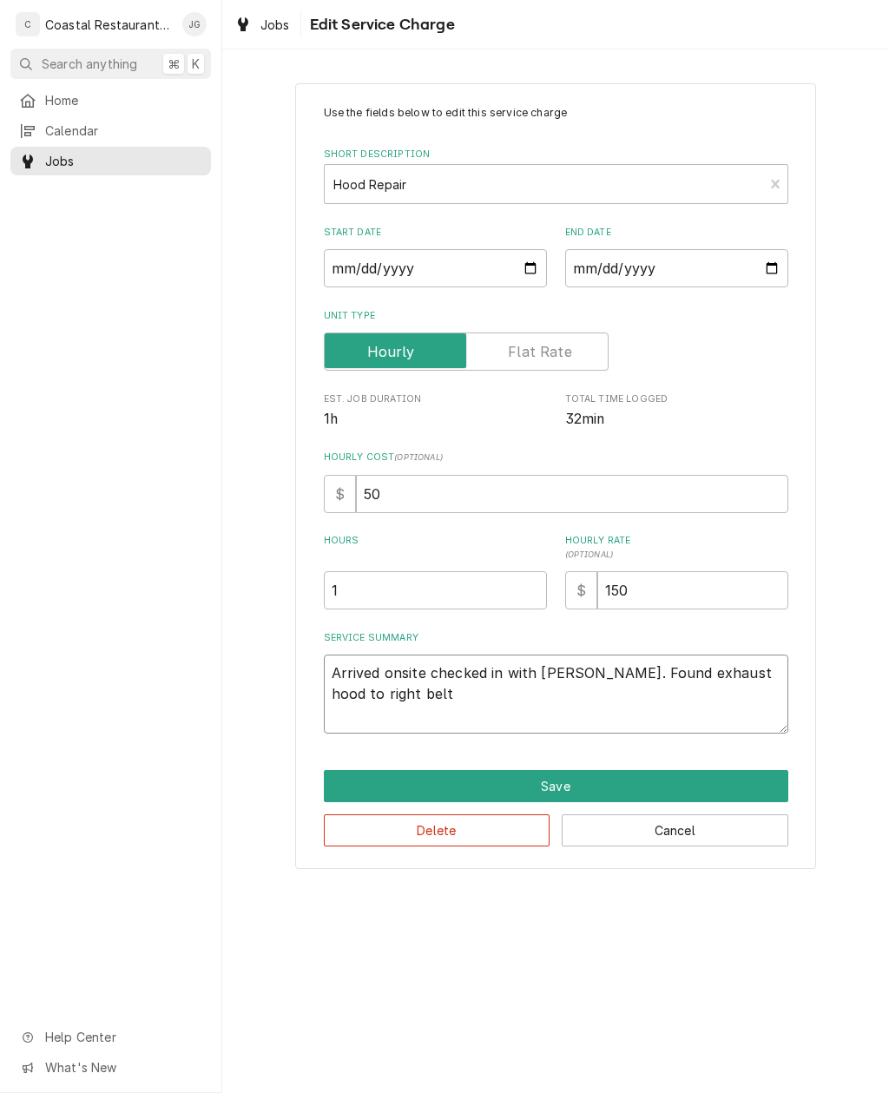
type textarea "Arrived onsite checked in with Bob. Found exhaust hood to right belt"
type textarea "x"
type textarea "Arrived onsite checked in with Bob. Found exhaust hood to right belt f"
type textarea "x"
type textarea "Arrived onsite checked in with Bob. Found exhaust hood to right belt fa"
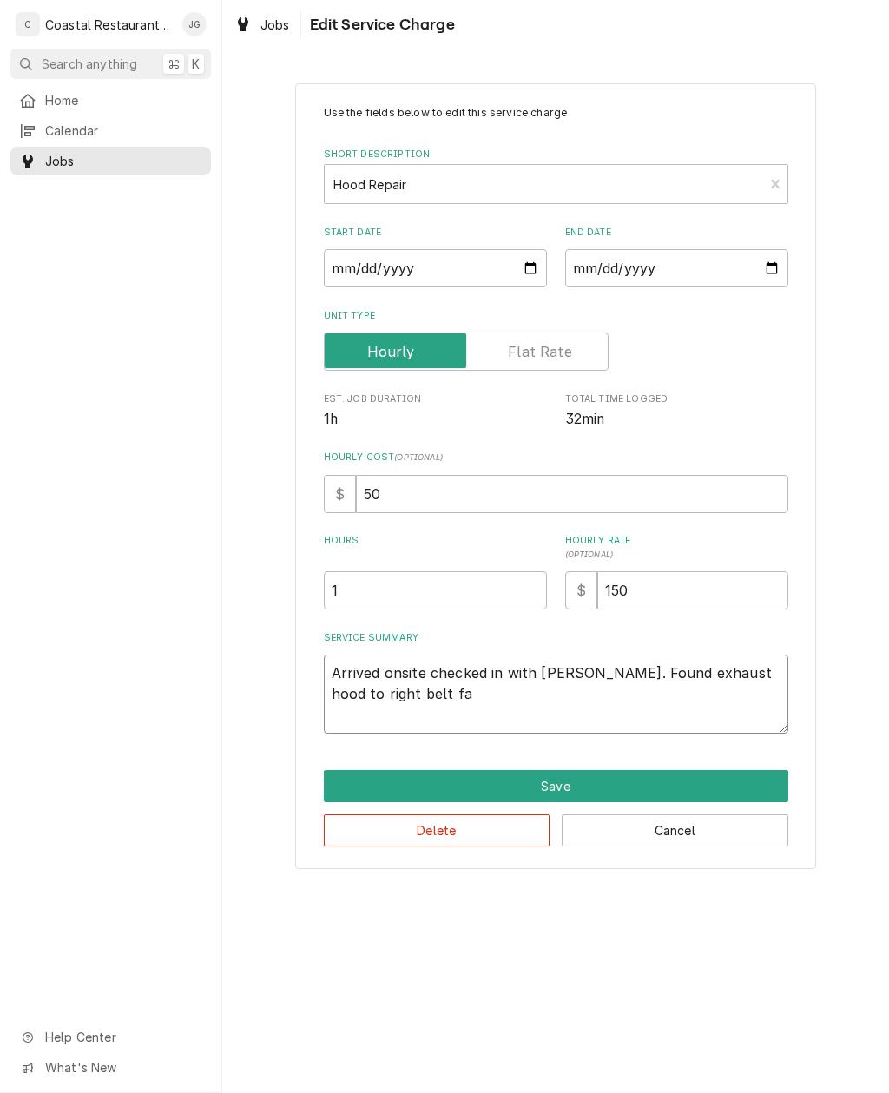
type textarea "x"
type textarea "Arrived onsite checked in with Bob. Found exhaust hood to right belt fal"
type textarea "x"
type textarea "Arrived onsite checked in with Bob. Found exhaust hood to right belt fall"
type textarea "x"
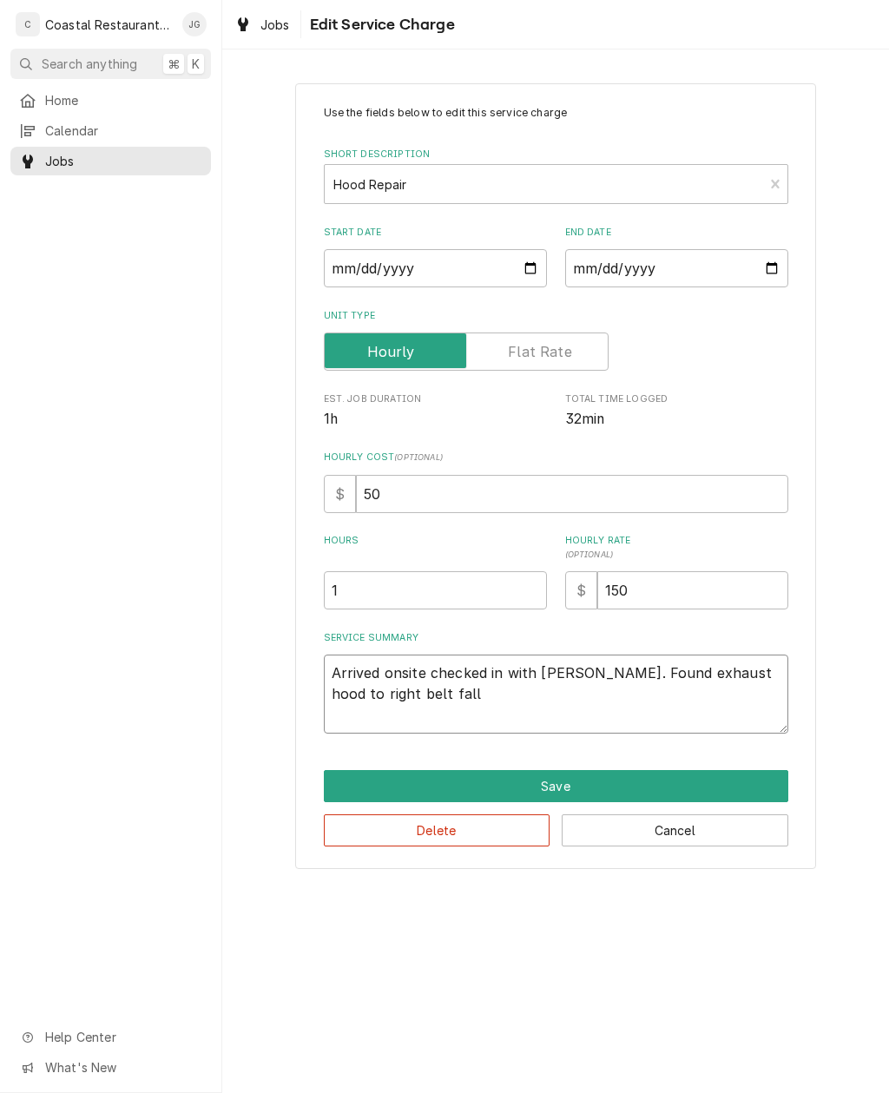
type textarea "Arrived onsite checked in with Bob. Found exhaust hood to right belt falli"
type textarea "x"
type textarea "Arrived onsite checked in with Bob. Found exhaust hood to right belt falling"
type textarea "x"
type textarea "Arrived onsite checked in with Bob. Found exhaust hood to right belt falling a"
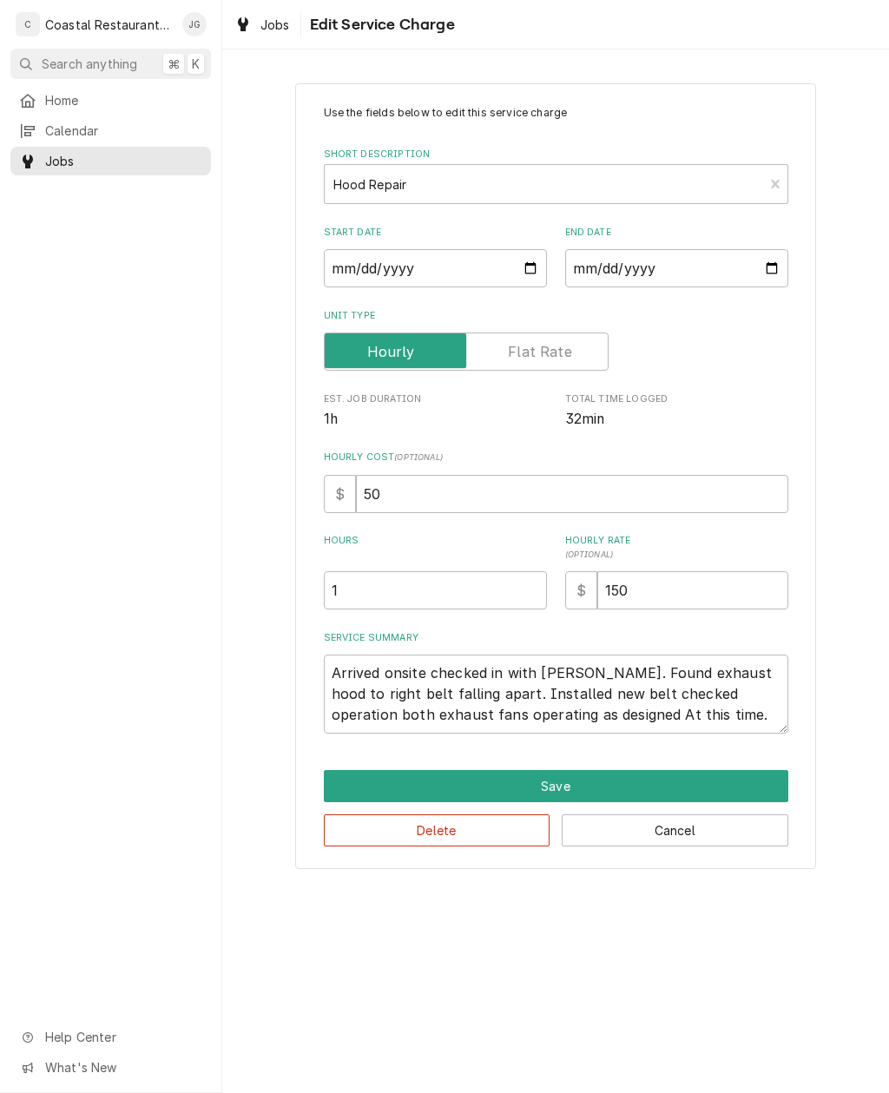
click at [845, 639] on div "Use the fields below to edit this service charge Short Description Hood Repair …" at bounding box center [555, 476] width 667 height 816
click at [668, 785] on button "Save" at bounding box center [556, 786] width 464 height 32
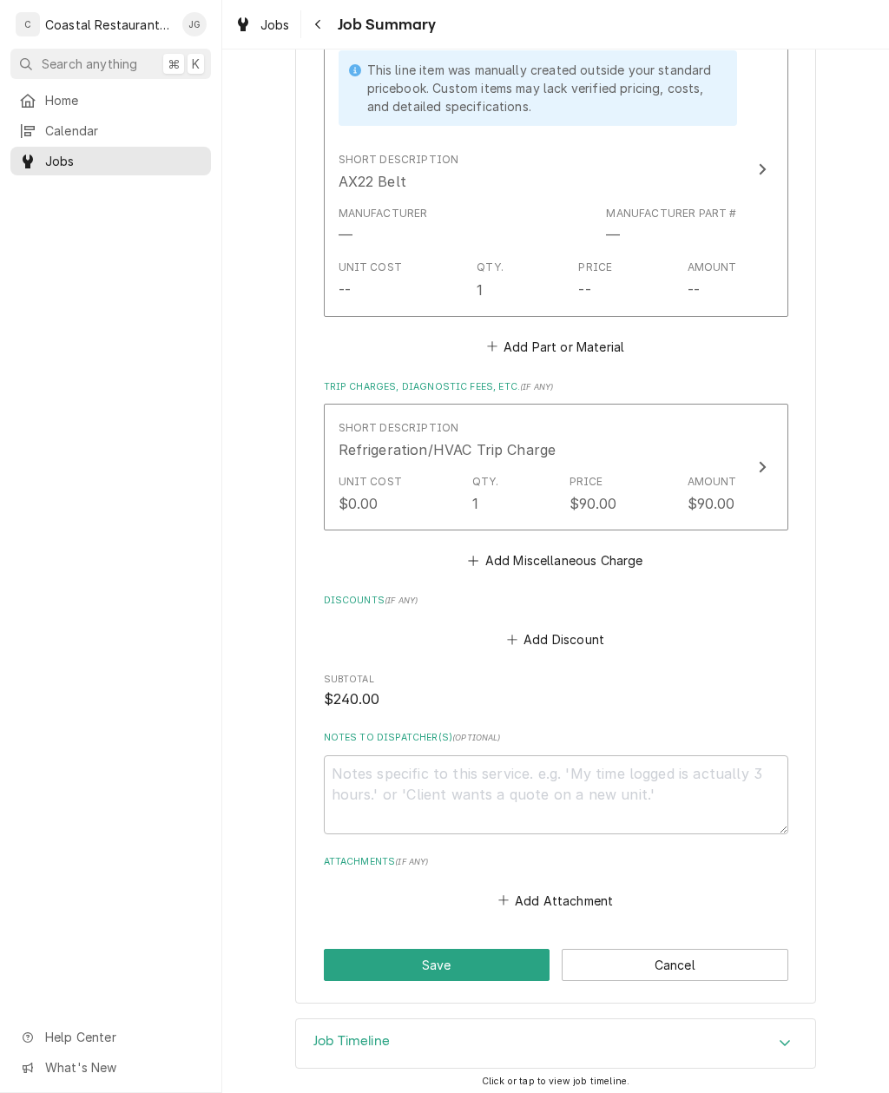
scroll to position [858, 0]
click at [497, 959] on button "Save" at bounding box center [437, 966] width 227 height 32
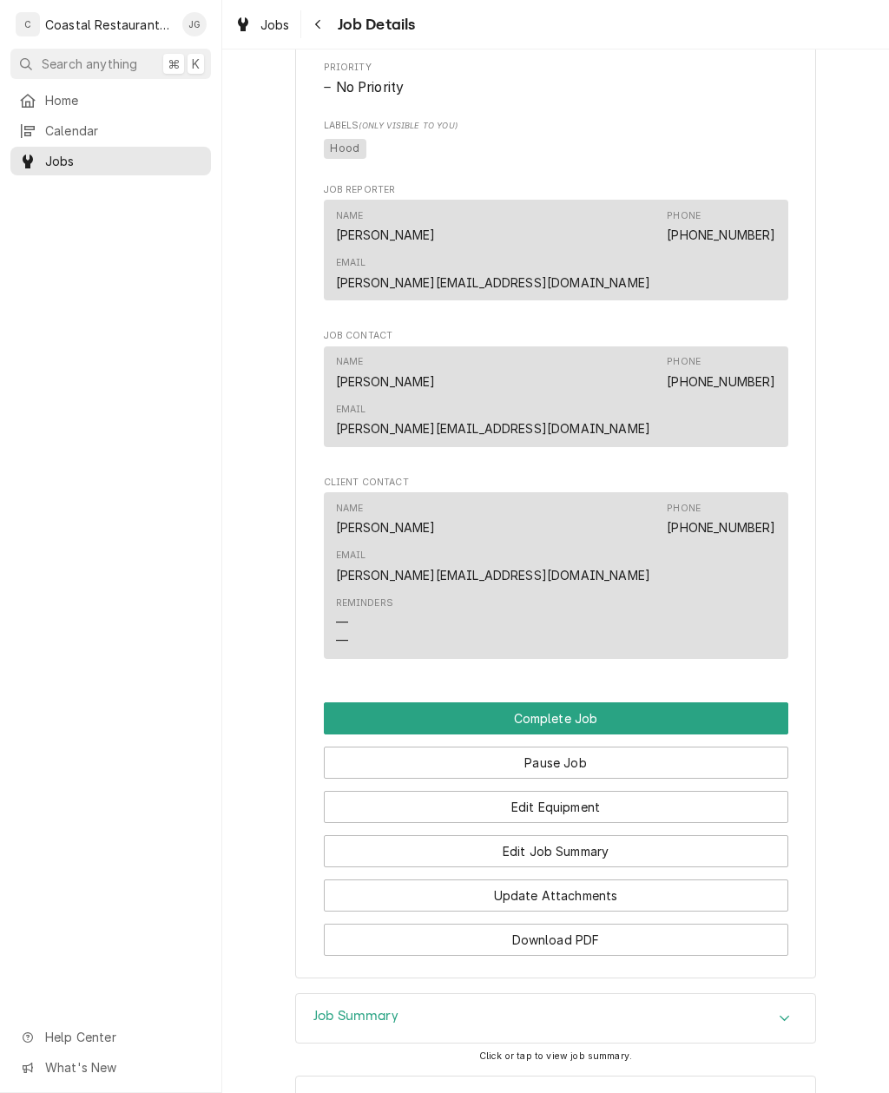
scroll to position [1171, 0]
click at [589, 702] on button "Complete Job" at bounding box center [556, 718] width 464 height 32
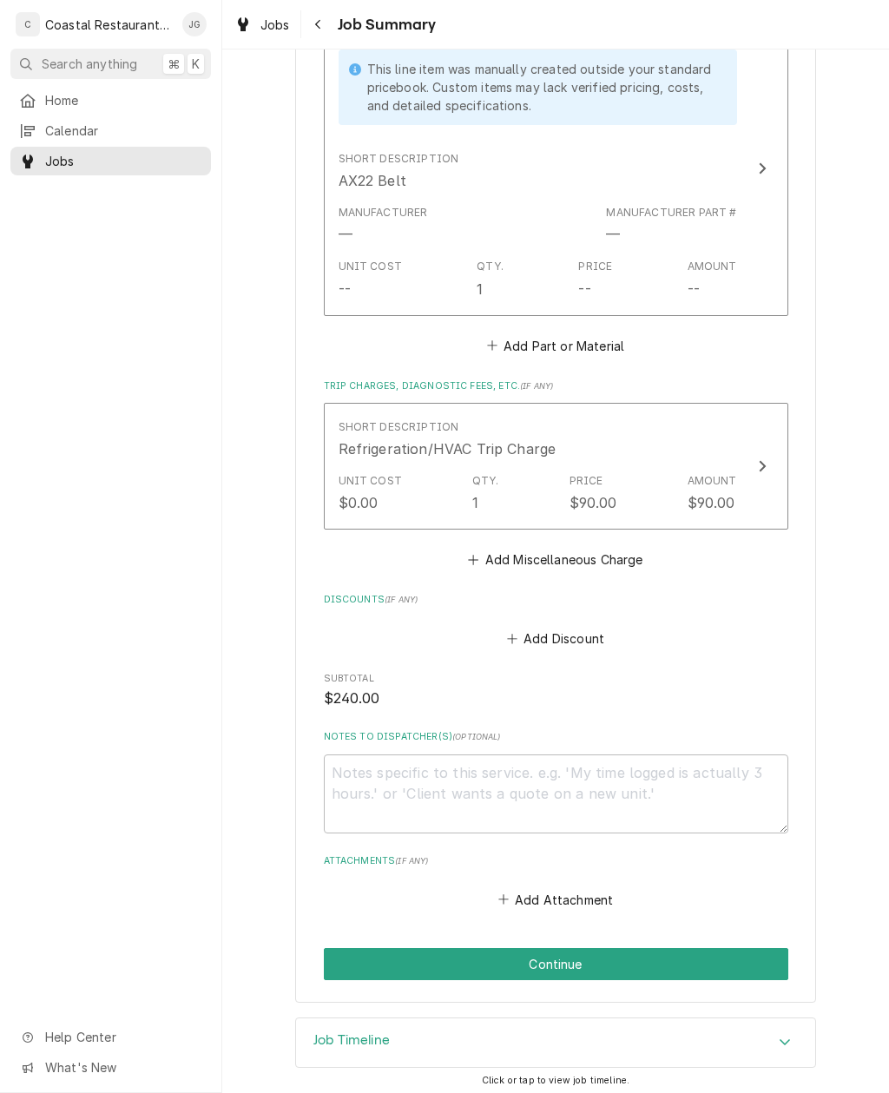
scroll to position [858, 0]
click at [666, 950] on button "Continue" at bounding box center [556, 966] width 464 height 32
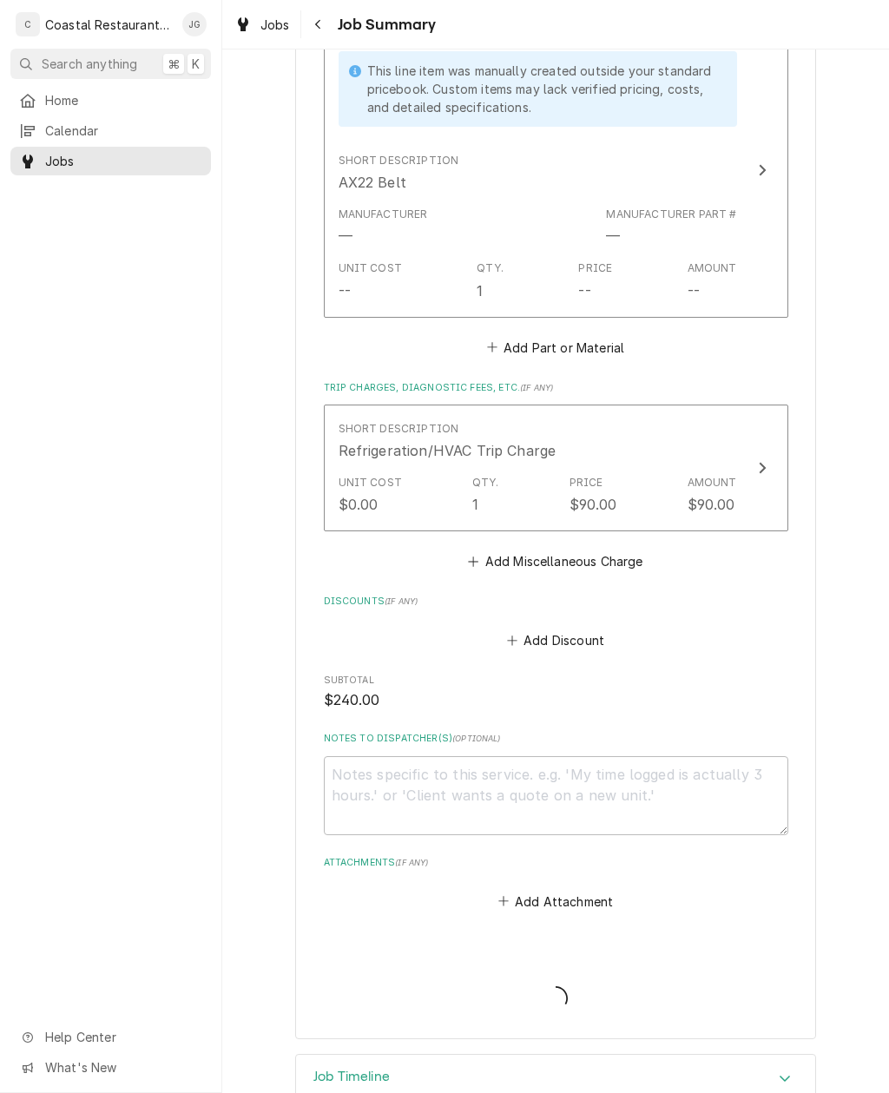
type textarea "x"
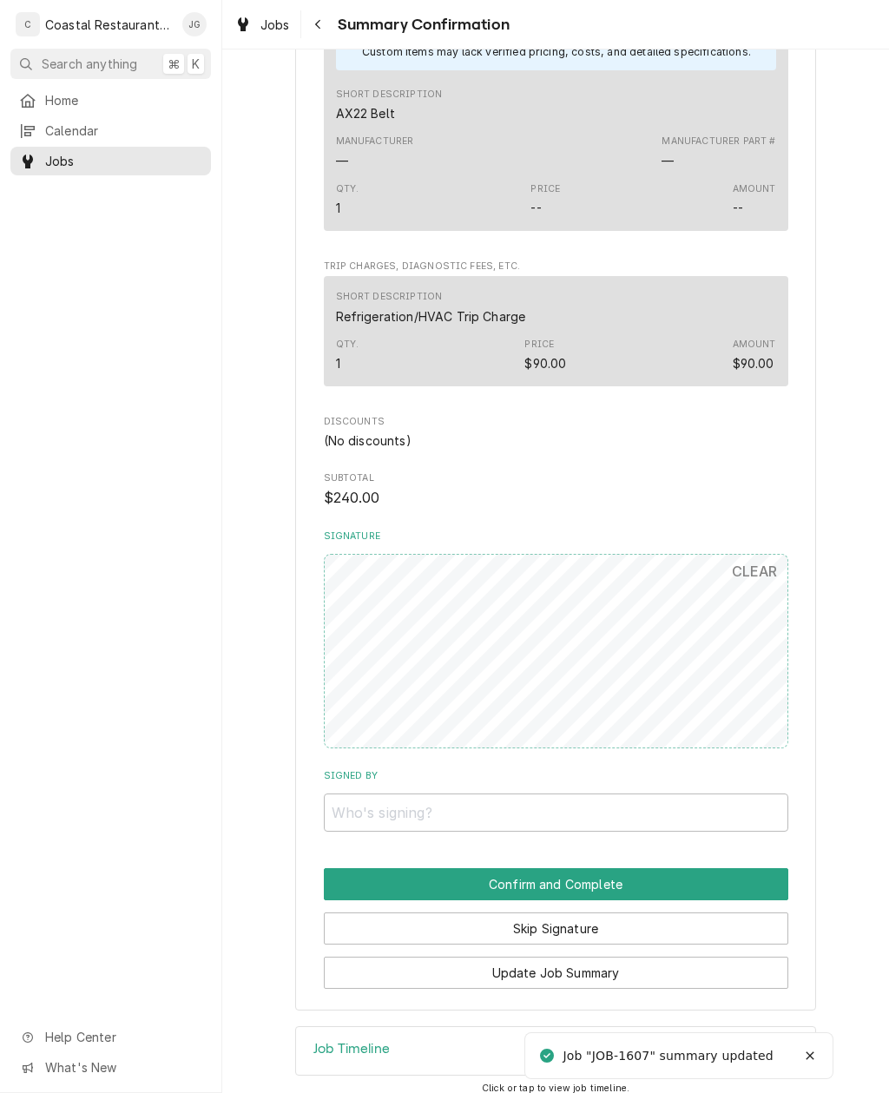
scroll to position [775, 0]
click at [472, 798] on input "Signed By" at bounding box center [556, 813] width 464 height 38
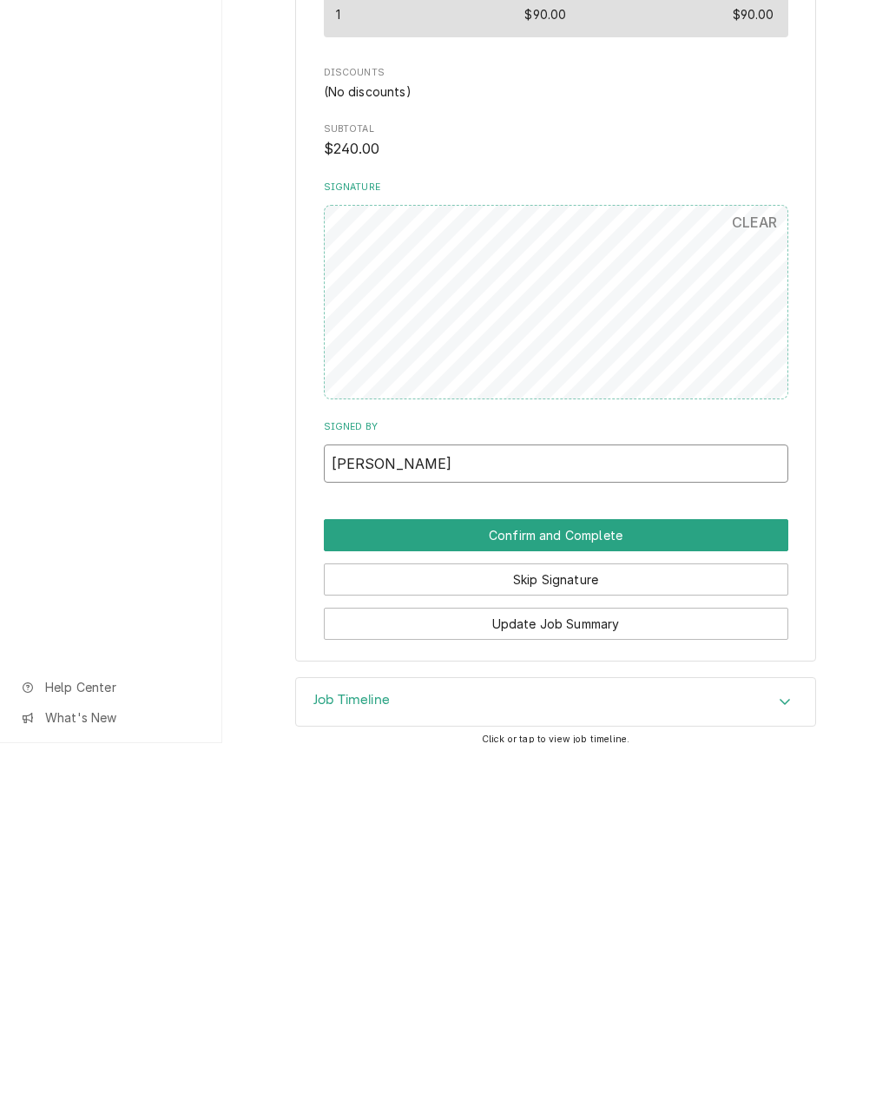
type input "Renee"
click at [671, 869] on button "Confirm and Complete" at bounding box center [556, 885] width 464 height 32
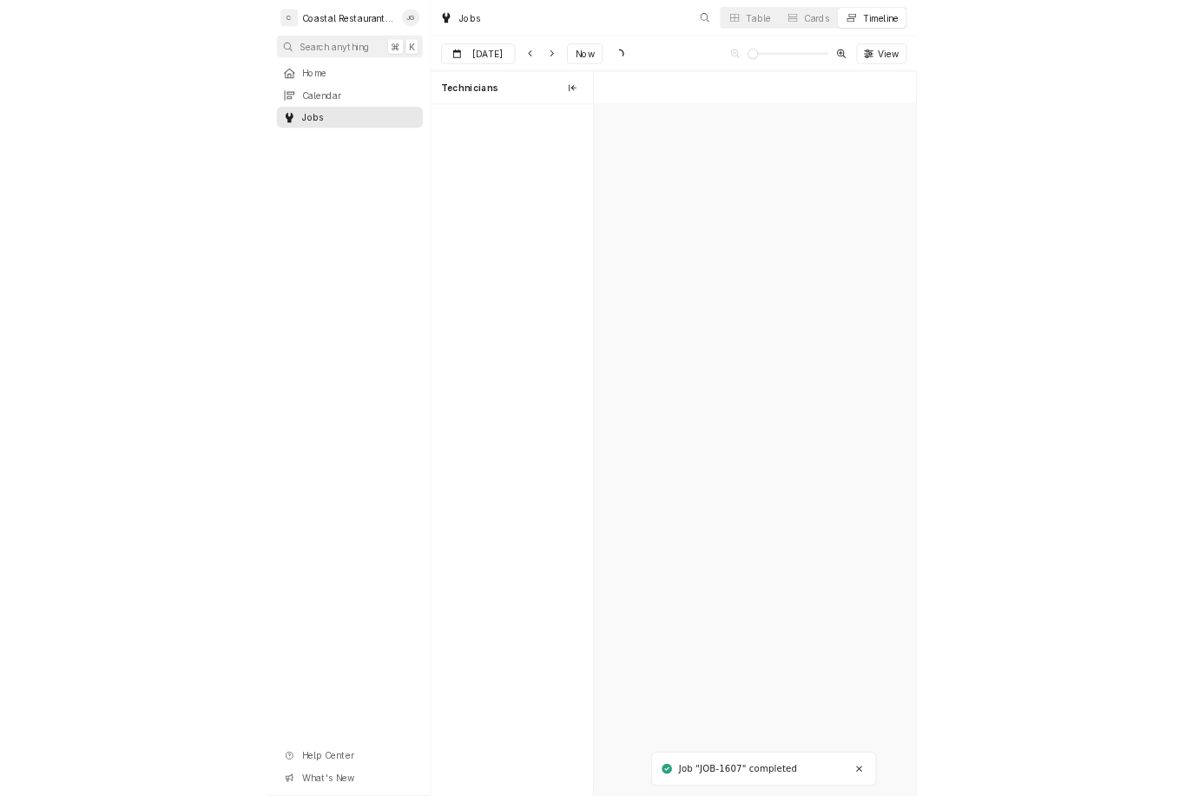
scroll to position [0, 8767]
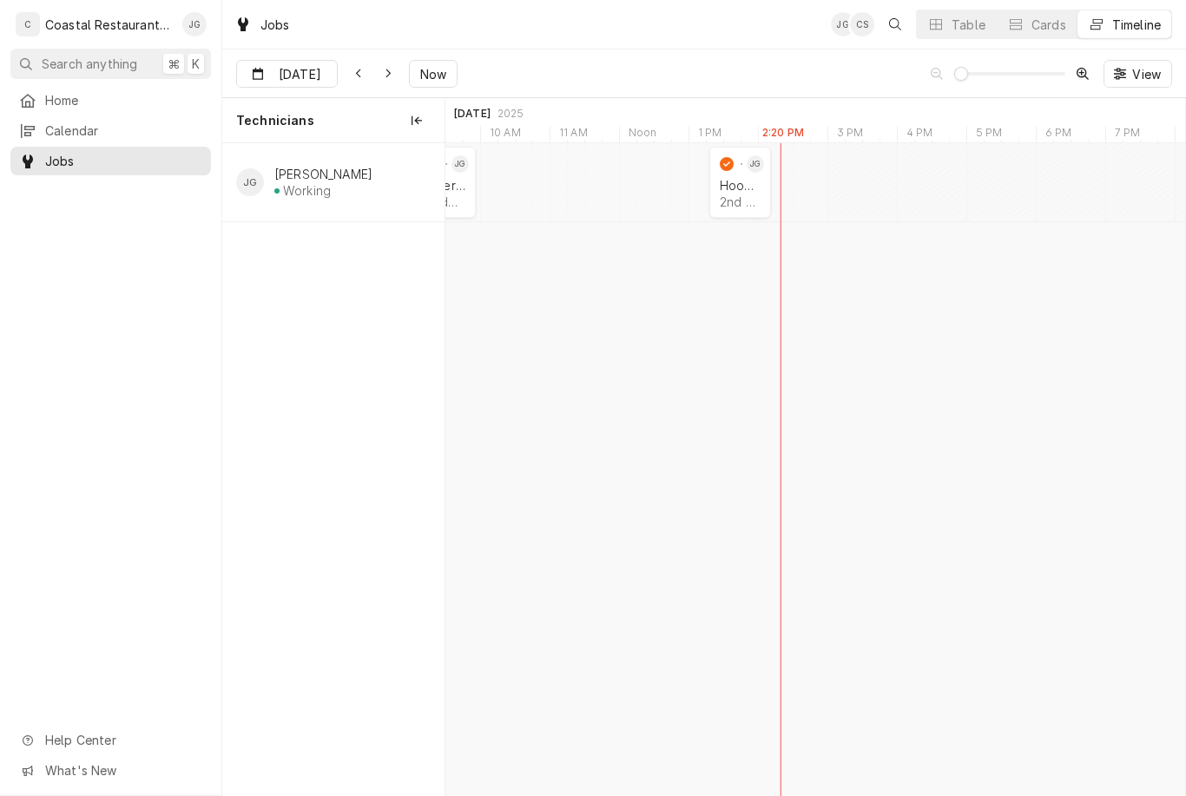
click at [120, 91] on span "Home" at bounding box center [123, 100] width 157 height 18
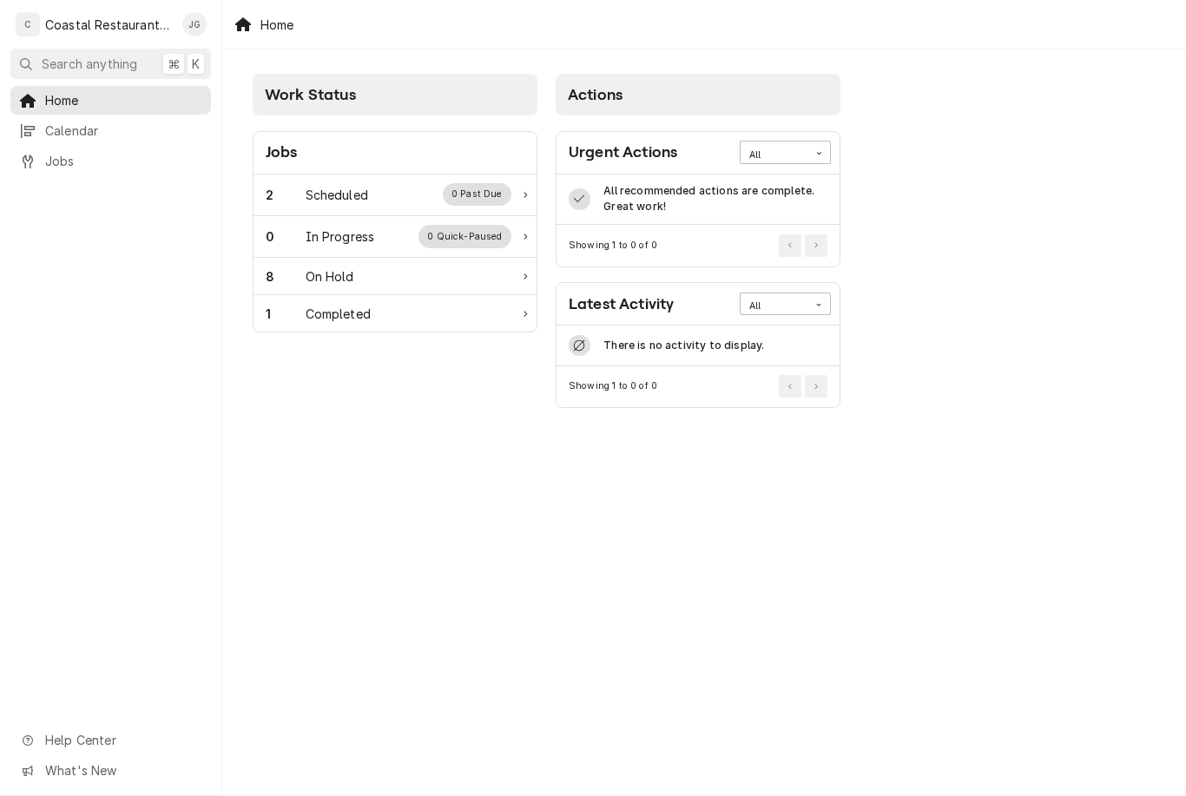
click at [339, 201] on div "Scheduled" at bounding box center [337, 195] width 62 height 18
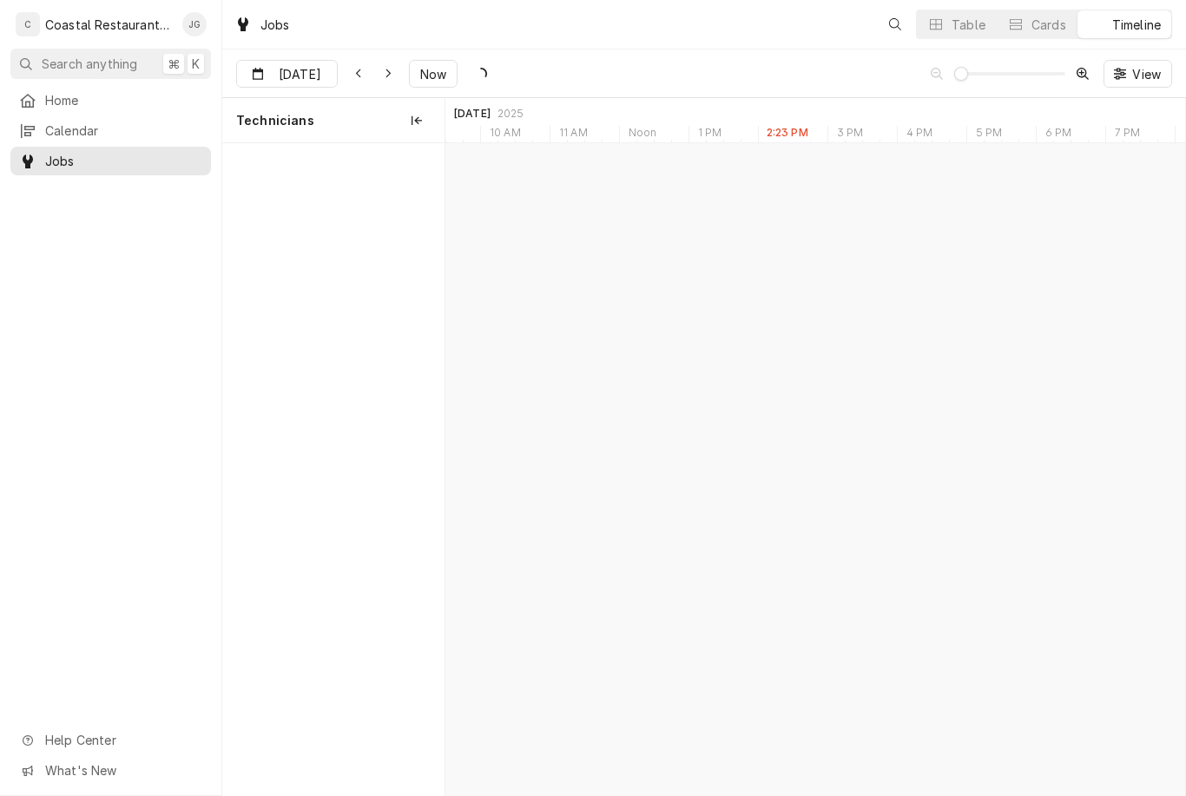
scroll to position [0, 14653]
click at [100, 95] on span "Home" at bounding box center [123, 100] width 157 height 18
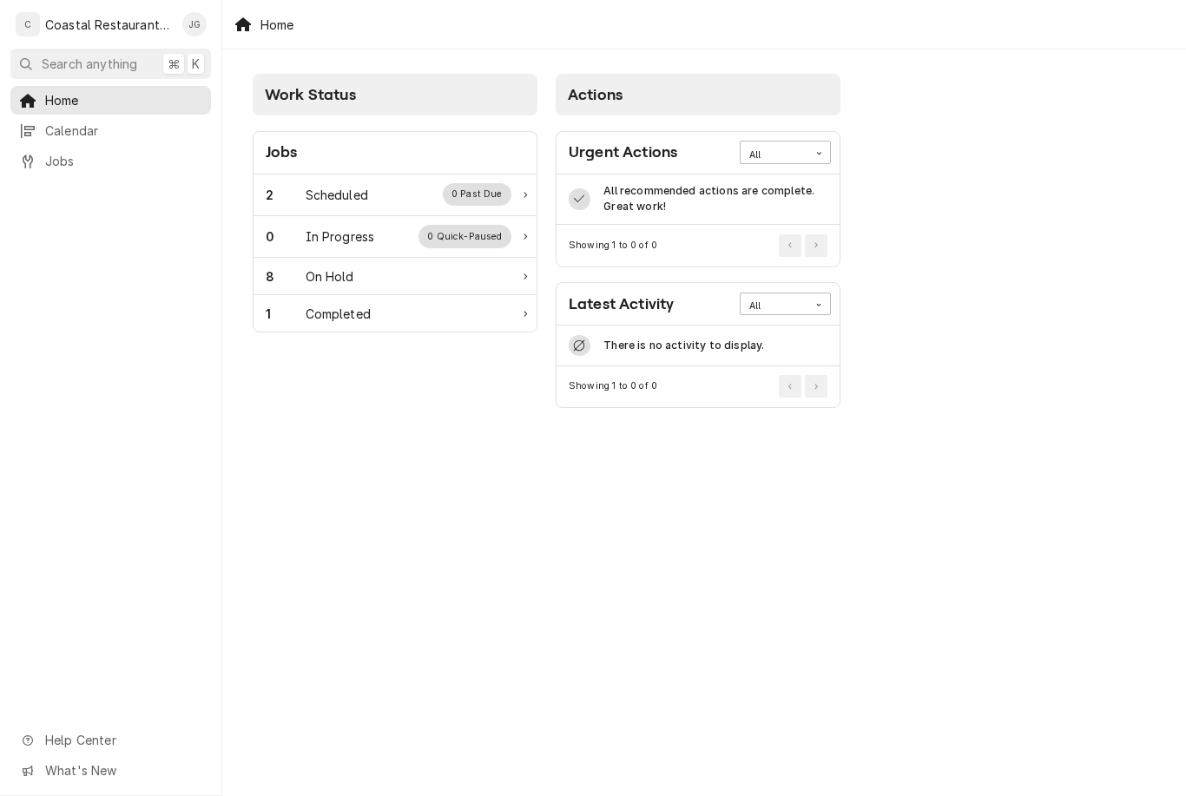
click at [361, 207] on div "2 Scheduled 0 Past Due" at bounding box center [394, 195] width 283 height 42
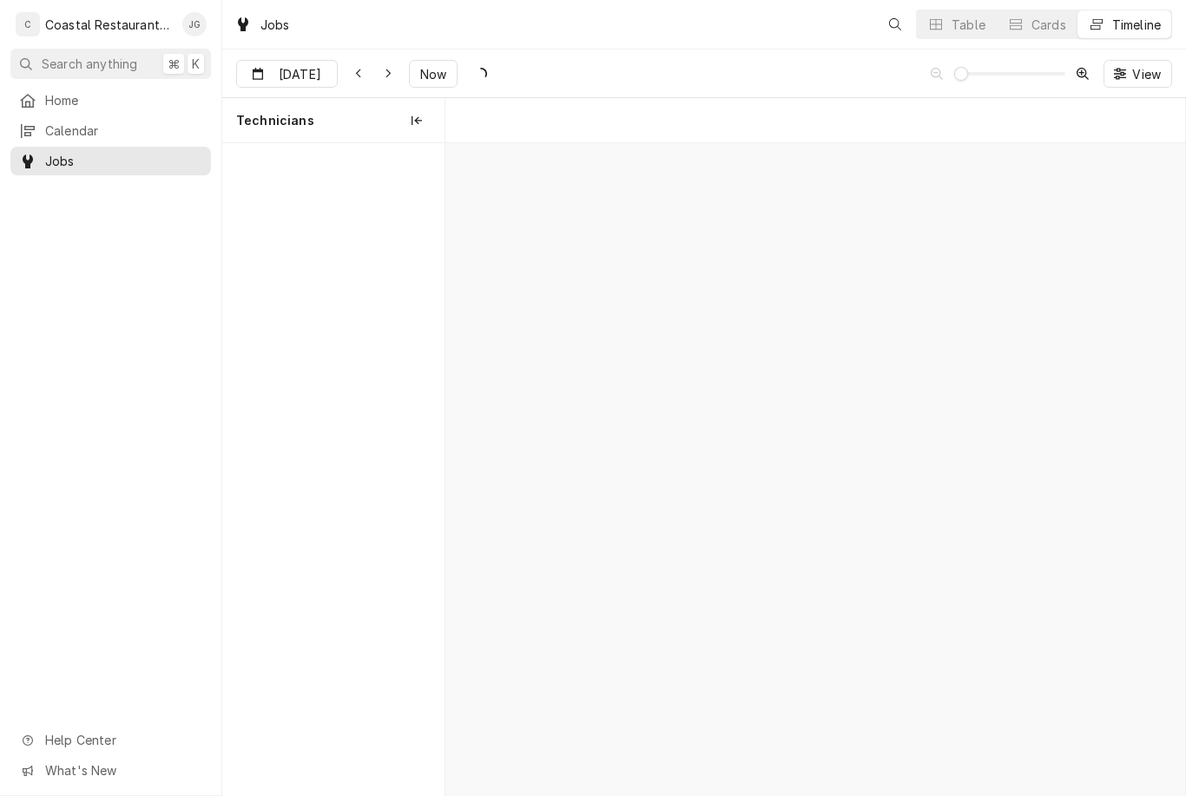
scroll to position [0, 14653]
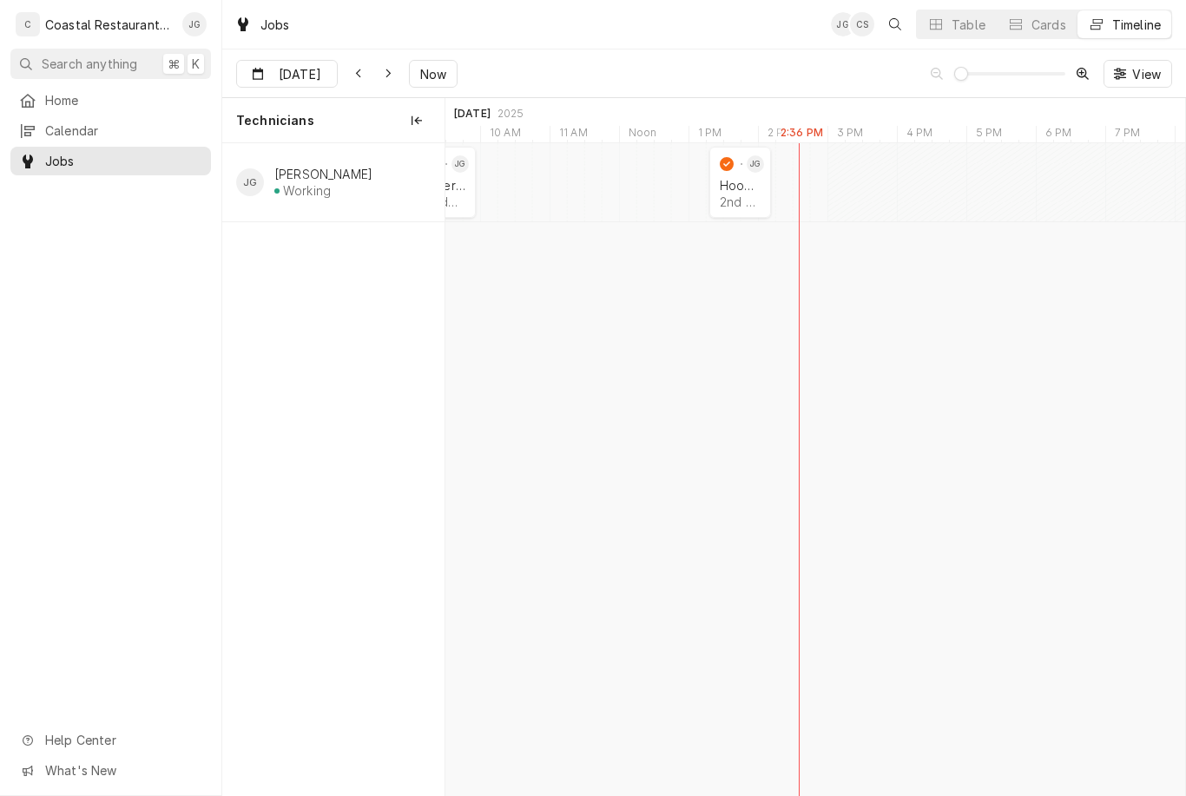
click at [82, 95] on span "Home" at bounding box center [123, 100] width 157 height 18
